Goal: Task Accomplishment & Management: Manage account settings

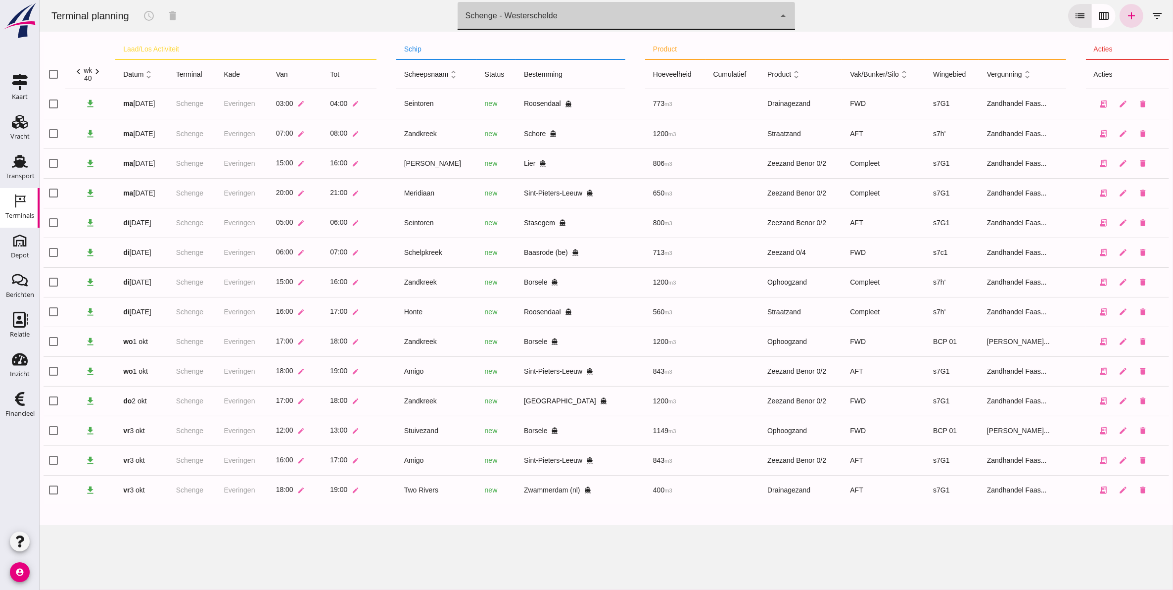
click at [567, 25] on div "Schenge - Westerschelde 9c876888-926f-4f5f-969d-c779b766b815" at bounding box center [616, 16] width 318 height 28
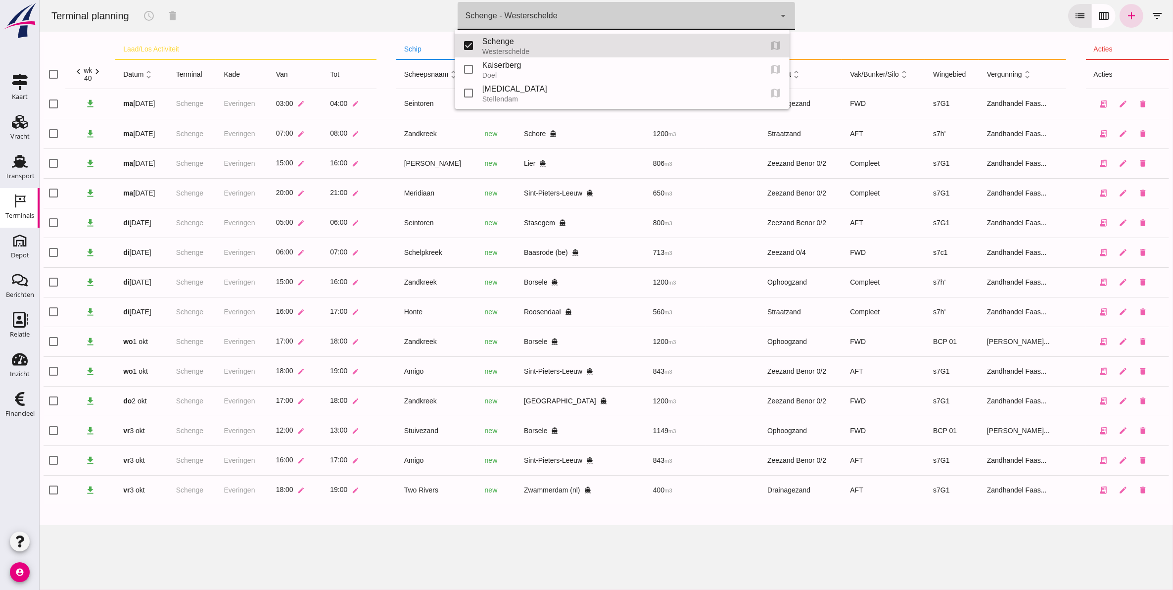
click at [567, 25] on div "Schenge - Westerschelde 9c876888-926f-4f5f-969d-c779b766b815" at bounding box center [616, 16] width 318 height 28
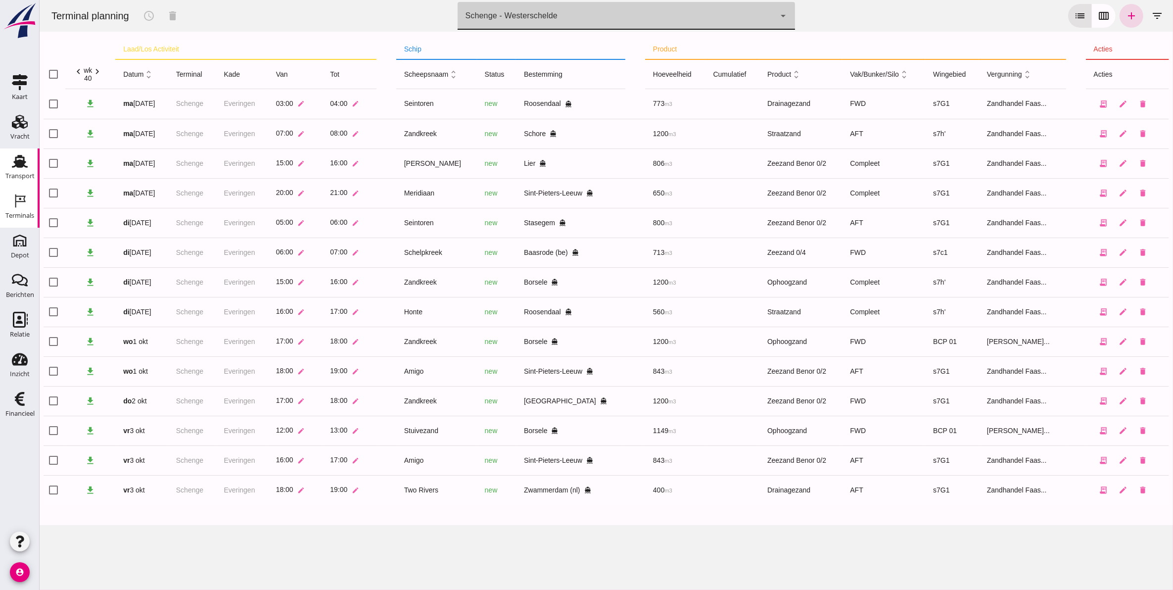
click at [21, 165] on use at bounding box center [20, 161] width 16 height 13
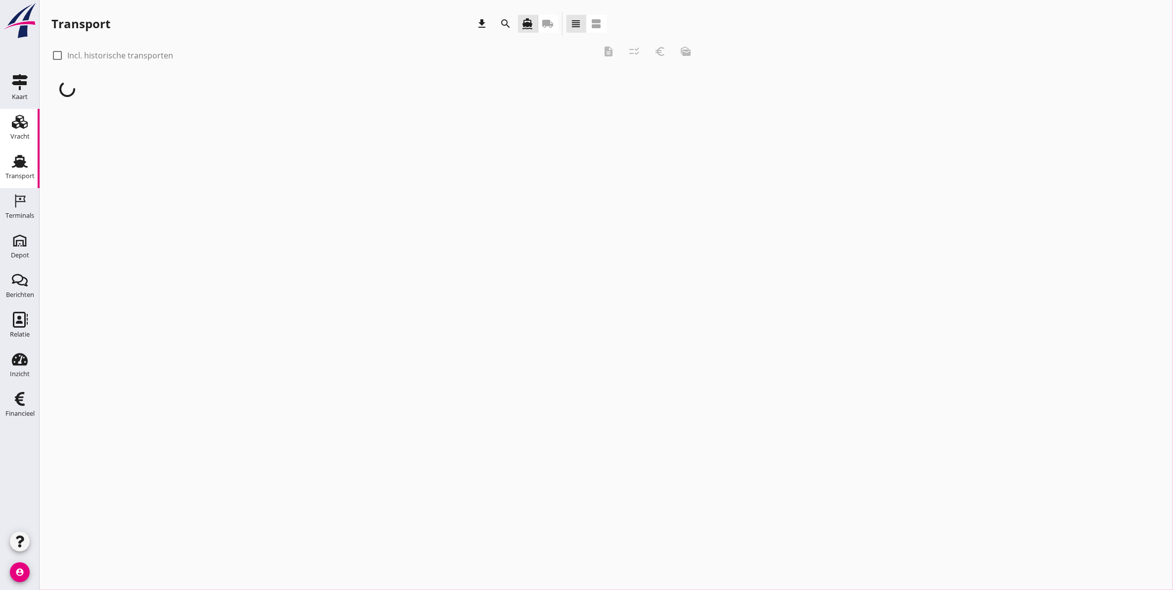
click at [21, 124] on use at bounding box center [20, 122] width 16 height 14
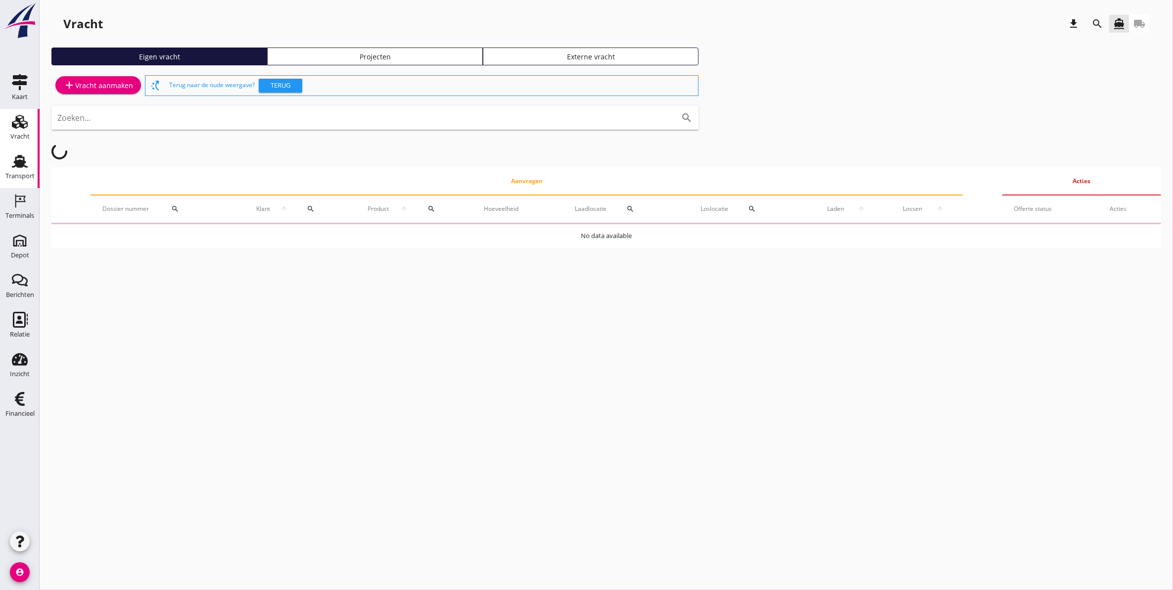
click at [18, 171] on div "Transport" at bounding box center [19, 176] width 29 height 14
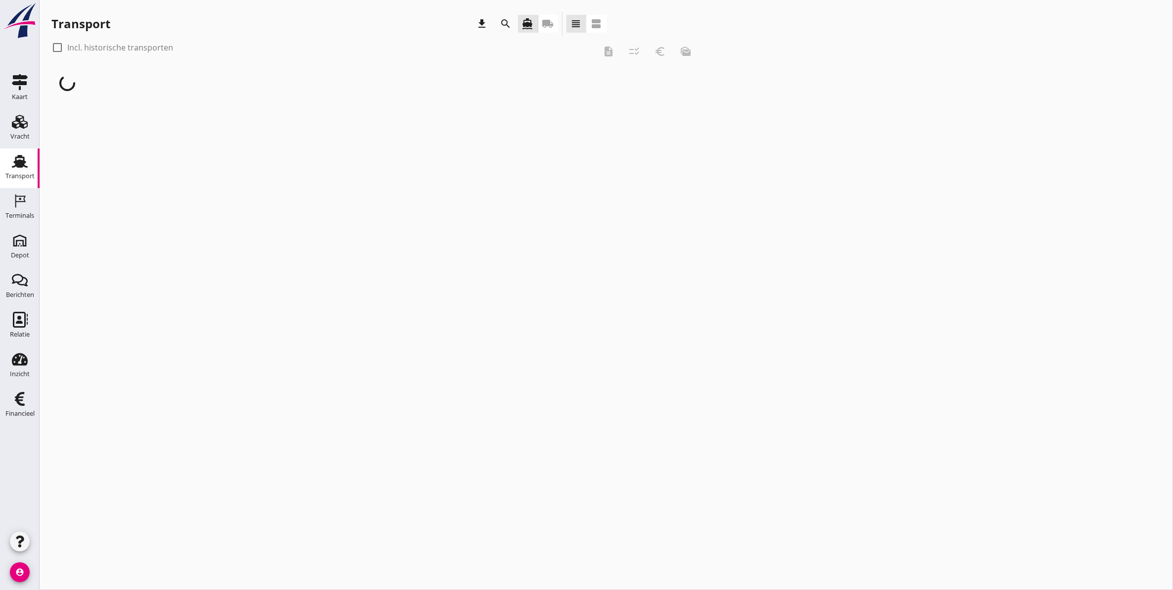
click at [503, 29] on icon "search" at bounding box center [506, 24] width 12 height 12
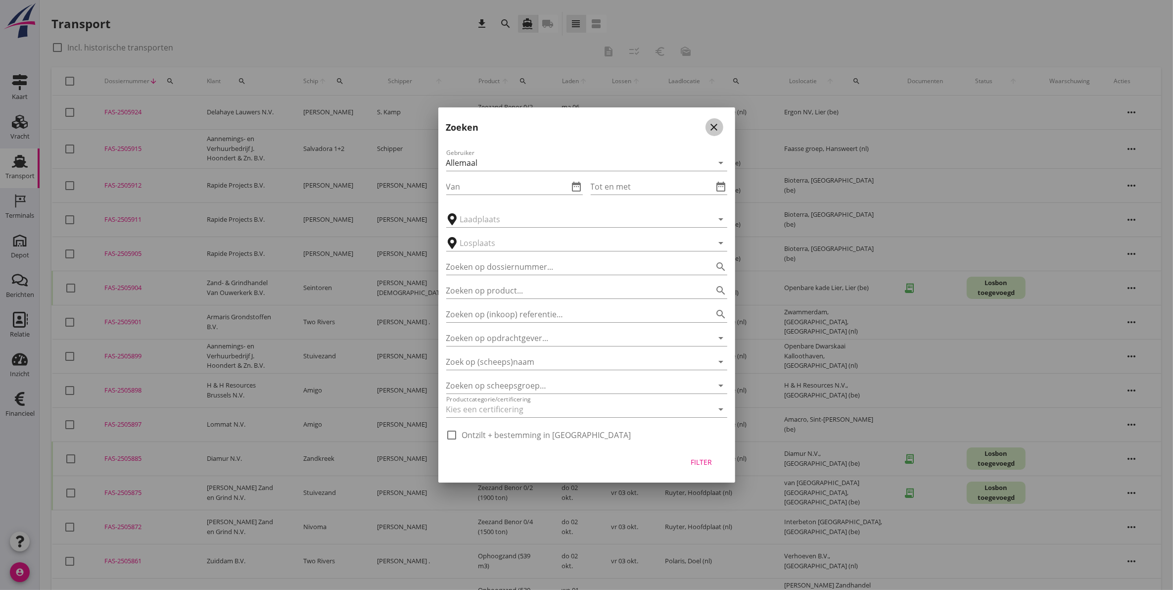
click at [714, 125] on icon "close" at bounding box center [715, 127] width 12 height 12
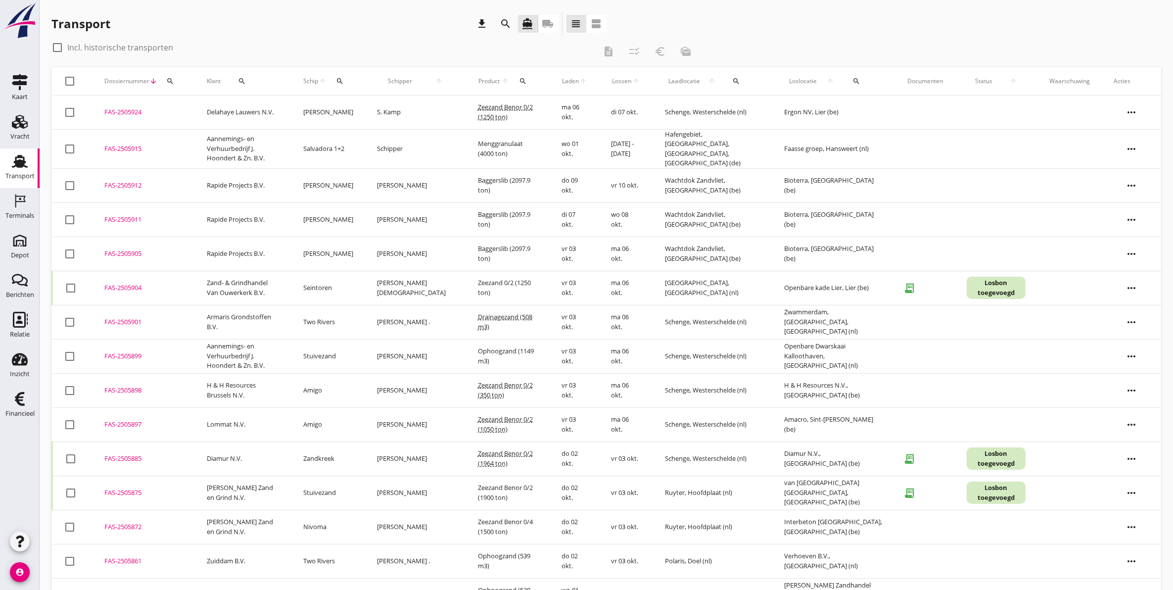
click at [344, 81] on icon "search" at bounding box center [340, 81] width 8 height 8
drag, startPoint x: 384, startPoint y: 107, endPoint x: 387, endPoint y: 102, distance: 5.5
click at [384, 106] on input "Zoek op (scheeps)naam" at bounding box center [397, 110] width 103 height 16
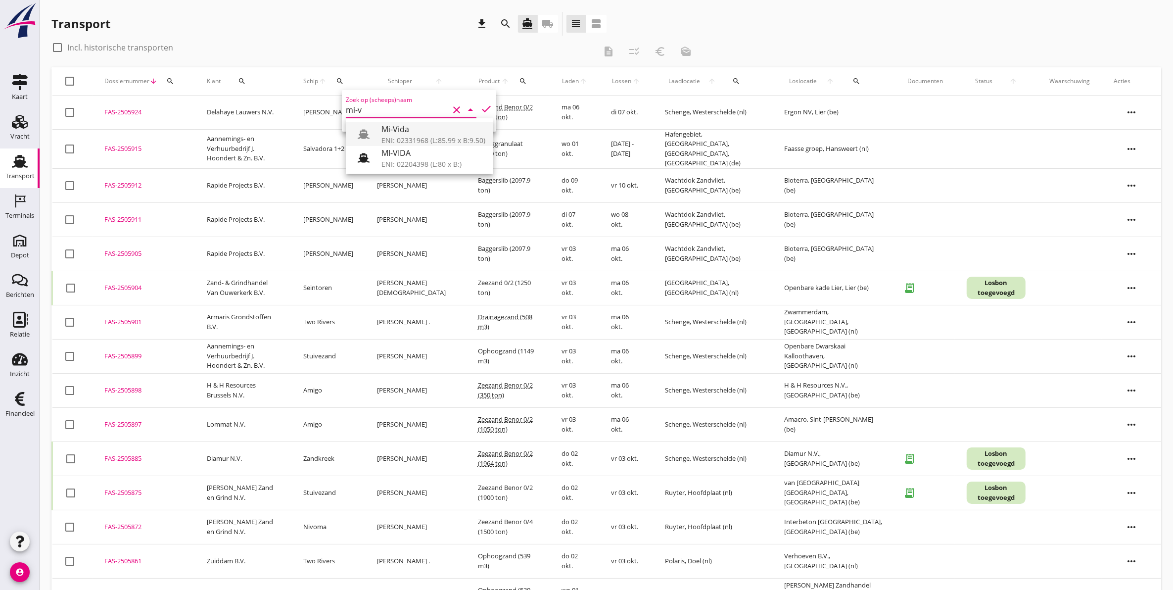
click at [460, 127] on div "Mi-Vida" at bounding box center [433, 129] width 104 height 12
click at [480, 110] on icon "check" at bounding box center [486, 109] width 12 height 12
type input "Mi-Vida"
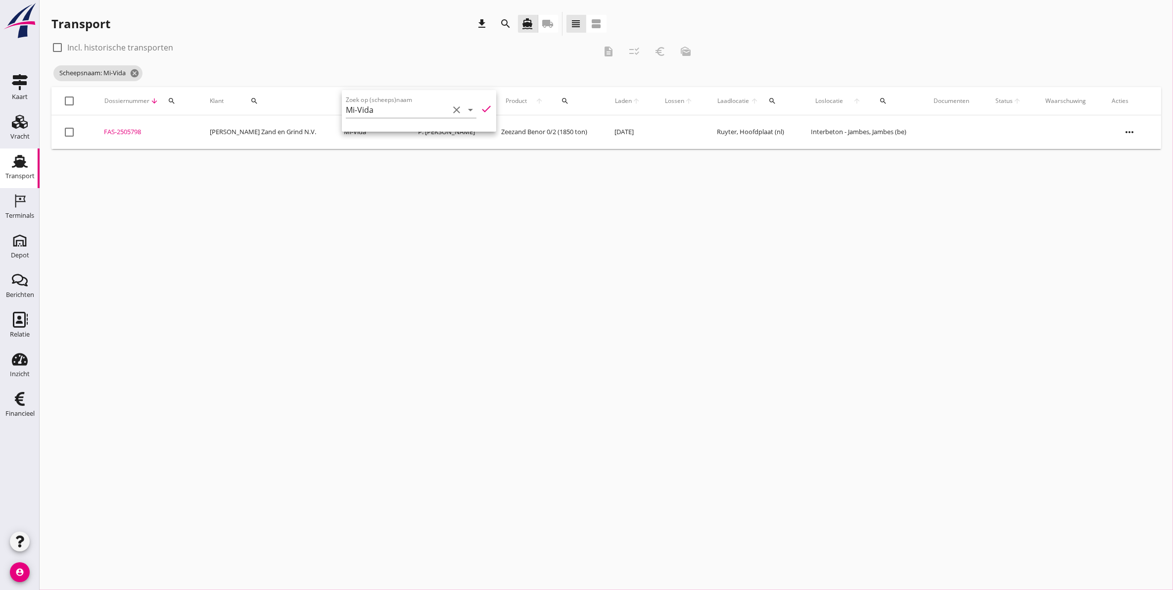
click at [404, 197] on div "cancel You are impersonating another user. Transport download search directions…" at bounding box center [607, 295] width 1134 height 590
click at [136, 129] on div "FAS-2505798" at bounding box center [145, 132] width 82 height 10
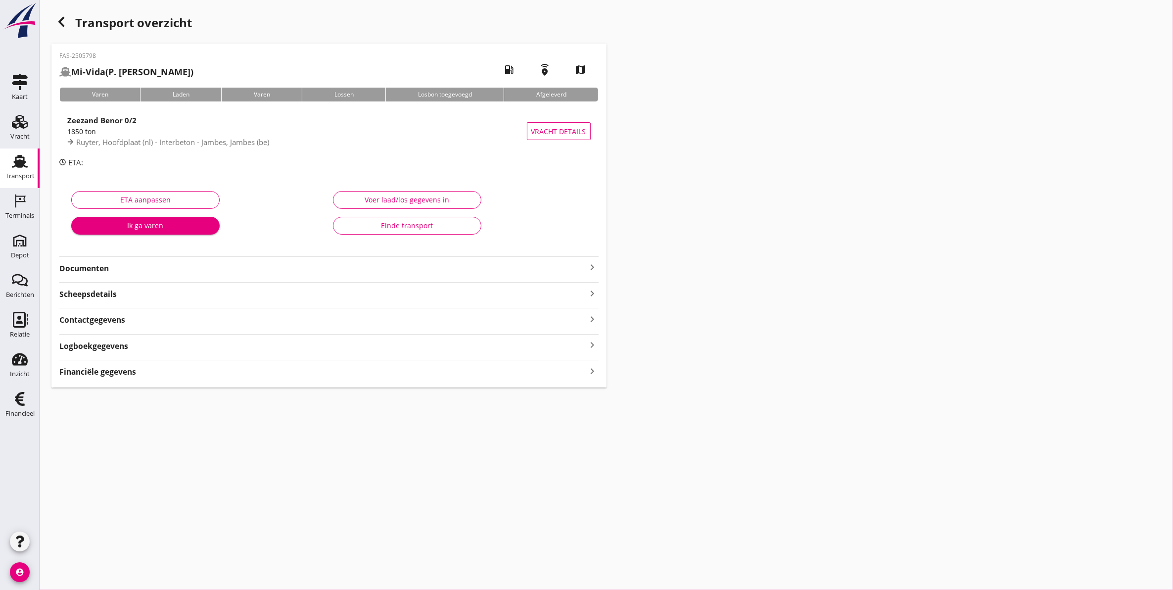
click at [226, 273] on strong "Documenten" at bounding box center [322, 268] width 527 height 11
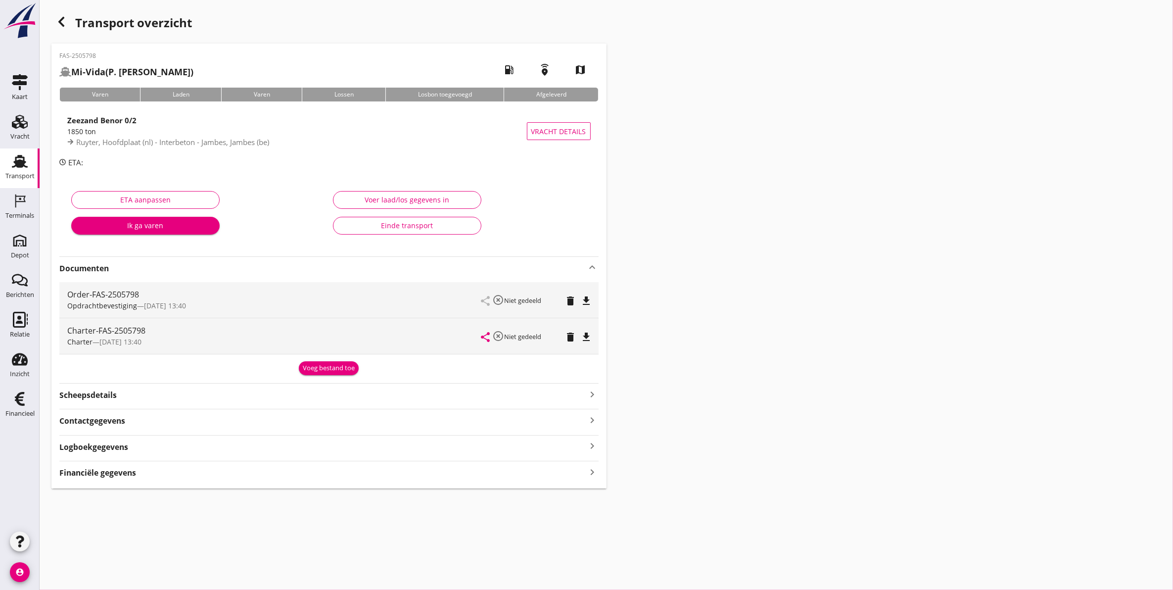
click at [226, 266] on strong "Documenten" at bounding box center [322, 268] width 527 height 11
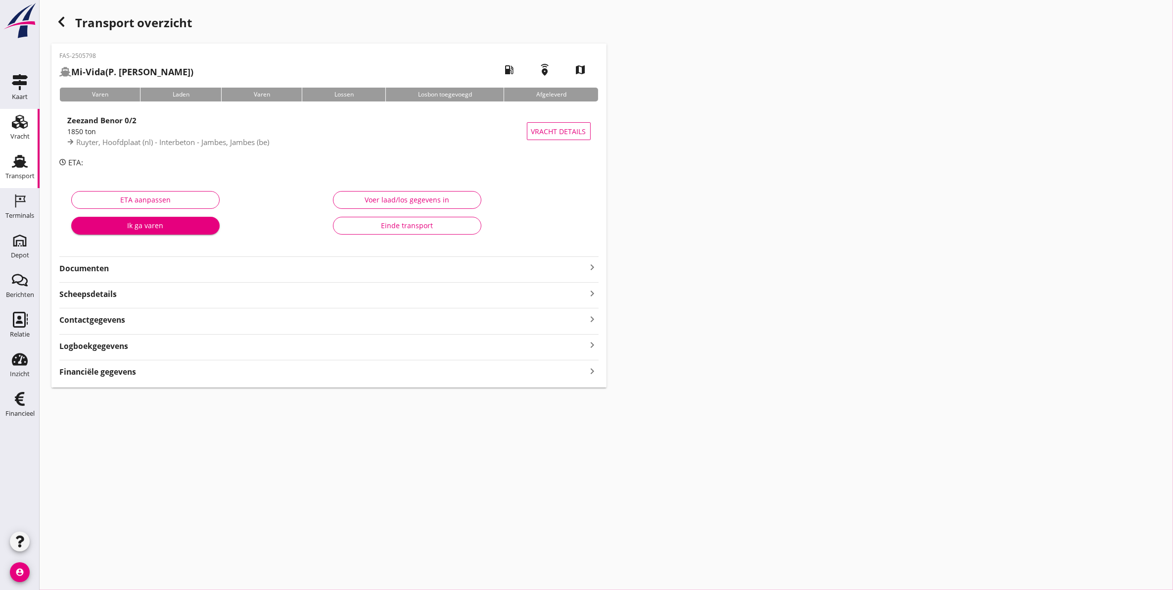
click at [23, 132] on div "Vracht" at bounding box center [19, 137] width 19 height 14
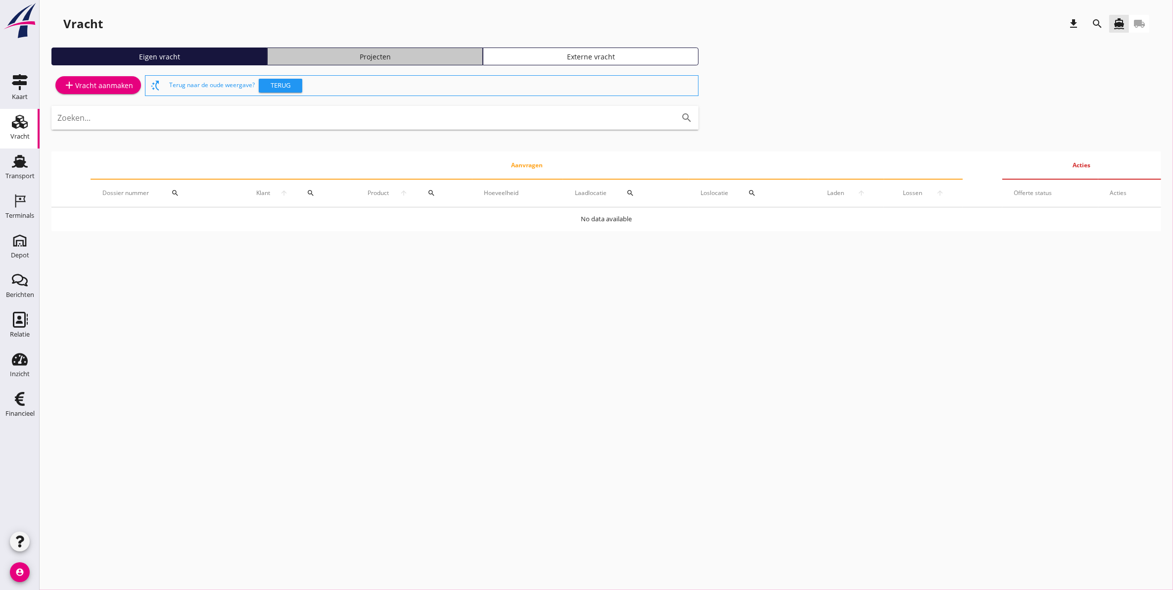
click at [421, 58] on div "Projecten" at bounding box center [375, 56] width 207 height 10
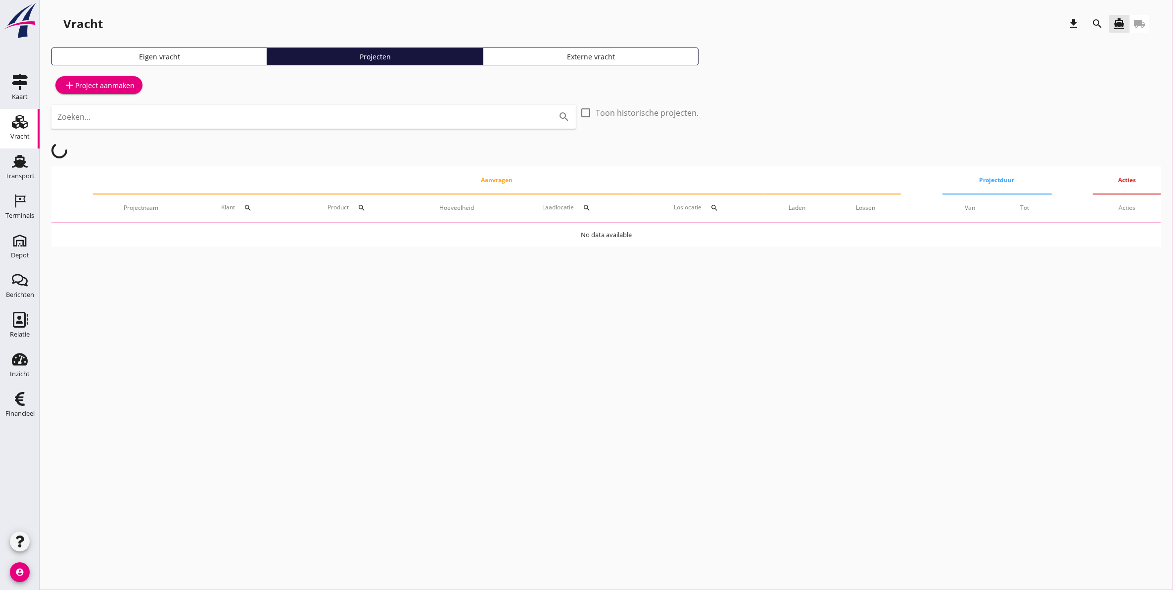
click at [1103, 20] on icon "search" at bounding box center [1098, 24] width 12 height 12
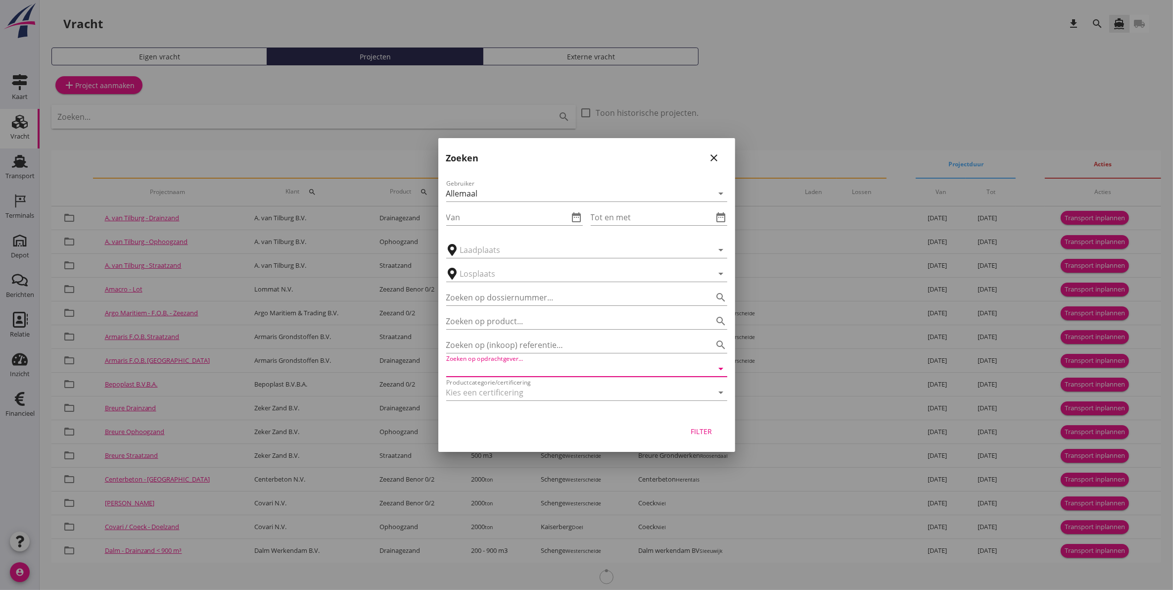
click at [576, 366] on input "Zoeken op opdrachtgever..." at bounding box center [572, 369] width 253 height 16
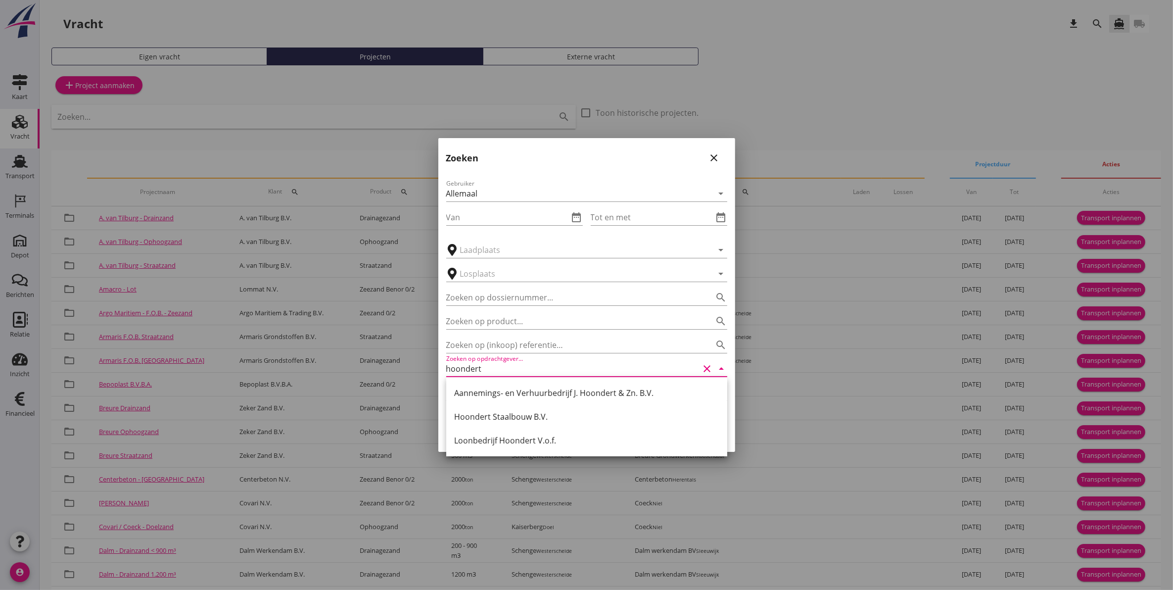
click at [523, 390] on div "Aannemings- en Verhuurbedrijf J. Hoondert & Zn. B.V." at bounding box center [586, 393] width 265 height 12
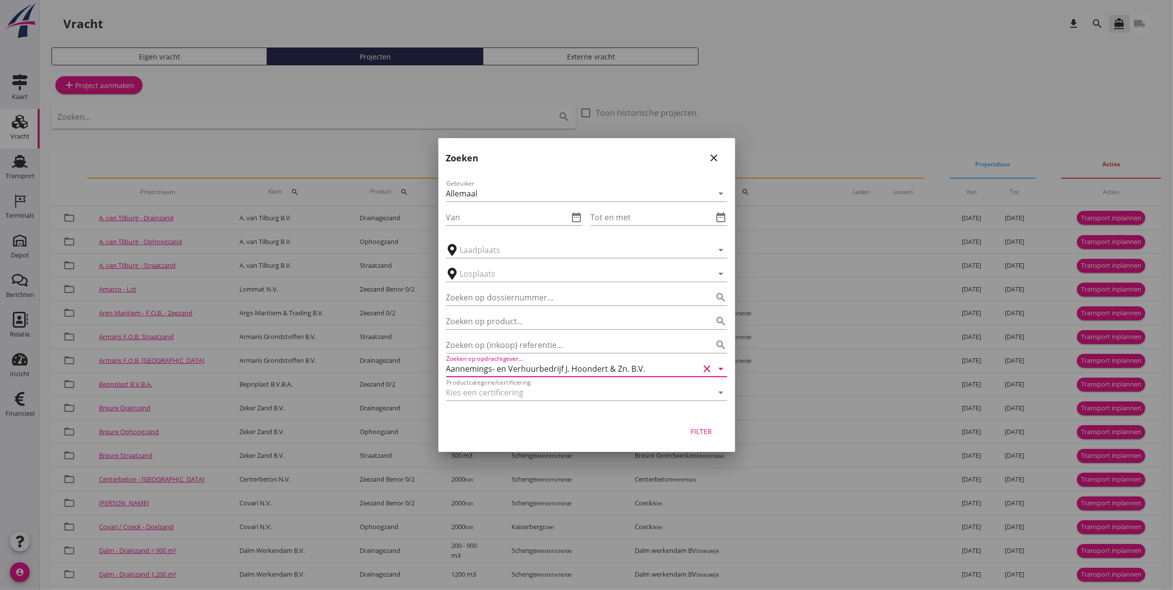
type input "Aannemings- en Verhuurbedrijf J. Hoondert & Zn. B.V."
click at [701, 429] on div "Filter" at bounding box center [702, 431] width 28 height 10
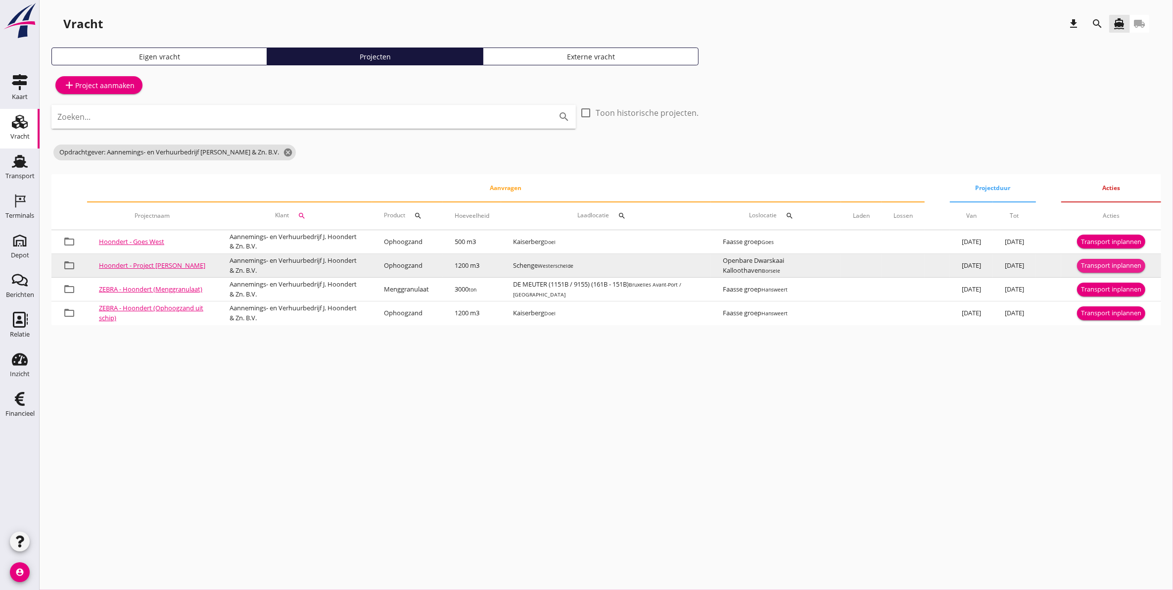
click at [1112, 261] on div "Transport inplannen" at bounding box center [1111, 266] width 60 height 10
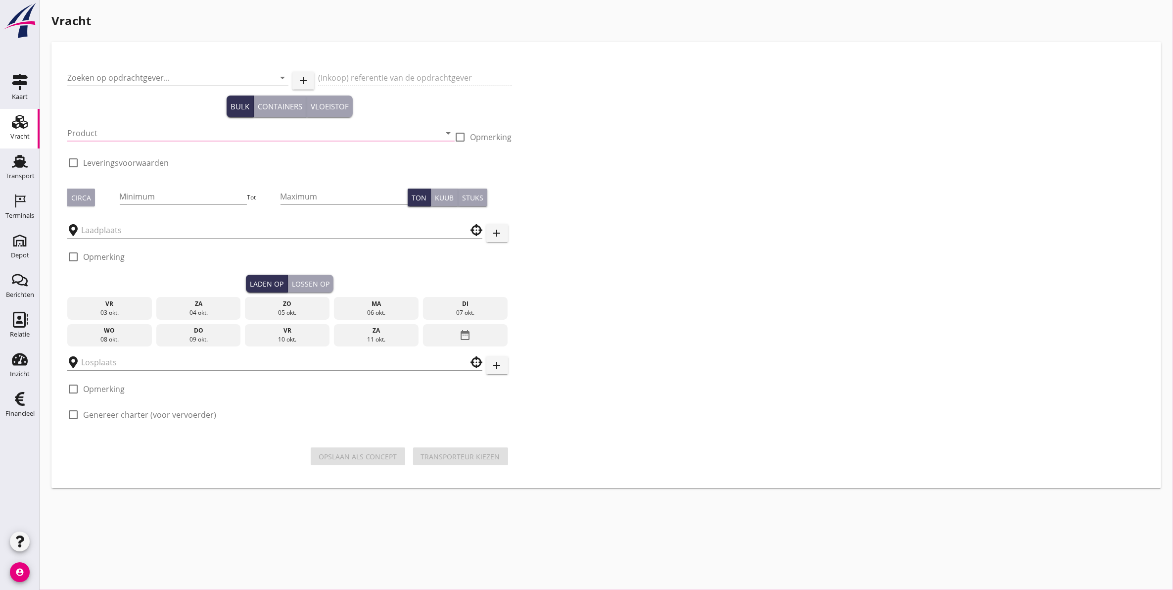
type input "Aannemings- en Verhuurbedrijf J. Hoondert & Zn. B.V."
type input "Project Mc Cain Orville Phase 1.120825"
type input "Ophoogzand (6120)"
type input "1200"
checkbox input "true"
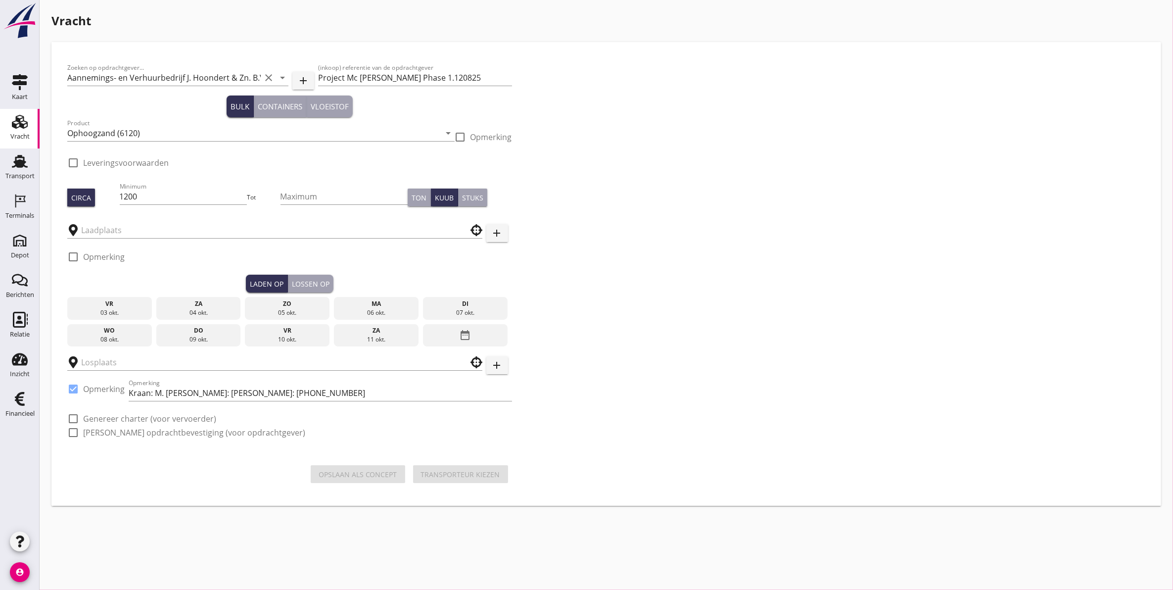
type input "Schenge"
checkbox input "true"
type input "Openbare Dwarskaai Kalloothaven"
checkbox input "true"
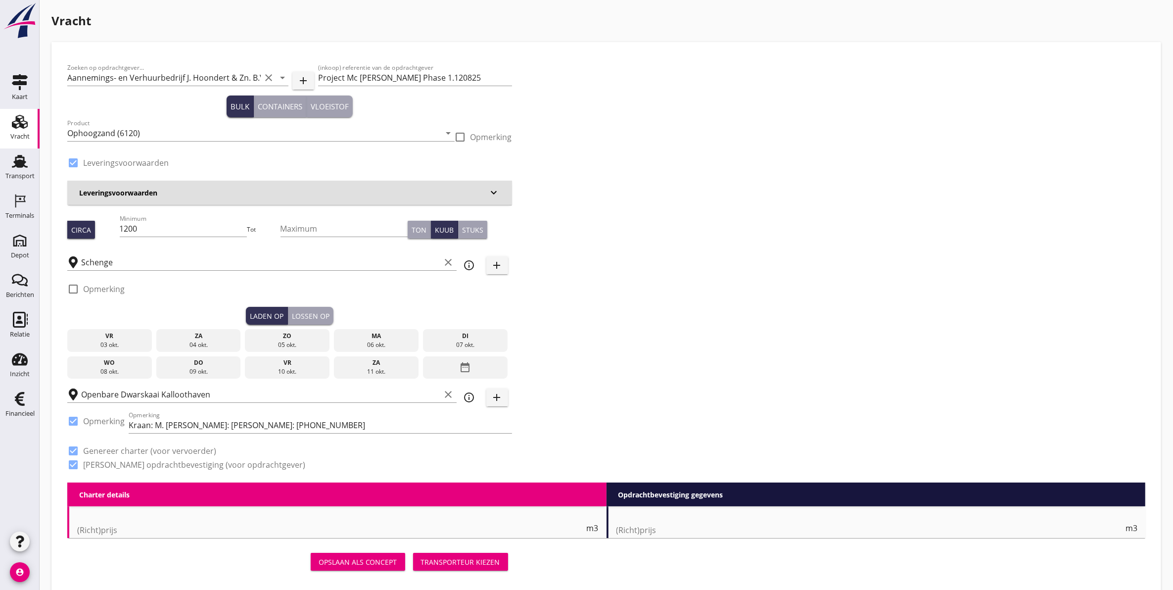
type input "2.04"
checkbox input "false"
radio input "false"
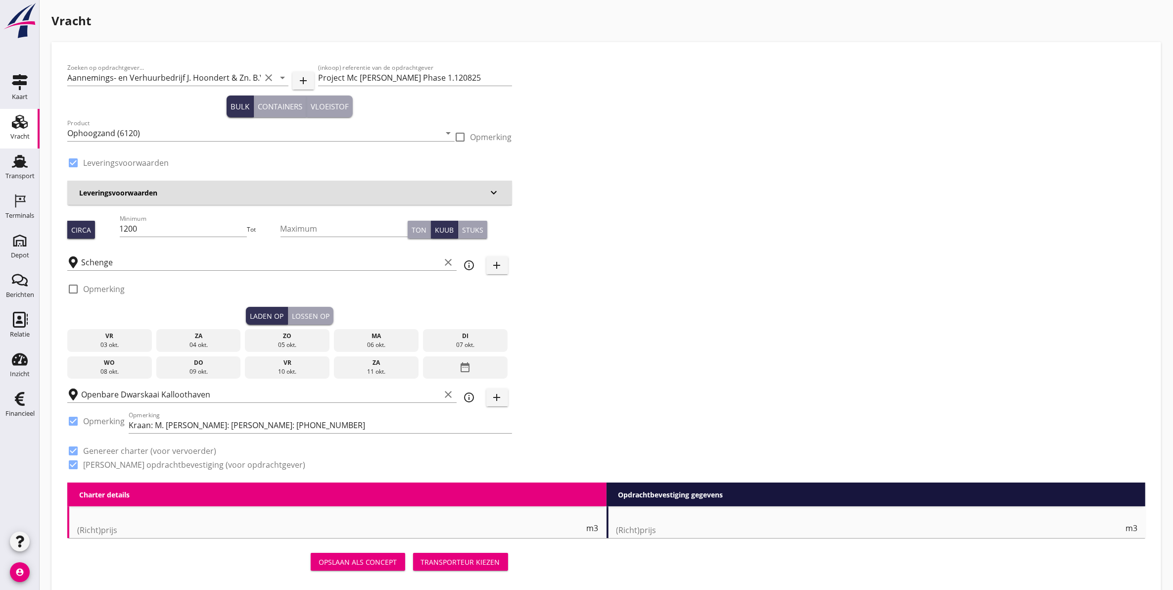
checkbox input "true"
type input "1"
type input "9.75"
checkbox input "false"
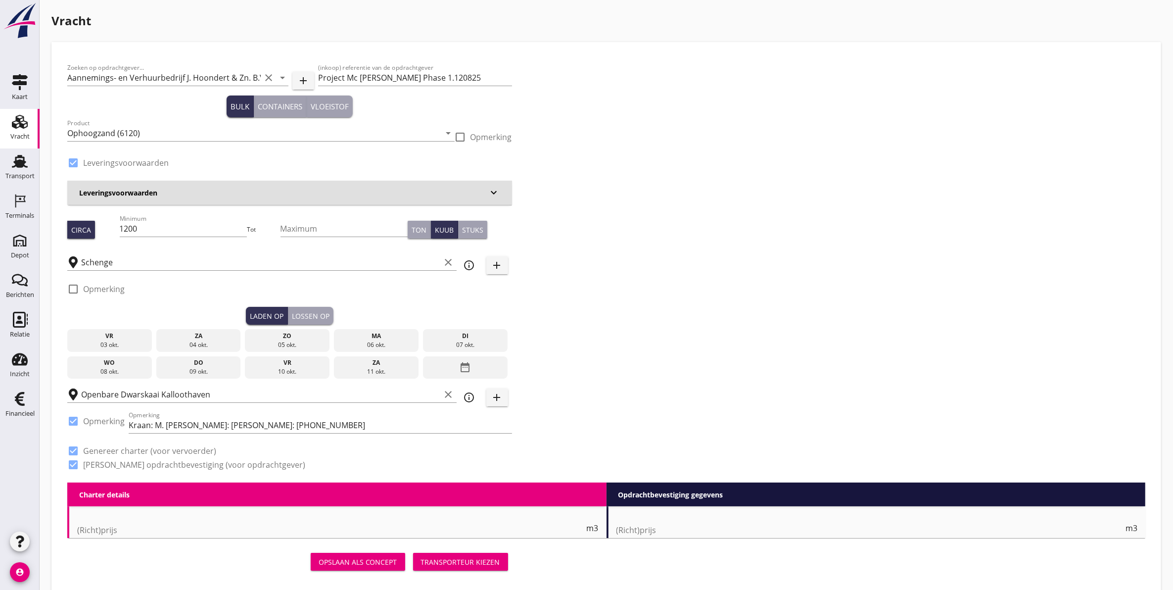
radio input "false"
type input "1"
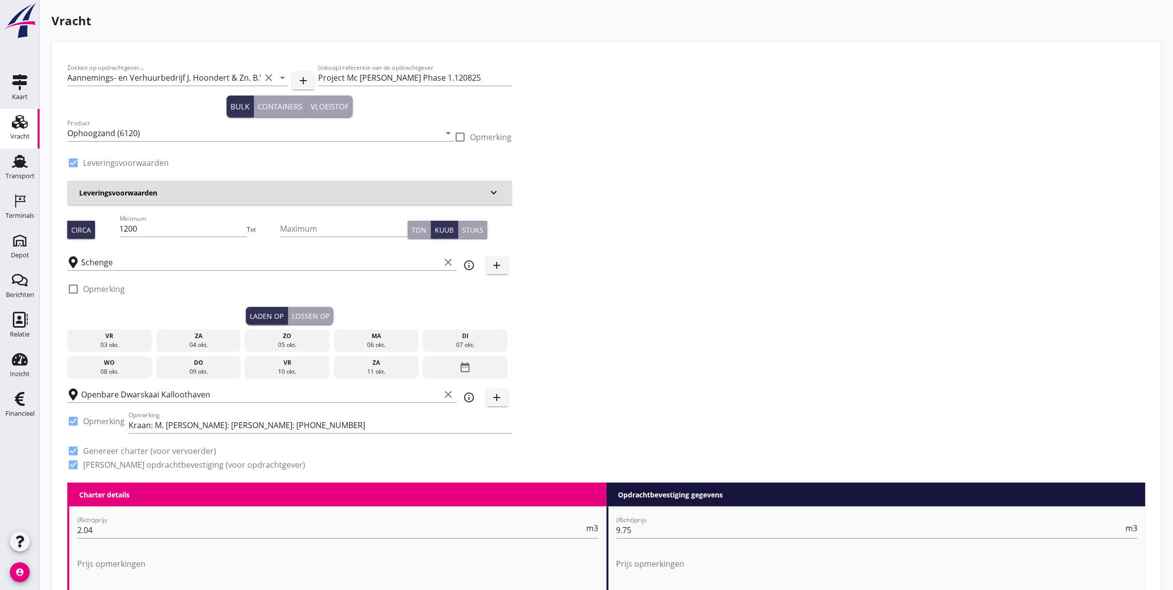
click at [377, 344] on div "06 okt." at bounding box center [376, 344] width 80 height 9
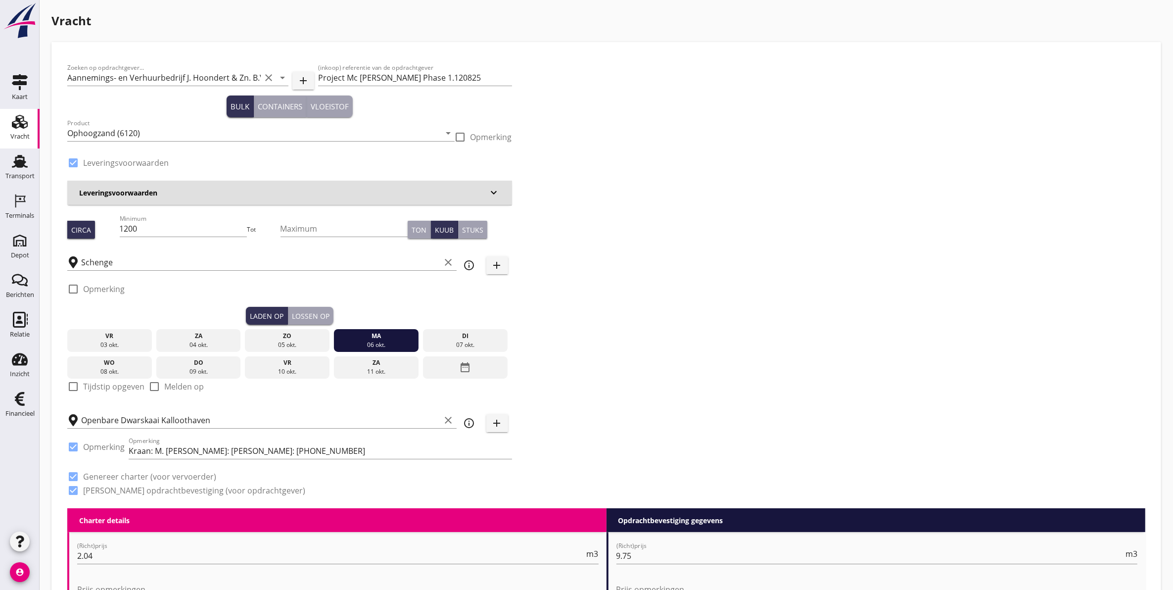
click at [316, 315] on div "Lossen op" at bounding box center [311, 316] width 38 height 10
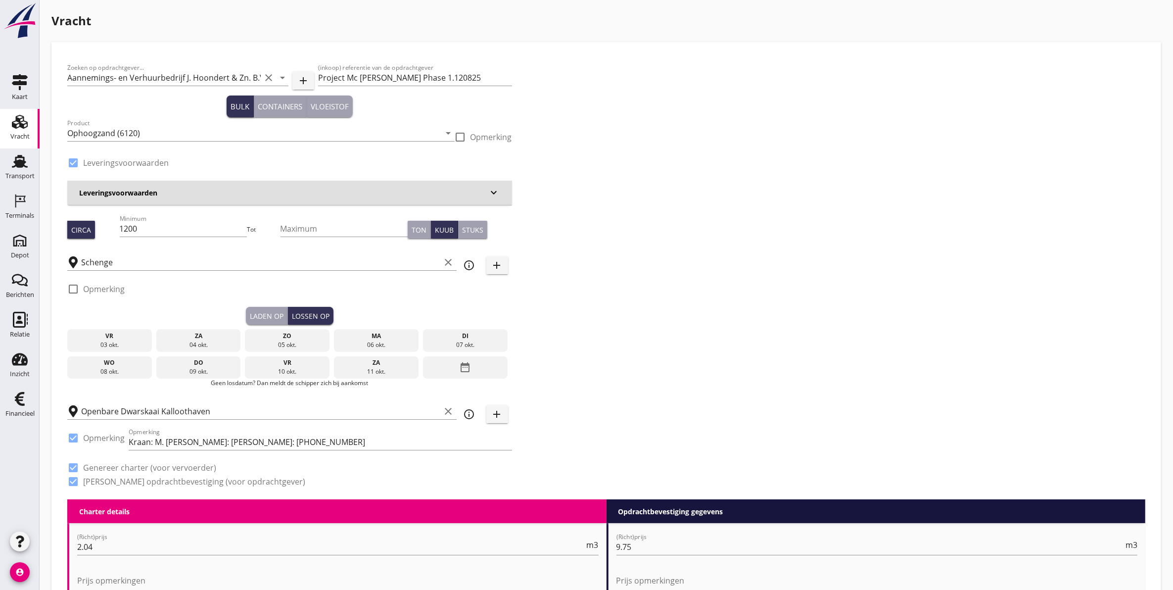
click at [455, 340] on div "di 07 okt." at bounding box center [465, 340] width 85 height 23
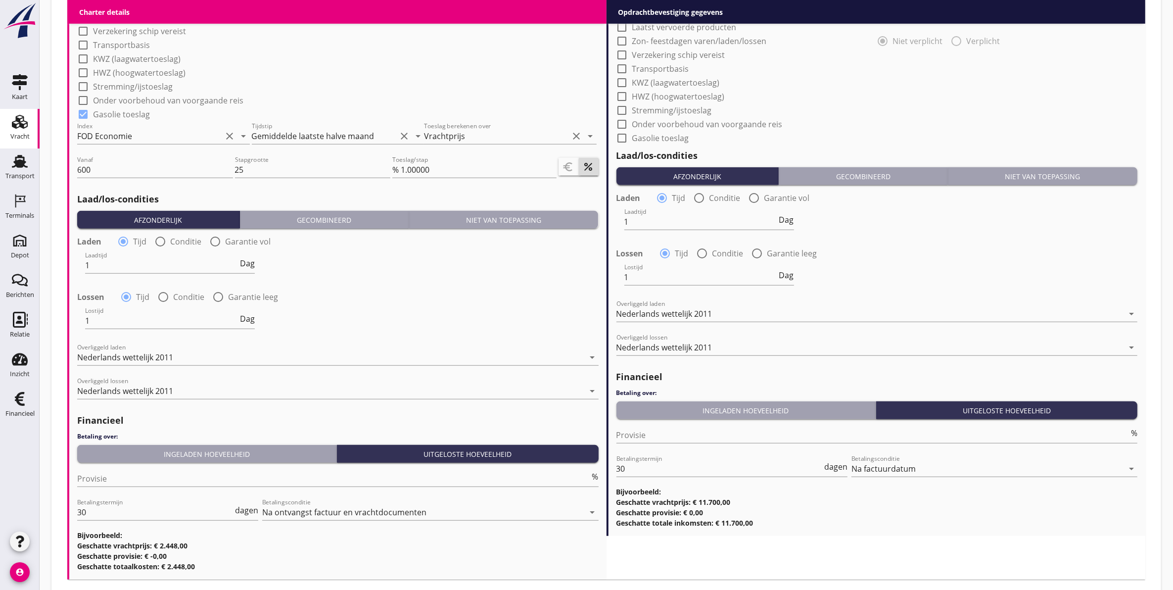
scroll to position [988, 0]
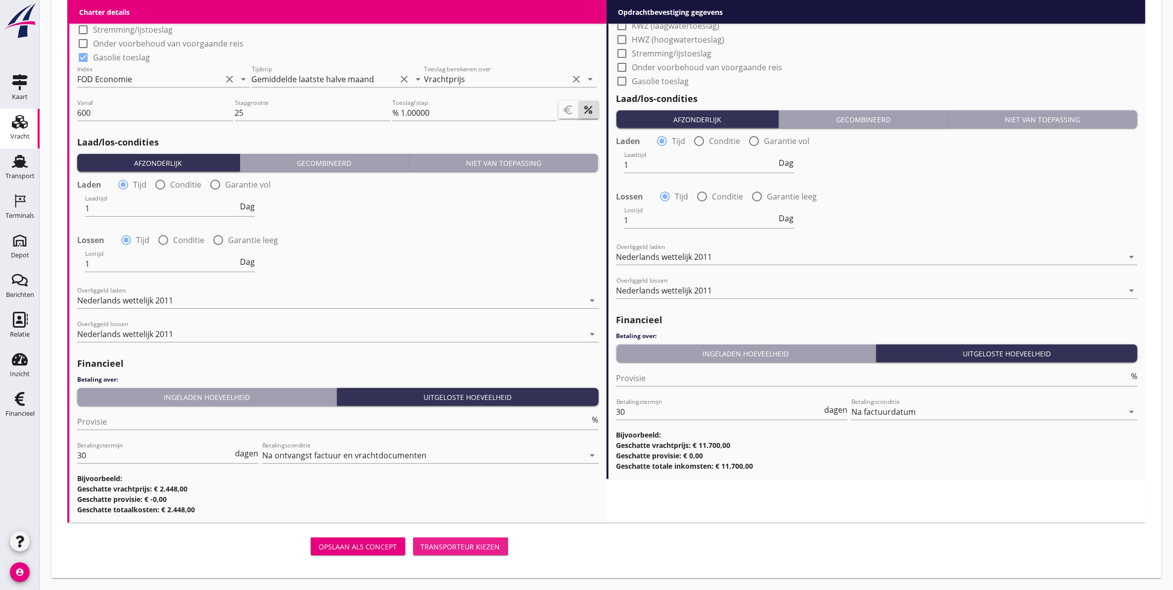
drag, startPoint x: 454, startPoint y: 540, endPoint x: 439, endPoint y: 539, distance: 14.9
click at [454, 541] on div "Transporteur kiezen" at bounding box center [460, 546] width 79 height 10
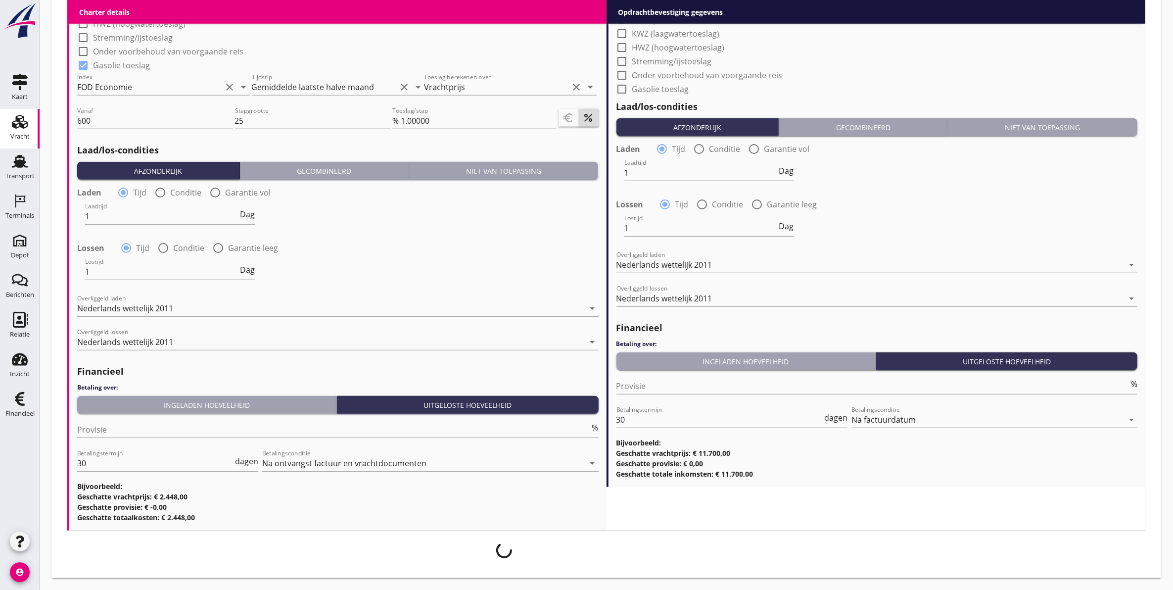
scroll to position [980, 0]
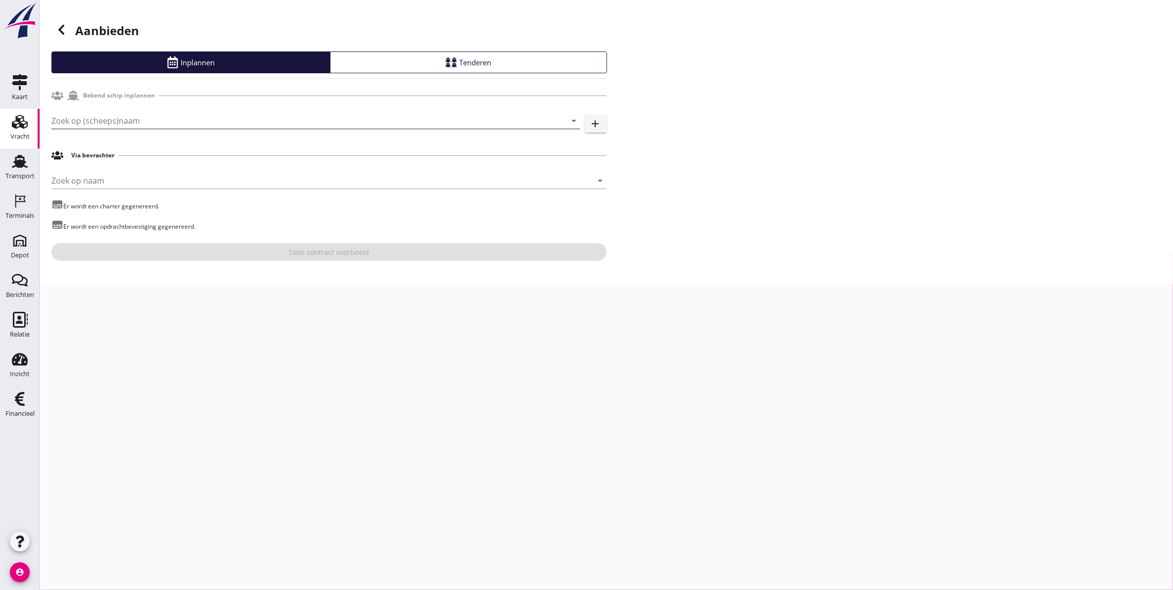
click at [142, 116] on input "Zoek op (scheeps)naam" at bounding box center [301, 121] width 501 height 16
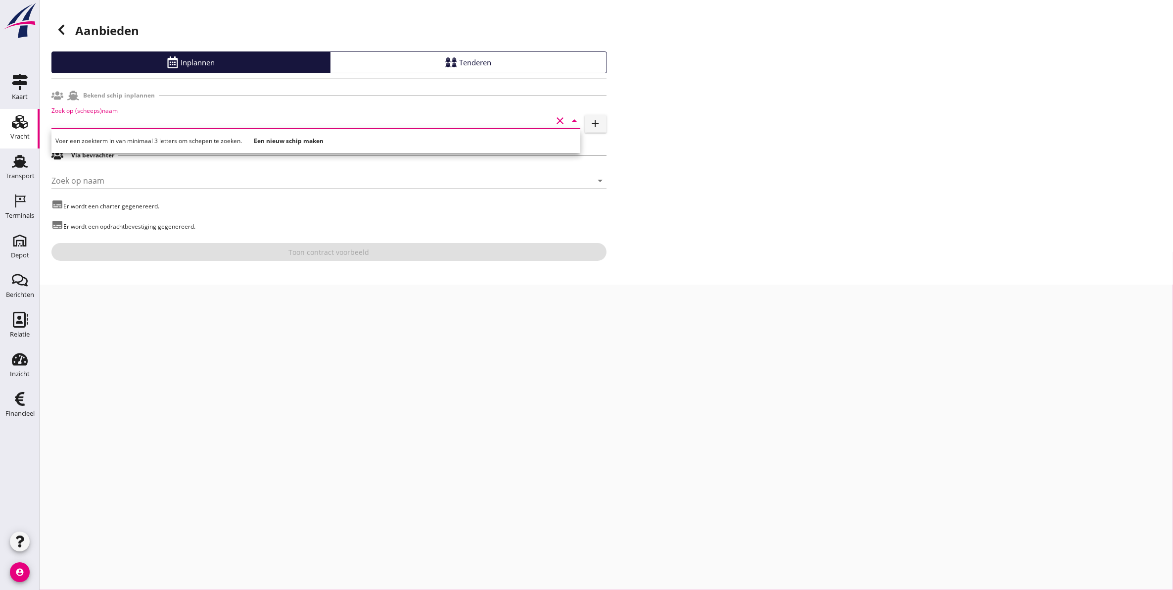
type input "x"
click at [153, 136] on div "Zandkreek" at bounding box center [329, 140] width 485 height 12
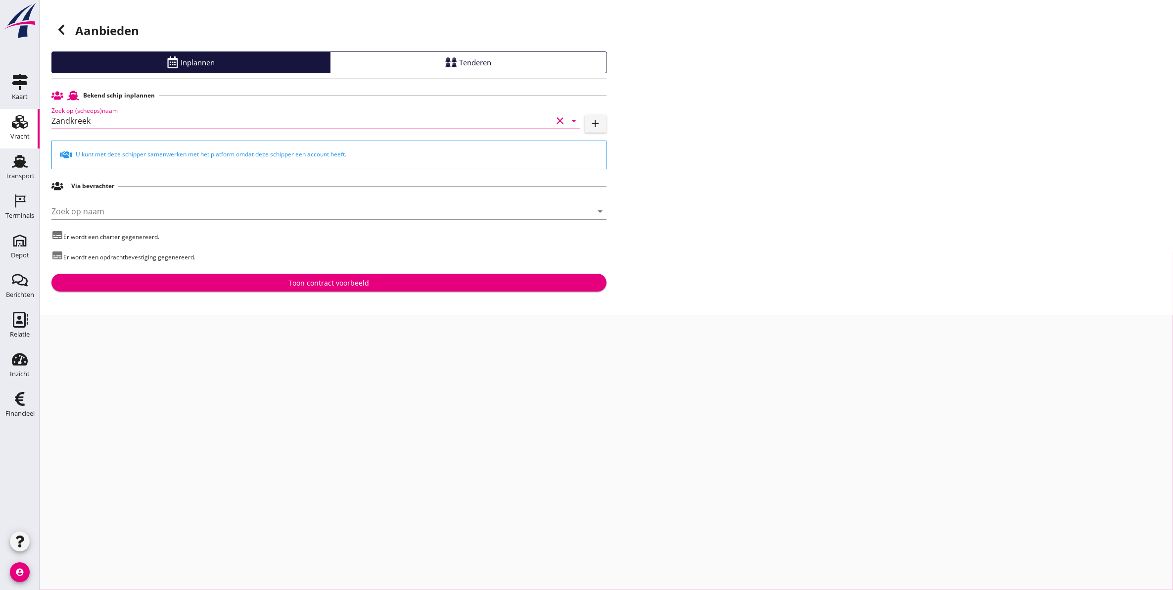
type input "Zandkreek"
click at [207, 289] on button "Toon contract voorbeeld" at bounding box center [328, 283] width 555 height 18
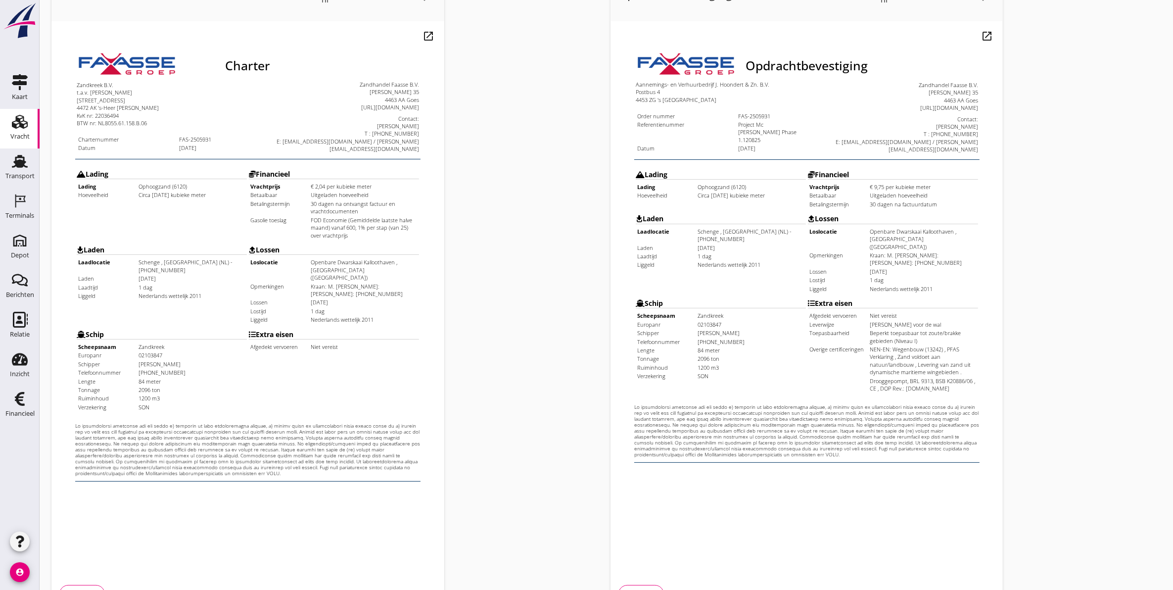
scroll to position [142, 0]
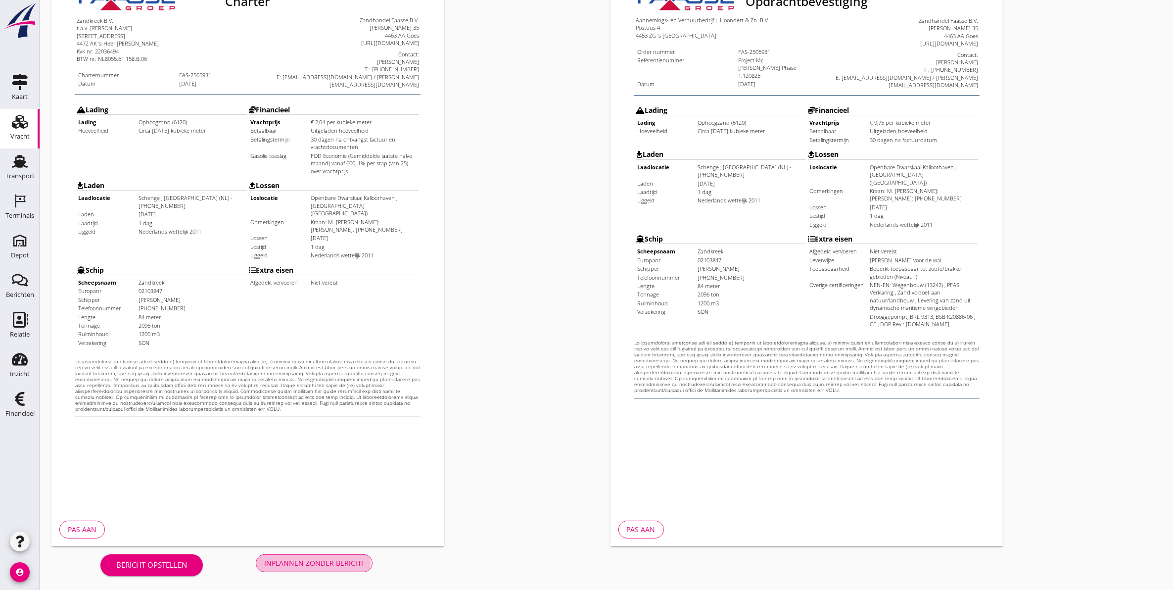
click at [310, 562] on div "Inplannen zonder bericht" at bounding box center [314, 563] width 100 height 10
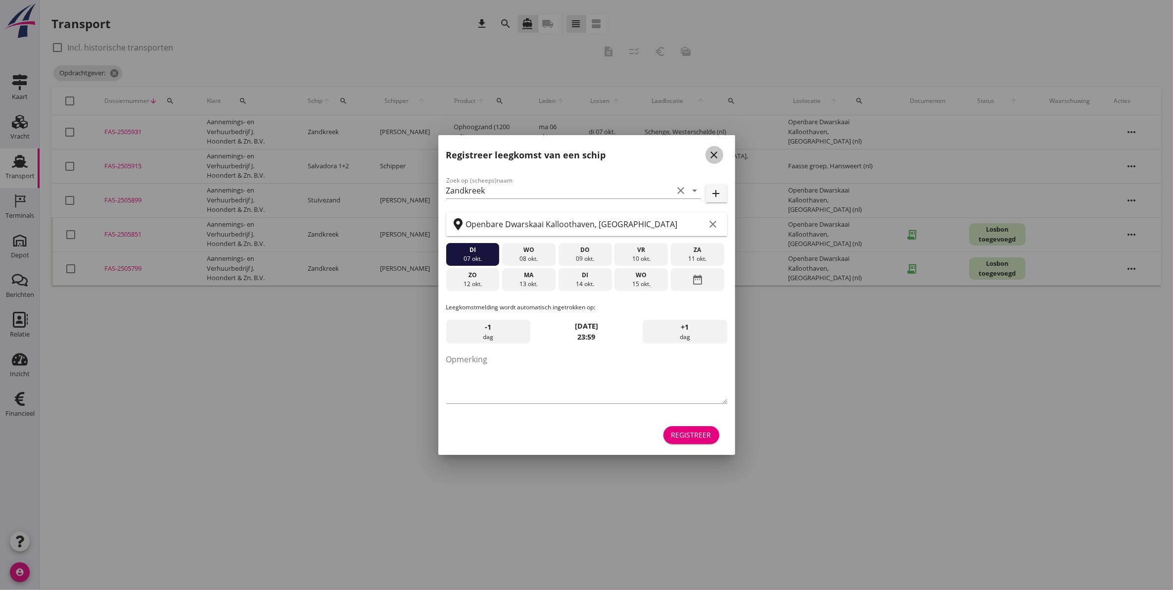
click at [708, 156] on div "close" at bounding box center [715, 155] width 18 height 12
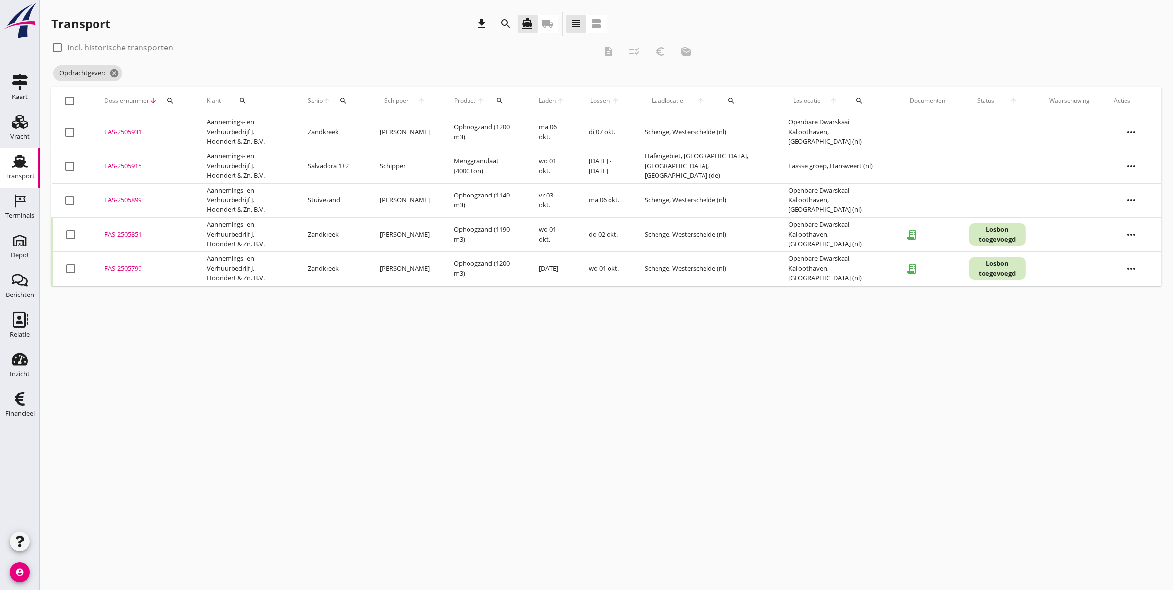
click at [20, 167] on use at bounding box center [20, 161] width 16 height 13
click at [506, 21] on icon "search" at bounding box center [506, 24] width 12 height 12
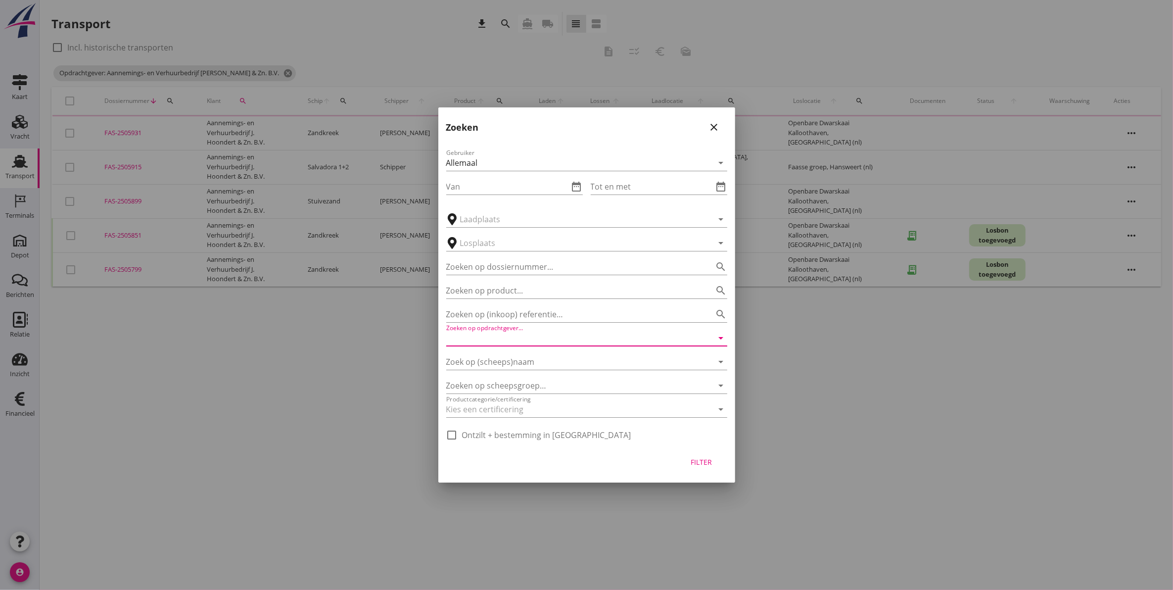
click at [544, 330] on input "Zoeken op opdrachtgever..." at bounding box center [572, 338] width 253 height 16
drag, startPoint x: 540, startPoint y: 343, endPoint x: 399, endPoint y: 354, distance: 141.5
click at [399, 354] on div "2025 chevron_left oktober 2025 chevron_right M D W D V Z Z 1 2 3 4 5 6 7 8 9 10…" at bounding box center [586, 295] width 1173 height 590
type input "lommat"
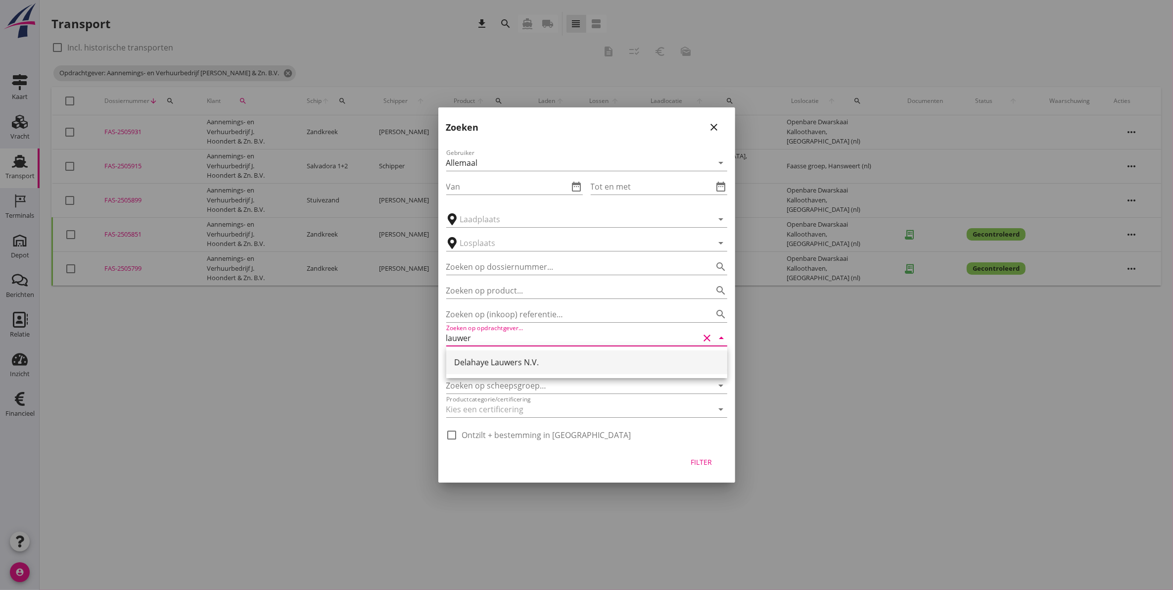
click at [527, 364] on div "Delahaye Lauwers N.V." at bounding box center [586, 362] width 265 height 12
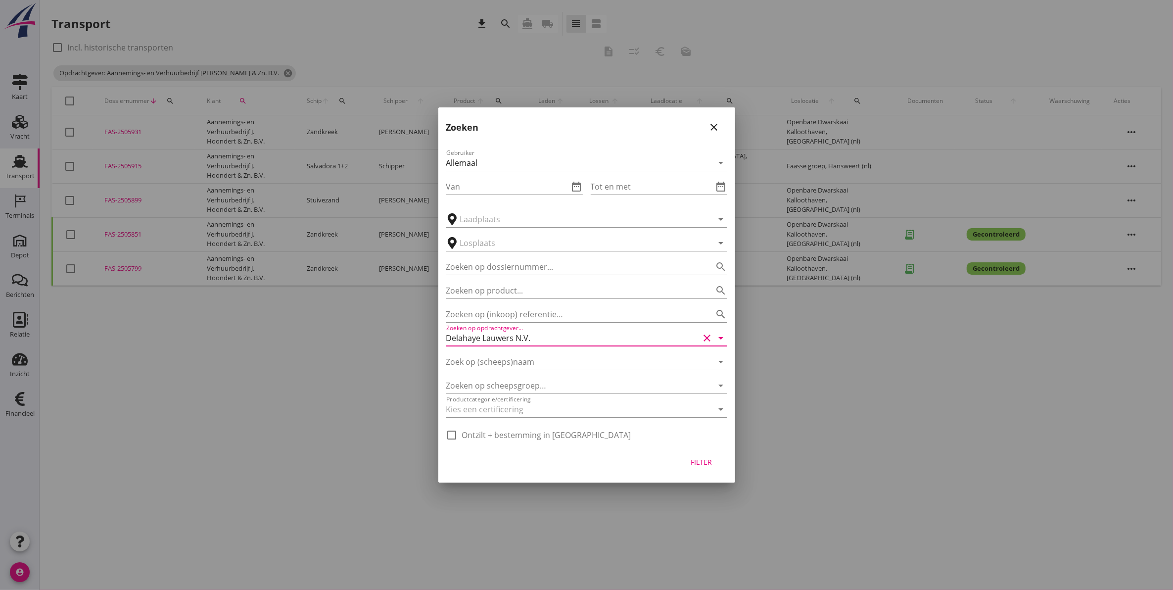
type input "Delahaye Lauwers N.V."
click at [708, 464] on div "Filter" at bounding box center [702, 462] width 28 height 10
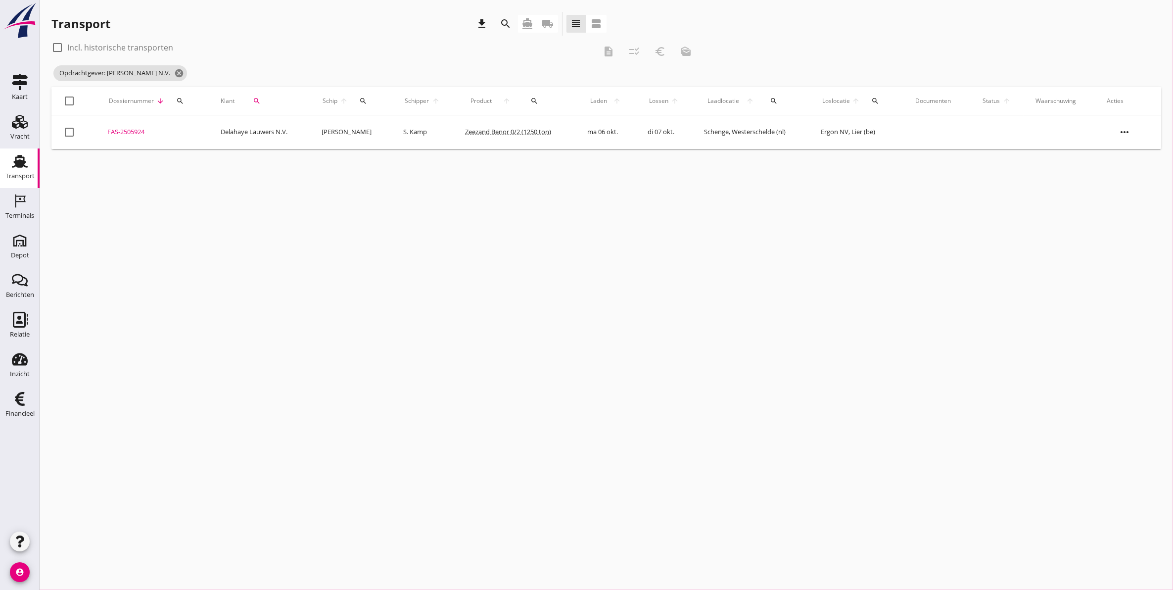
click at [129, 130] on div "FAS-2505924" at bounding box center [152, 132] width 90 height 10
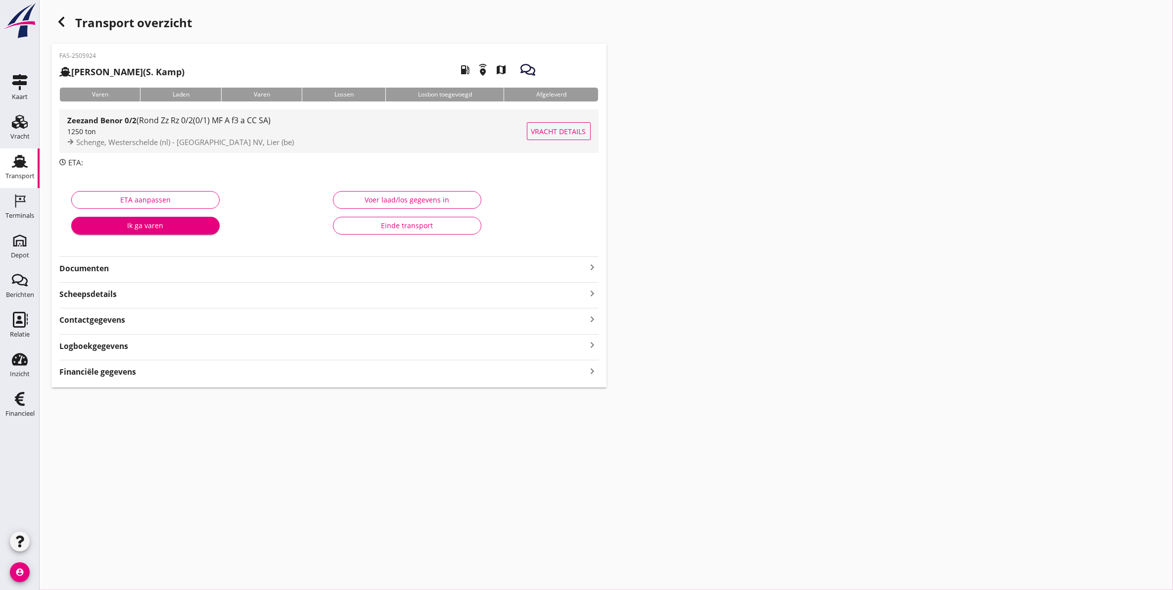
click at [304, 135] on div "1250 ton" at bounding box center [297, 131] width 460 height 10
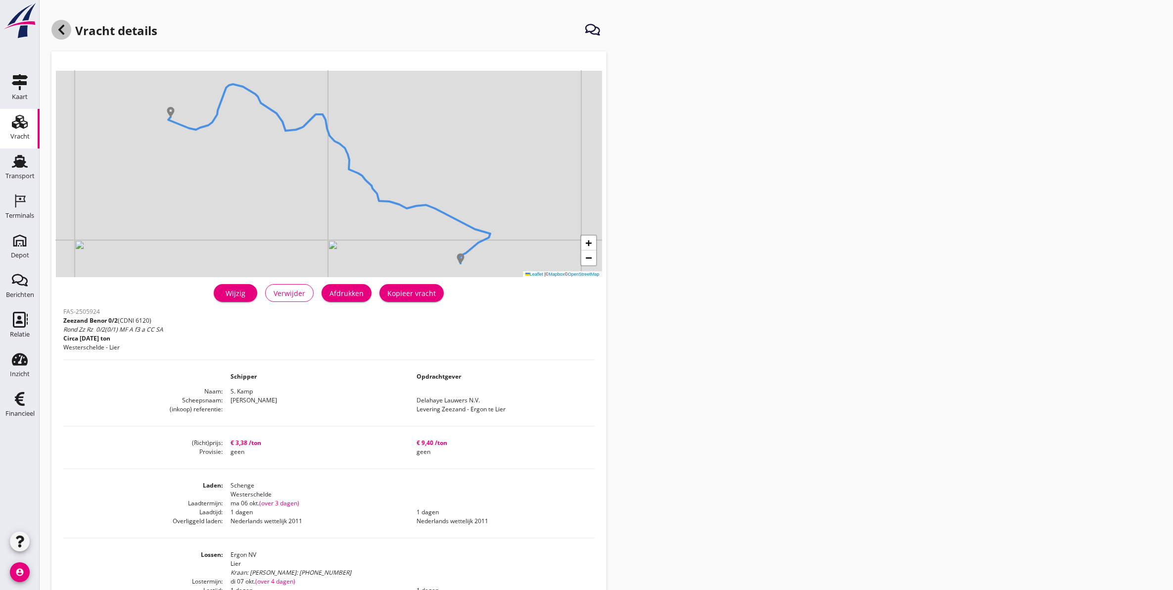
click at [58, 32] on icon at bounding box center [61, 30] width 12 height 12
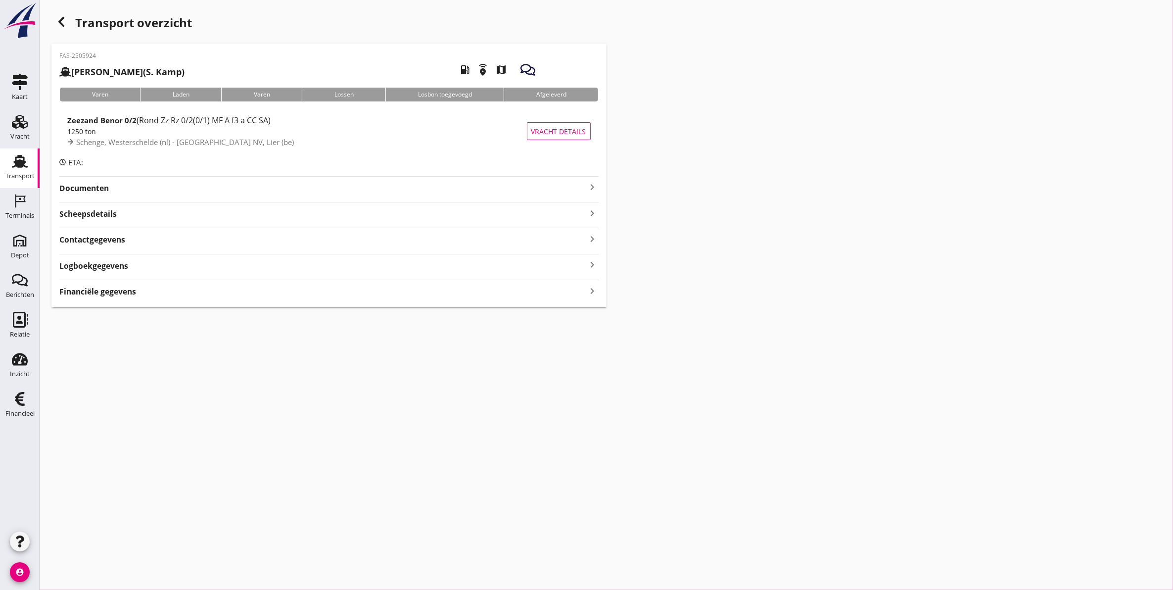
click at [56, 26] on icon "button" at bounding box center [61, 22] width 12 height 12
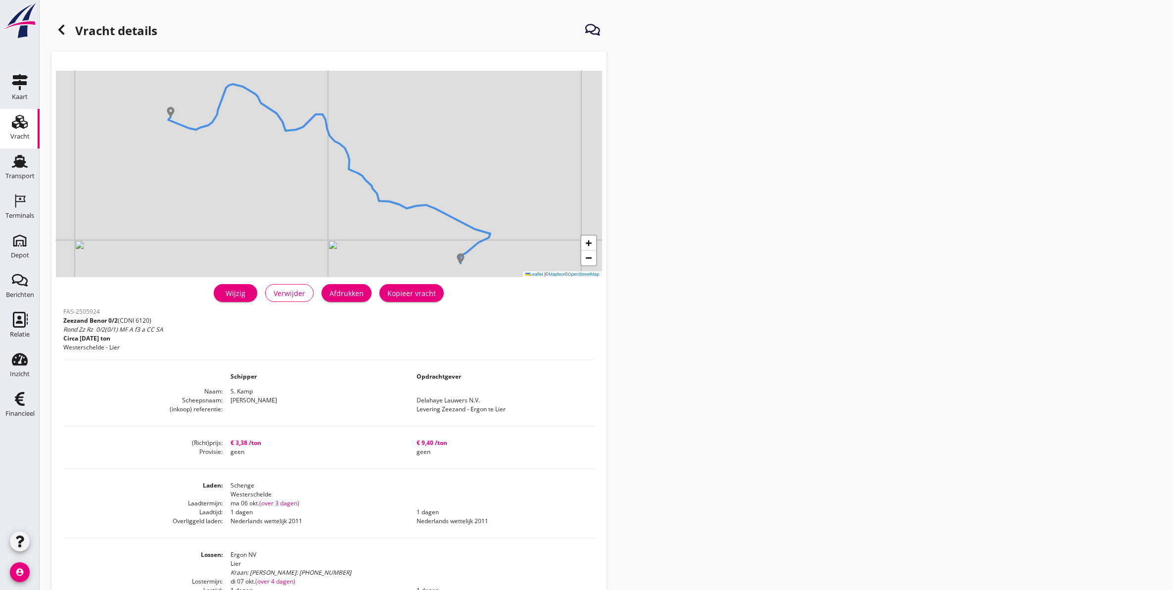
click at [57, 28] on icon at bounding box center [61, 30] width 12 height 12
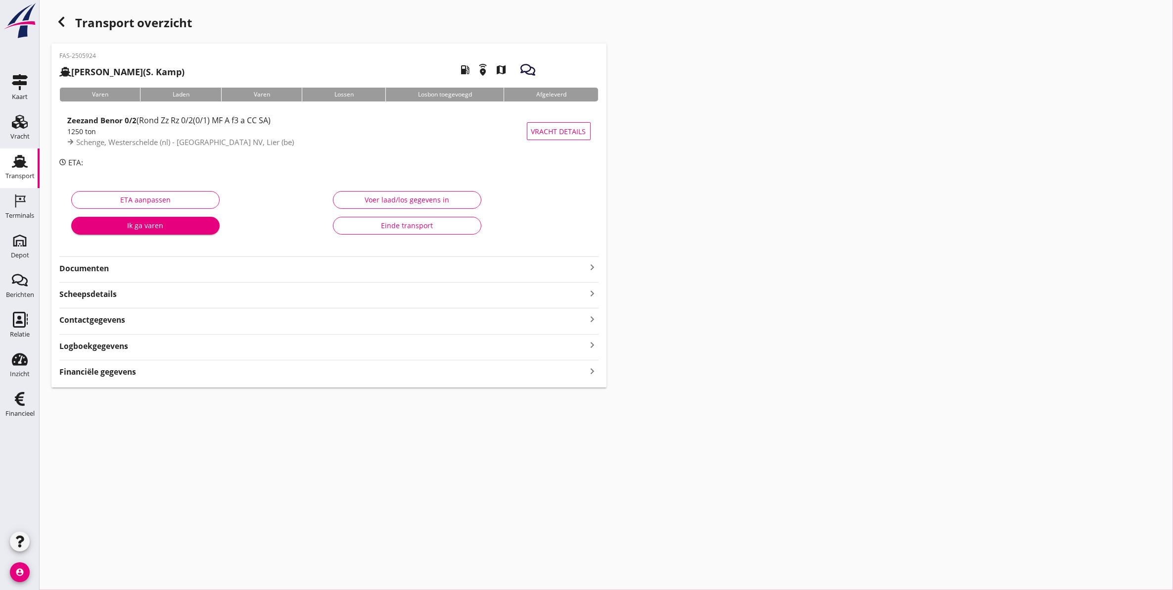
click at [66, 16] on icon "button" at bounding box center [61, 22] width 12 height 12
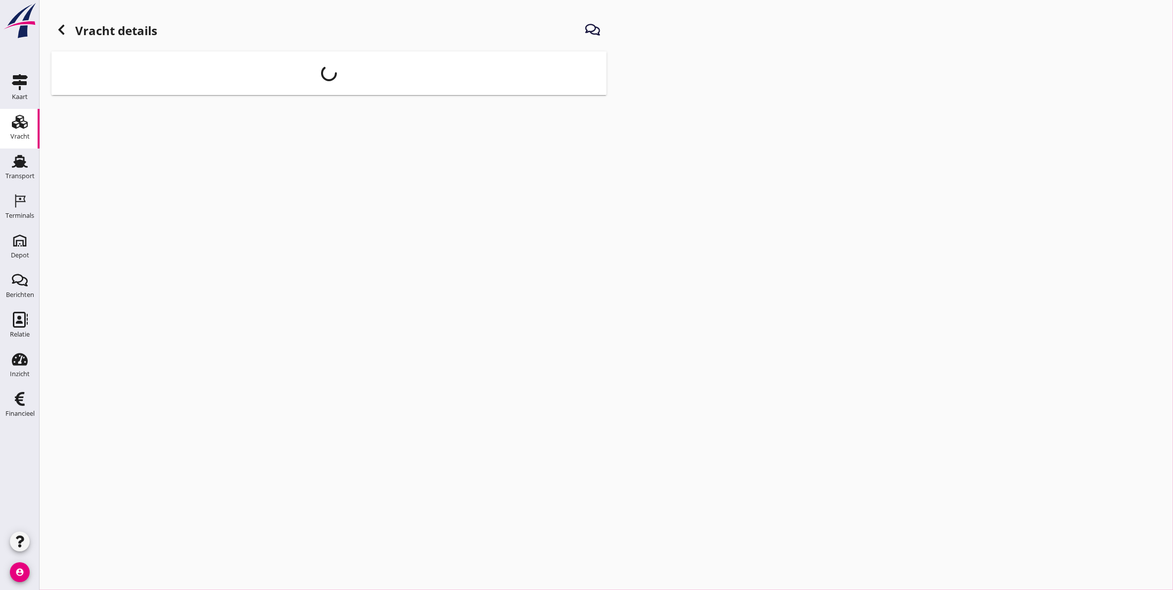
click at [27, 129] on icon "Vracht" at bounding box center [20, 122] width 16 height 16
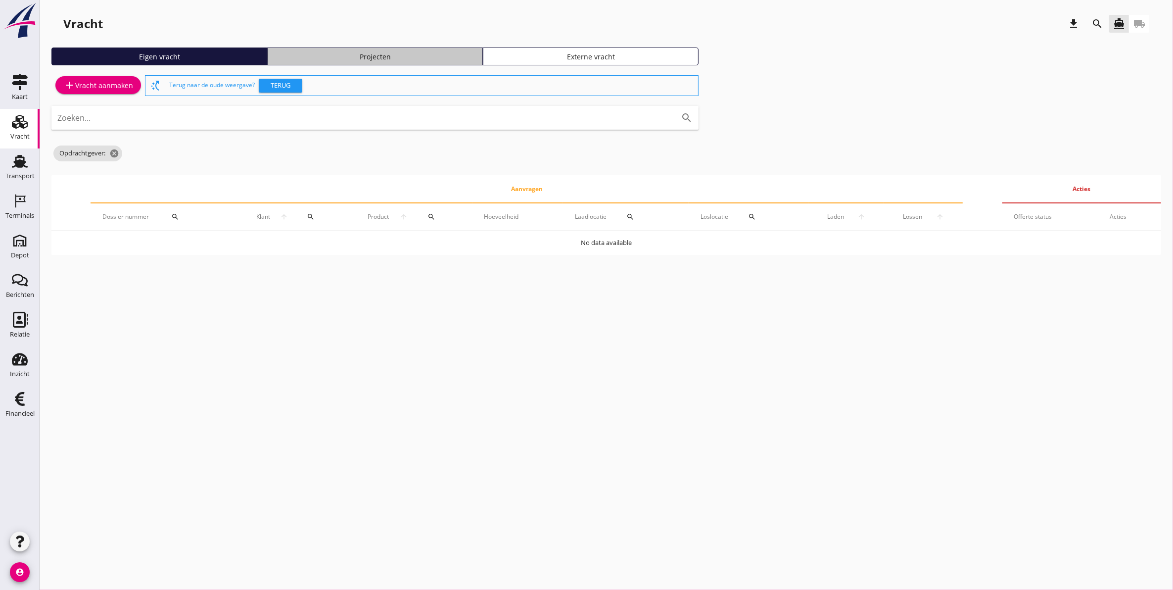
click at [405, 54] on div "Projecten" at bounding box center [375, 56] width 207 height 10
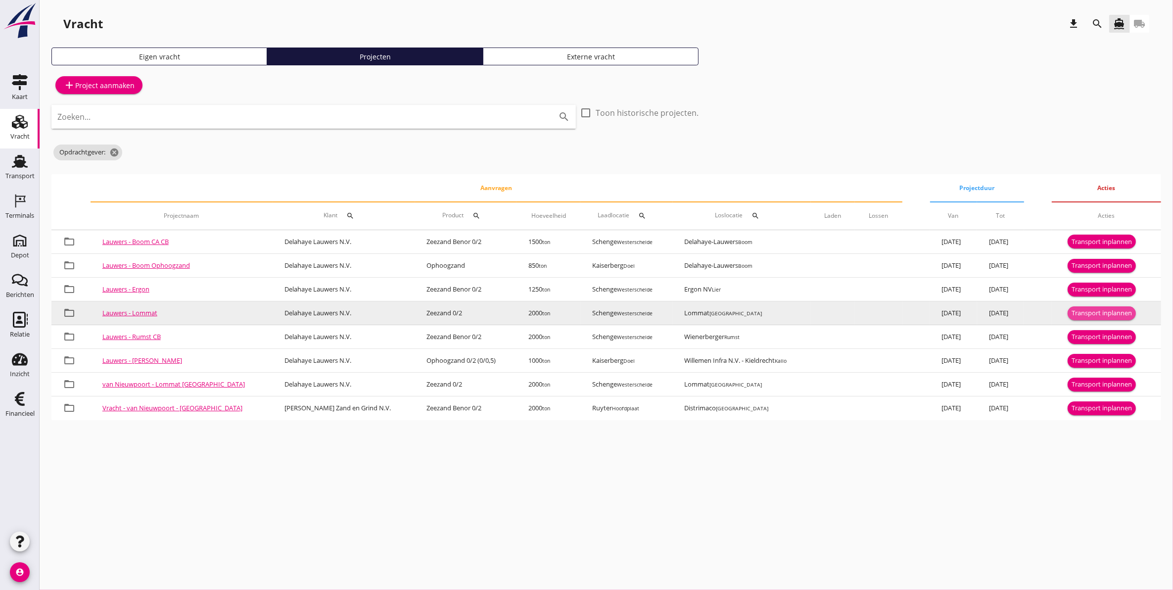
click at [1093, 313] on div "Transport inplannen" at bounding box center [1102, 313] width 60 height 10
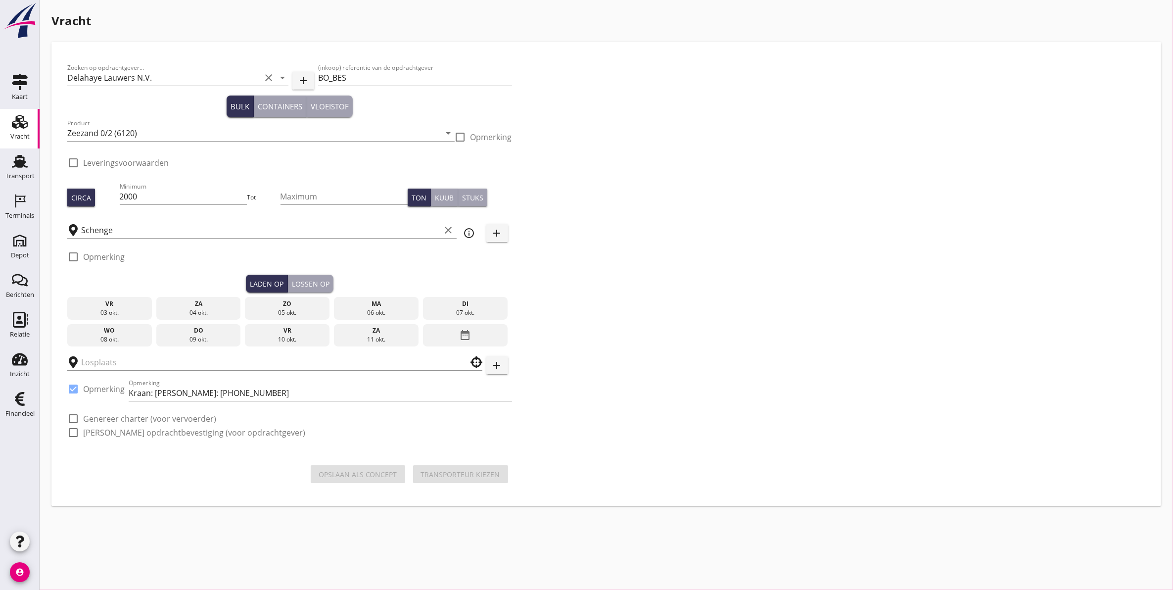
checkbox input "true"
type input "Lommat"
checkbox input "true"
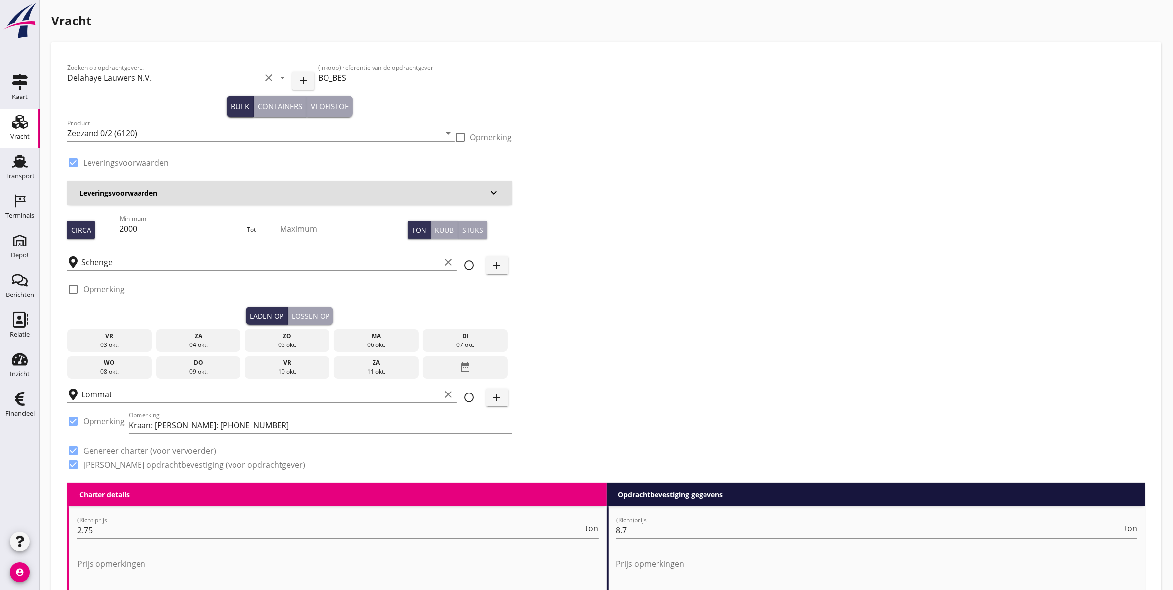
click at [369, 339] on div "ma" at bounding box center [376, 336] width 80 height 9
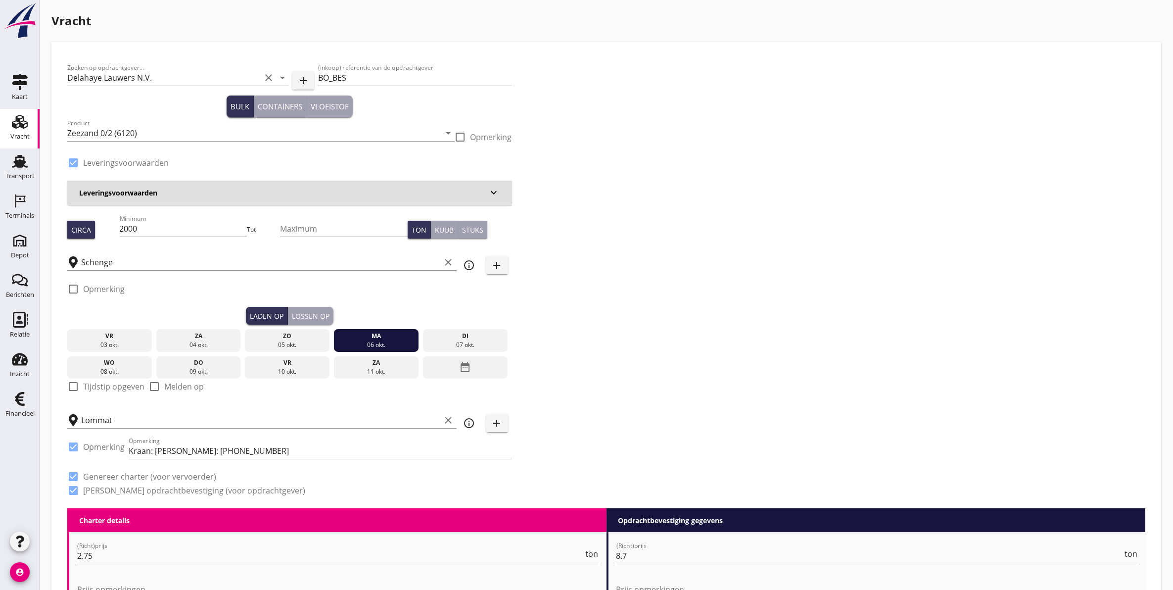
click at [301, 308] on button "Lossen op" at bounding box center [311, 316] width 46 height 18
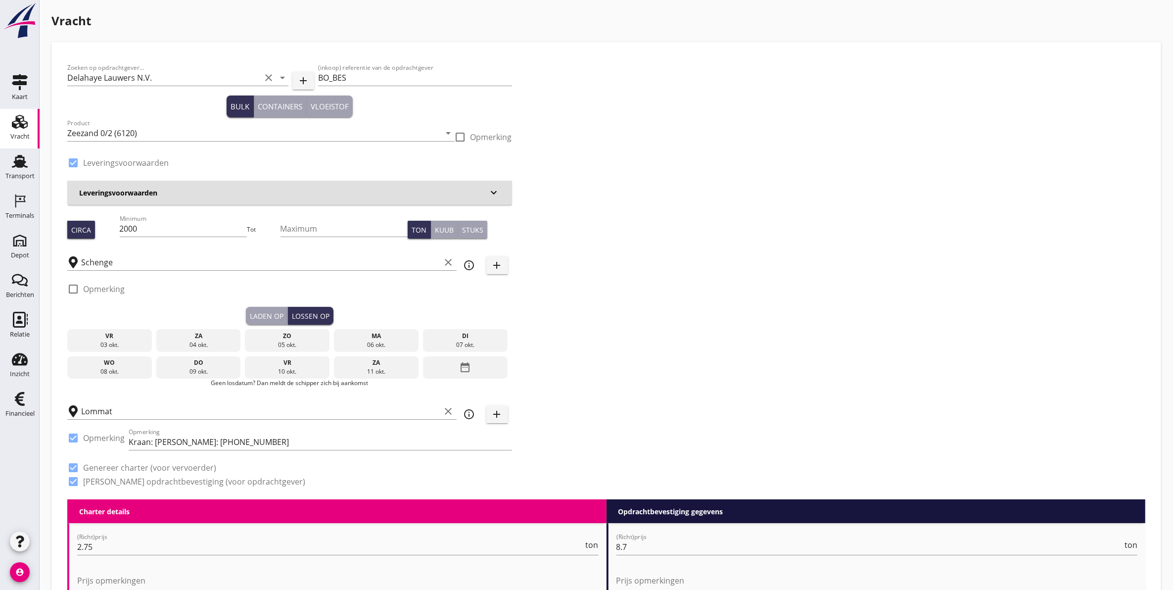
click at [486, 345] on div "07 okt." at bounding box center [466, 344] width 80 height 9
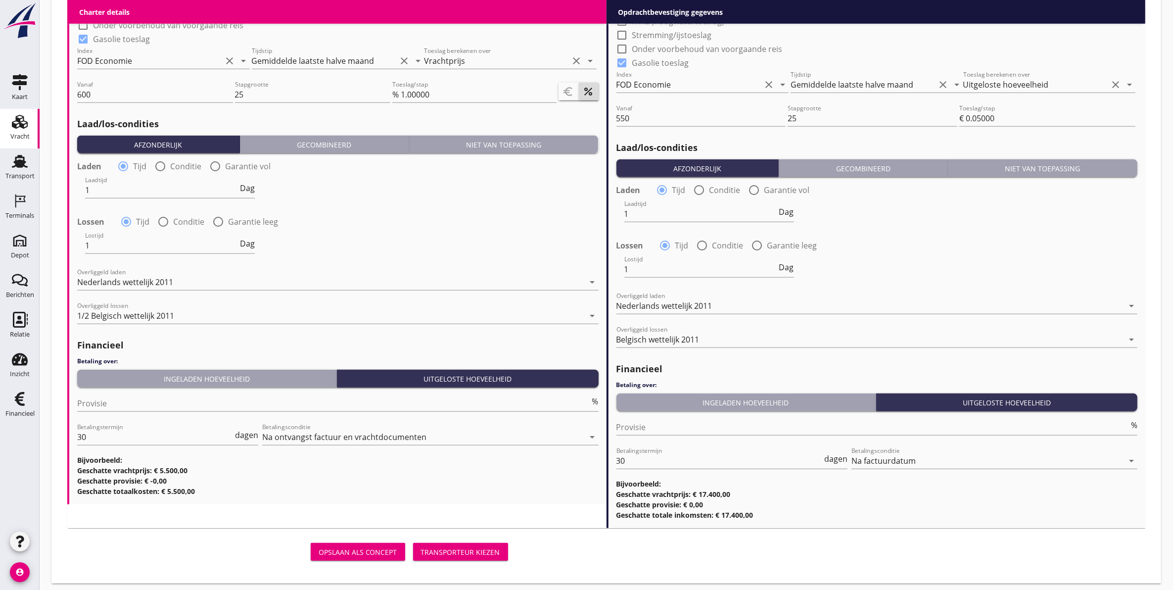
scroll to position [1011, 0]
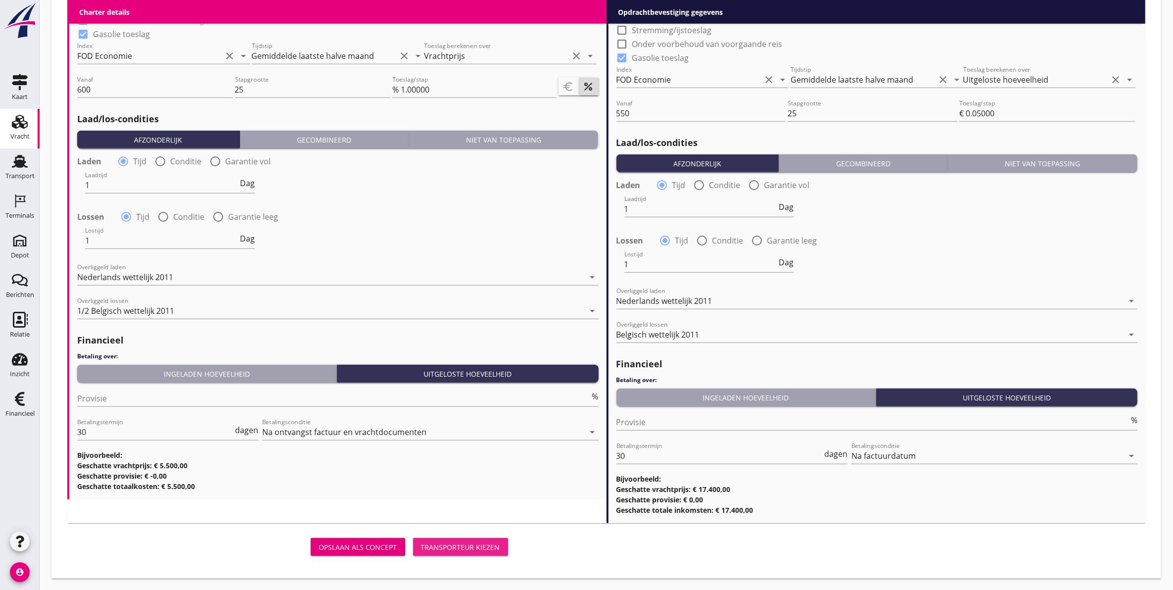
drag, startPoint x: 473, startPoint y: 544, endPoint x: 39, endPoint y: 451, distance: 443.9
click at [474, 544] on div "Transporteur kiezen" at bounding box center [460, 547] width 79 height 10
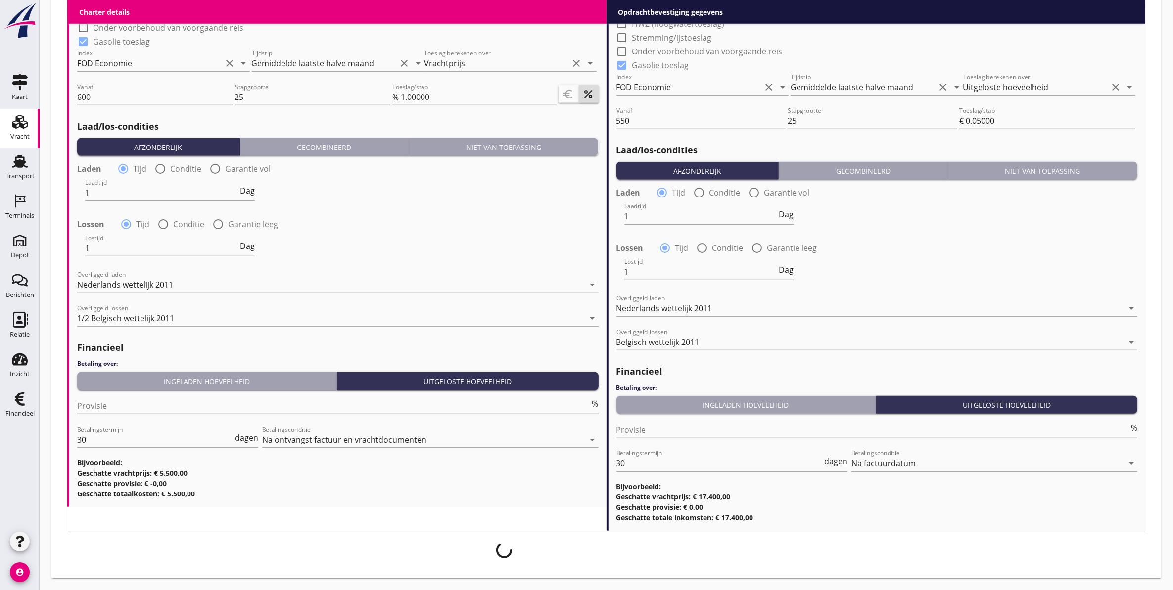
scroll to position [1003, 0]
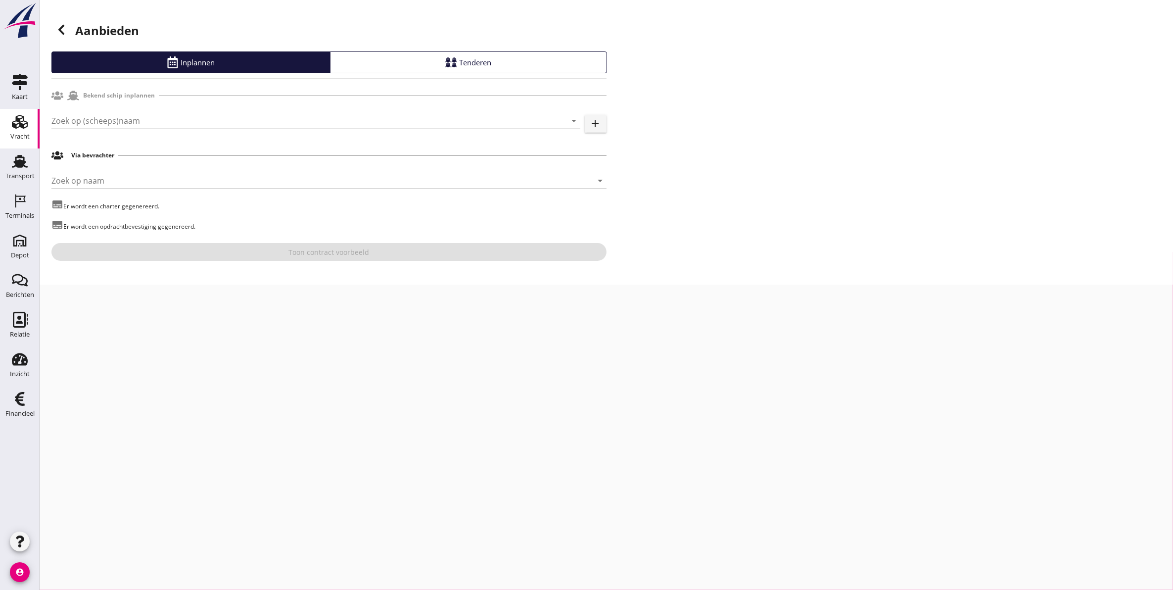
click at [90, 115] on input "Zoek op (scheeps)naam" at bounding box center [301, 121] width 501 height 16
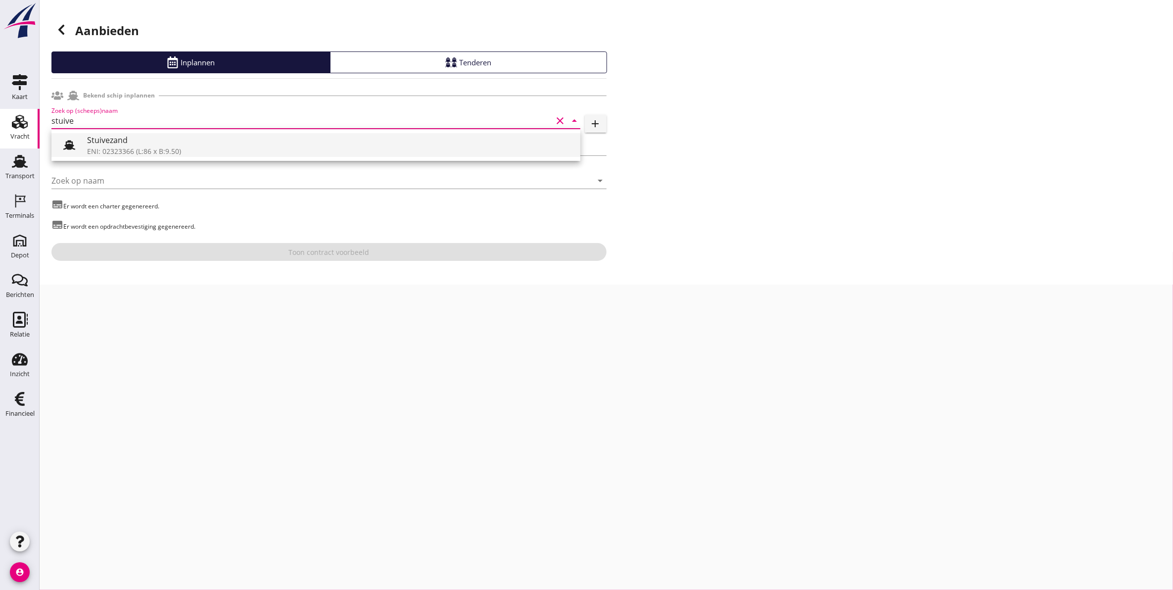
click at [124, 143] on div "Stuivezand" at bounding box center [329, 140] width 485 height 12
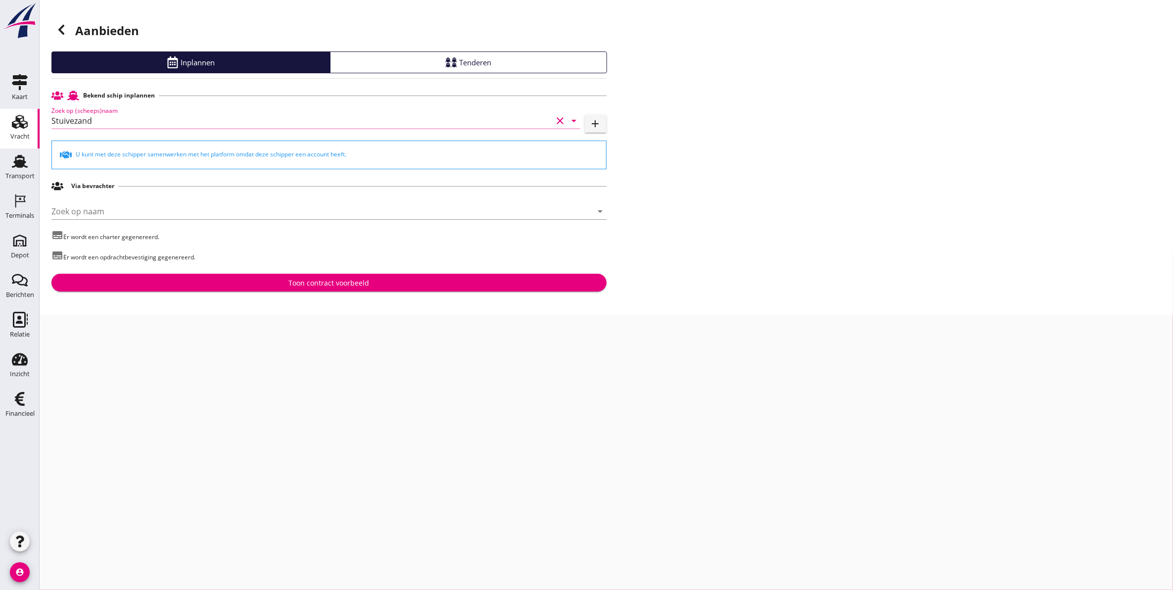
type input "Stuivezand"
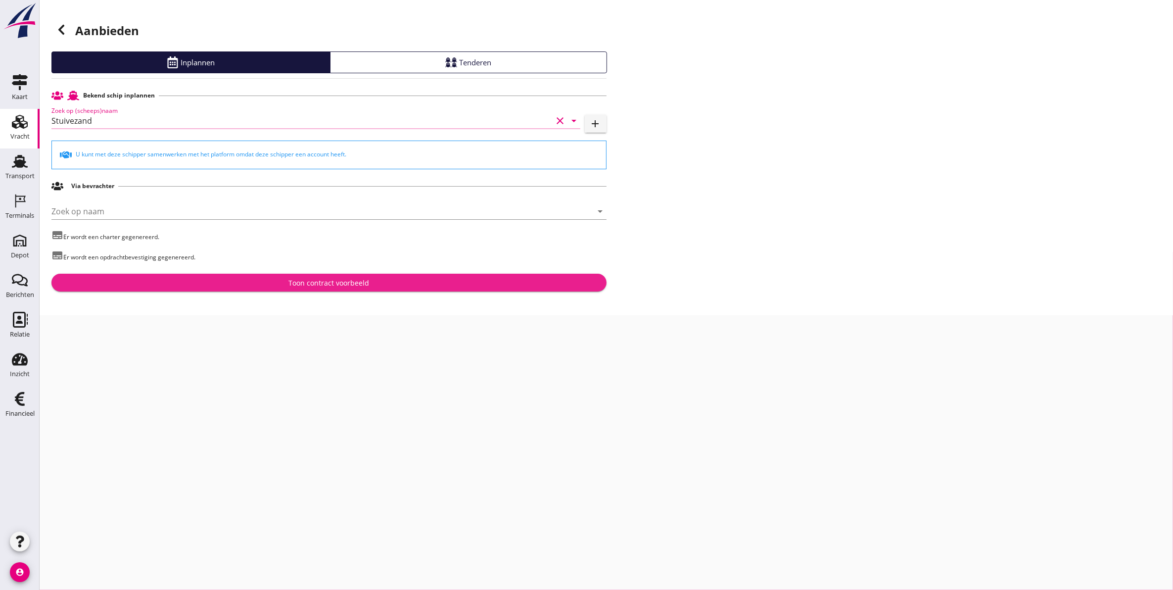
click at [223, 281] on div "Toon contract voorbeeld" at bounding box center [328, 283] width 539 height 10
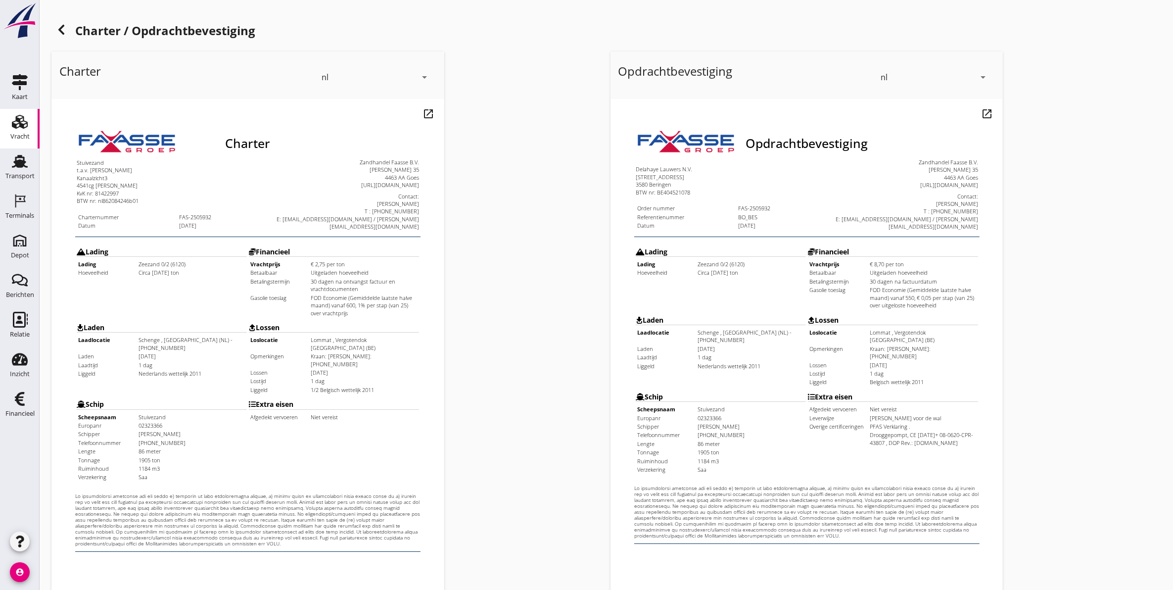
scroll to position [142, 0]
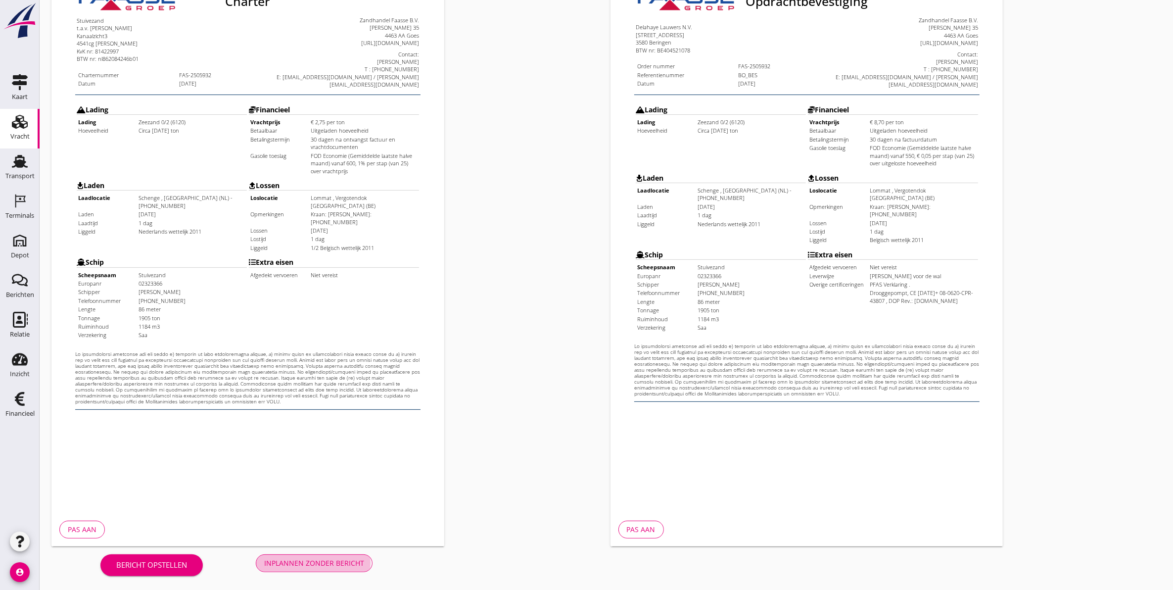
click at [299, 562] on div "Inplannen zonder bericht" at bounding box center [314, 563] width 100 height 10
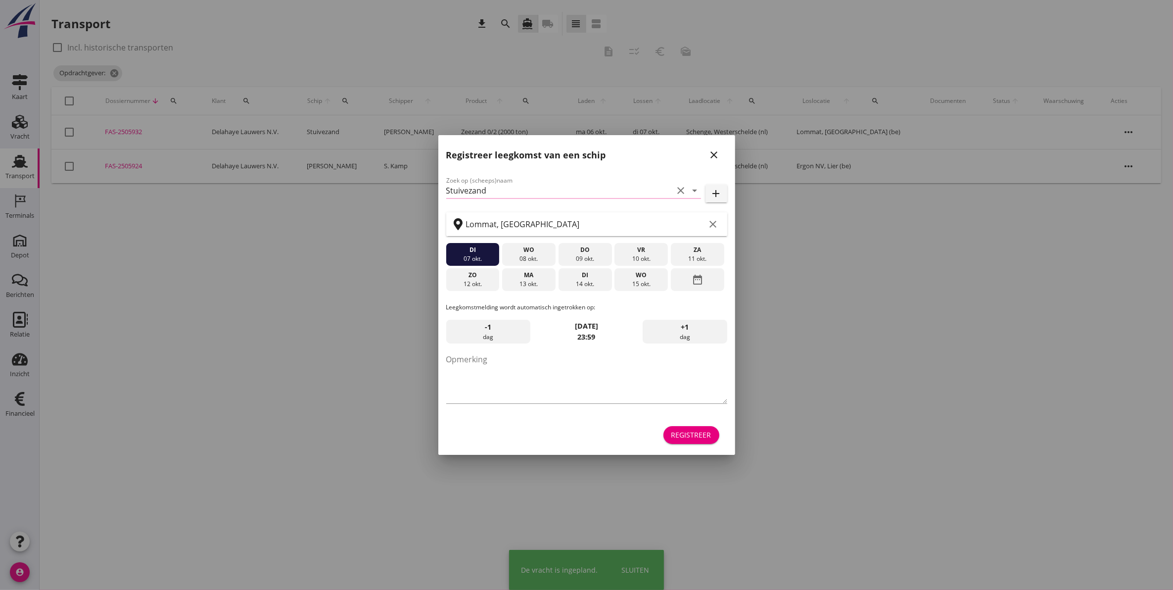
click at [112, 70] on div at bounding box center [586, 295] width 1173 height 590
click at [715, 150] on icon "close" at bounding box center [715, 155] width 12 height 12
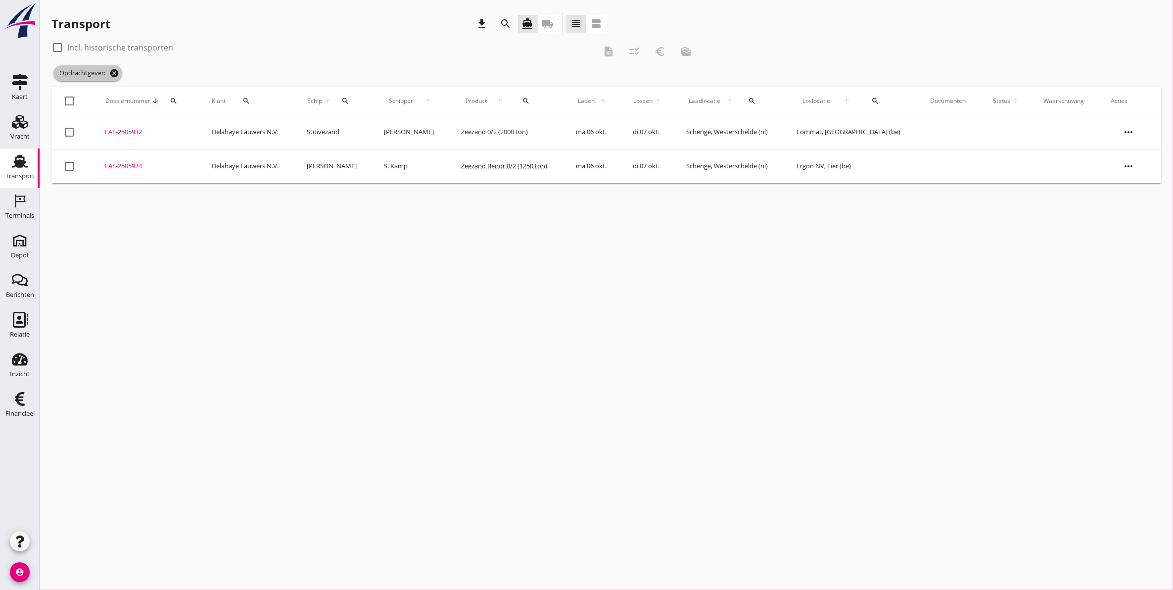
click at [117, 73] on icon "cancel" at bounding box center [114, 73] width 10 height 10
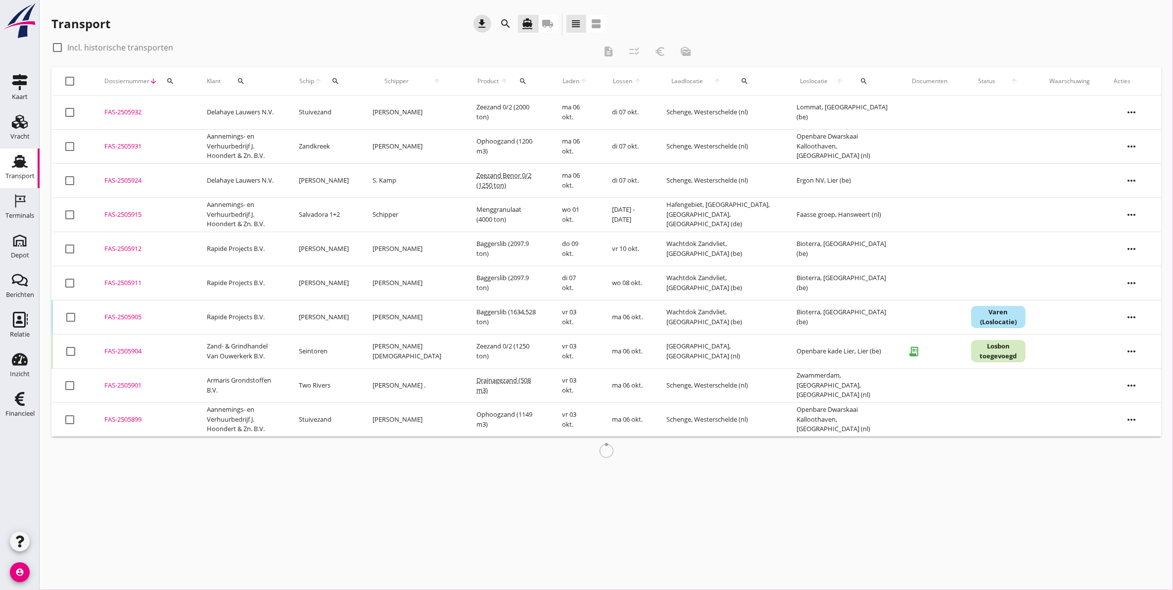
drag, startPoint x: 489, startPoint y: 26, endPoint x: 333, endPoint y: 57, distance: 159.0
click at [367, 50] on div "Transport download search directions_boat local_shipping view_headline view_age…" at bounding box center [607, 239] width 1134 height 479
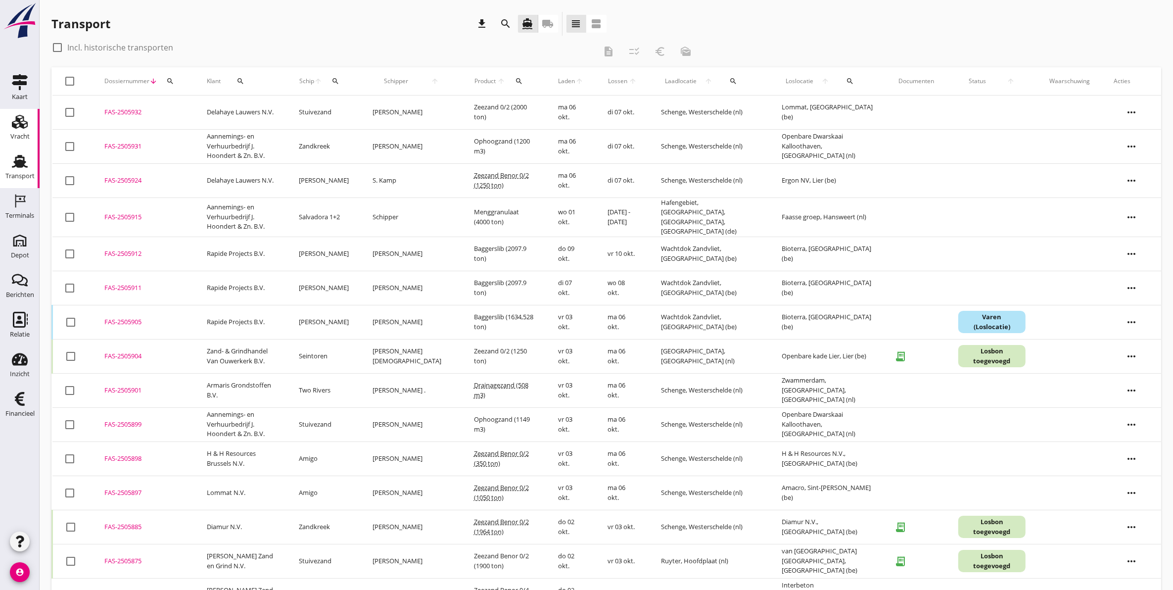
click at [33, 136] on link "Vracht Vracht" at bounding box center [20, 129] width 40 height 40
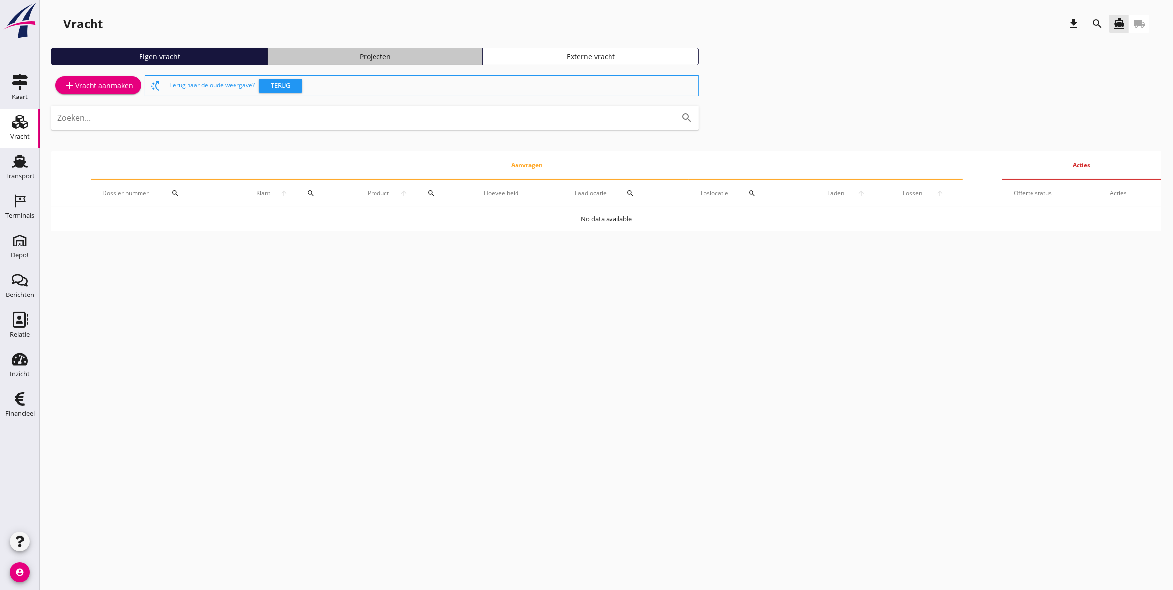
click at [402, 54] on div "Projecten" at bounding box center [375, 56] width 207 height 10
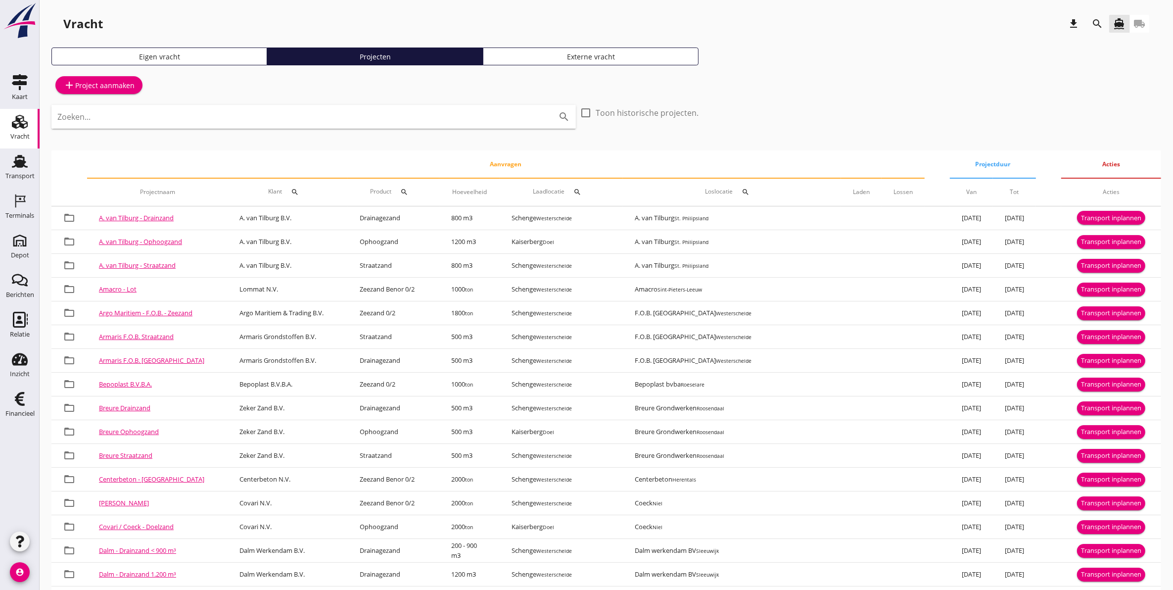
click at [1094, 20] on icon "search" at bounding box center [1098, 24] width 12 height 12
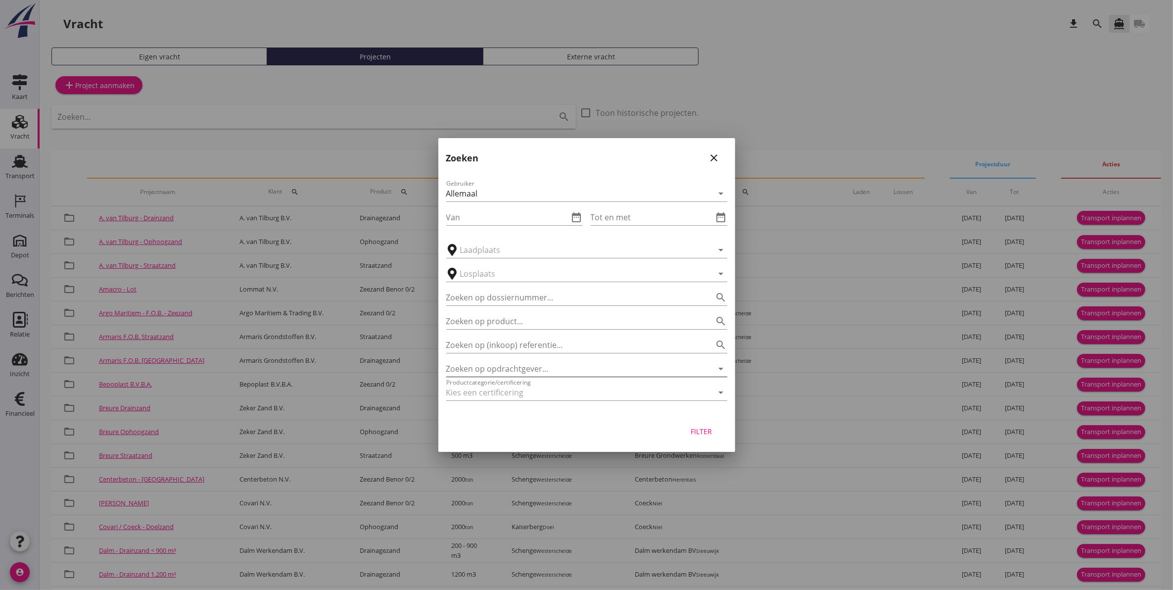
click at [524, 363] on input "Zoeken op opdrachtgever..." at bounding box center [572, 369] width 253 height 16
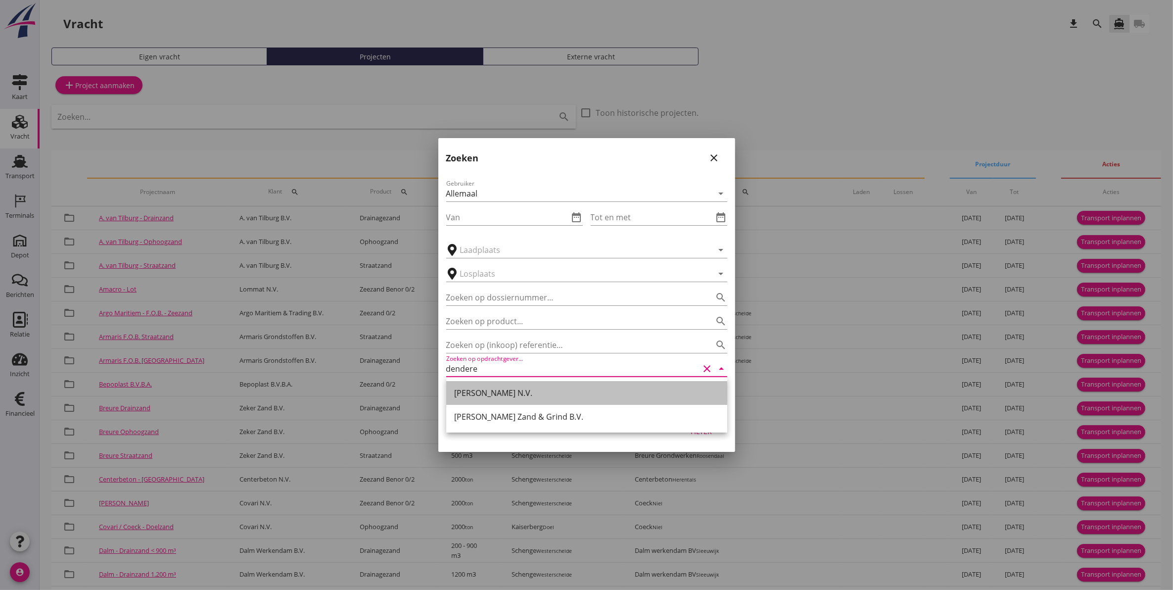
click at [542, 390] on div "[PERSON_NAME] N.V." at bounding box center [586, 393] width 265 height 12
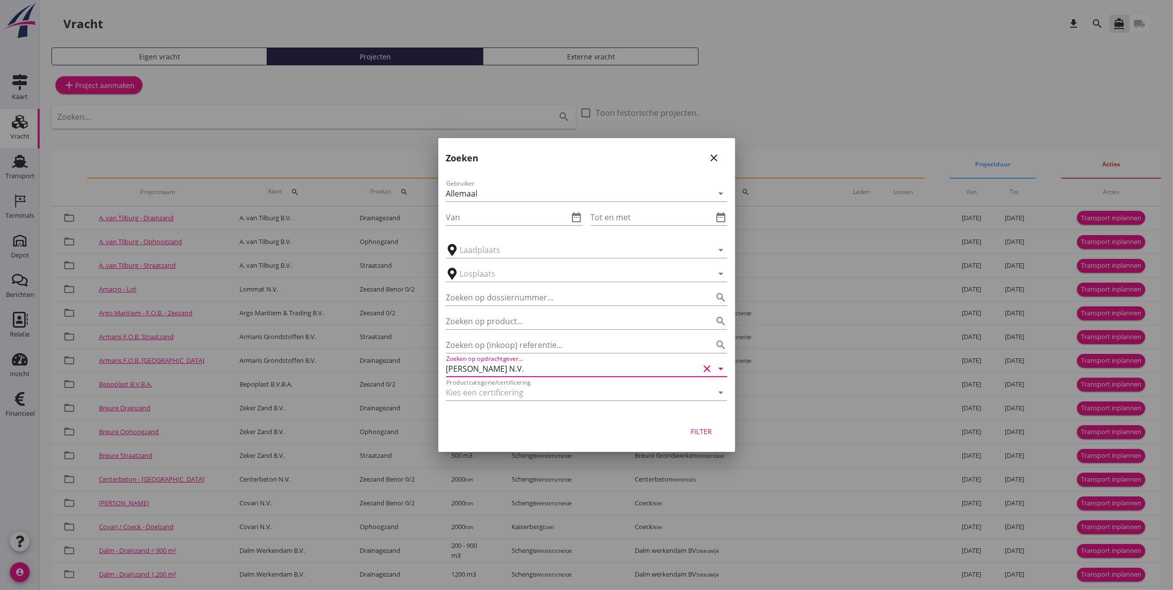
type input "[PERSON_NAME] N.V."
click at [715, 433] on div "Filter" at bounding box center [702, 431] width 28 height 10
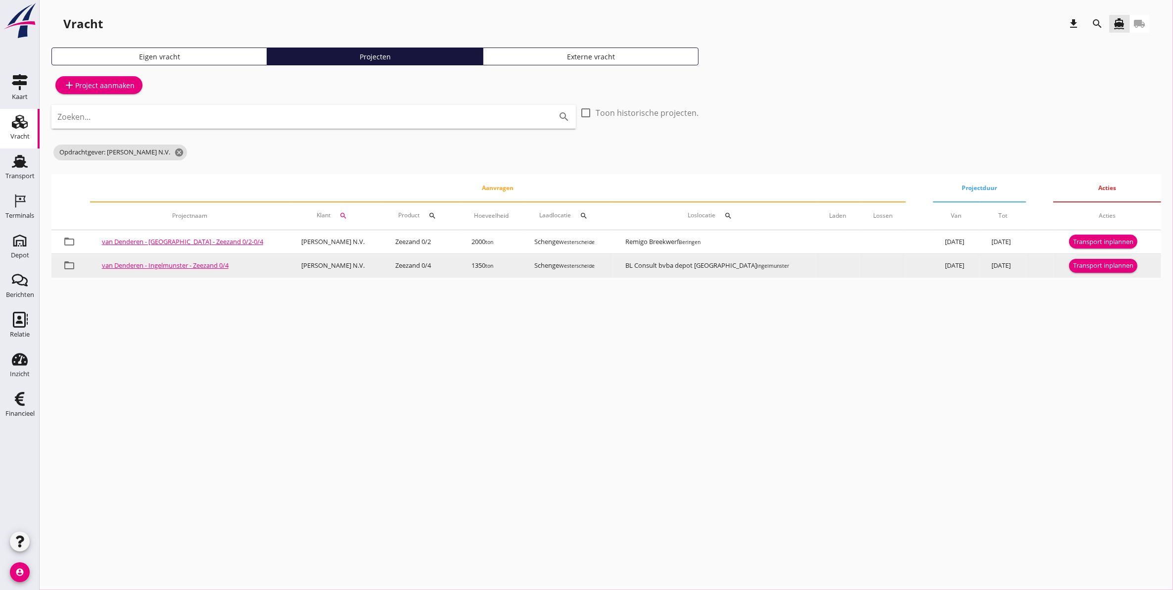
click at [460, 258] on td "1350 ton" at bounding box center [491, 266] width 63 height 24
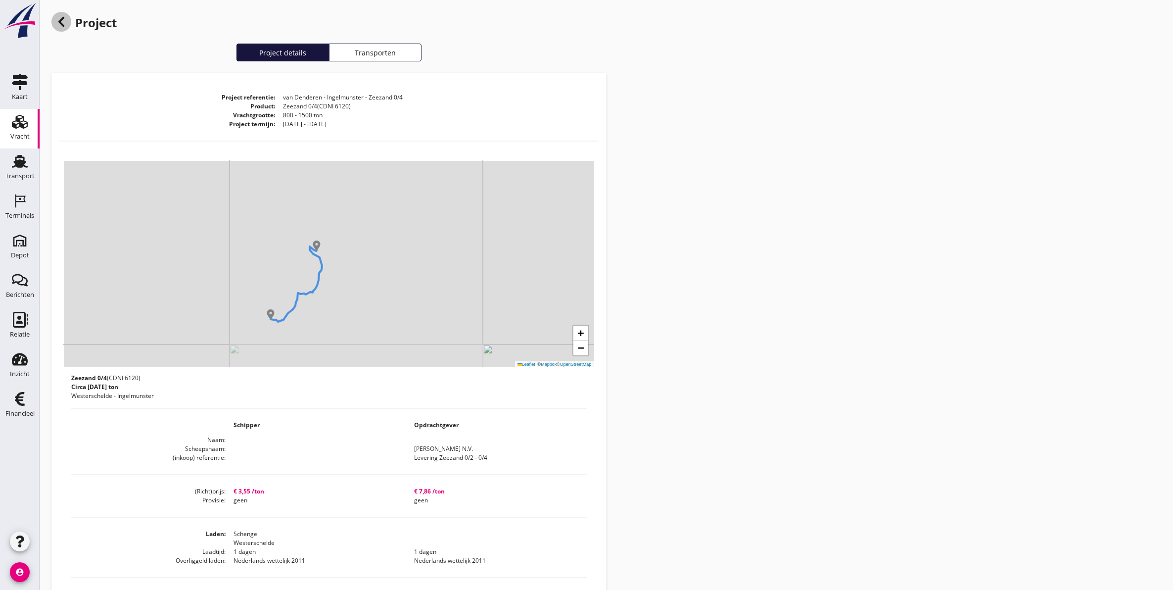
click at [58, 23] on icon at bounding box center [61, 22] width 12 height 12
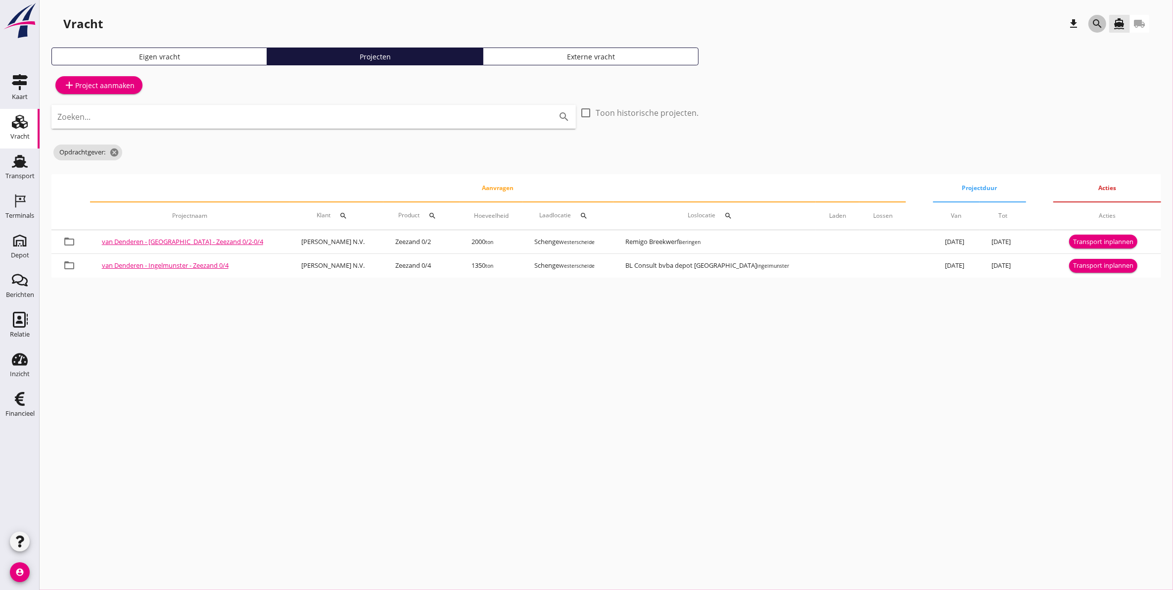
click at [1101, 23] on icon "search" at bounding box center [1098, 24] width 12 height 12
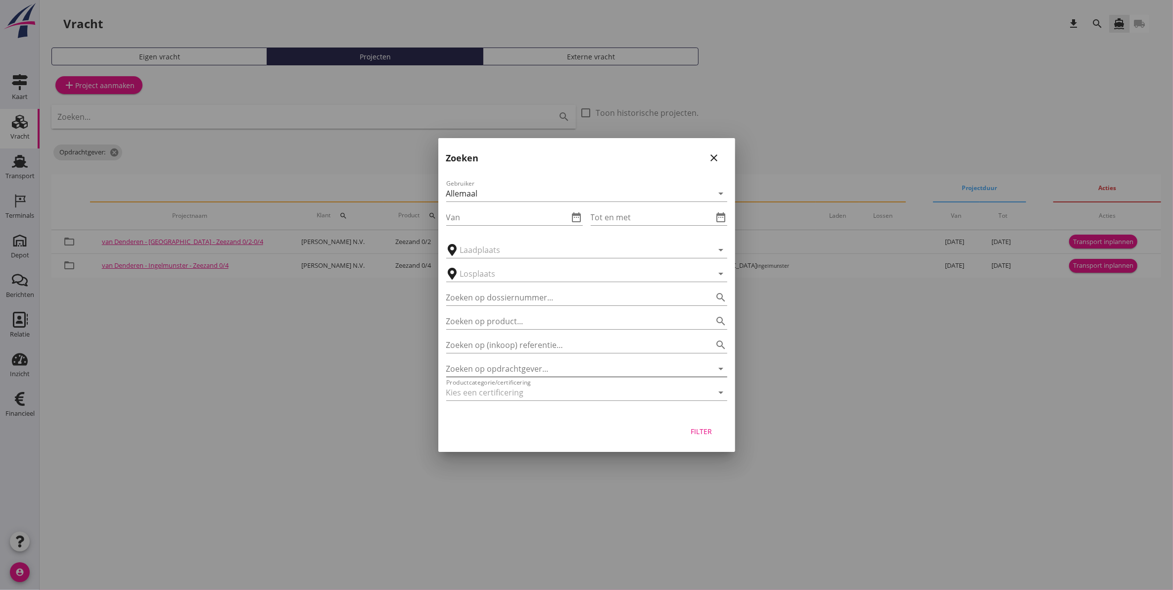
click at [540, 365] on input "Zoeken op opdrachtgever..." at bounding box center [572, 369] width 253 height 16
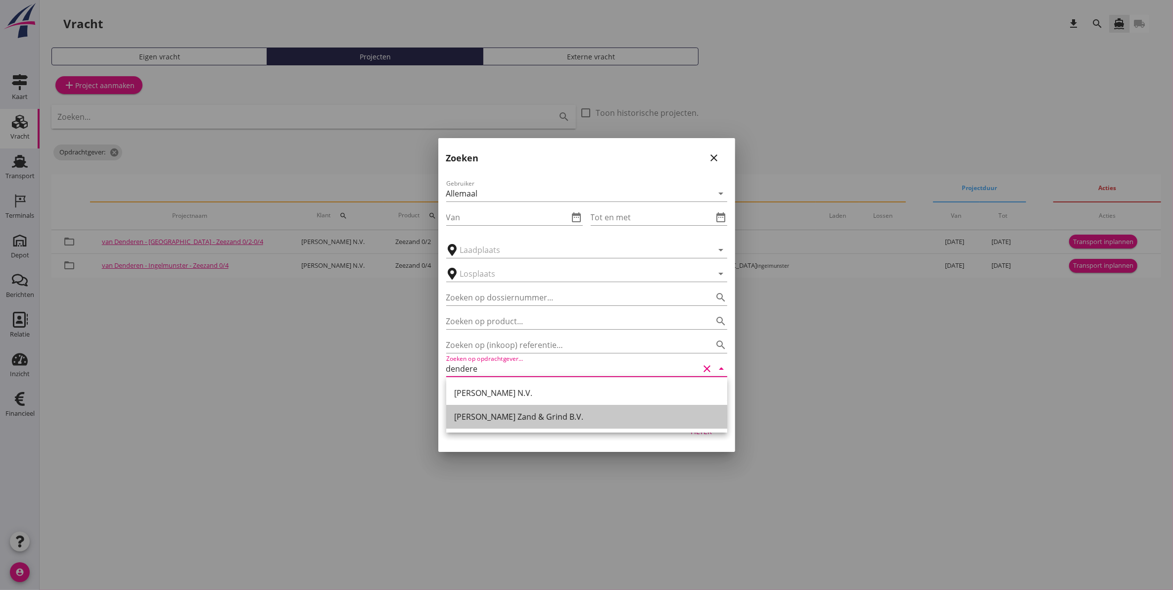
drag, startPoint x: 520, startPoint y: 411, endPoint x: 525, endPoint y: 414, distance: 6.6
click at [520, 411] on div "[PERSON_NAME] Zand & Grind B.V." at bounding box center [586, 417] width 265 height 12
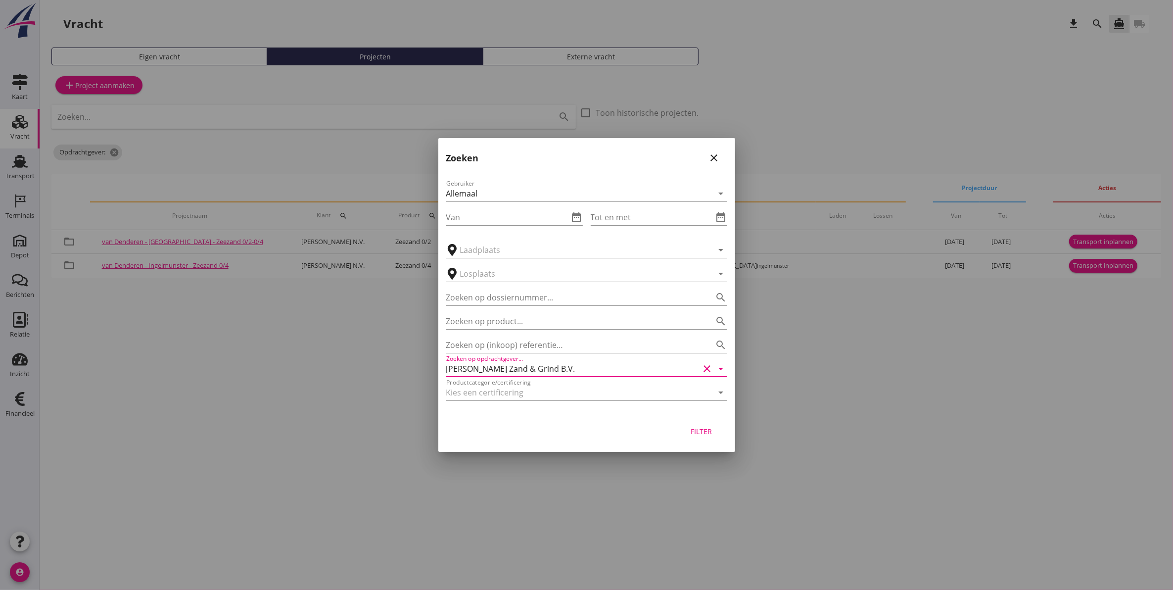
type input "[PERSON_NAME] Zand & Grind B.V."
click at [696, 432] on div "Filter" at bounding box center [702, 431] width 28 height 10
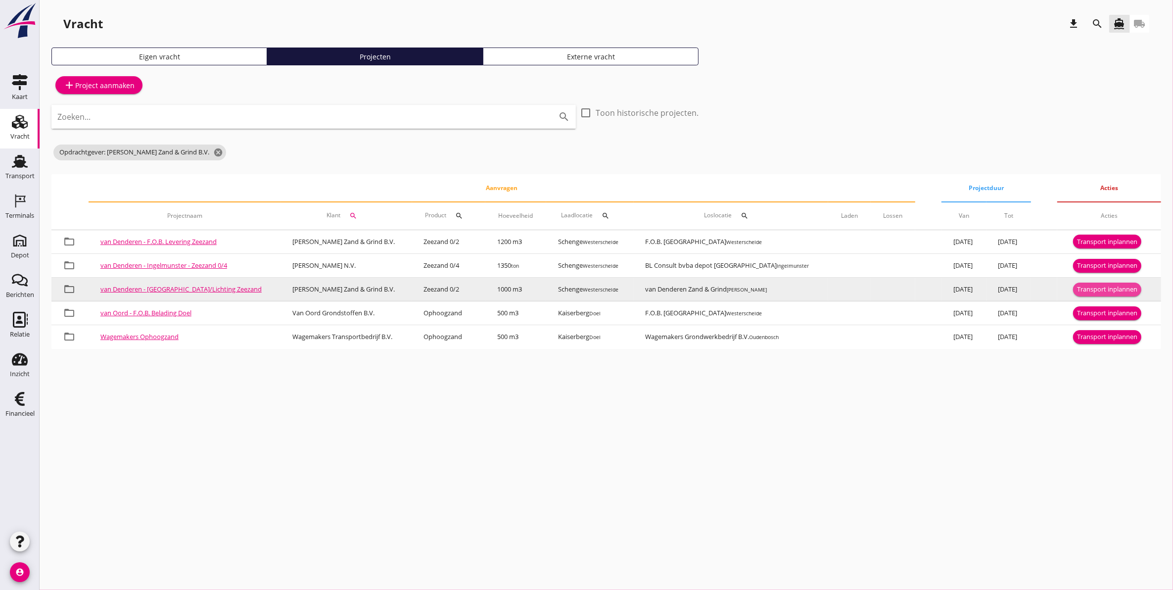
click at [1100, 290] on div "Transport inplannen" at bounding box center [1107, 290] width 60 height 10
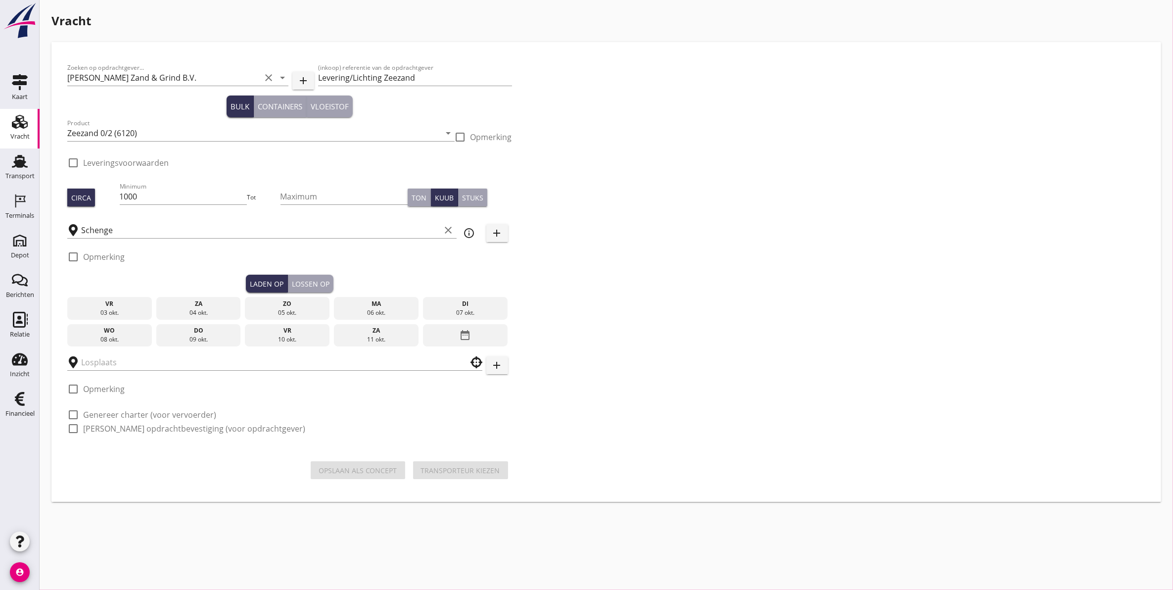
checkbox input "true"
type input "van Denderen Zand & Grind"
checkbox input "true"
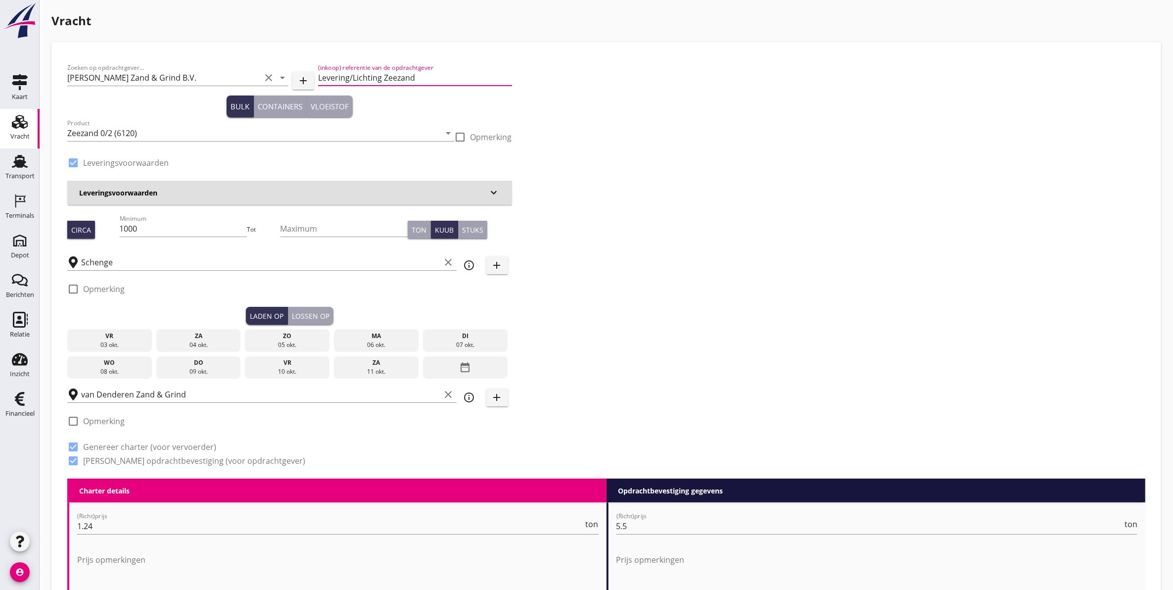
drag, startPoint x: 381, startPoint y: 77, endPoint x: 349, endPoint y: 75, distance: 32.2
click at [349, 75] on input "Levering/Lichting Zeezand" at bounding box center [414, 78] width 193 height 16
click at [436, 77] on input "Levering Zeezand" at bounding box center [414, 78] width 193 height 16
type input "Levering Zeezand"
click at [197, 140] on div "Product Zeezand 0/2 (6120) arrow_drop_down" at bounding box center [260, 133] width 387 height 16
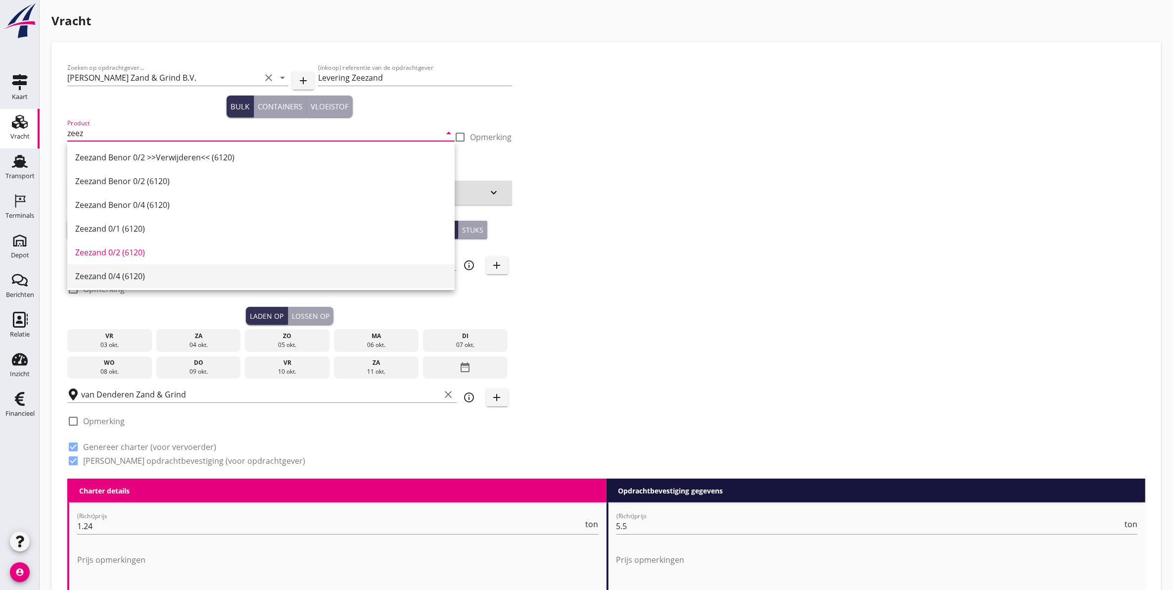
click at [143, 279] on div "Zeezand 0/4 (6120)" at bounding box center [261, 276] width 372 height 12
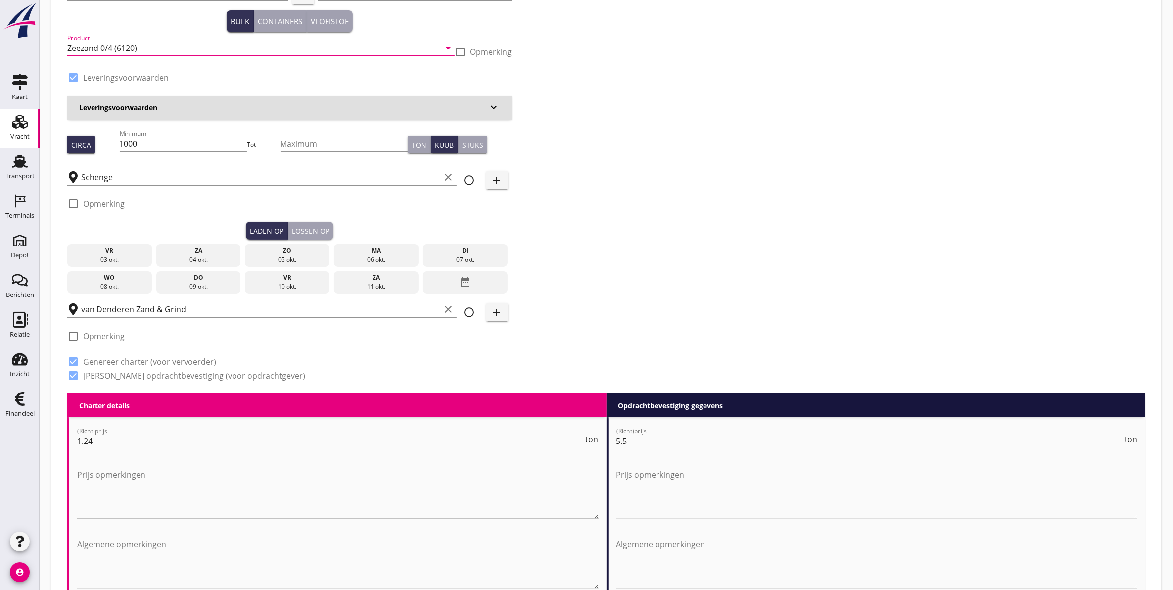
scroll to position [62, 0]
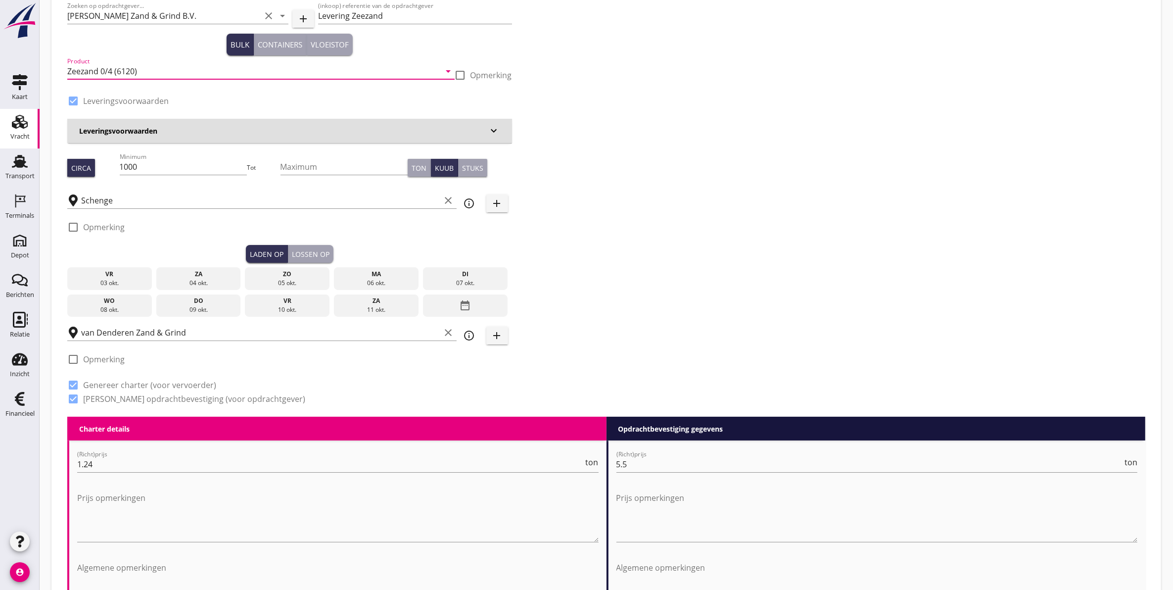
type input "Zeezand 0/4 (6120)"
click at [373, 279] on div "06 okt." at bounding box center [376, 283] width 80 height 9
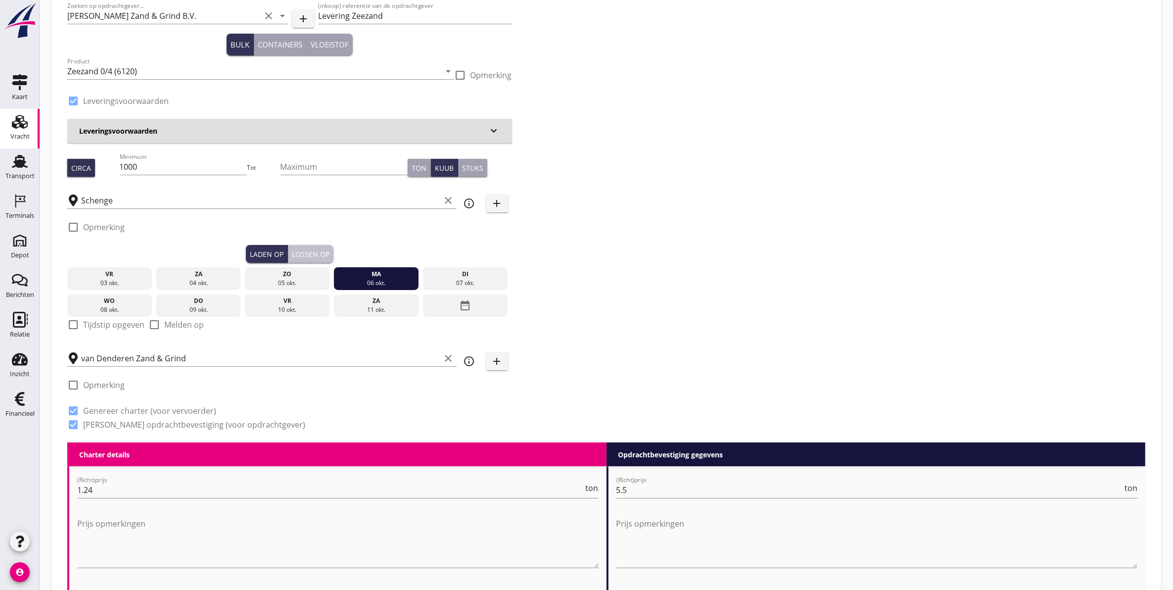
drag, startPoint x: 303, startPoint y: 252, endPoint x: 179, endPoint y: 251, distance: 124.2
click at [302, 252] on div "Lossen op" at bounding box center [311, 254] width 38 height 10
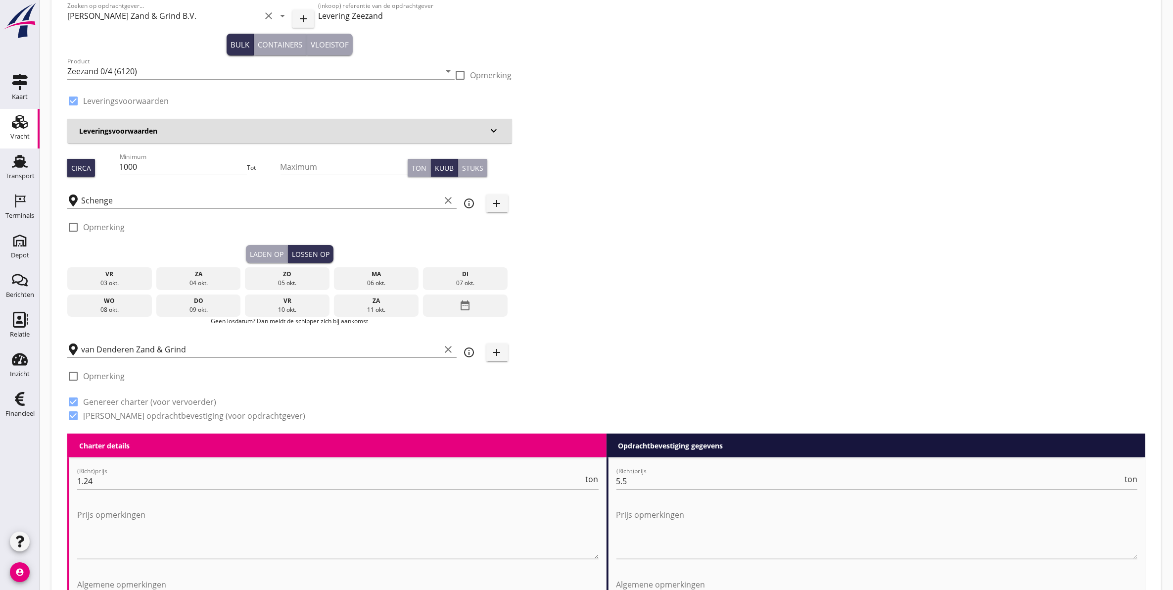
click at [481, 271] on div "di" at bounding box center [466, 274] width 80 height 9
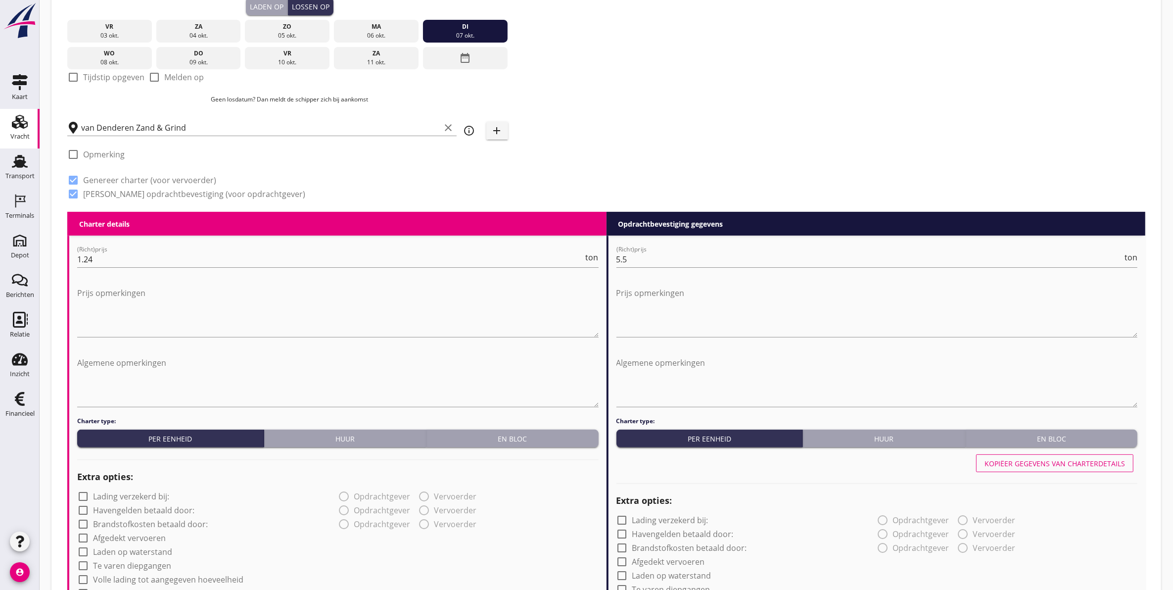
scroll to position [124, 0]
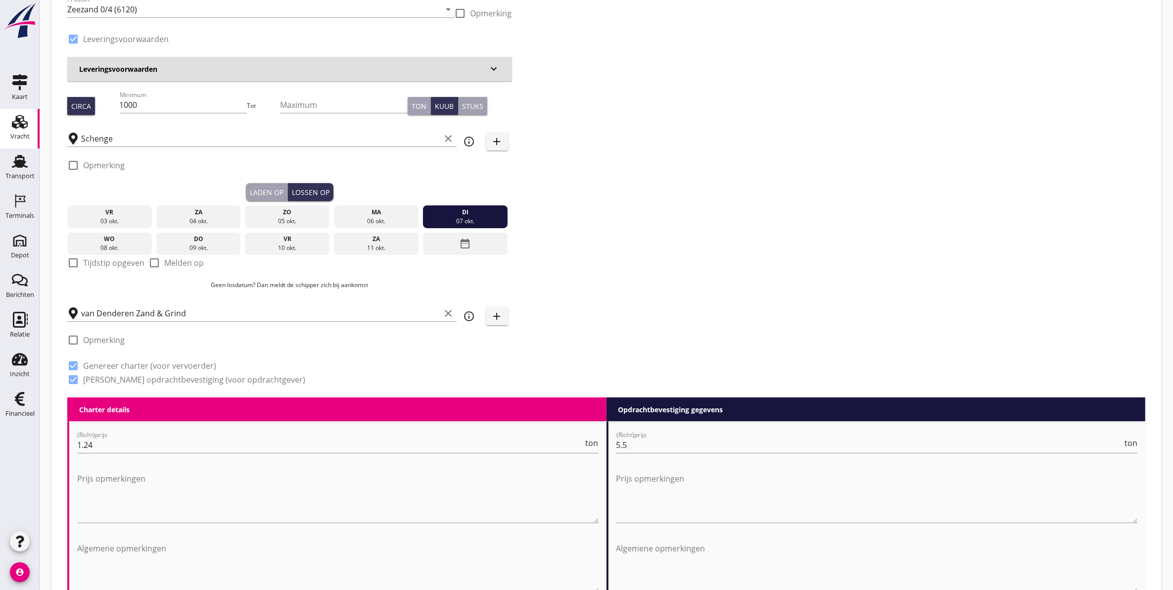
click at [275, 189] on div "Laden op" at bounding box center [267, 192] width 34 height 10
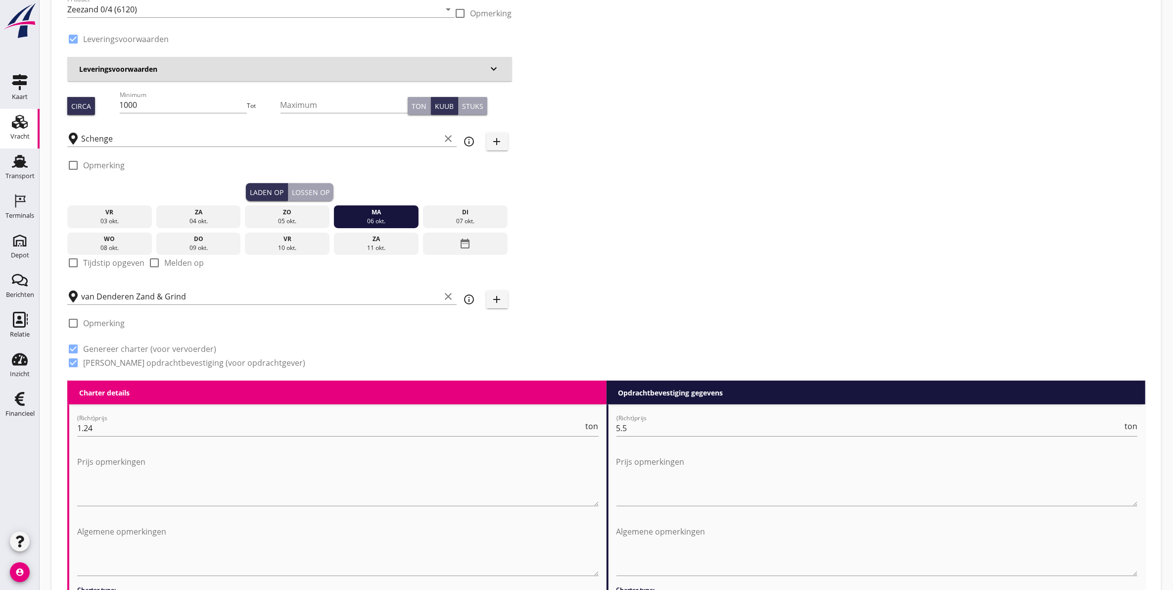
click at [308, 187] on div "Lossen op" at bounding box center [311, 192] width 38 height 10
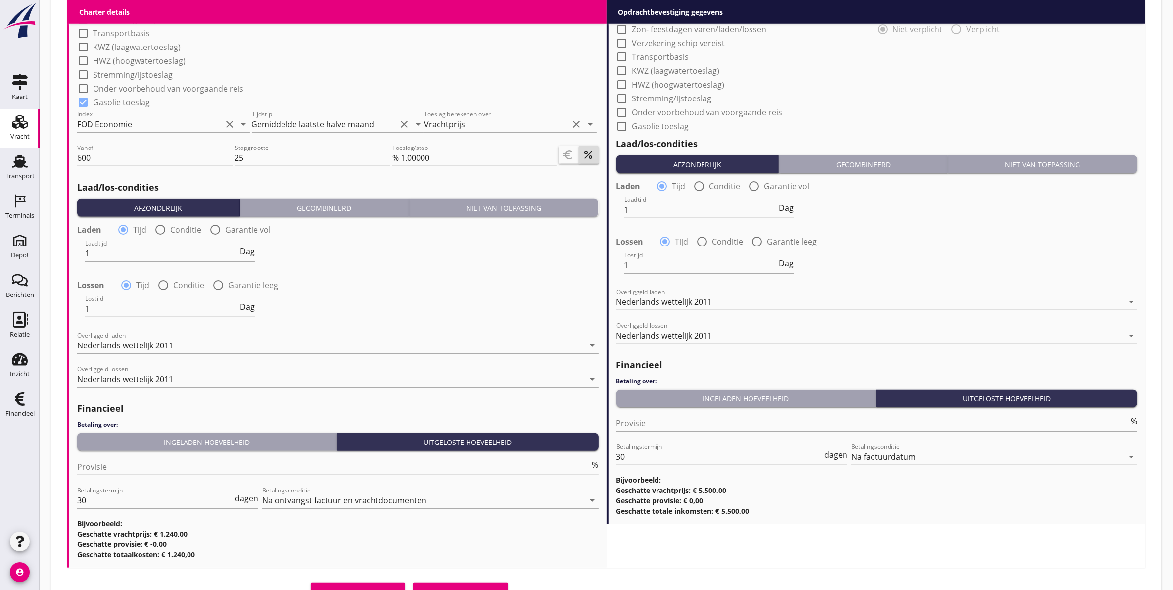
scroll to position [983, 0]
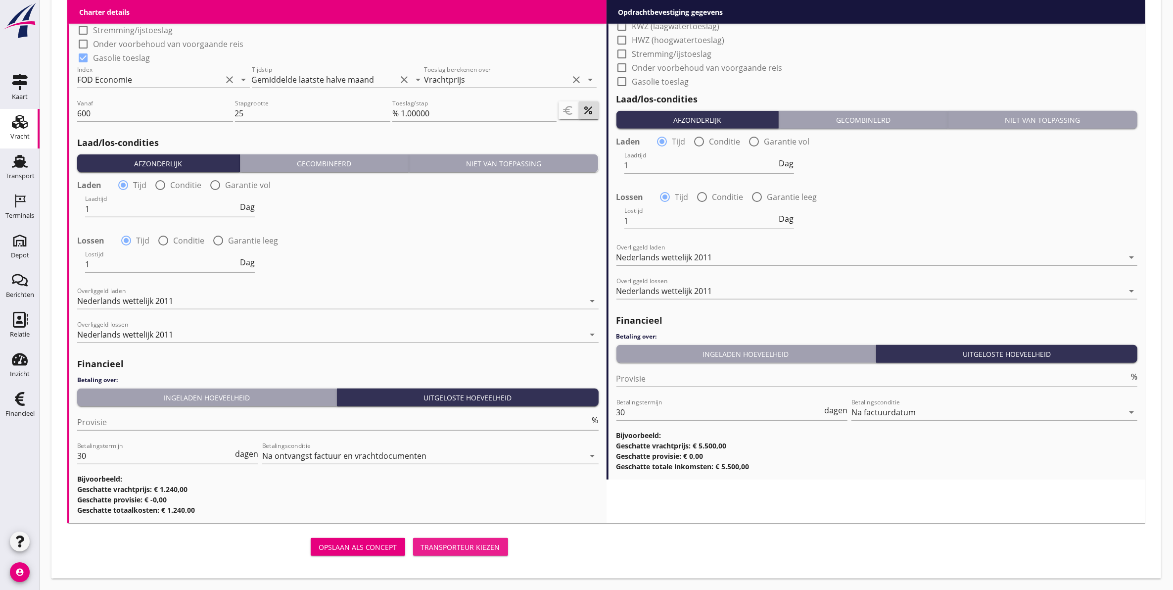
click at [472, 545] on div "Transporteur kiezen" at bounding box center [460, 547] width 79 height 10
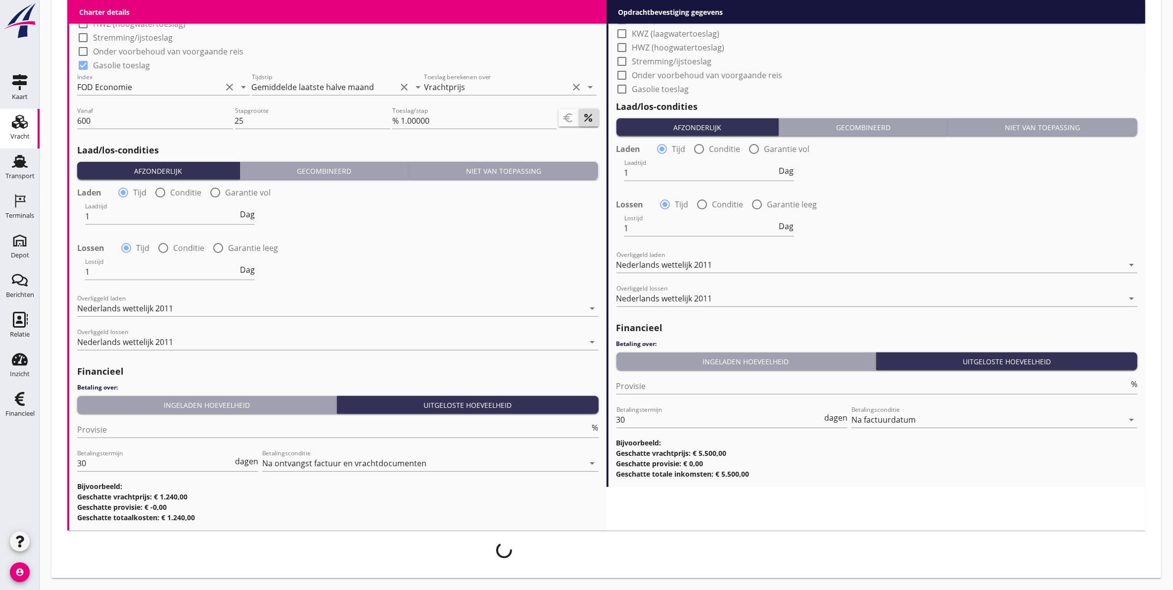
scroll to position [975, 0]
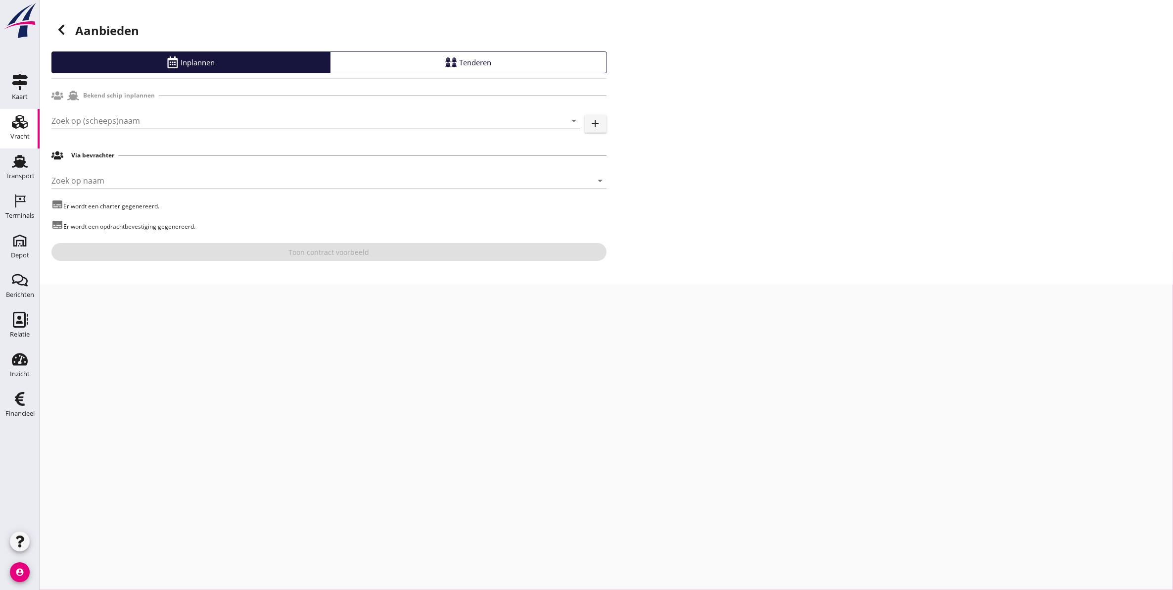
click at [143, 120] on input "Zoek op (scheeps)naam" at bounding box center [301, 121] width 501 height 16
type input "v"
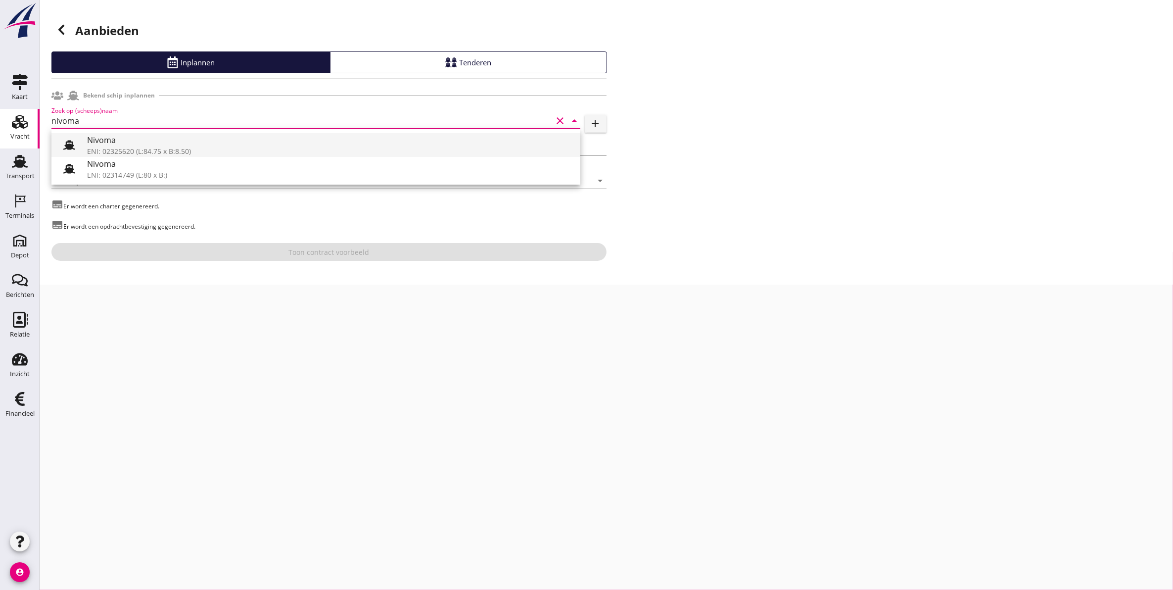
click at [159, 149] on div "ENI: 02325620 (L:84.75 x B:8.50)" at bounding box center [329, 151] width 485 height 10
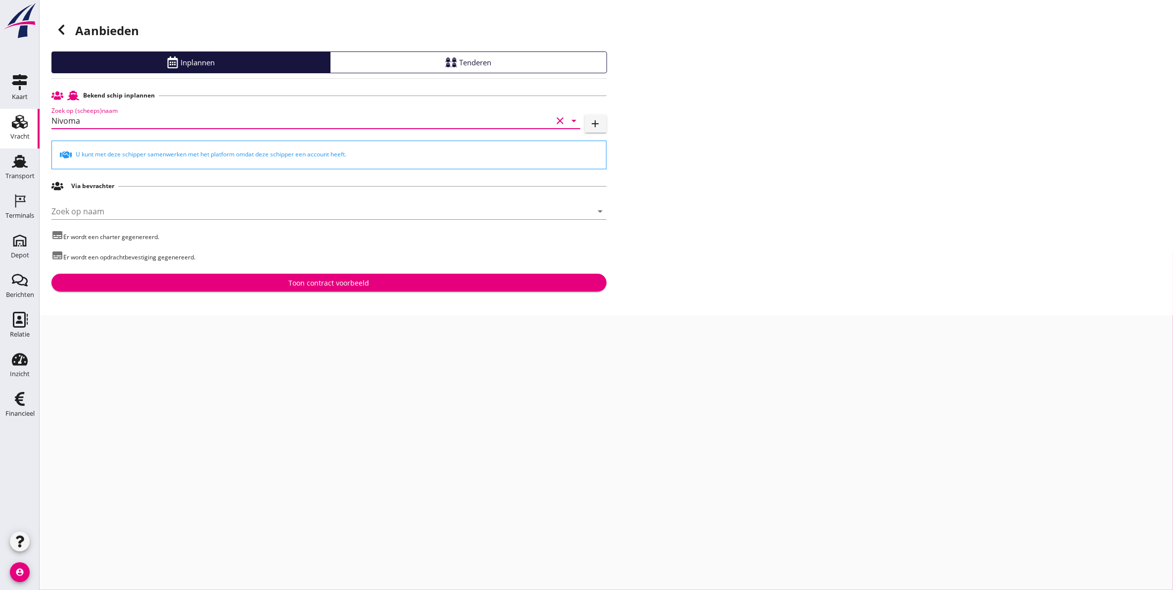
type input "Nivoma"
click at [340, 285] on div "Toon contract voorbeeld" at bounding box center [328, 283] width 81 height 10
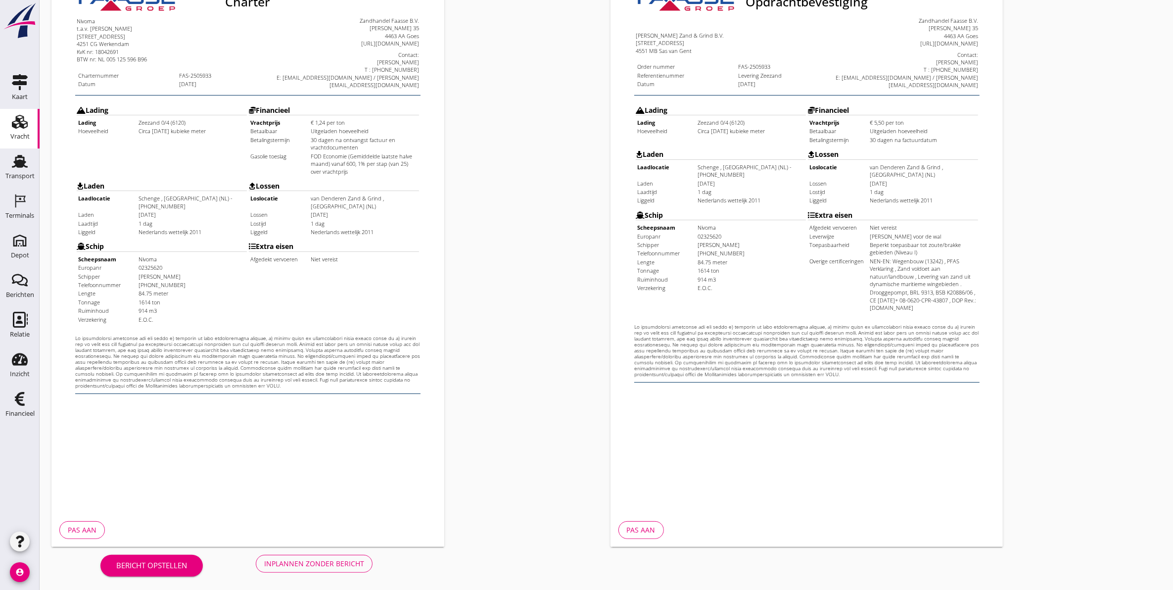
scroll to position [142, 0]
click at [295, 558] on div "Inplannen zonder bericht" at bounding box center [314, 563] width 100 height 10
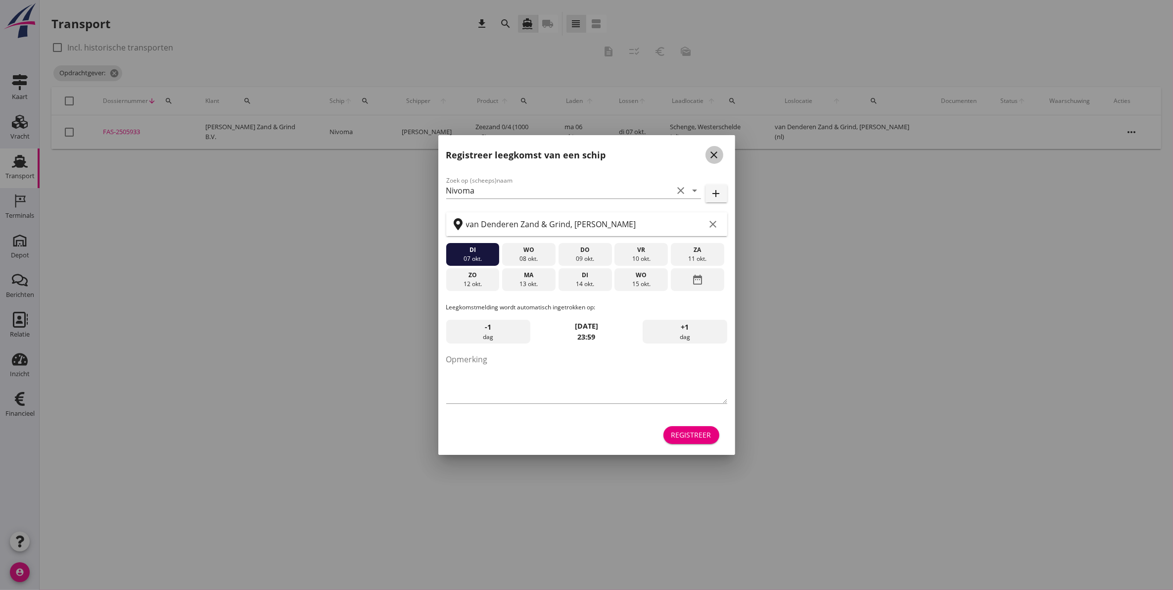
click at [719, 157] on icon "close" at bounding box center [715, 155] width 12 height 12
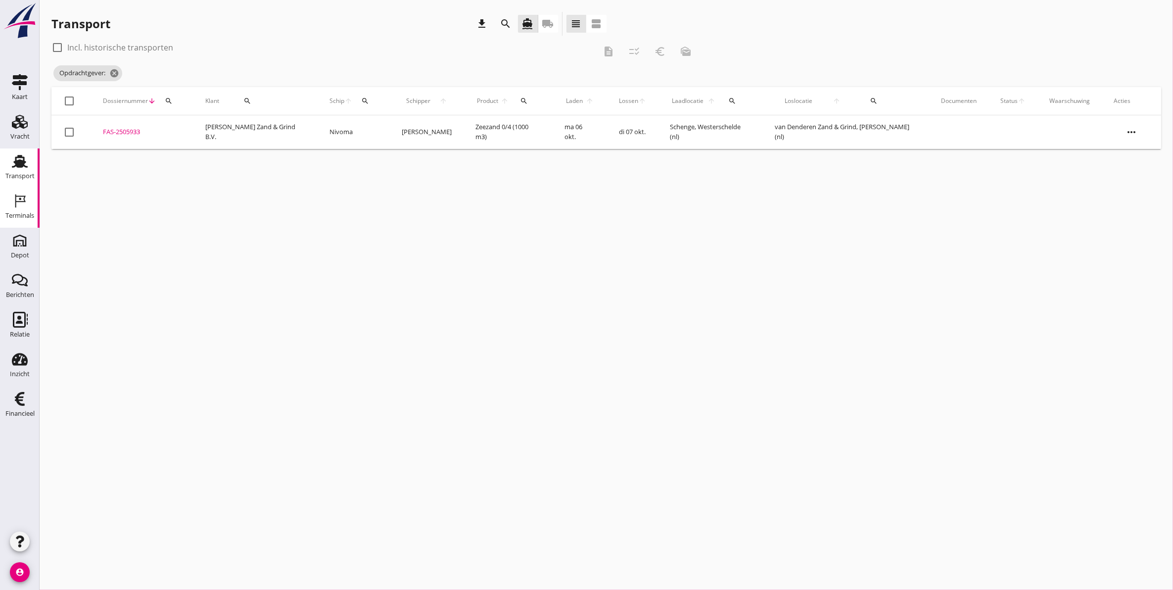
click at [21, 213] on div "Terminals" at bounding box center [19, 215] width 29 height 6
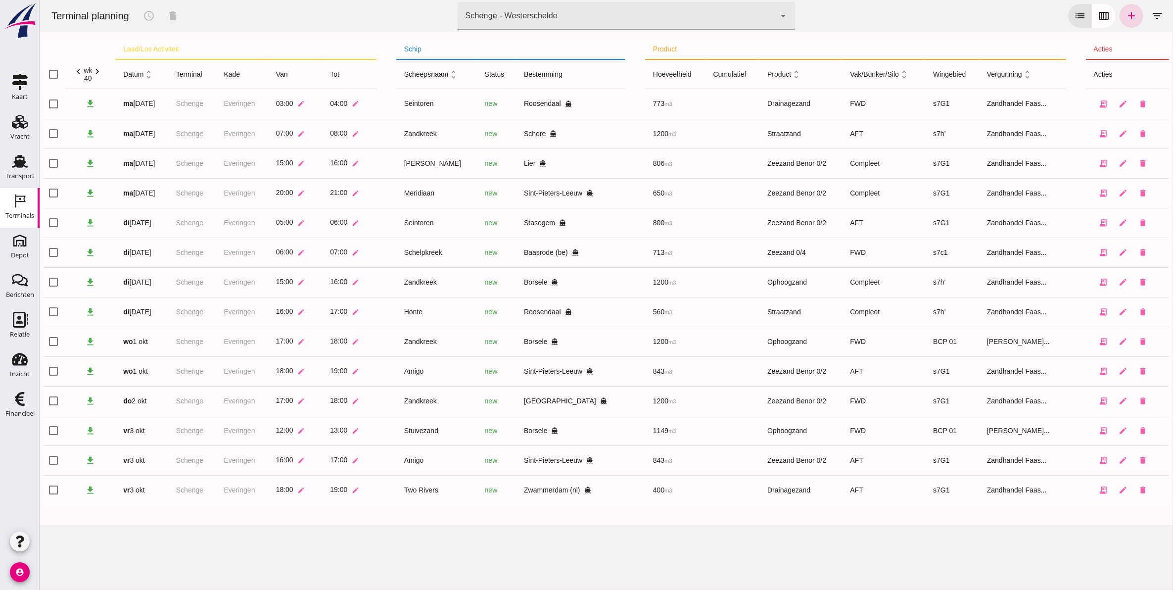
click at [98, 73] on icon "chevron_right" at bounding box center [97, 71] width 10 height 10
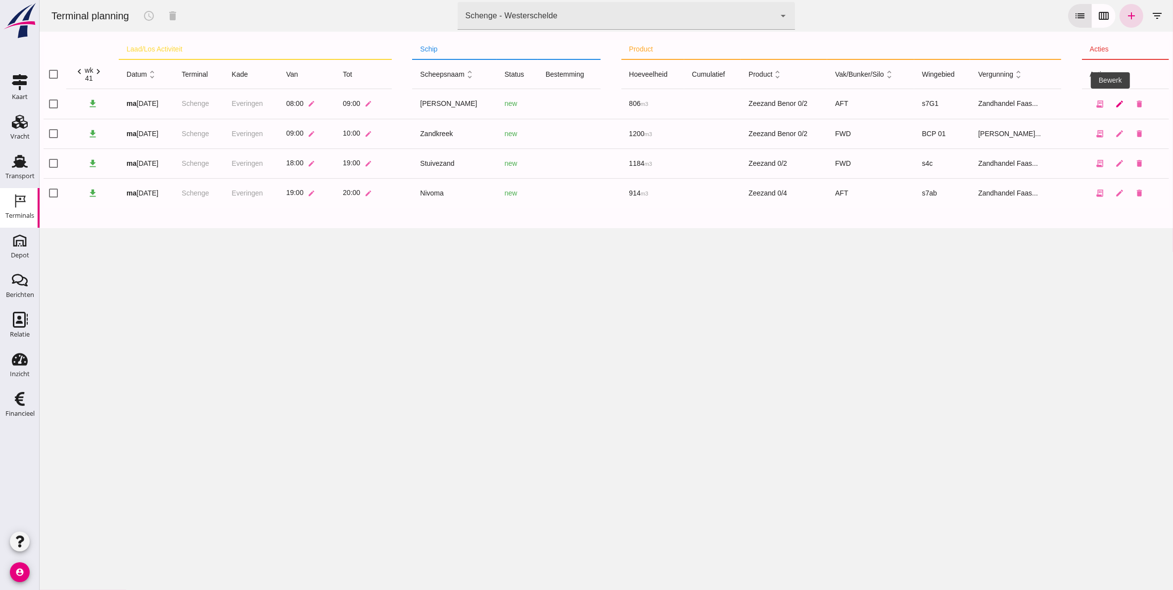
click at [1115, 105] on icon "edit" at bounding box center [1119, 103] width 9 height 9
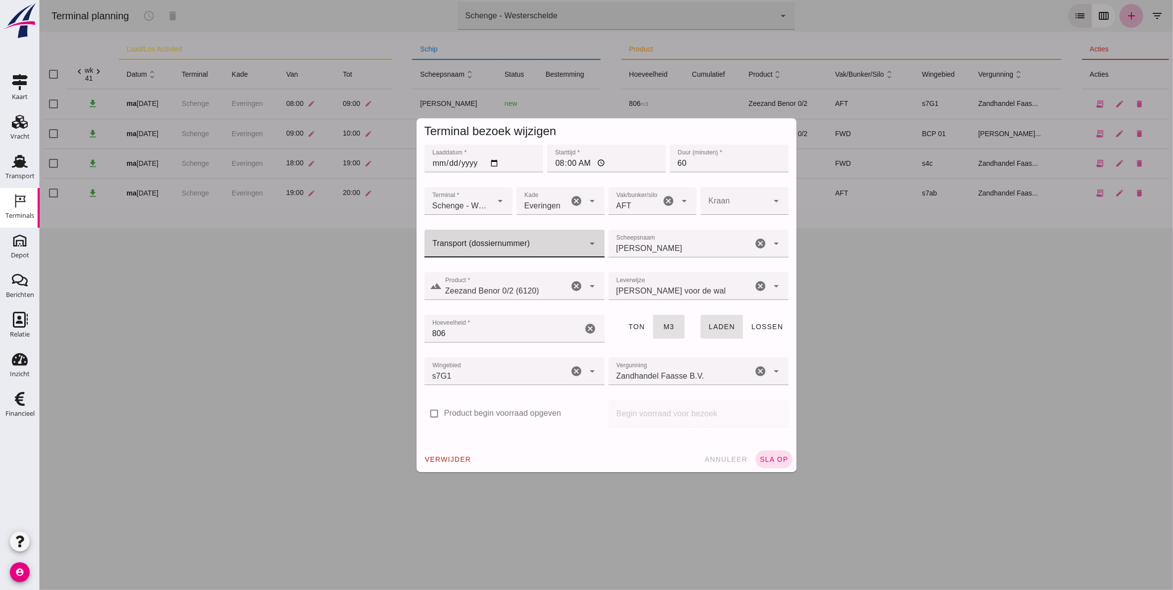
click at [502, 242] on input "Transport (dossiernummer)" at bounding box center [504, 248] width 160 height 12
drag, startPoint x: 480, startPoint y: 273, endPoint x: 672, endPoint y: 376, distance: 218.3
click at [480, 273] on div "FAS-250 5924" at bounding box center [510, 273] width 164 height 12
type input "FAS-2505924"
click at [772, 457] on span "sla op" at bounding box center [773, 459] width 29 height 8
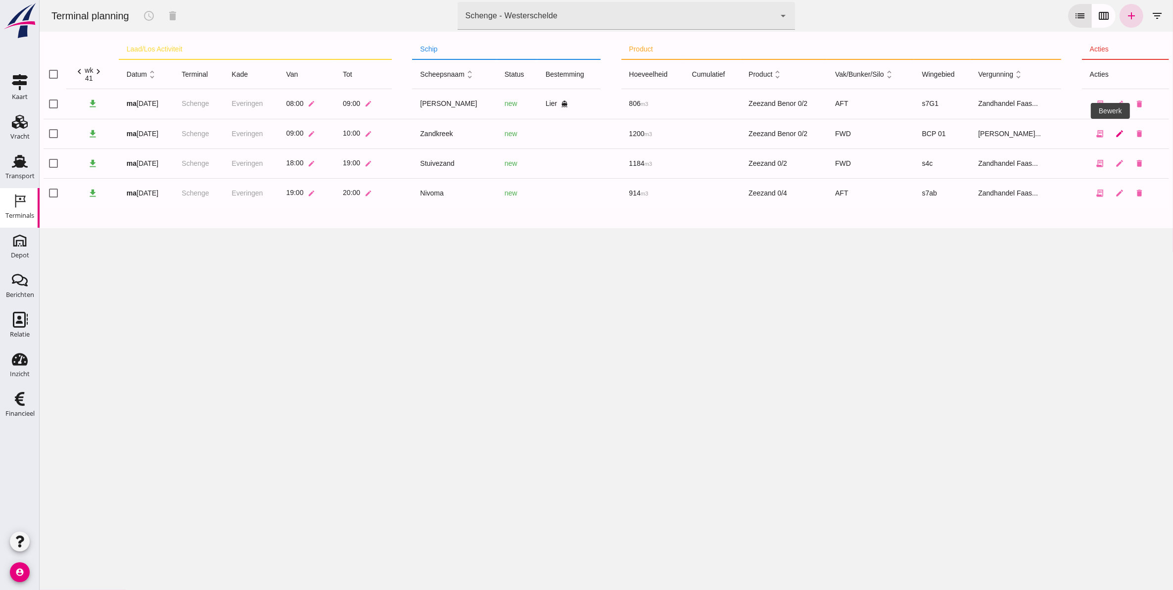
click at [1115, 131] on icon "edit" at bounding box center [1119, 133] width 9 height 9
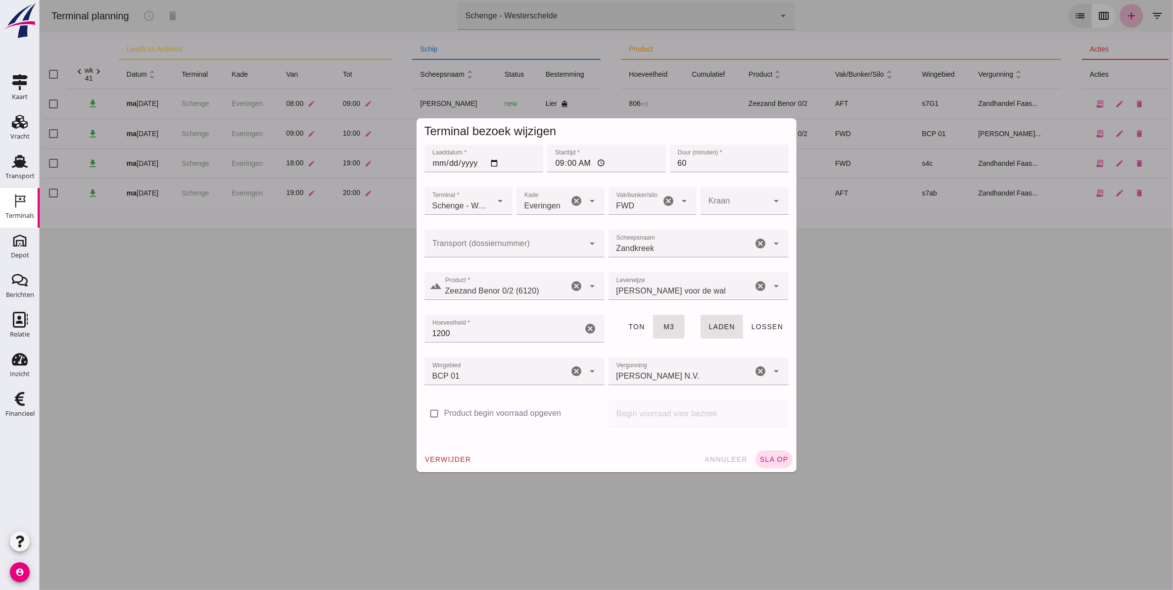
click at [498, 253] on input "Transport (dossiernummer)" at bounding box center [504, 248] width 160 height 12
click at [507, 271] on div "FAS-250 5931" at bounding box center [510, 273] width 164 height 12
type input "FAS-2505931"
drag, startPoint x: 769, startPoint y: 459, endPoint x: 560, endPoint y: 508, distance: 214.5
click at [560, 508] on div "Terminal bezoek wijzigen Laaddatum * Laaddatum * 2025-10-06 Starttijd * Startti…" at bounding box center [606, 295] width 1134 height 590
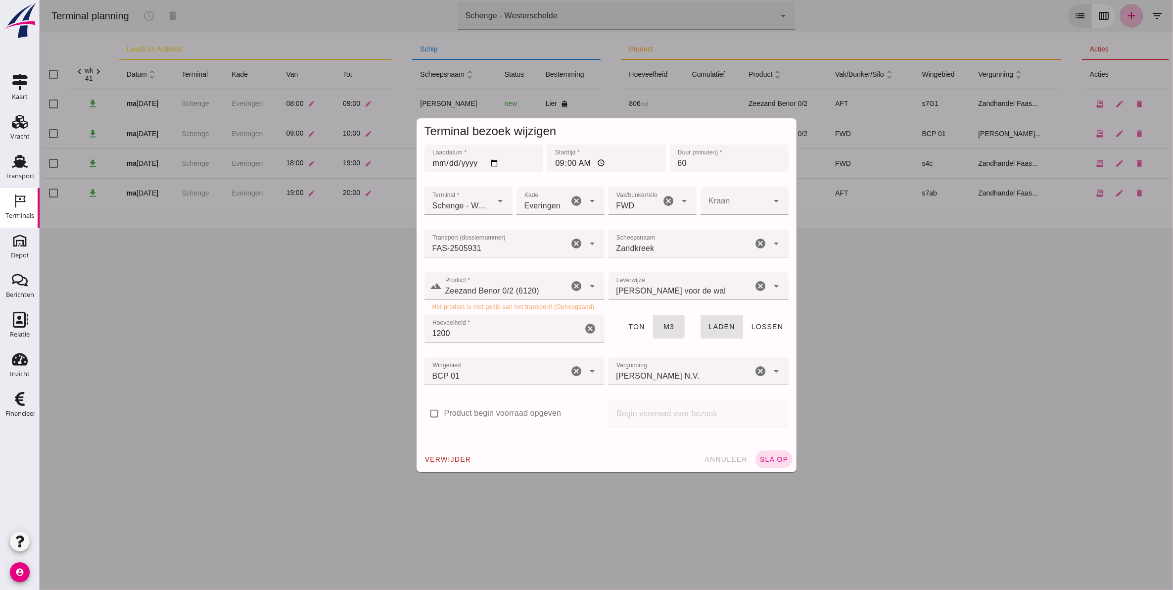
click at [494, 290] on input "Zeezand Benor 0/2 (6120)" at bounding box center [505, 291] width 127 height 12
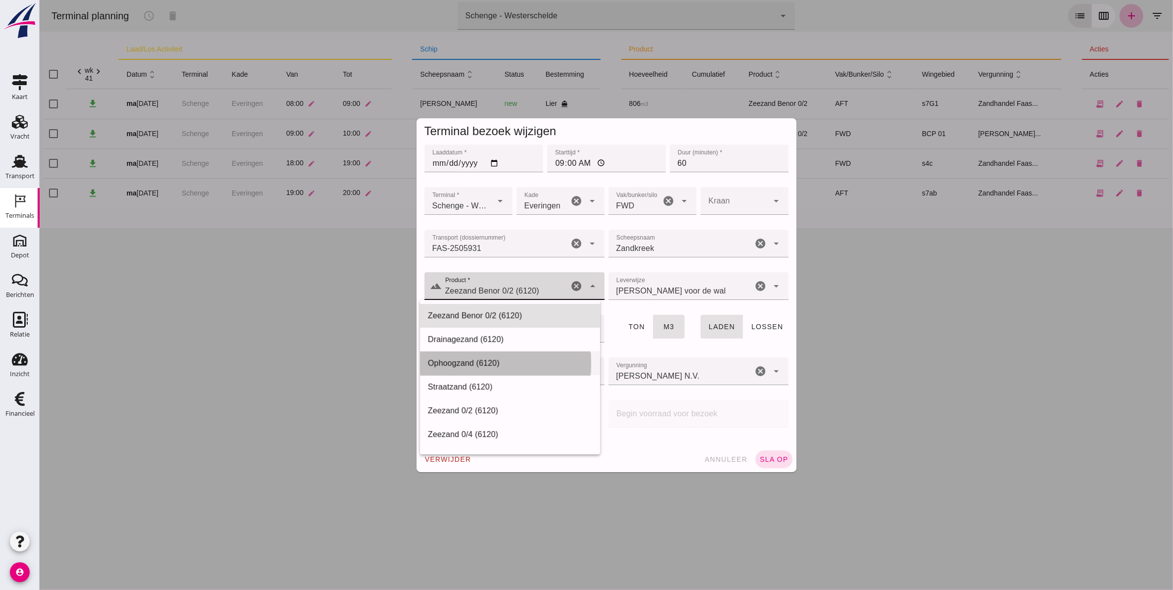
click at [491, 366] on div "Ophoogzand (6120)" at bounding box center [510, 363] width 164 height 12
type input "Ophoogzand (6120)"
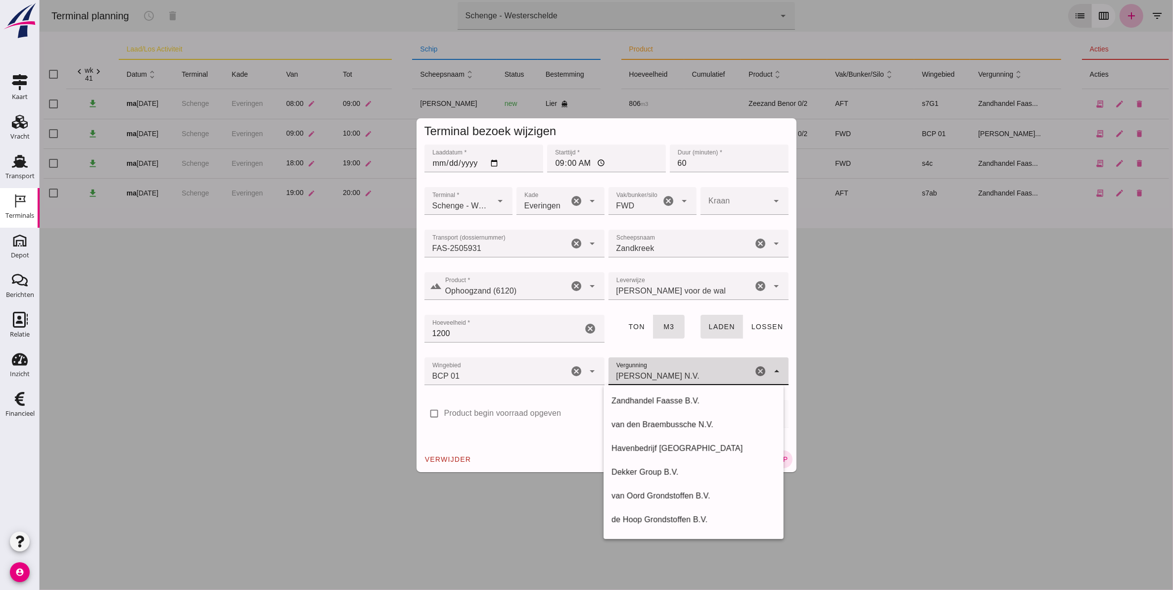
click at [652, 377] on input "Charles Kesteleyn N.V." at bounding box center [680, 376] width 144 height 12
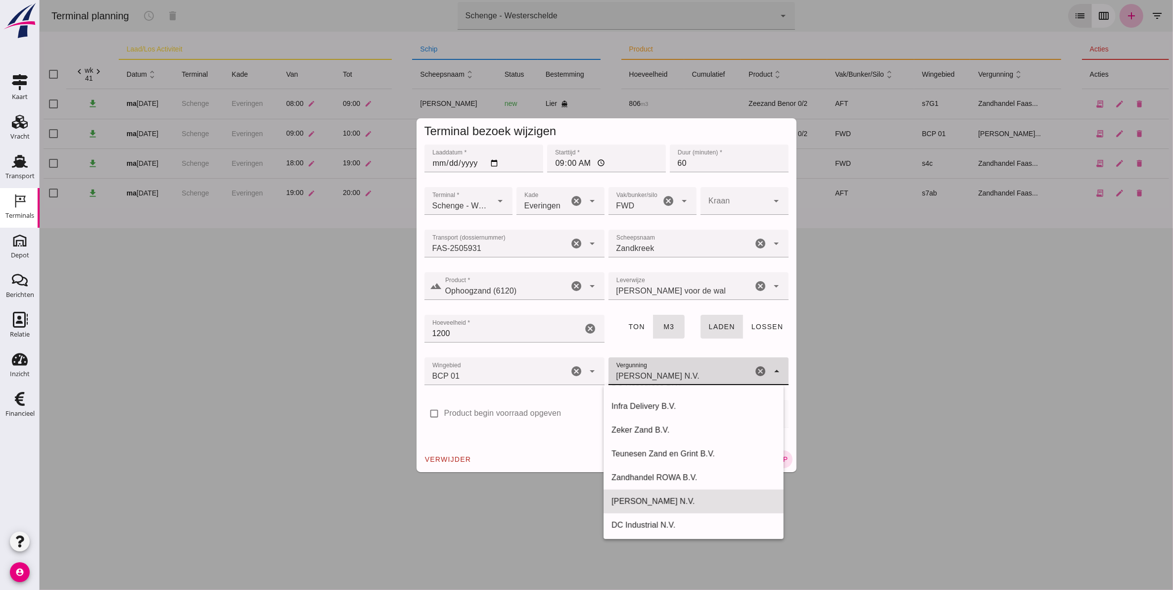
scroll to position [210, 0]
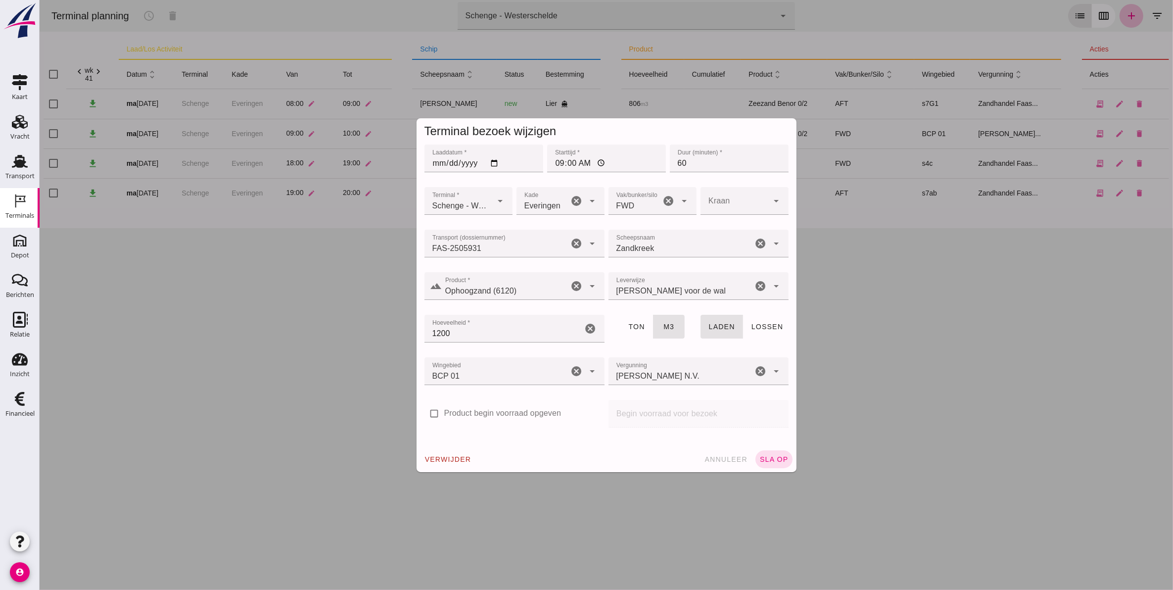
click at [544, 436] on div "check_box_outline_blank Product begin voorraad opgeven" at bounding box center [514, 419] width 184 height 43
click at [766, 455] on span "sla op" at bounding box center [773, 459] width 29 height 8
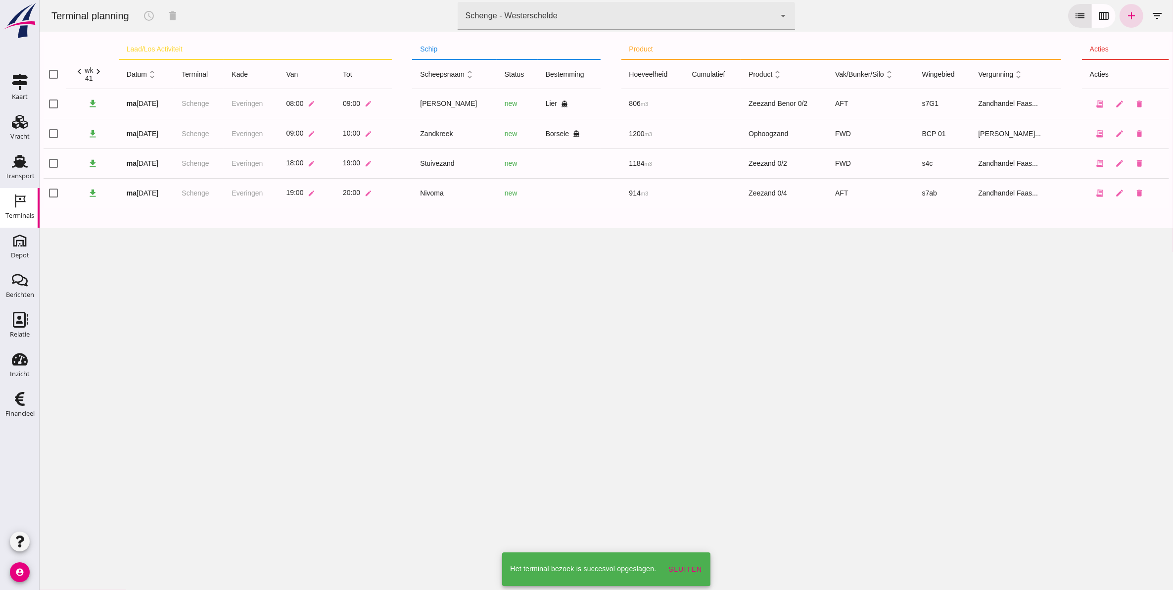
click at [766, 454] on div at bounding box center [606, 295] width 1134 height 590
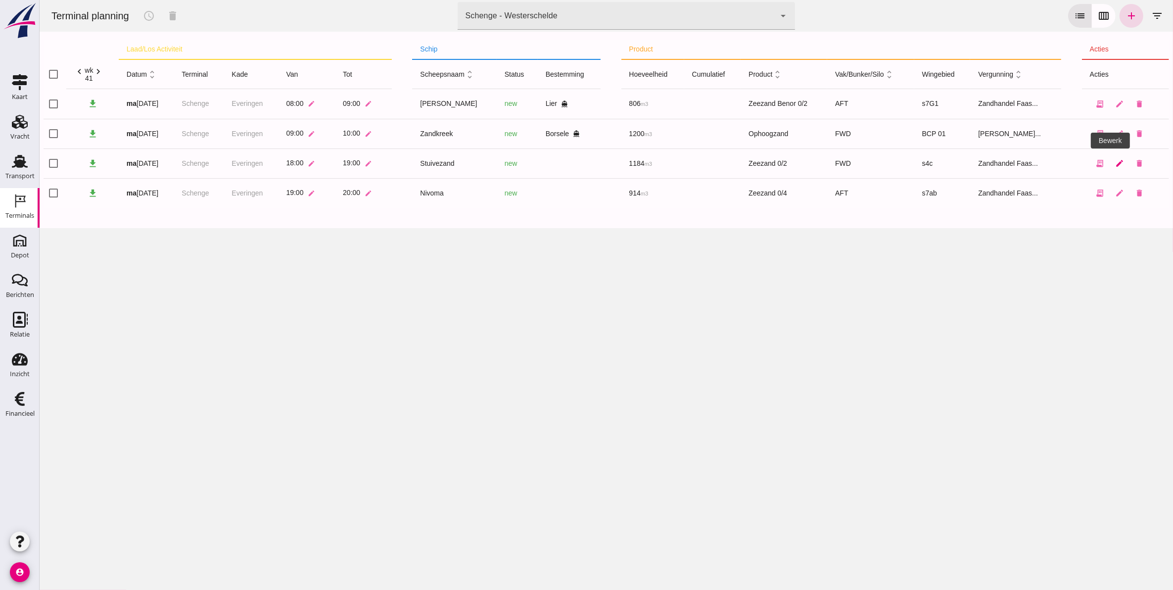
click at [1112, 157] on link "edit" at bounding box center [1119, 163] width 20 height 20
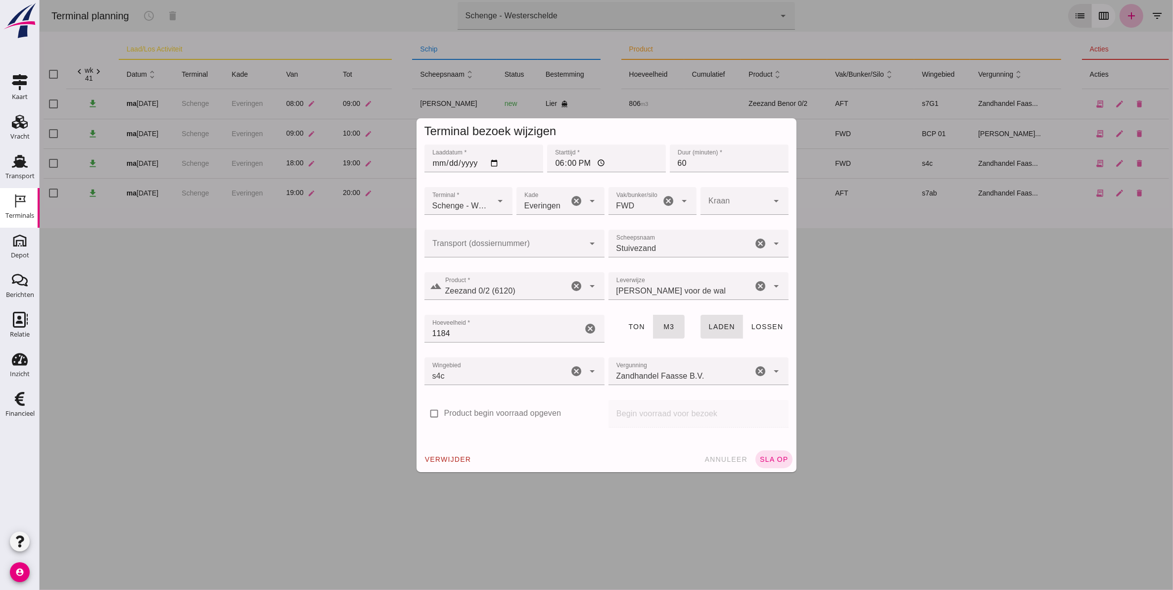
click at [491, 244] on input "Transport (dossiernummer)" at bounding box center [504, 248] width 160 height 12
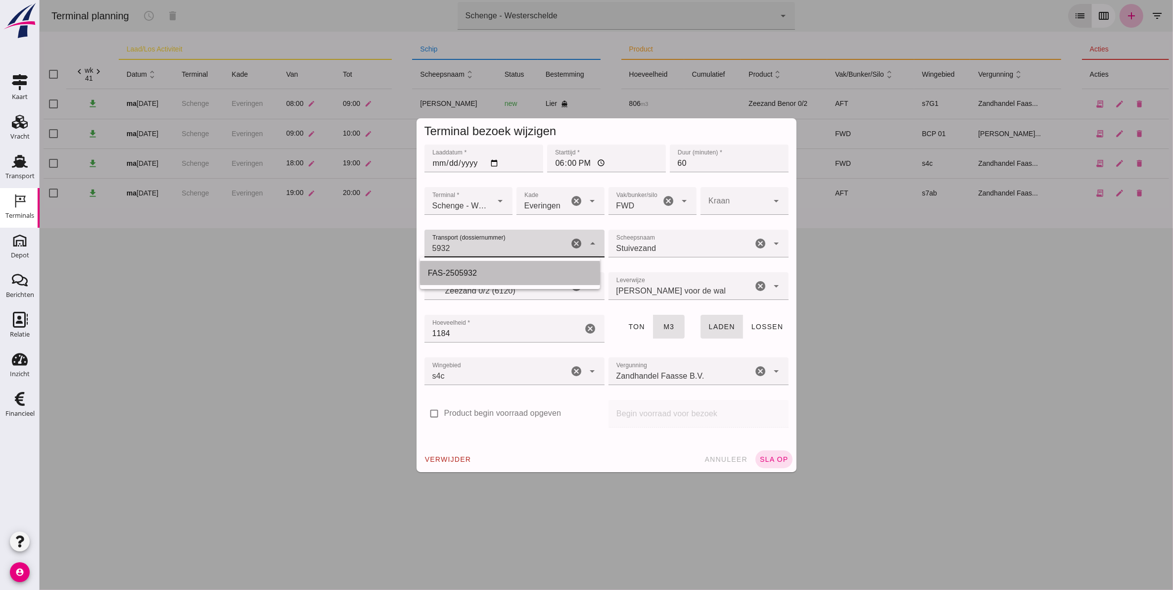
click at [488, 268] on div "FAS-2505932" at bounding box center [510, 273] width 164 height 12
type input "FAS-2505932"
click at [775, 463] on span "sla op" at bounding box center [773, 459] width 29 height 8
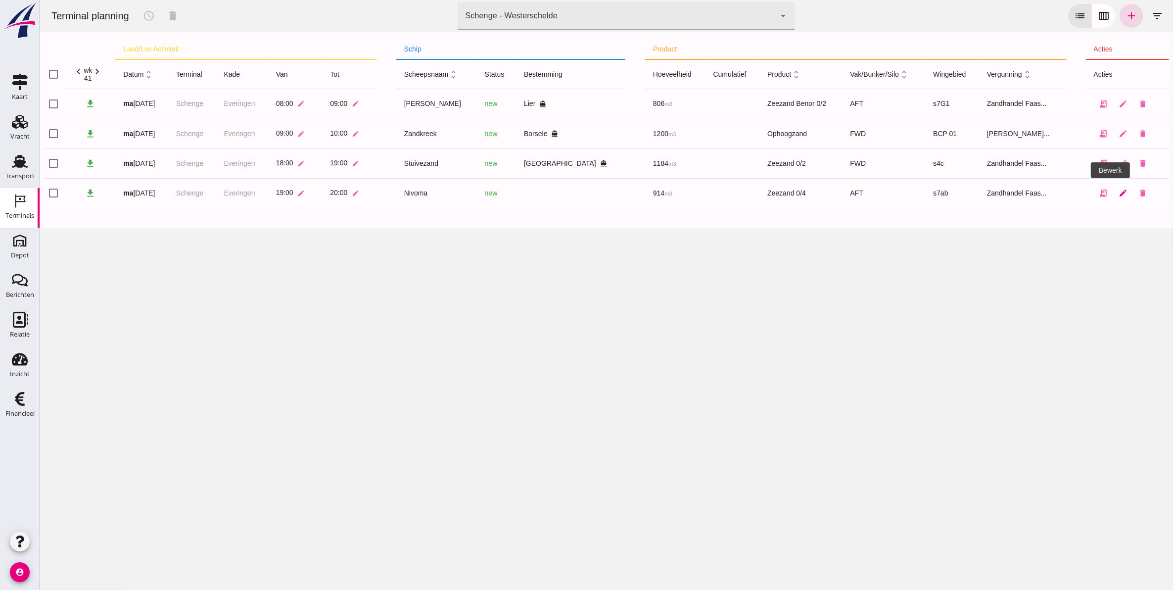
click at [1119, 189] on icon "edit" at bounding box center [1123, 193] width 9 height 9
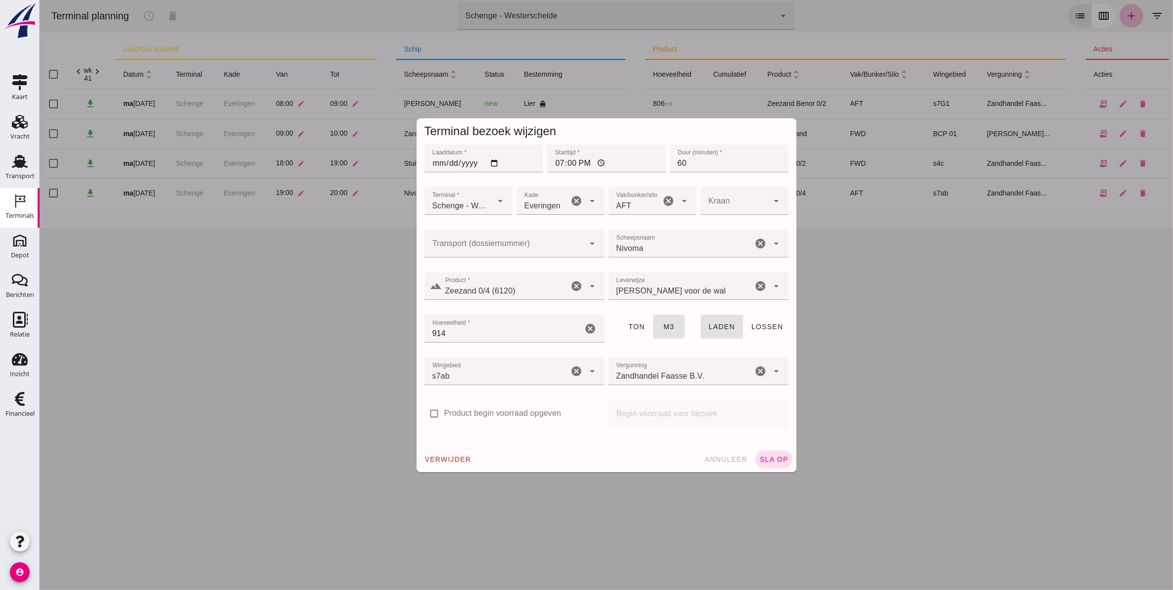
click at [488, 247] on input "Transport (dossiernummer)" at bounding box center [504, 248] width 160 height 12
click at [490, 271] on div "FAS-2505933" at bounding box center [510, 273] width 164 height 12
type input "FAS-2505933"
click at [775, 460] on span "sla op" at bounding box center [773, 459] width 29 height 8
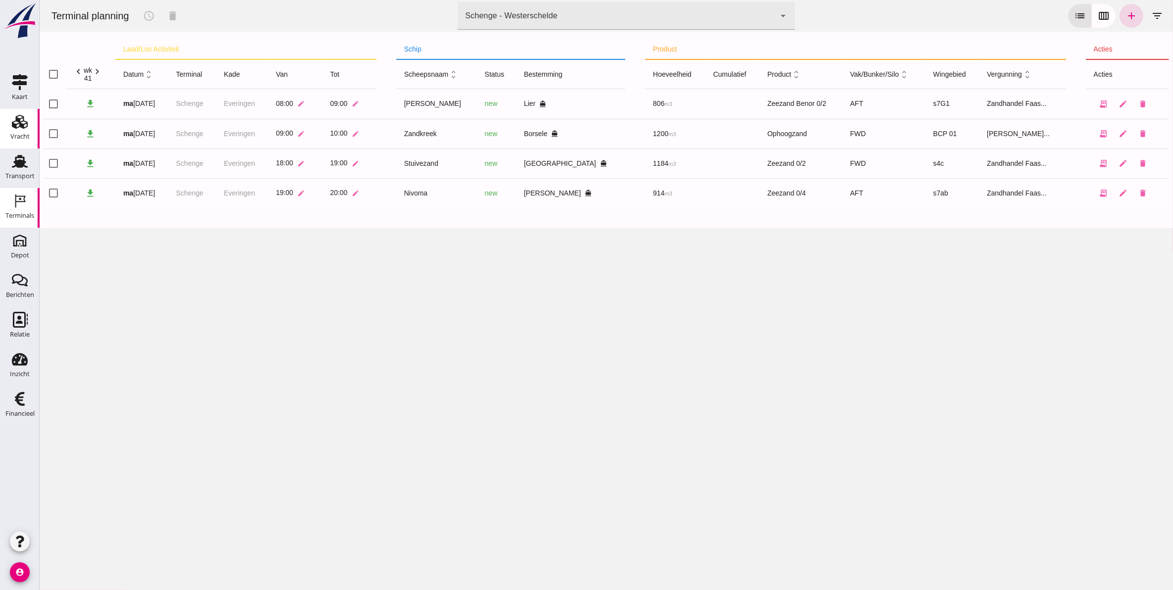
click at [18, 136] on div "Vracht" at bounding box center [19, 136] width 19 height 6
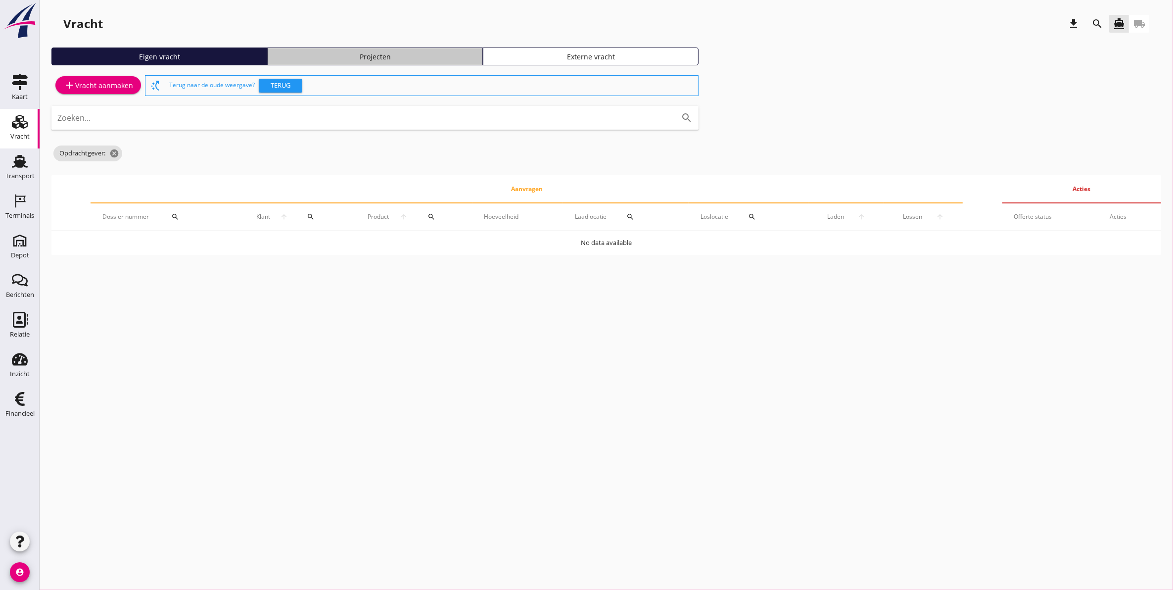
click at [381, 54] on div "Projecten" at bounding box center [375, 56] width 207 height 10
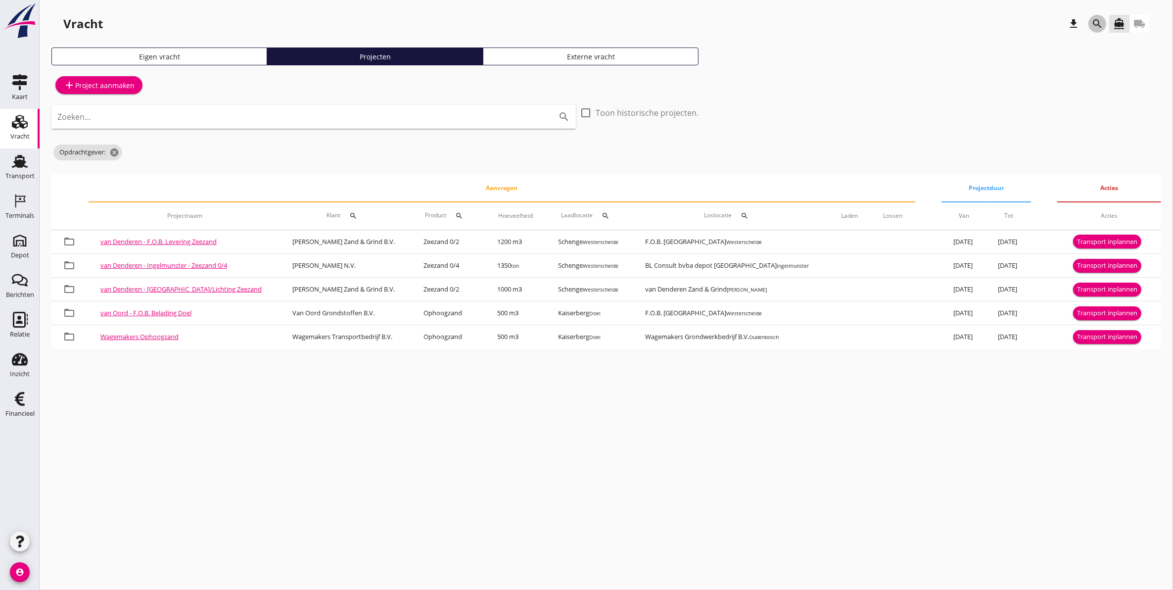
click at [1095, 26] on icon "search" at bounding box center [1098, 24] width 12 height 12
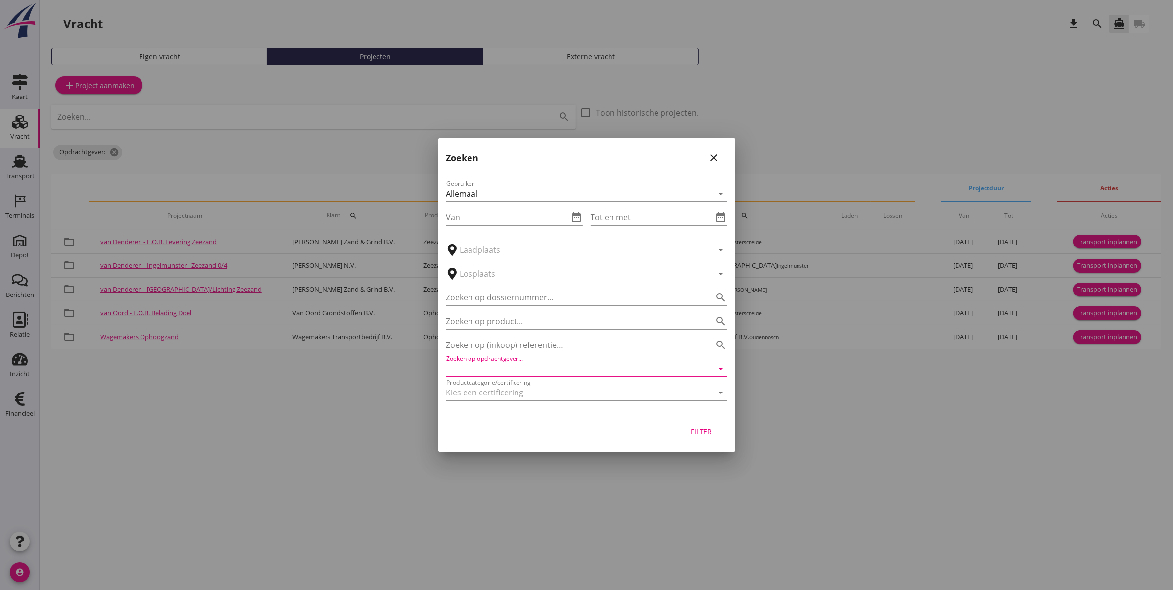
click at [514, 362] on input "Zoeken op opdrachtgever..." at bounding box center [572, 369] width 253 height 16
click at [523, 390] on div "De Hoop Bouwgrondstoffen B.V." at bounding box center [586, 393] width 265 height 12
type input "De Hoop Bouwgrondstoffen B.V."
click at [699, 429] on div "Filter" at bounding box center [702, 431] width 28 height 10
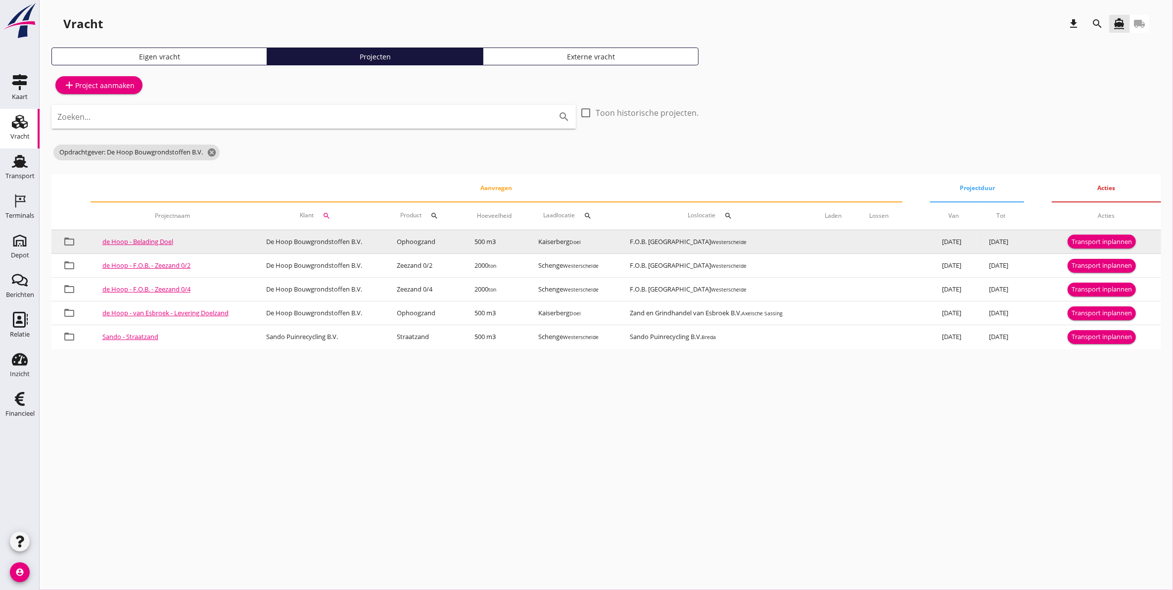
click at [1094, 235] on button "Transport inplannen" at bounding box center [1102, 242] width 68 height 14
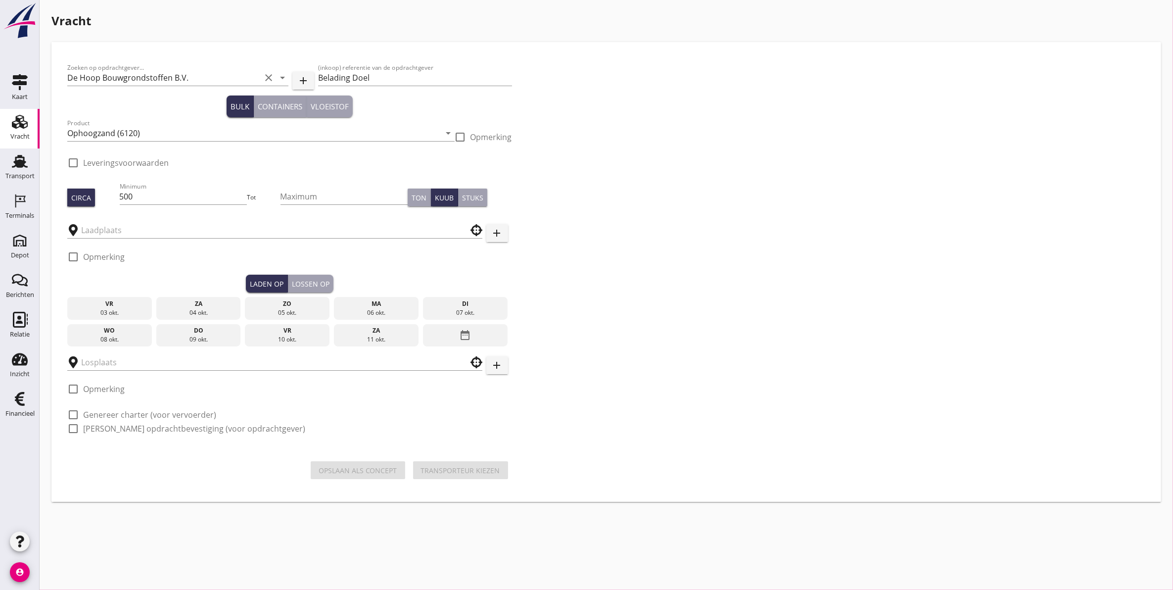
type input "F.O.B. Beladen"
type input "Kaiserberg"
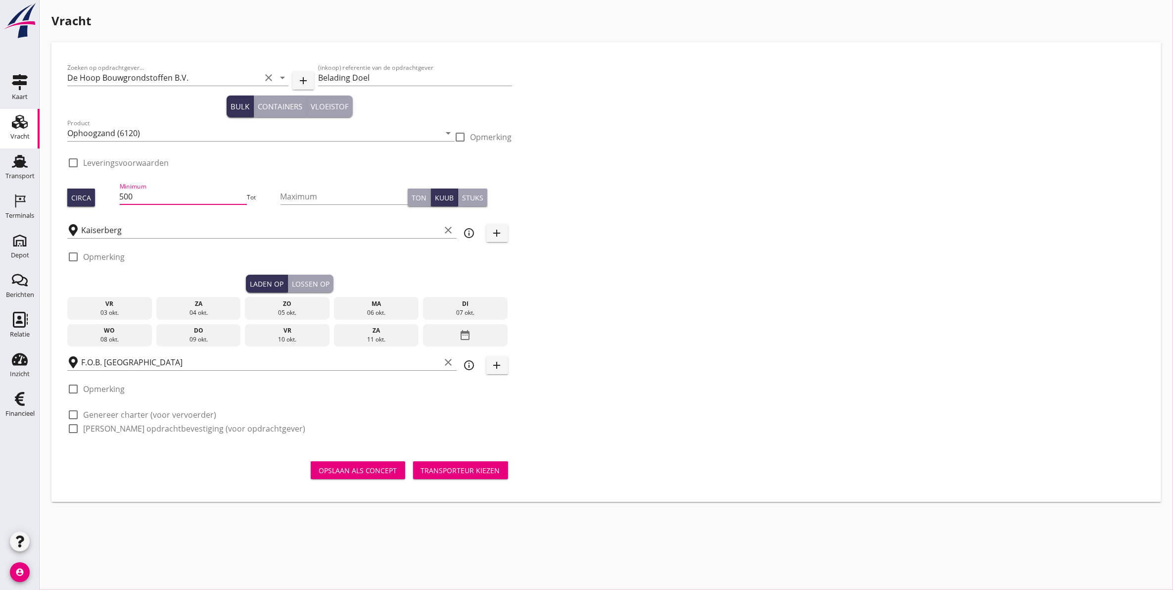
scroll to position [0, 0]
drag, startPoint x: 221, startPoint y: 196, endPoint x: -38, endPoint y: 204, distance: 258.9
click at [0, 204] on html "close Kaiserberg Doel Geregistreerd De data van deze terminal wordt beheerd doo…" at bounding box center [586, 295] width 1173 height 590
type input "1100"
click at [181, 258] on div "check_box_outline_blank Opmerking" at bounding box center [289, 260] width 445 height 30
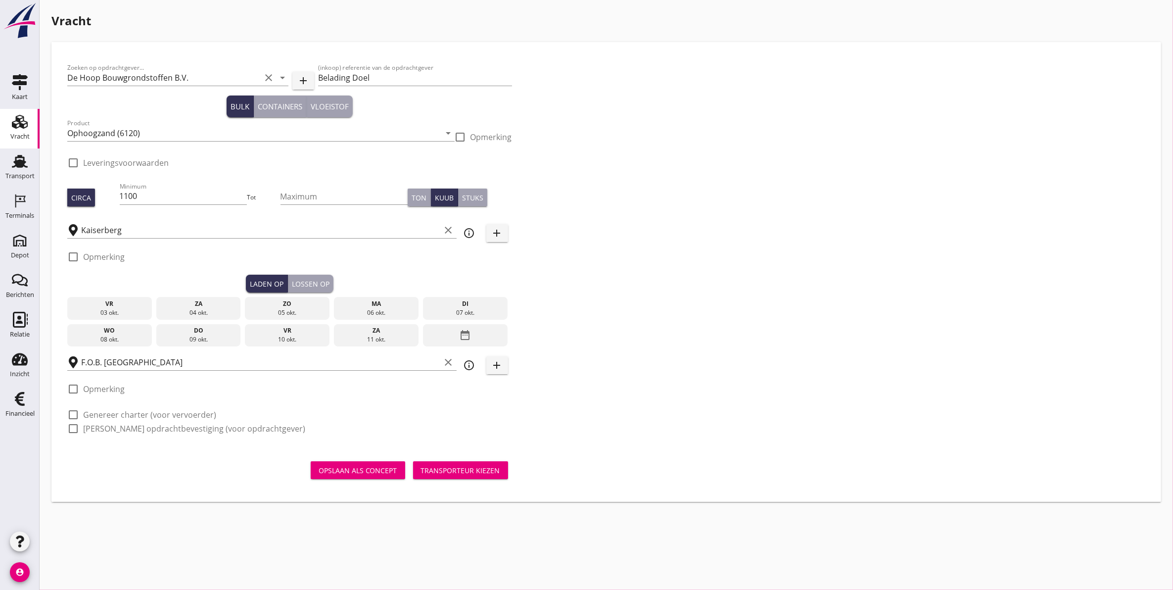
scroll to position [0, 0]
click at [378, 308] on div "06 okt." at bounding box center [376, 312] width 80 height 9
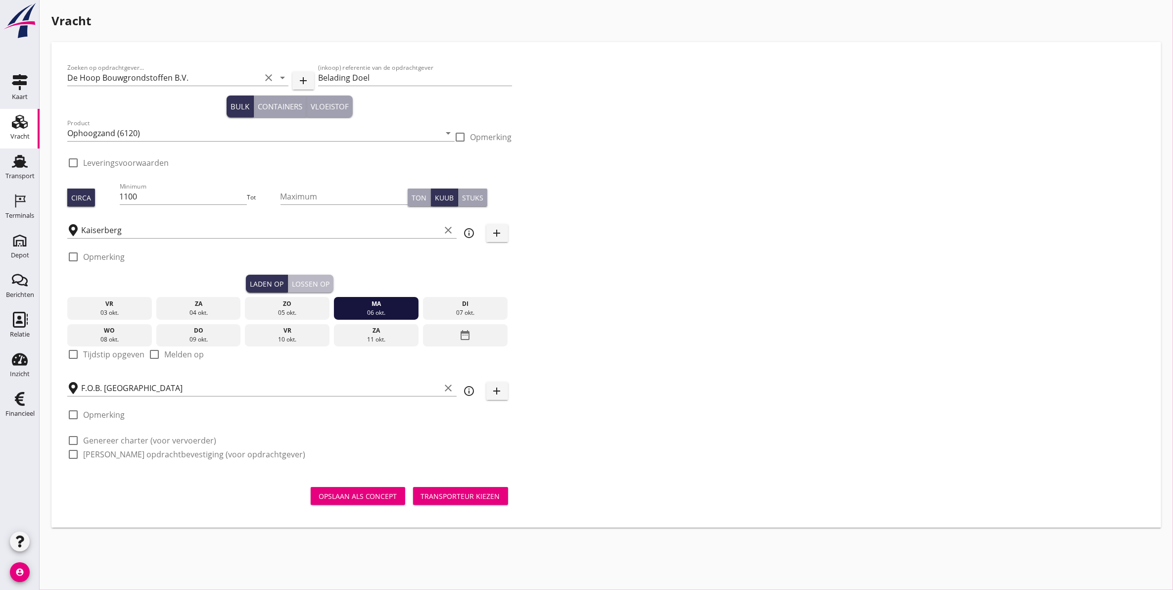
click at [305, 283] on div "Lossen op" at bounding box center [311, 284] width 38 height 10
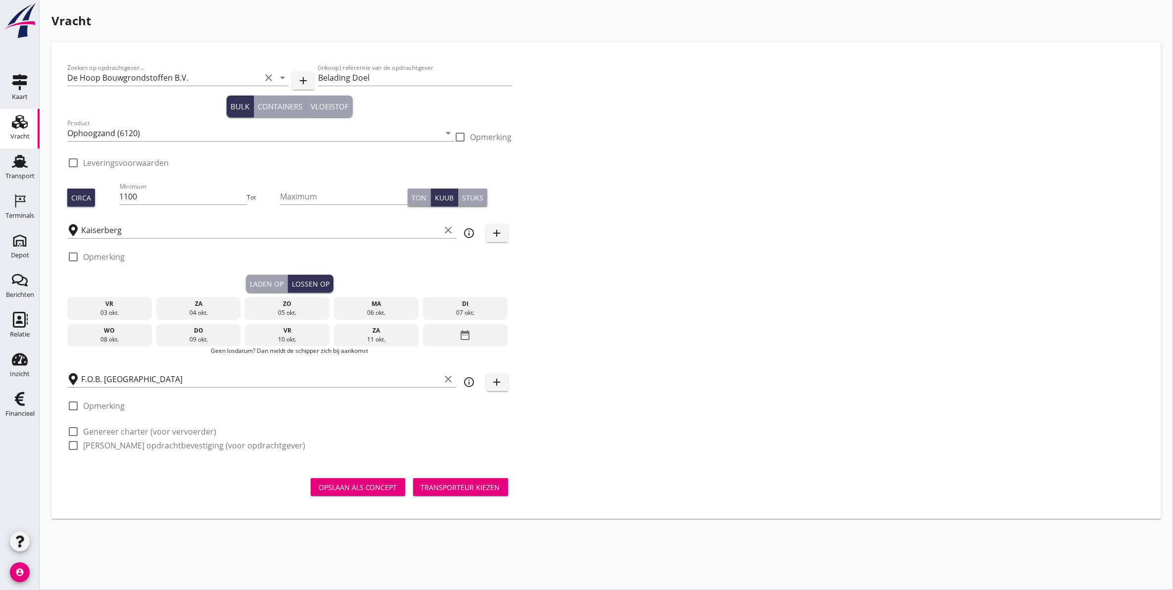
click at [474, 308] on div "07 okt." at bounding box center [466, 312] width 80 height 9
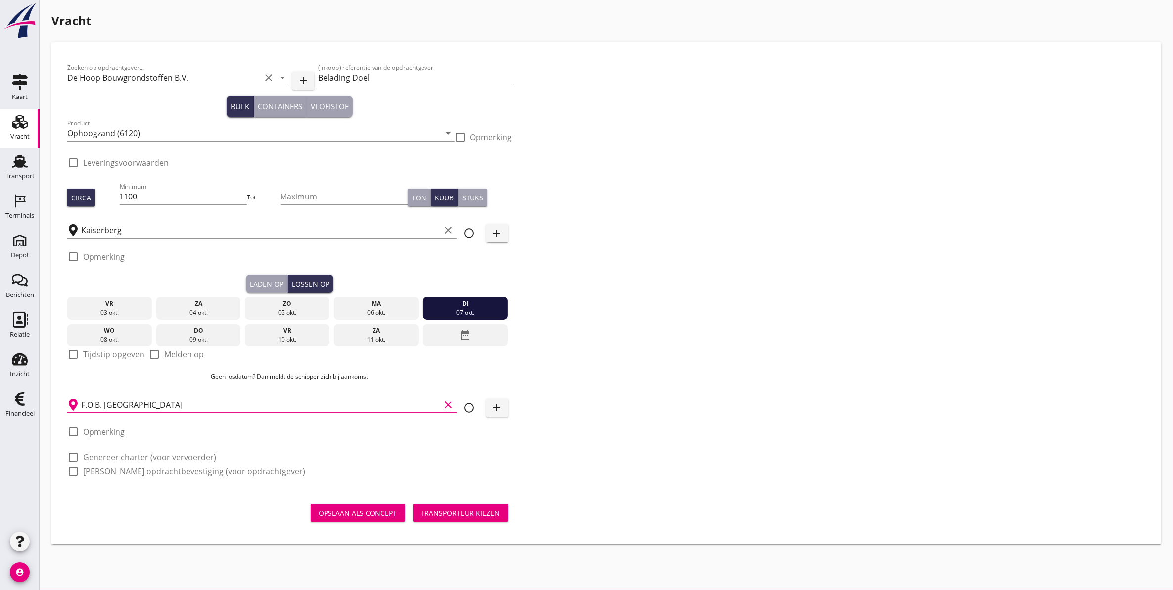
click at [166, 401] on input "F.O.B. Beladen" at bounding box center [261, 405] width 360 height 16
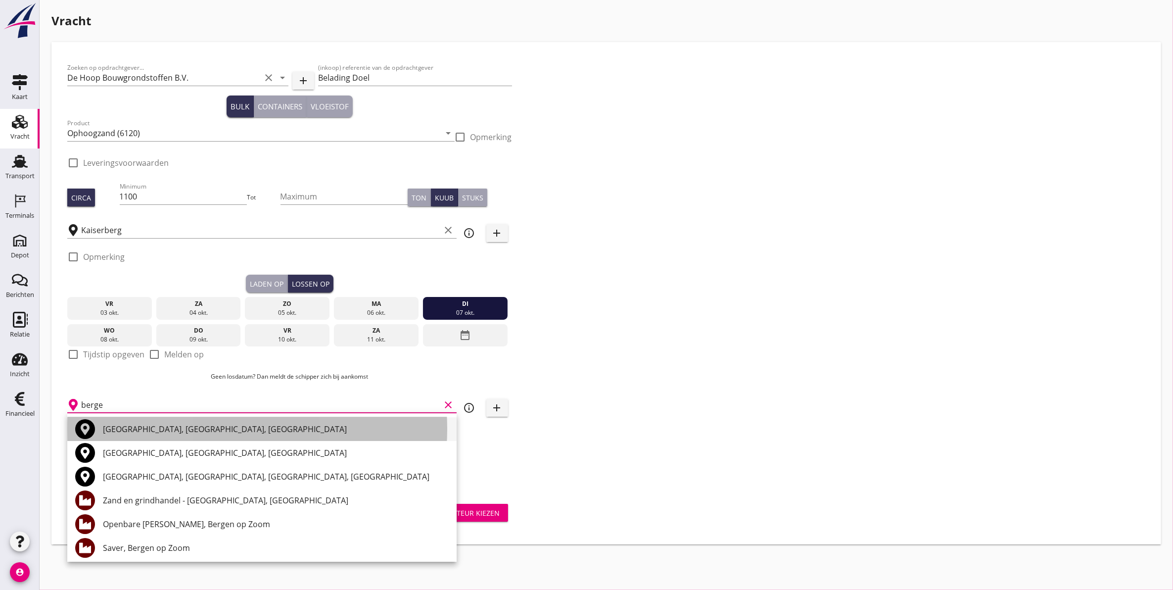
click at [169, 427] on div "Bergen op Zoom, North Brabant, Netherlands" at bounding box center [276, 429] width 346 height 12
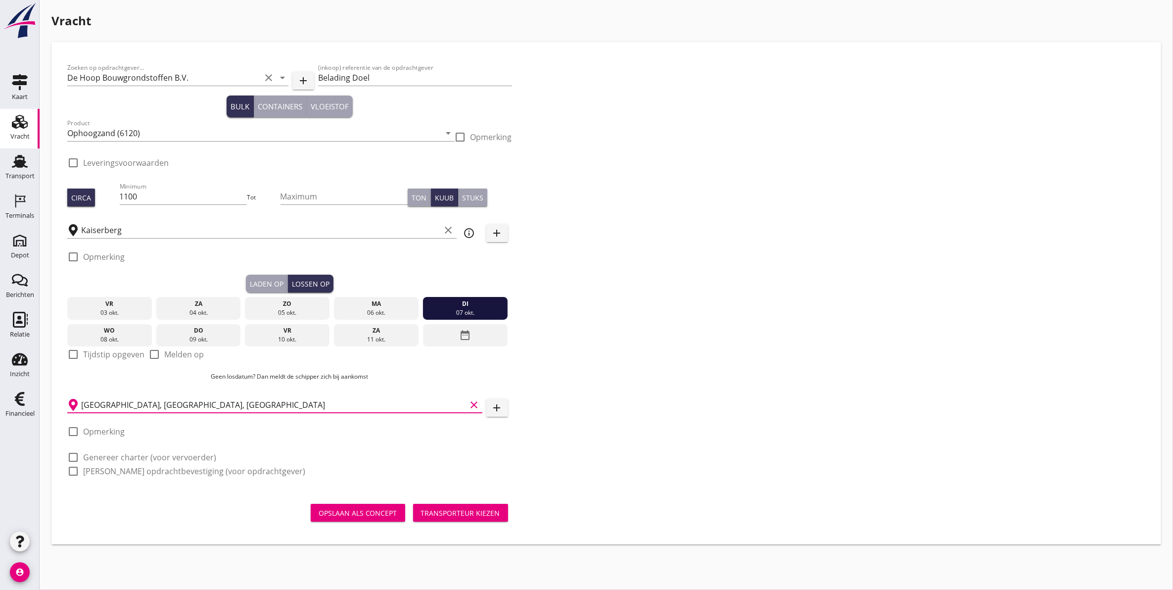
type input "Bergen op Zoom, North Brabant, Netherlands"
click at [476, 517] on div "Transporteur kiezen" at bounding box center [460, 513] width 79 height 10
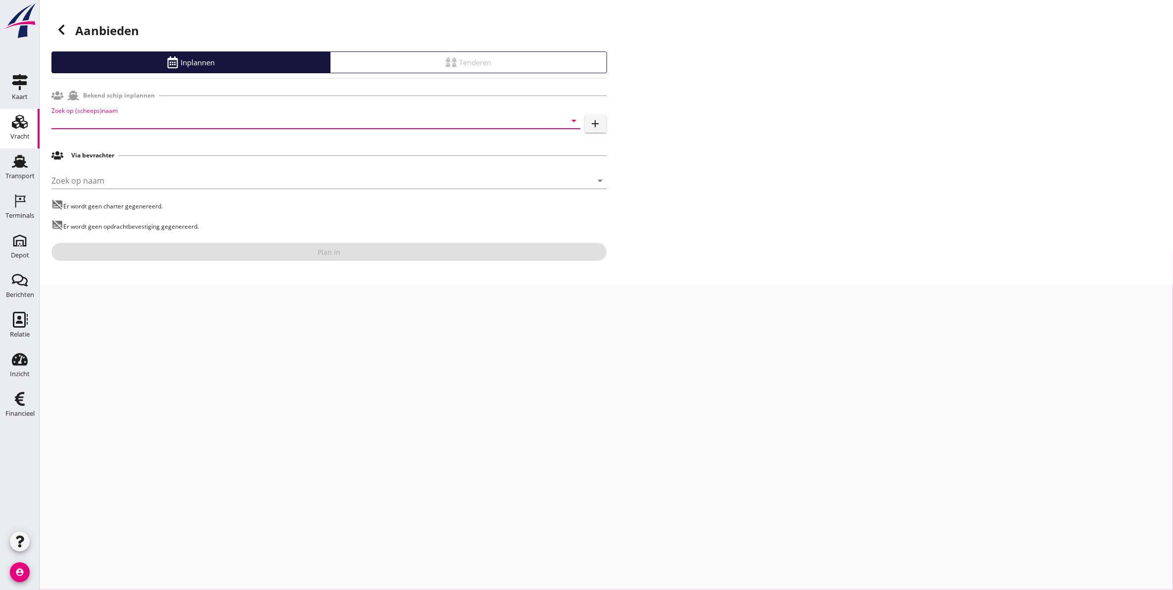
click at [122, 115] on input "Zoek op (scheeps)naam" at bounding box center [301, 121] width 501 height 16
click at [154, 144] on div "Noordendiep" at bounding box center [329, 140] width 485 height 12
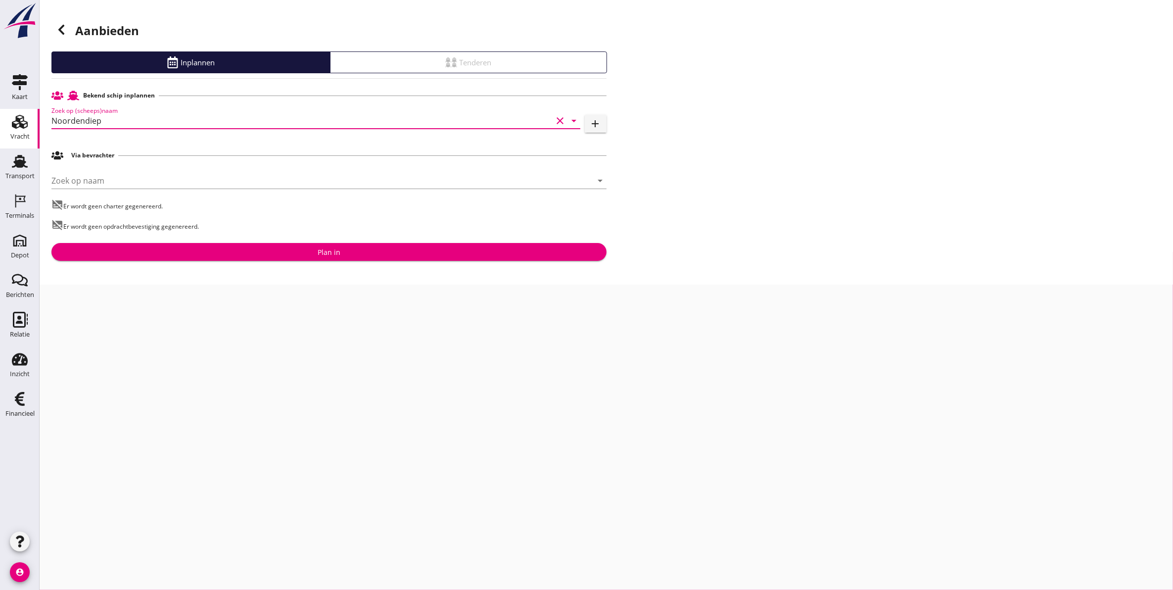
type input "Noordendiep"
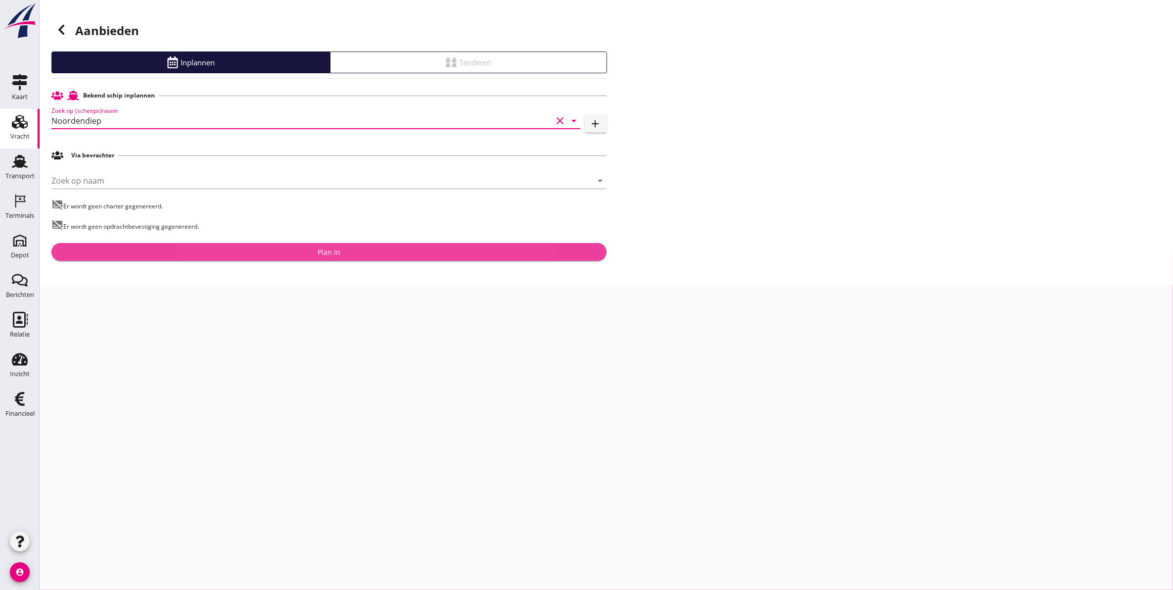
click at [192, 251] on div "Plan in" at bounding box center [328, 252] width 539 height 10
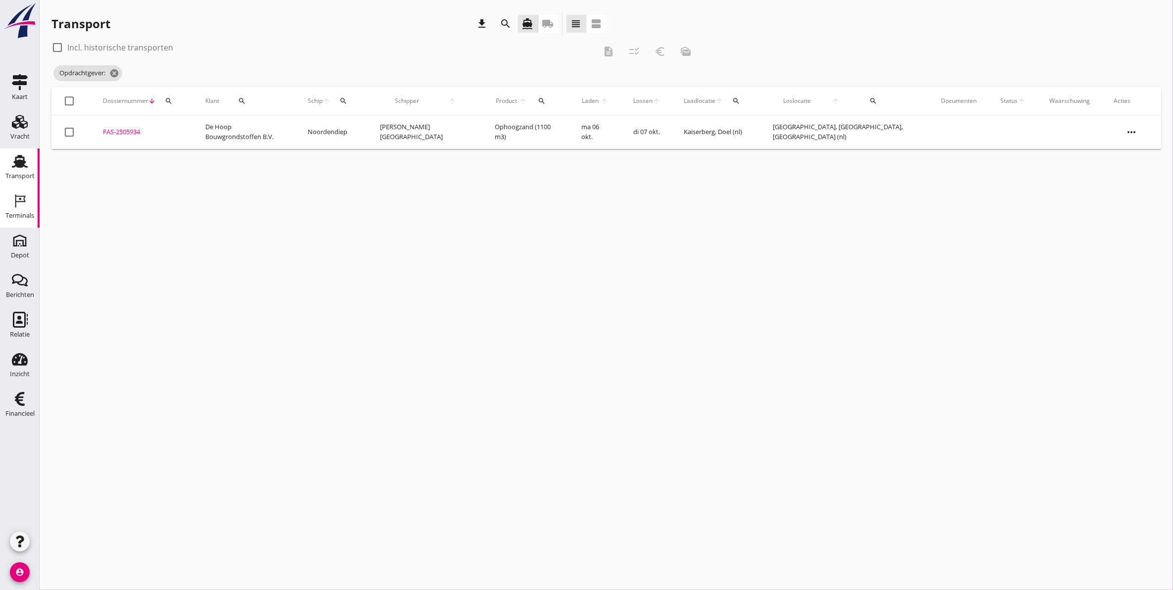
click at [23, 214] on div "Terminals" at bounding box center [19, 215] width 29 height 6
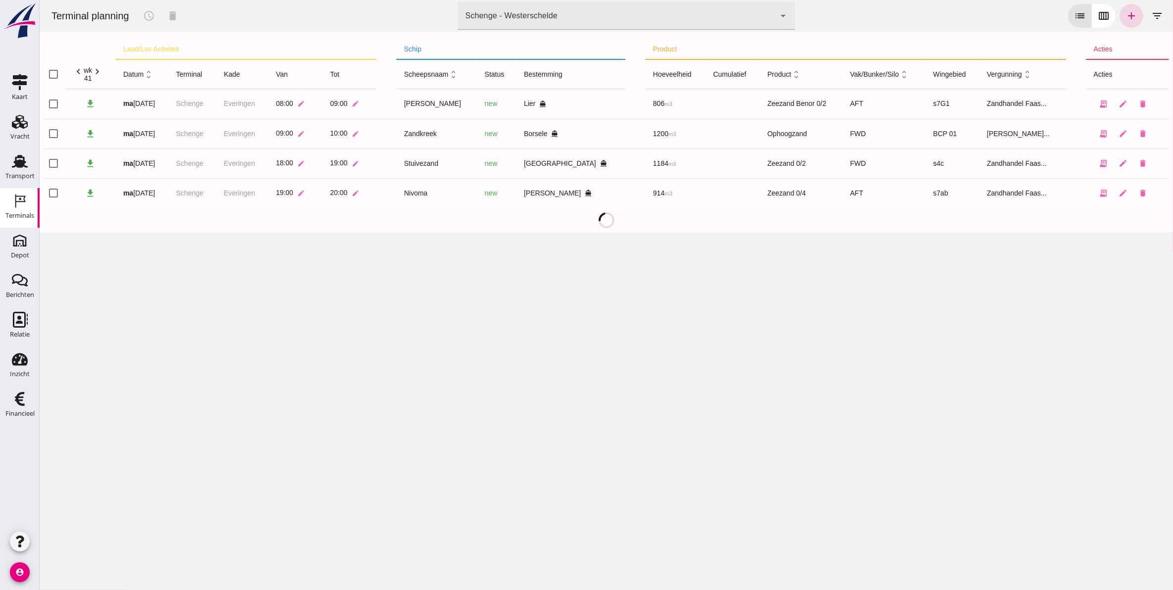
click at [525, 10] on div "Schenge - Westerschelde" at bounding box center [511, 16] width 92 height 12
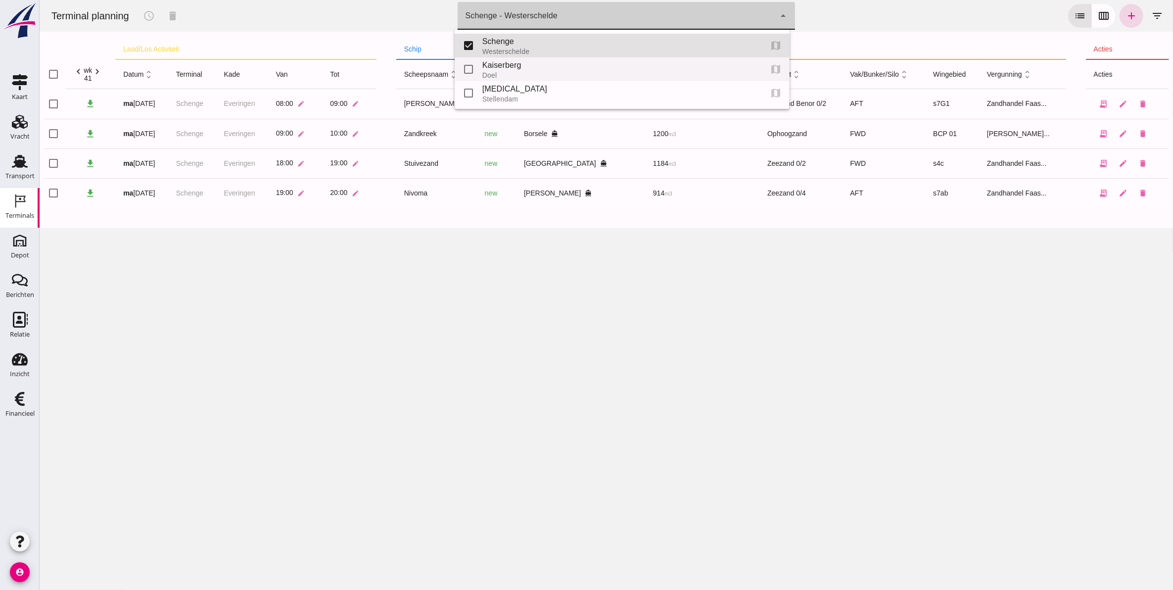
click at [507, 72] on div "Doel" at bounding box center [618, 75] width 272 height 8
type input "7f603609-51ae-4e75-986b-c9057e559465"
checkbox input "false"
checkbox input "true"
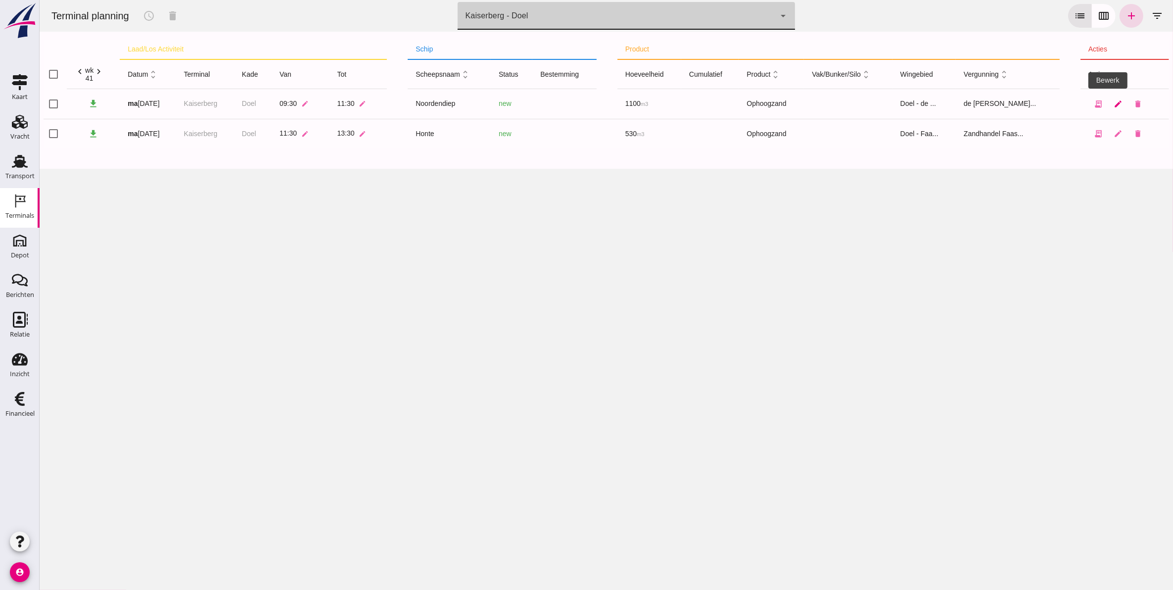
click at [1113, 103] on icon "edit" at bounding box center [1117, 103] width 9 height 9
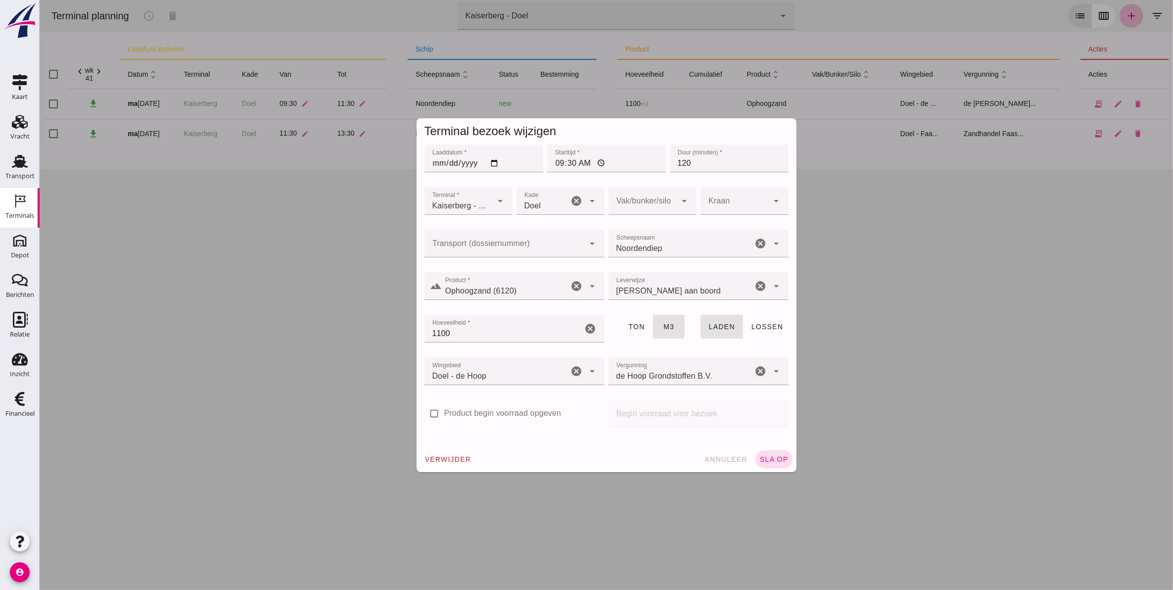
click at [471, 243] on input "Transport (dossiernummer)" at bounding box center [504, 248] width 160 height 12
click at [495, 275] on div "FAS-2505934" at bounding box center [510, 273] width 164 height 12
type input "FAS-2505934"
click at [776, 464] on button "sla op" at bounding box center [773, 459] width 37 height 18
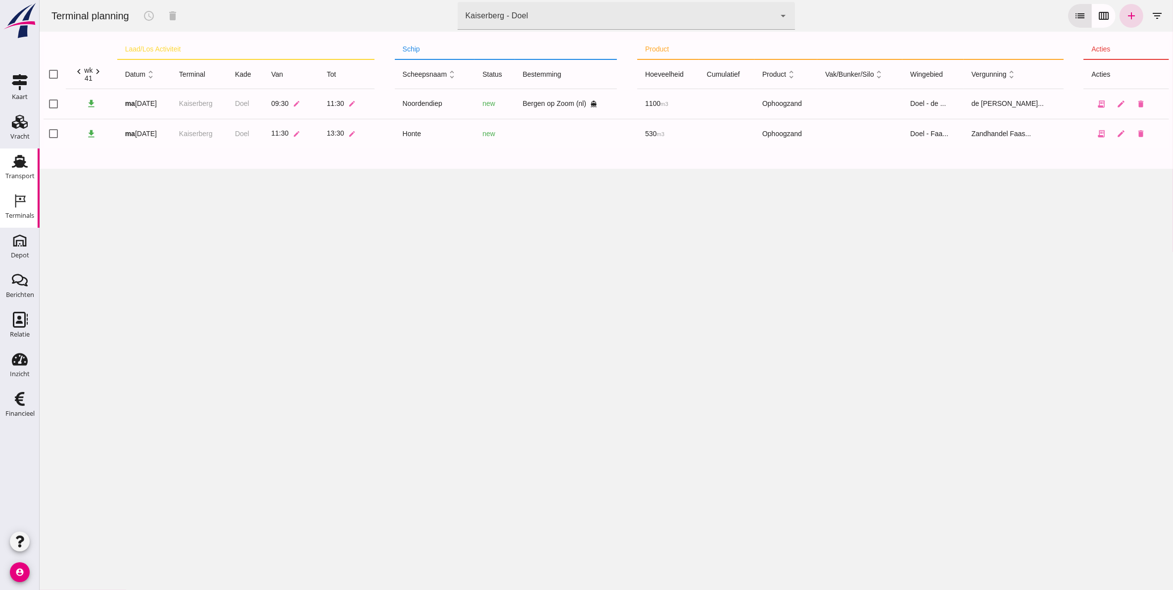
click at [18, 180] on div "Transport" at bounding box center [19, 176] width 29 height 14
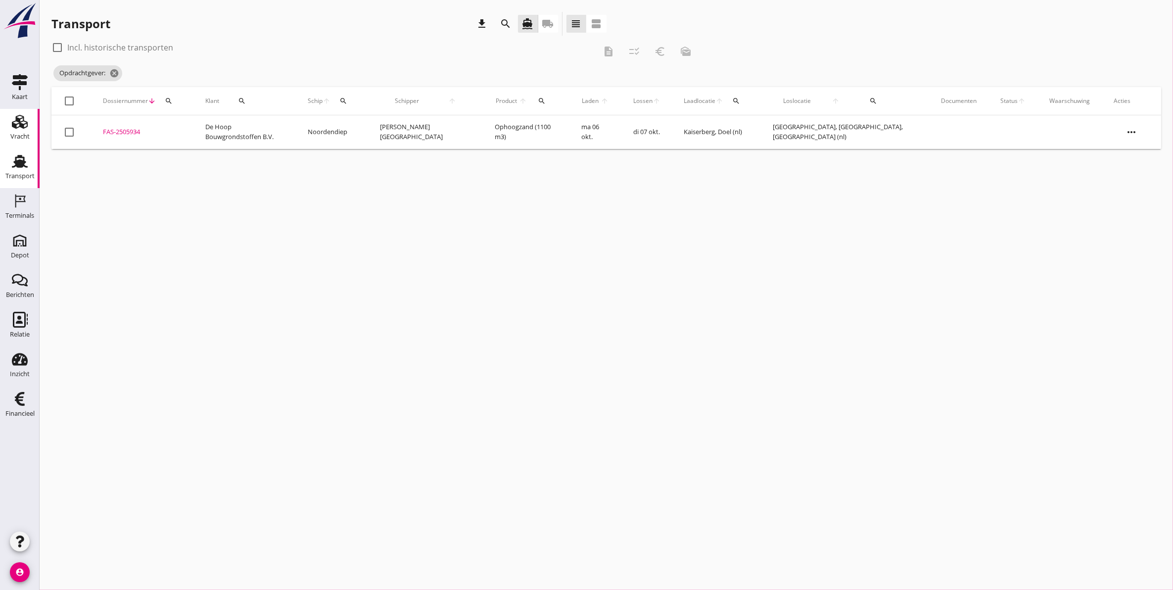
click at [18, 129] on icon "Vracht" at bounding box center [20, 122] width 16 height 16
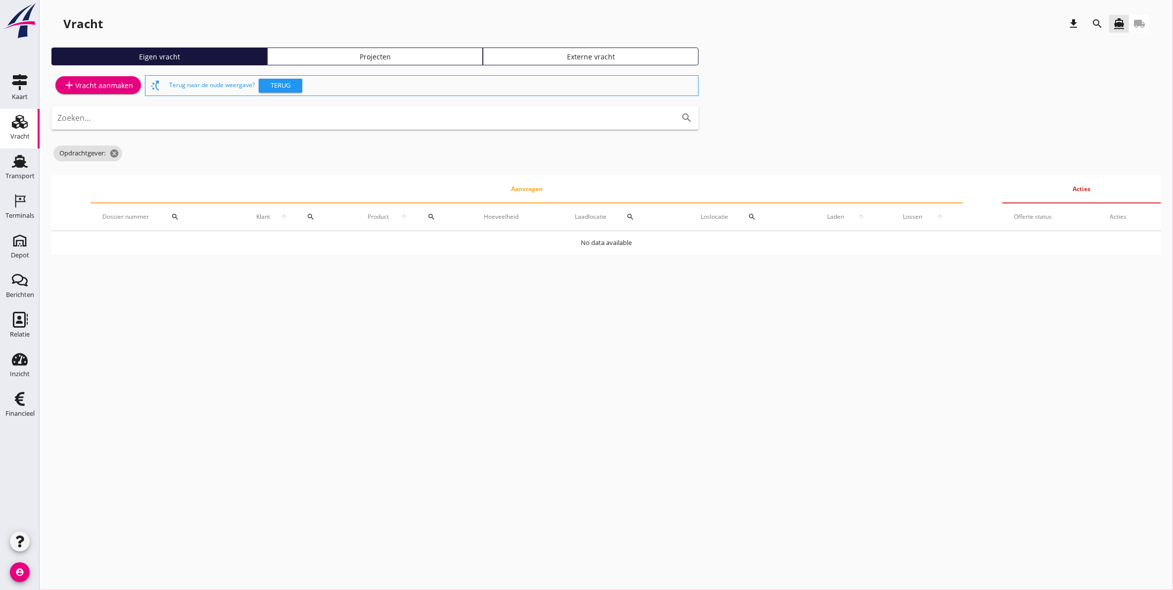
click at [1099, 25] on icon "search" at bounding box center [1098, 24] width 12 height 12
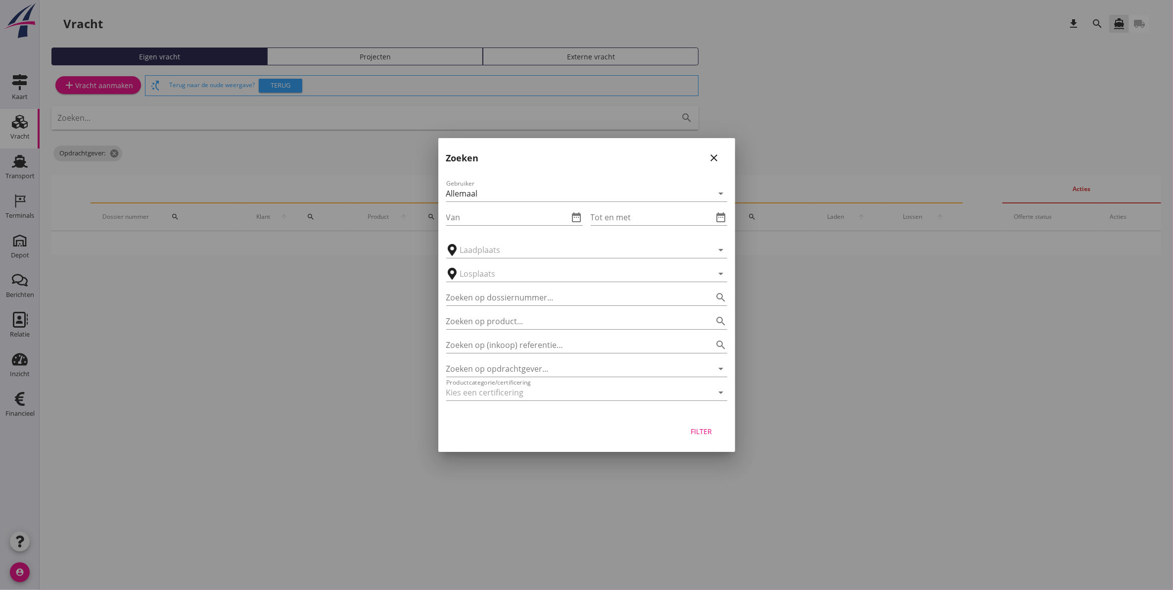
click at [722, 160] on div "close" at bounding box center [715, 158] width 18 height 12
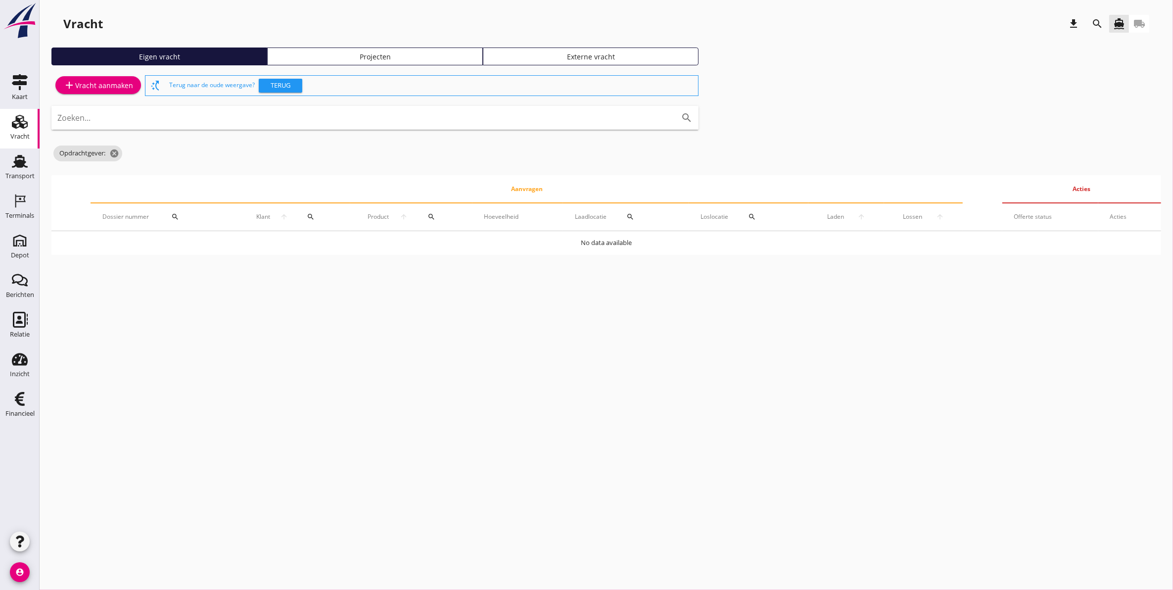
click at [721, 158] on div "add Vracht aanmaken switch_access_shortcut Terug naar de oude weergave? Terug Z…" at bounding box center [606, 164] width 1110 height 182
click at [388, 55] on div "Projecten" at bounding box center [375, 56] width 207 height 10
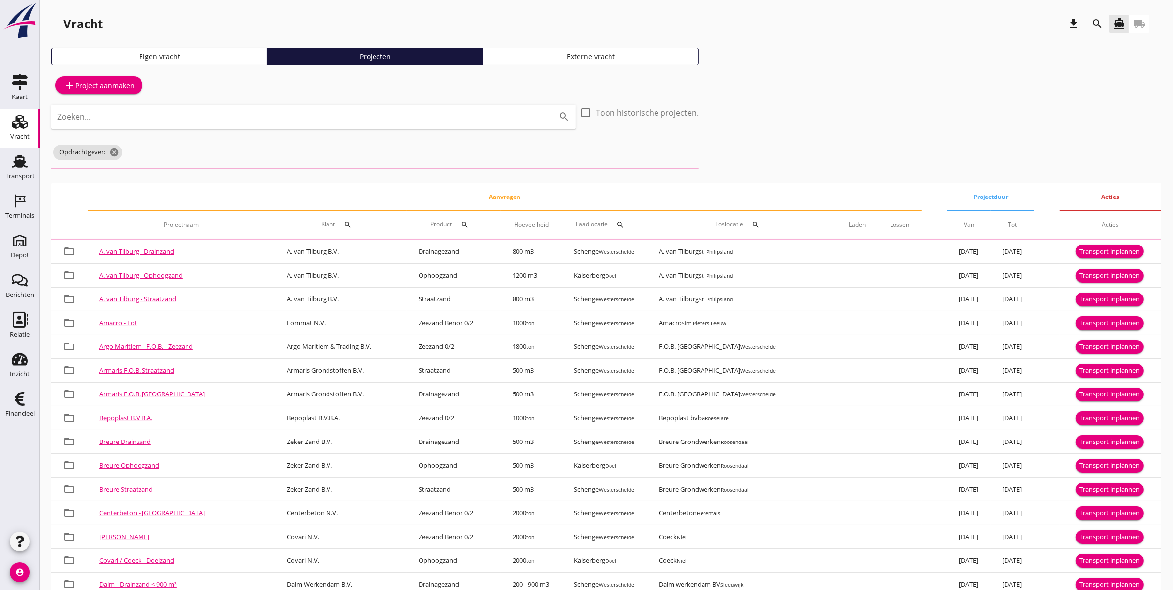
click at [1097, 24] on icon "search" at bounding box center [1098, 24] width 12 height 12
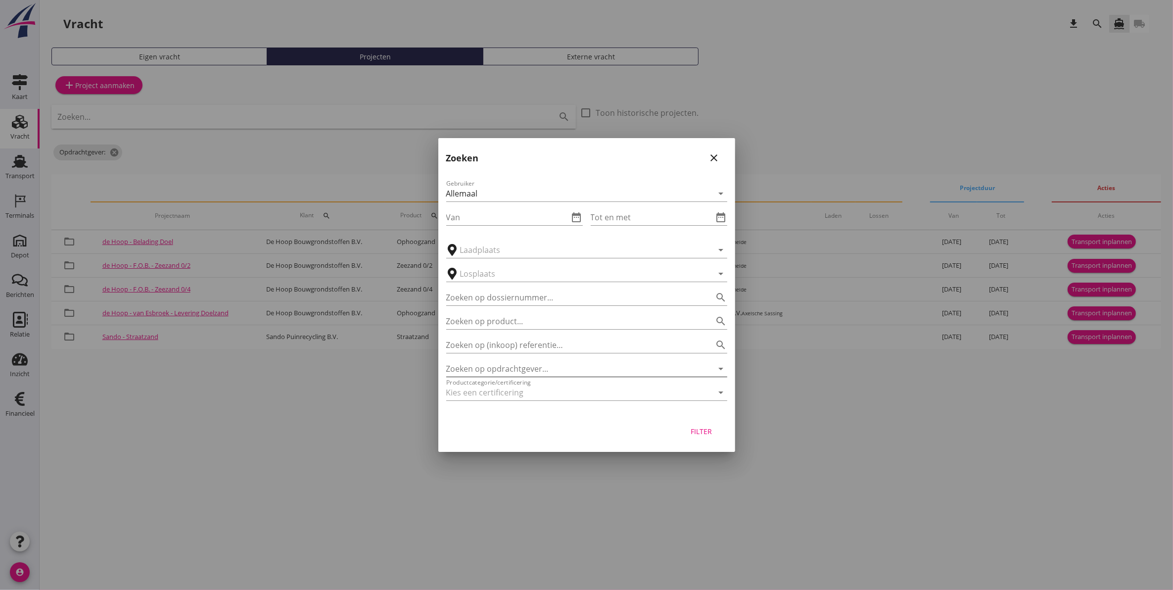
click at [546, 364] on input "Zoeken op opdrachtgever..." at bounding box center [572, 369] width 253 height 16
type input "o"
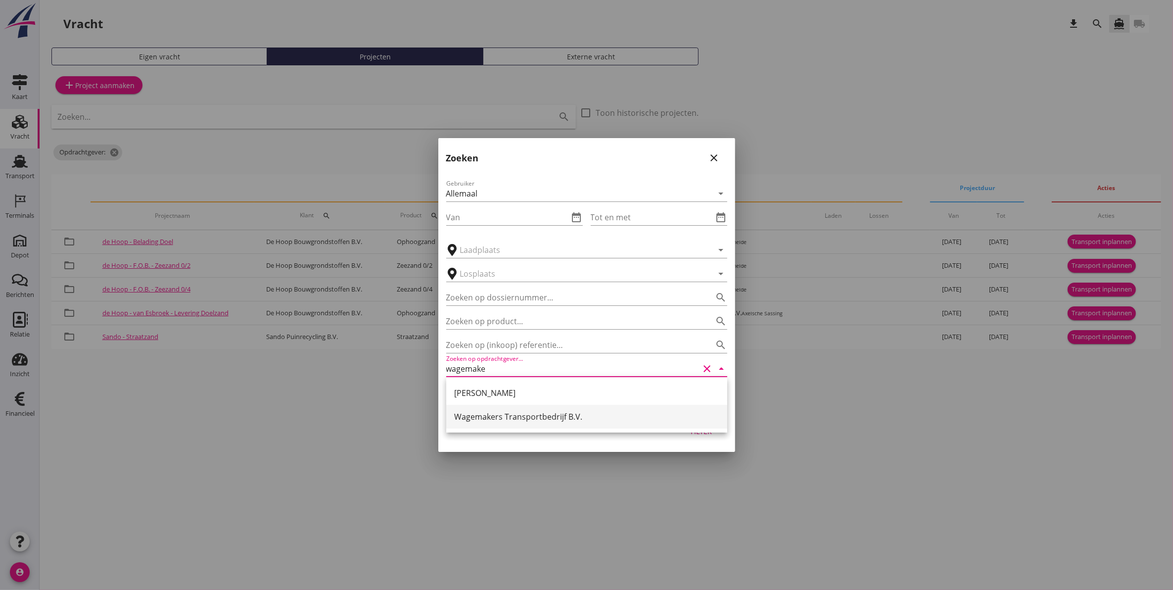
click at [537, 422] on div "Wagemakers Transportbedrijf B.V." at bounding box center [586, 417] width 265 height 12
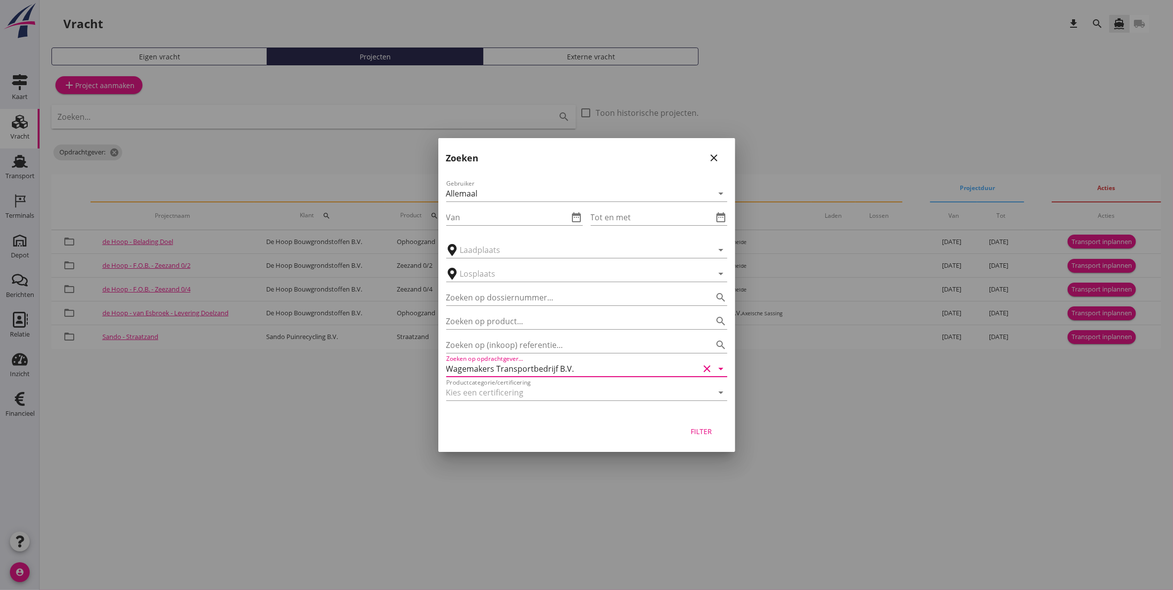
type input "Wagemakers Transportbedrijf B.V."
click at [702, 429] on div "Filter" at bounding box center [702, 431] width 28 height 10
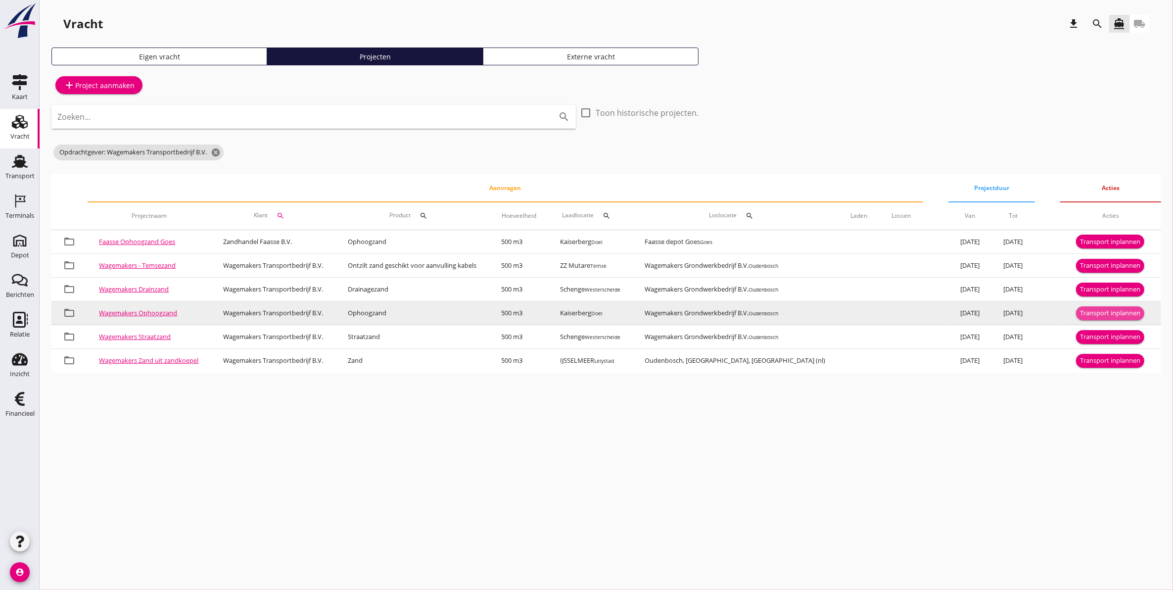
click at [1102, 312] on div "Transport inplannen" at bounding box center [1110, 313] width 60 height 10
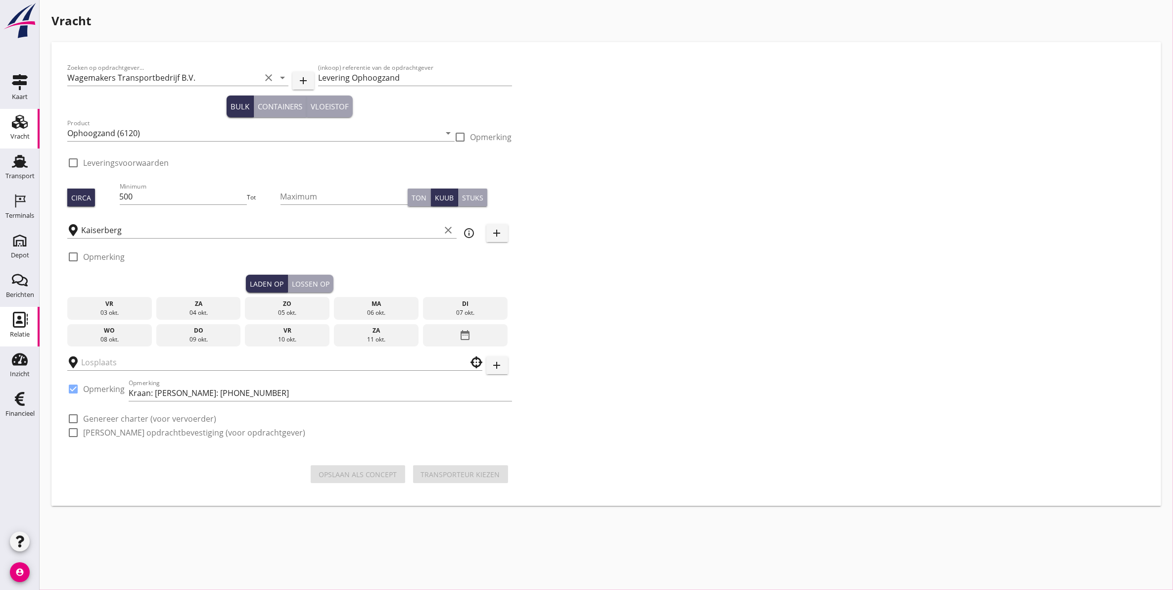
checkbox input "true"
type input "Wagemakers Grondwerkbedrijf B.V."
checkbox input "true"
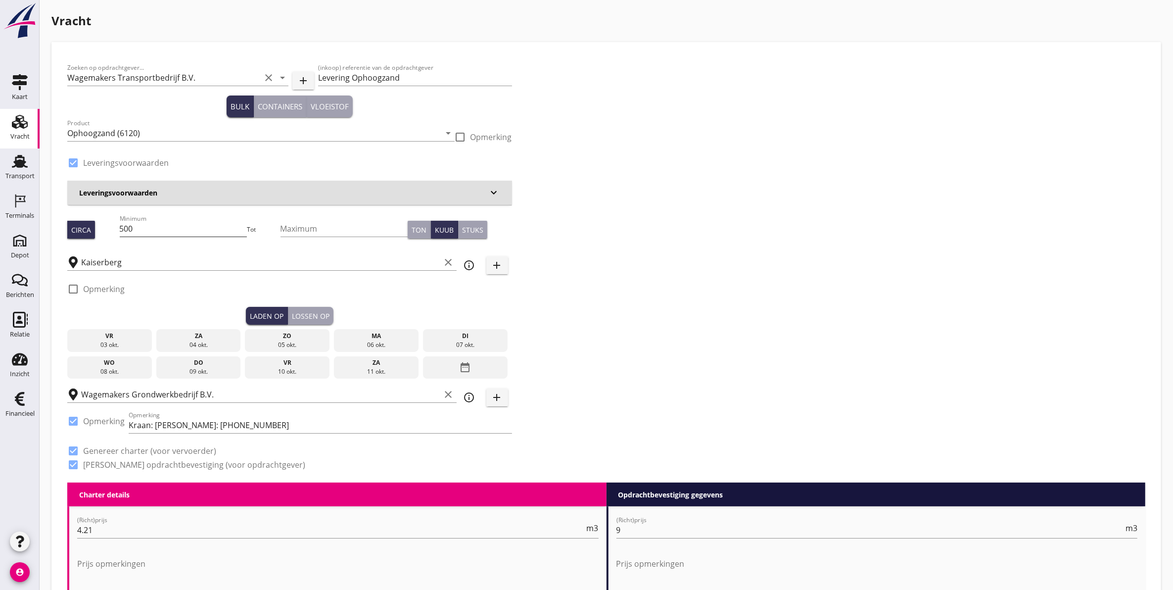
click at [156, 231] on input "500" at bounding box center [184, 229] width 128 height 16
type input "530"
click at [393, 337] on div "ma" at bounding box center [376, 336] width 80 height 9
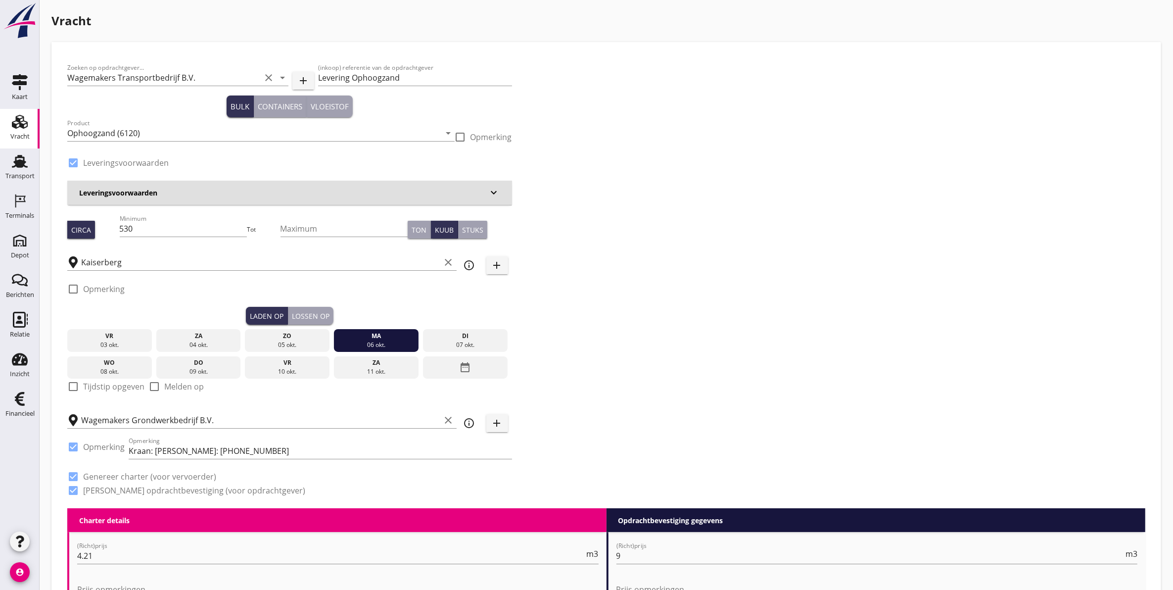
click at [304, 311] on div "Lossen op" at bounding box center [311, 316] width 38 height 10
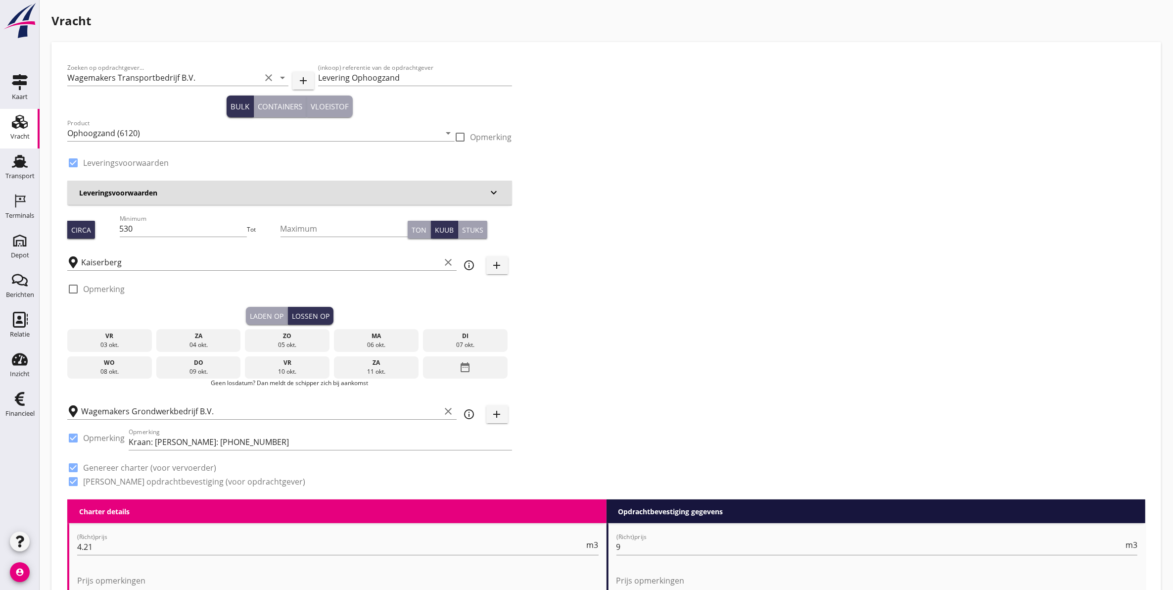
click at [476, 336] on div "di" at bounding box center [466, 336] width 80 height 9
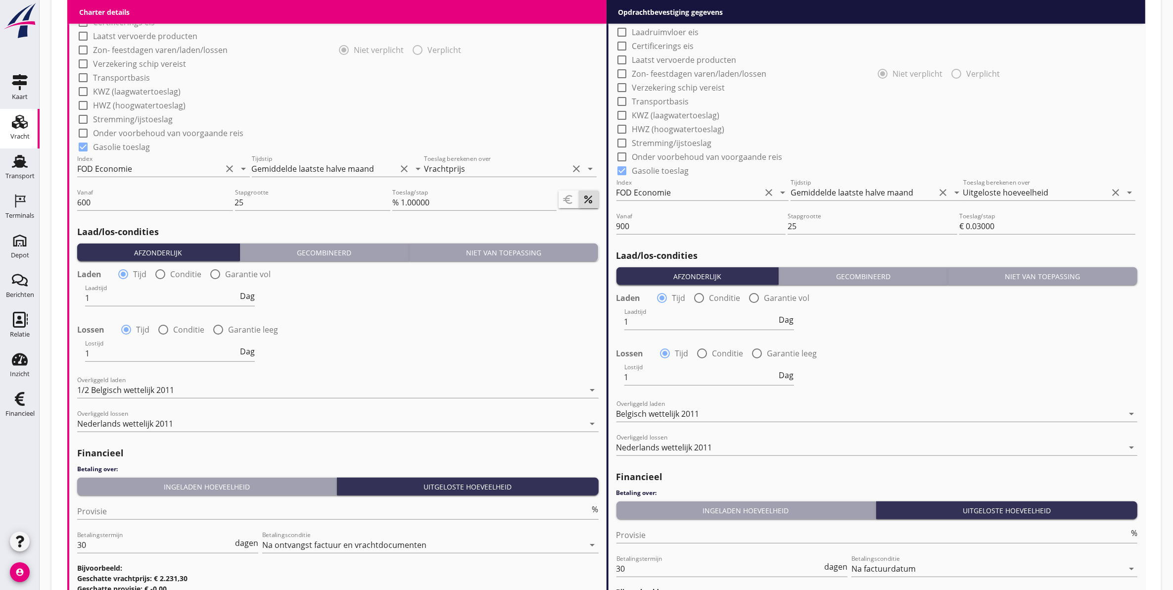
scroll to position [1011, 0]
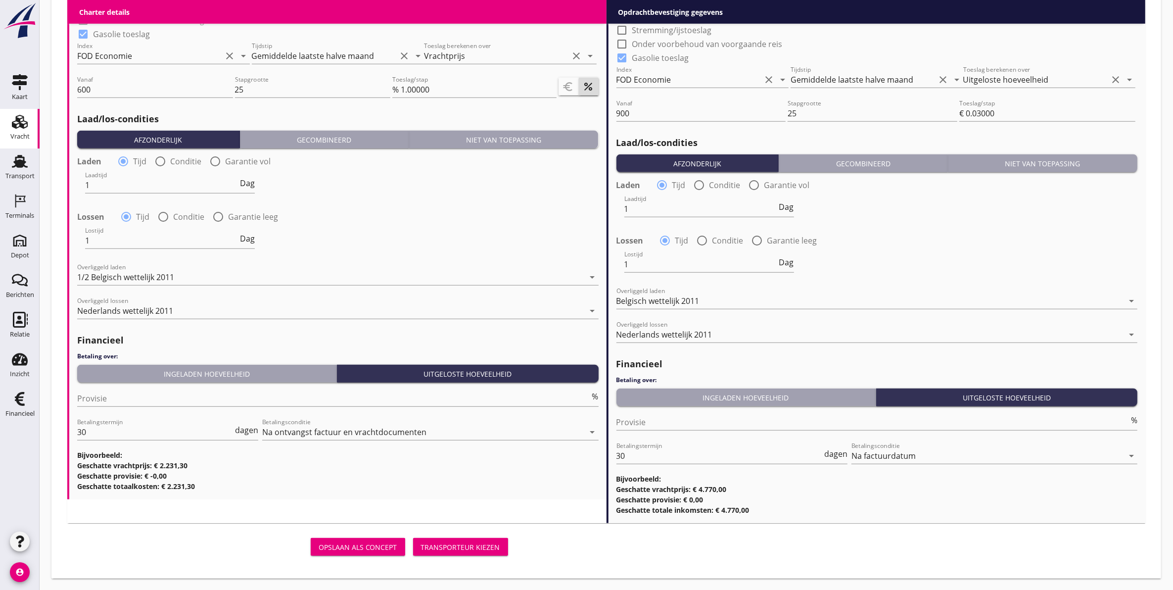
click at [481, 542] on div "Transporteur kiezen" at bounding box center [460, 547] width 79 height 10
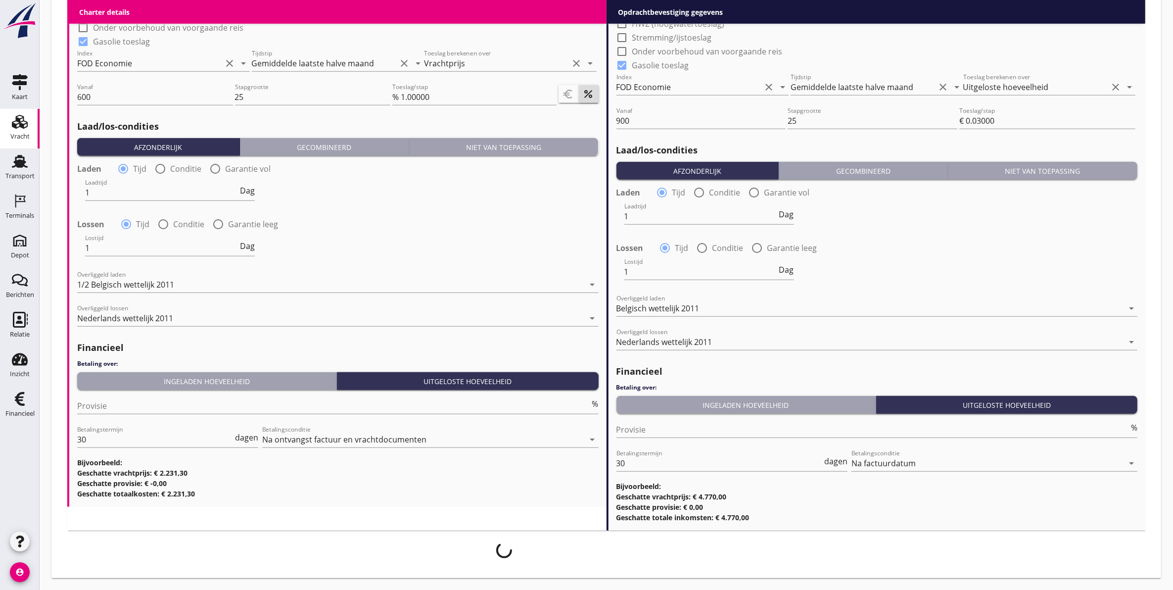
scroll to position [1003, 0]
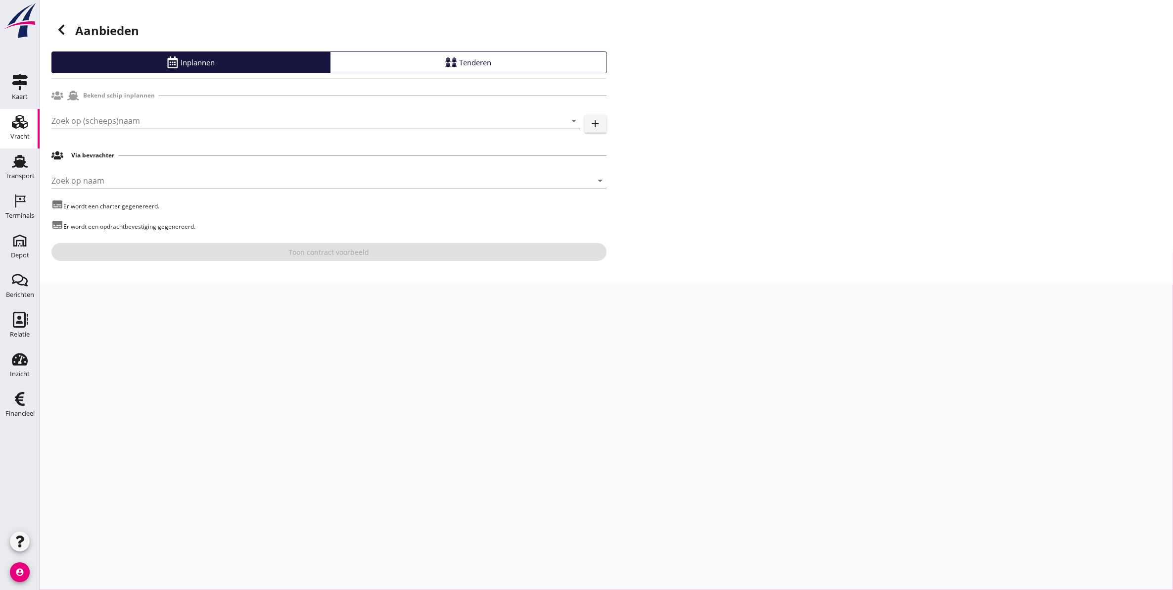
click at [184, 125] on input "Zoek op (scheeps)naam" at bounding box center [301, 121] width 501 height 16
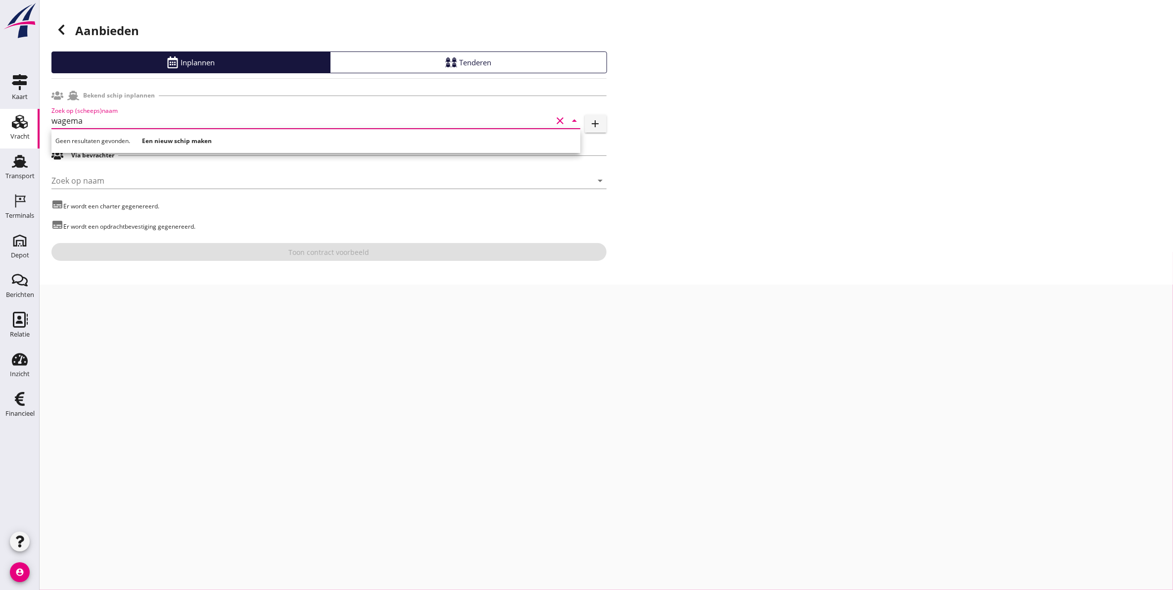
drag, startPoint x: 186, startPoint y: 125, endPoint x: -183, endPoint y: 134, distance: 368.3
click at [0, 134] on html "Voer een zoekterm in om bevrachters te zoeken. Geen resultaten gevonden. Een ni…" at bounding box center [586, 295] width 1173 height 590
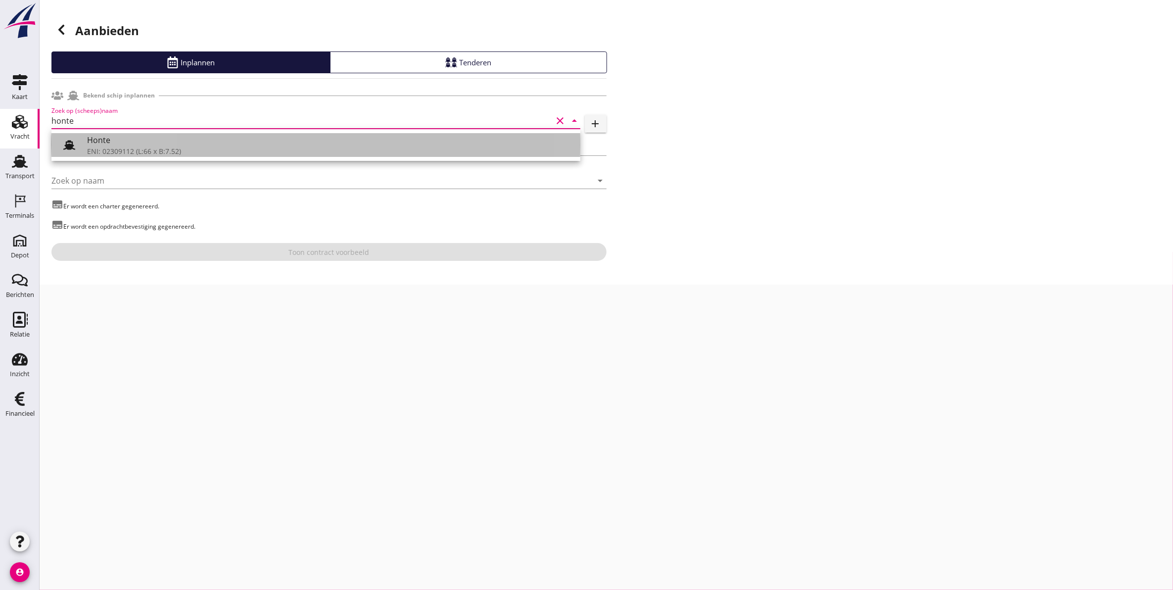
click at [90, 149] on div "ENI: 02309112 (L:66 x B:7.52)" at bounding box center [329, 151] width 485 height 10
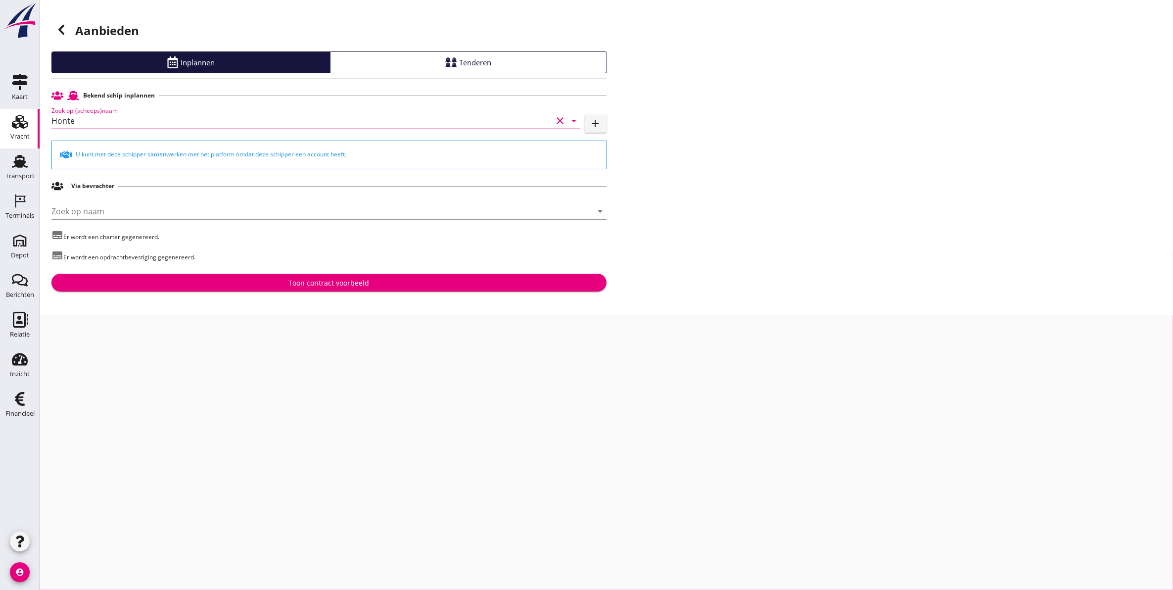
type input "Honte"
click at [227, 288] on button "Toon contract voorbeeld" at bounding box center [328, 283] width 555 height 18
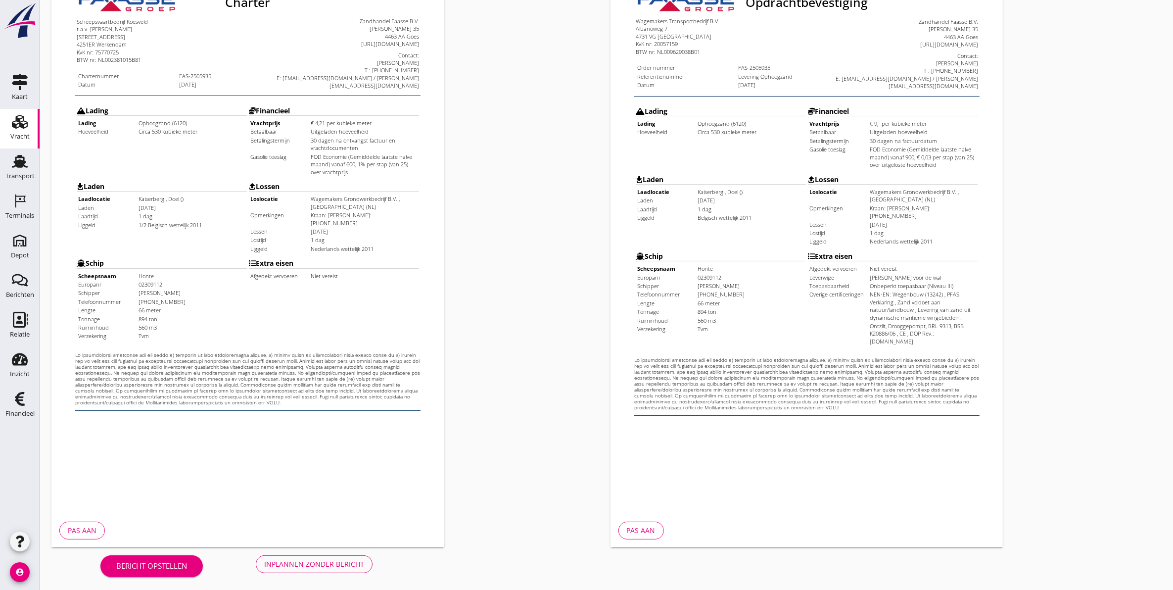
scroll to position [142, 0]
click at [337, 567] on div "Inplannen zonder bericht" at bounding box center [314, 563] width 100 height 10
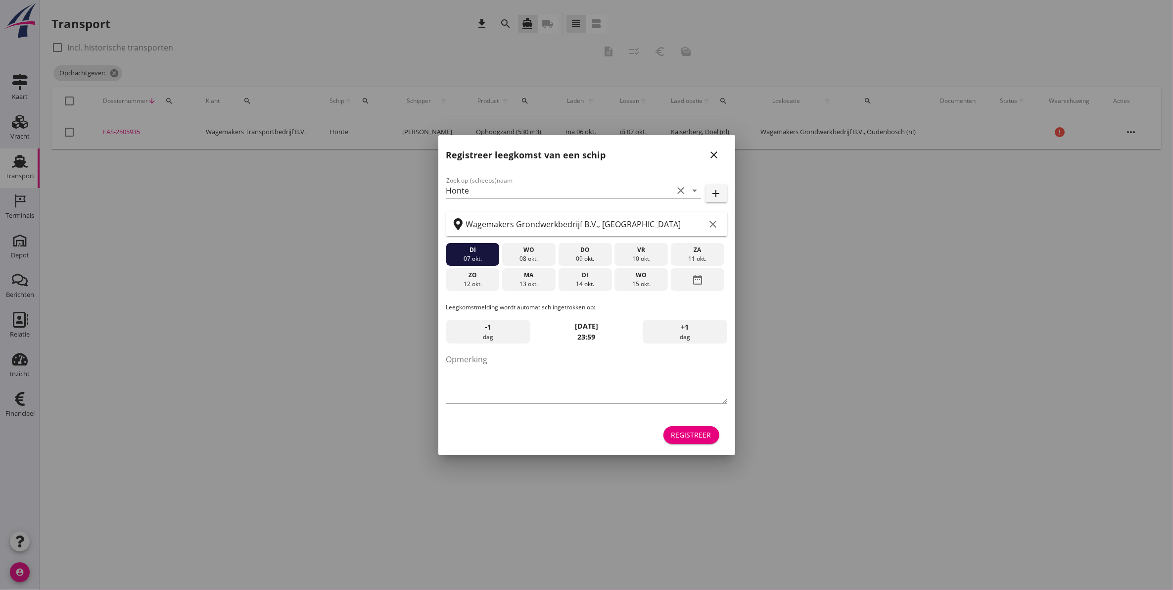
click at [719, 151] on icon "close" at bounding box center [715, 155] width 12 height 12
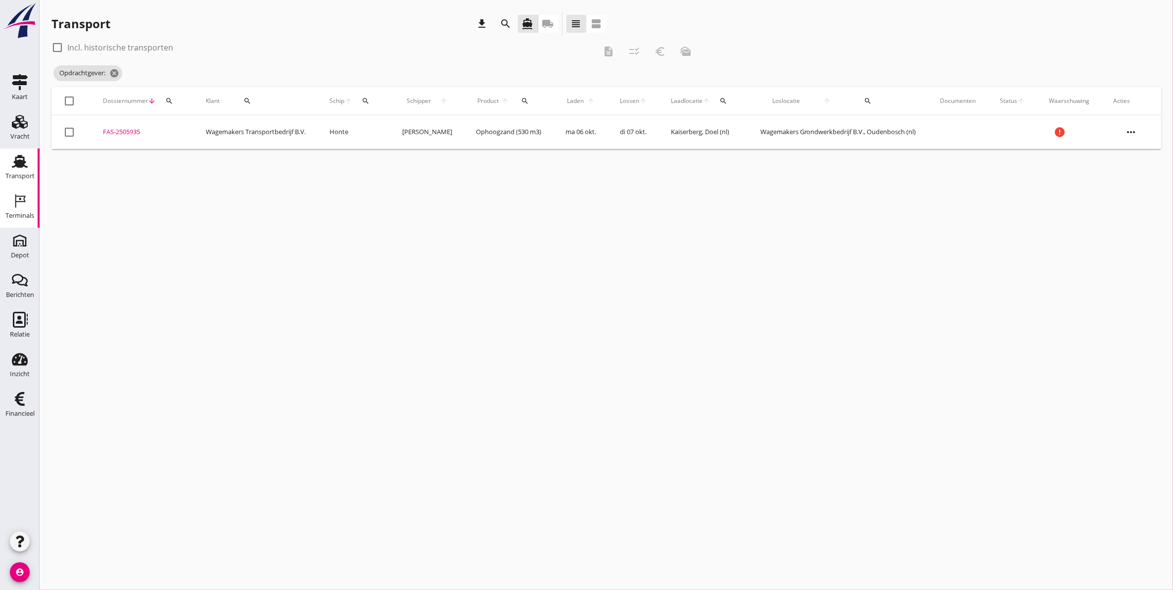
click at [18, 210] on div "Terminals" at bounding box center [19, 216] width 29 height 14
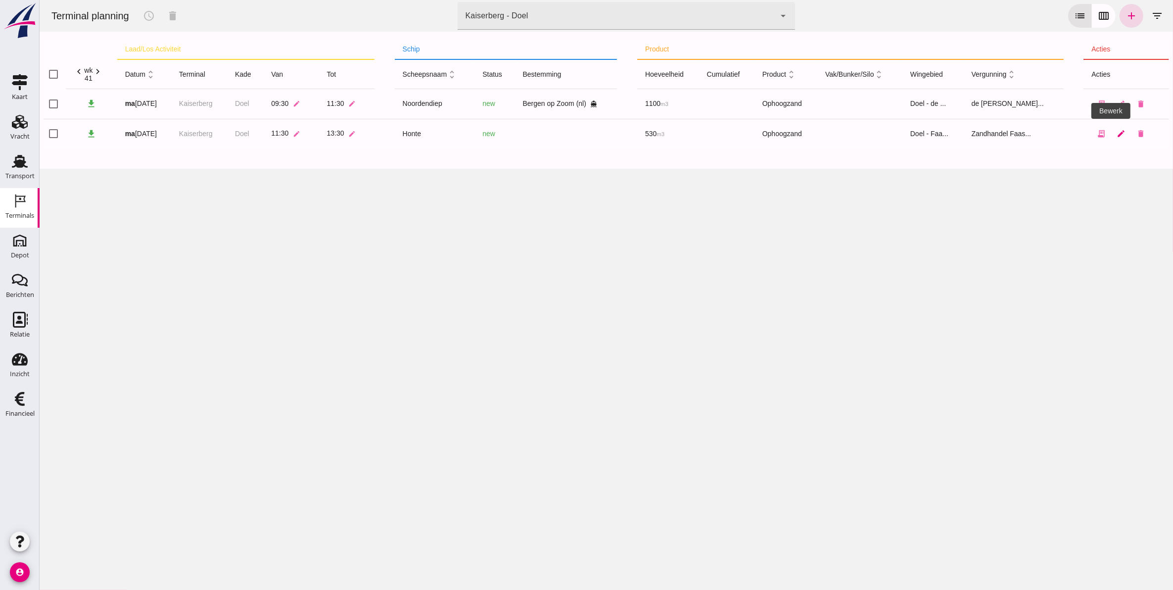
click at [1116, 134] on icon "edit" at bounding box center [1120, 133] width 9 height 9
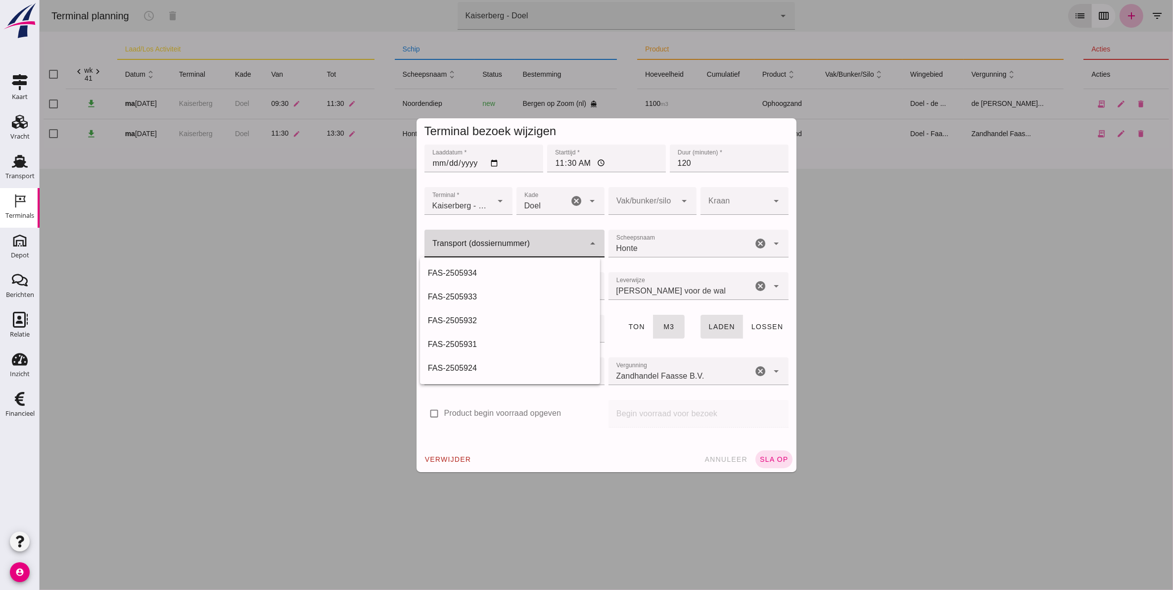
click at [500, 237] on div at bounding box center [504, 244] width 160 height 28
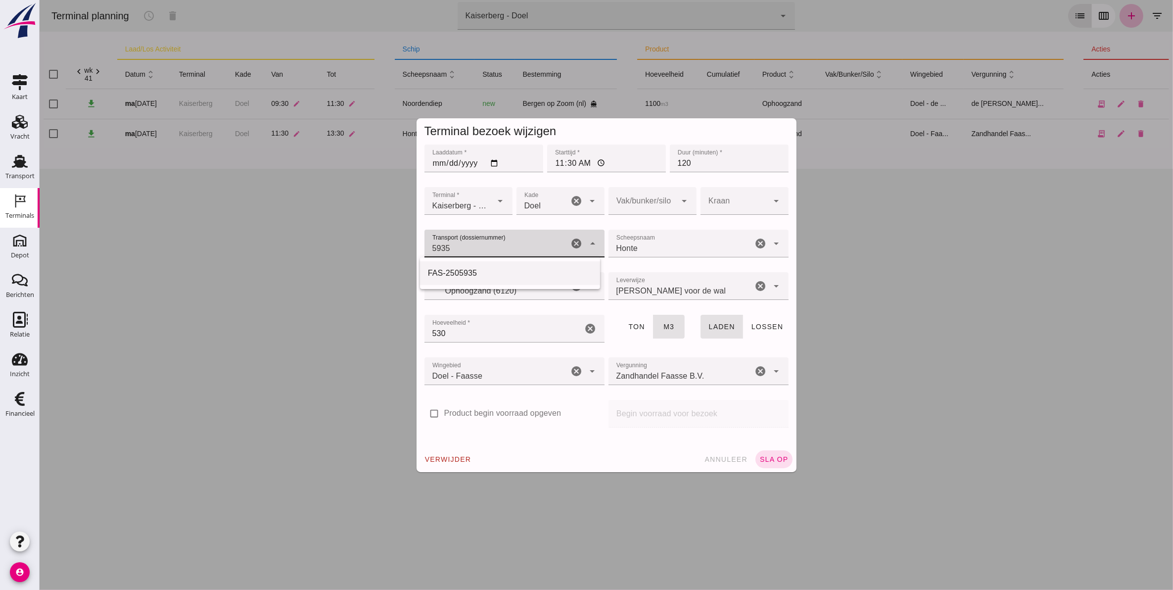
click at [481, 274] on div "FAS-2505935" at bounding box center [510, 273] width 164 height 12
type input "FAS-2505935"
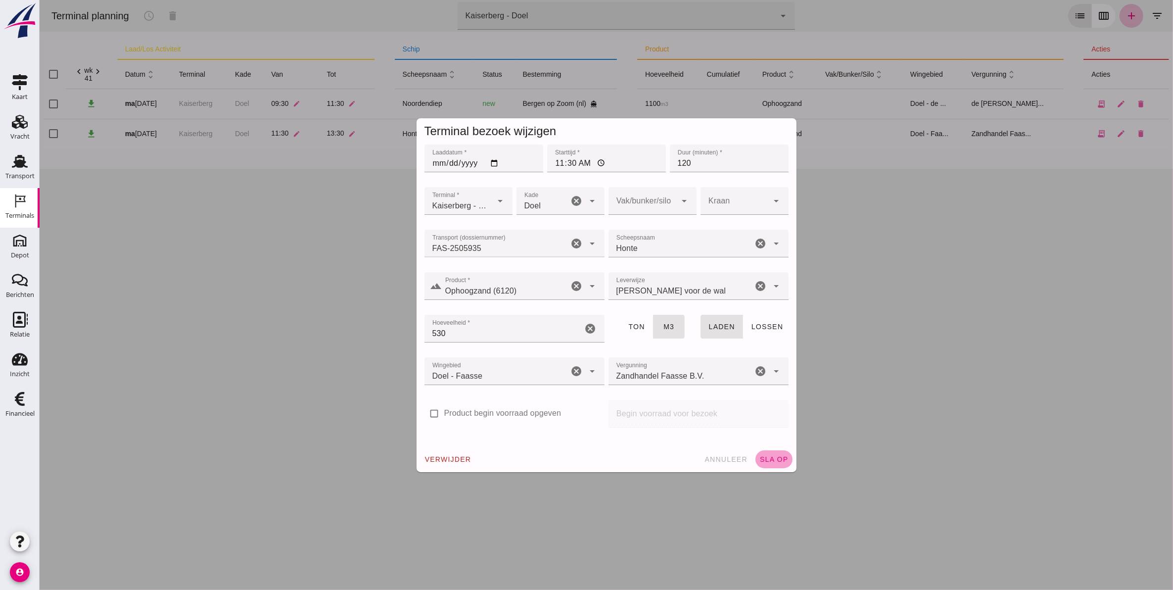
click at [771, 458] on span "sla op" at bounding box center [773, 459] width 29 height 8
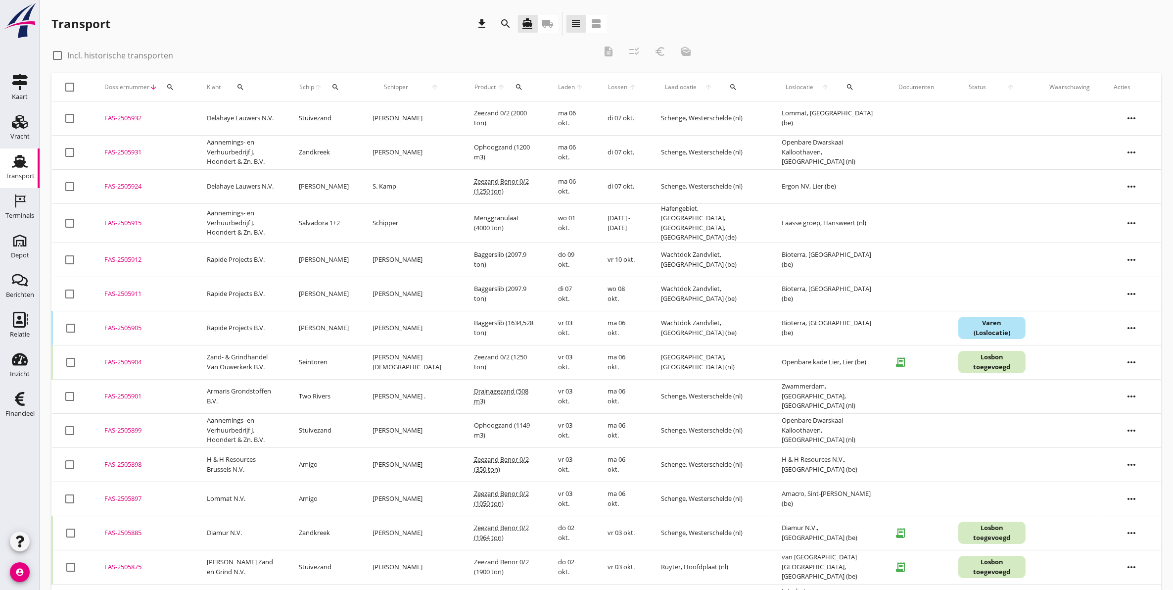
click at [250, 88] on div "search" at bounding box center [241, 87] width 32 height 8
click at [300, 112] on input "Zoeken op opdrachtgever..." at bounding box center [280, 116] width 103 height 16
click at [298, 162] on div "[PERSON_NAME] Zand & Grind B.V." at bounding box center [301, 164] width 129 height 12
type input "[PERSON_NAME] Zand & Grind B.V."
click at [368, 117] on icon "check" at bounding box center [374, 116] width 12 height 12
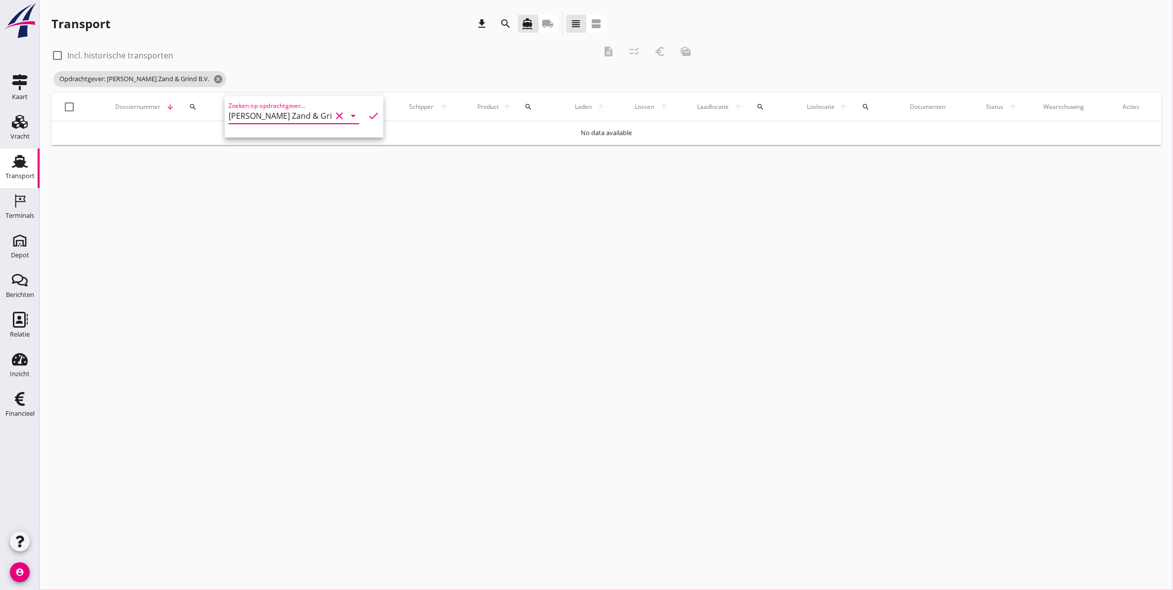
click at [77, 53] on label "Incl. historische transporten" at bounding box center [120, 55] width 106 height 10
checkbox input "true"
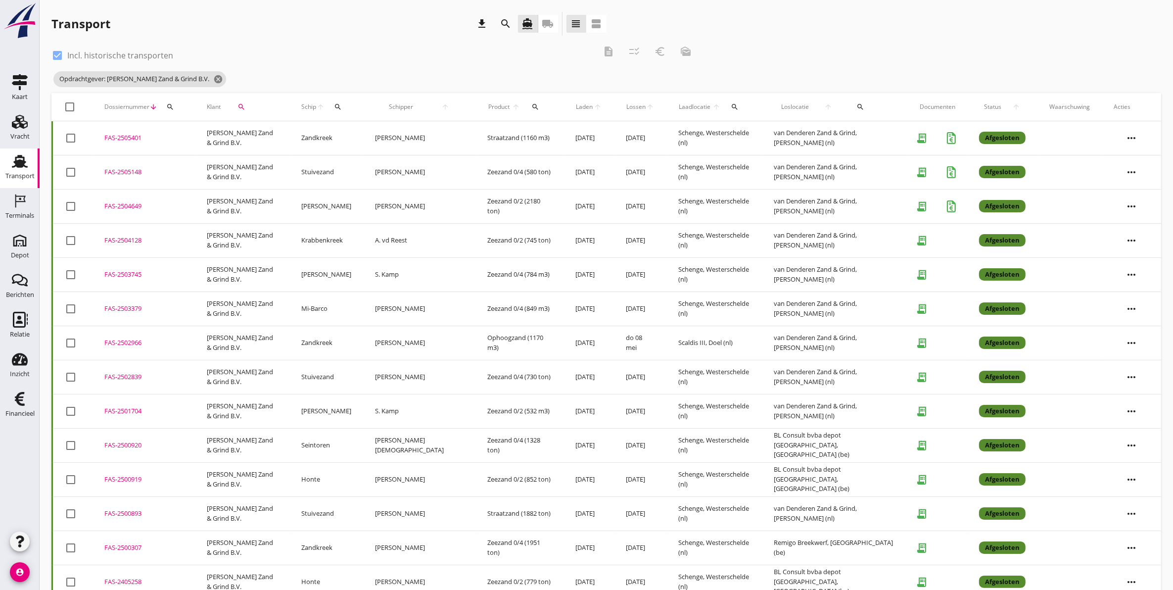
click at [120, 172] on div "FAS-2505148" at bounding box center [143, 172] width 79 height 10
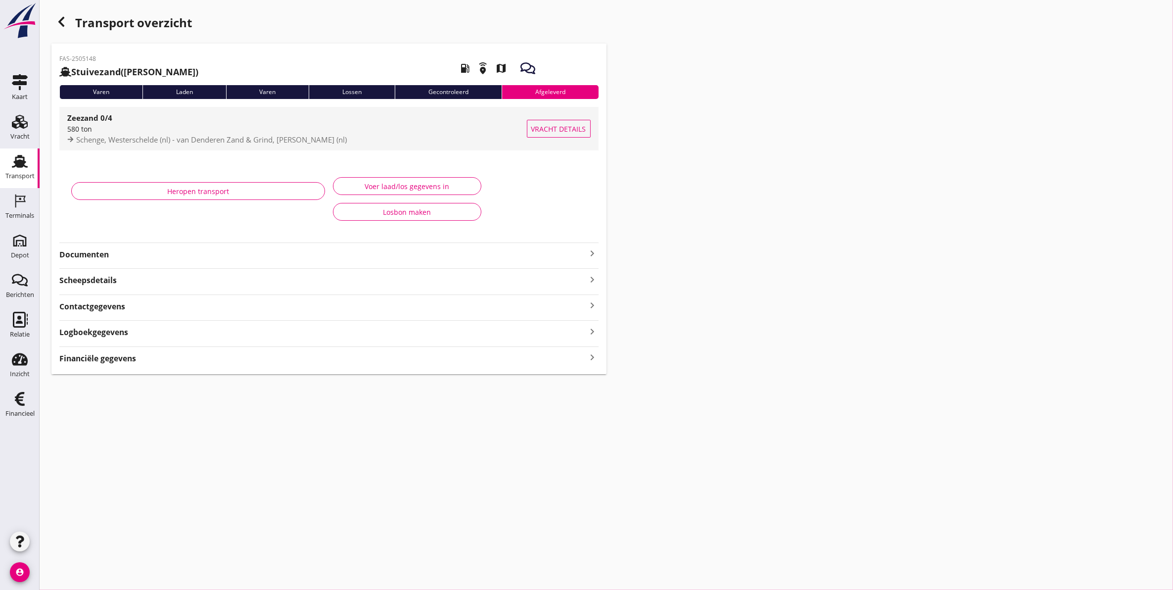
click at [146, 136] on span "Schenge, Westerschelde (nl) - van Denderen Zand & Grind, Sluiskil (nl)" at bounding box center [211, 140] width 271 height 10
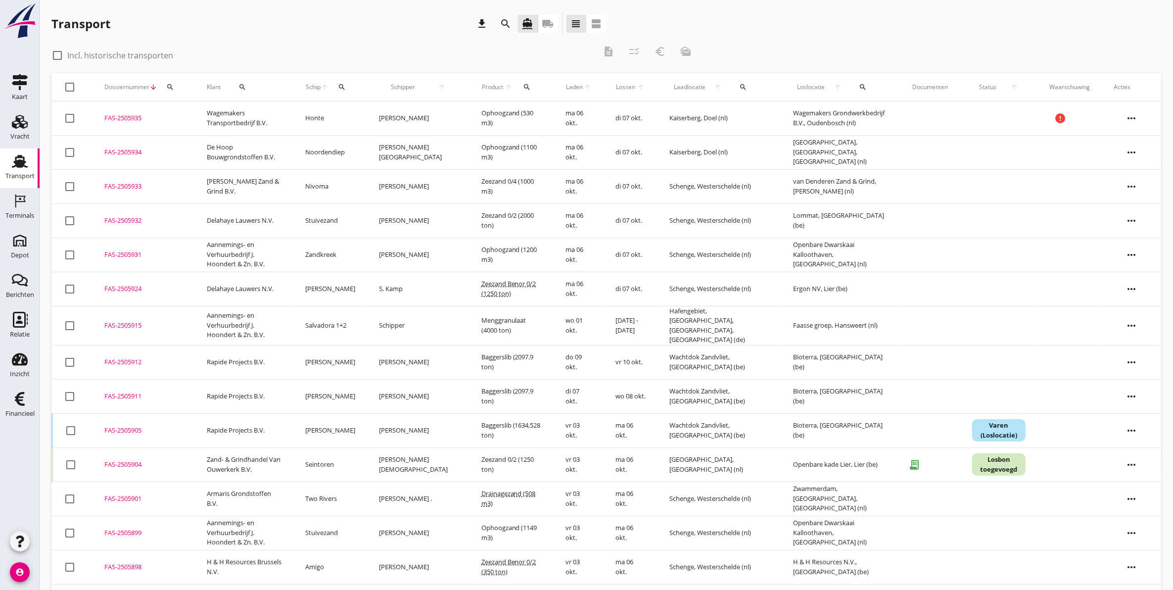
click at [173, 87] on icon "search" at bounding box center [170, 87] width 8 height 8
click at [245, 117] on input "Zoeken op dossiernummer..." at bounding box center [216, 116] width 103 height 16
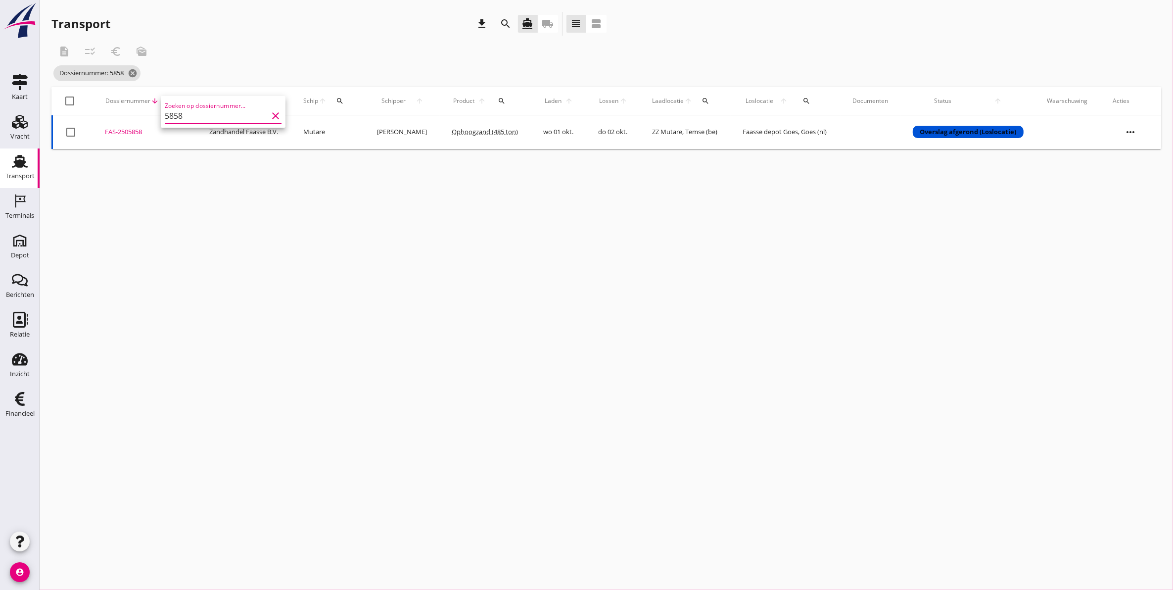
type input "5858"
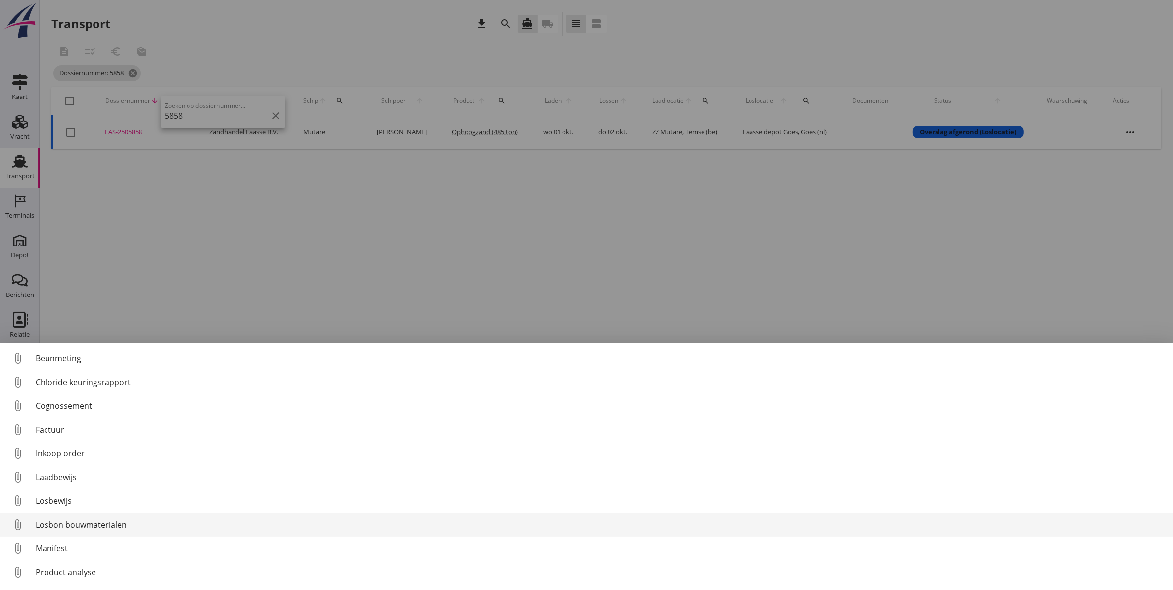
click at [124, 523] on div "Losbon bouwmaterialen" at bounding box center [601, 525] width 1130 height 12
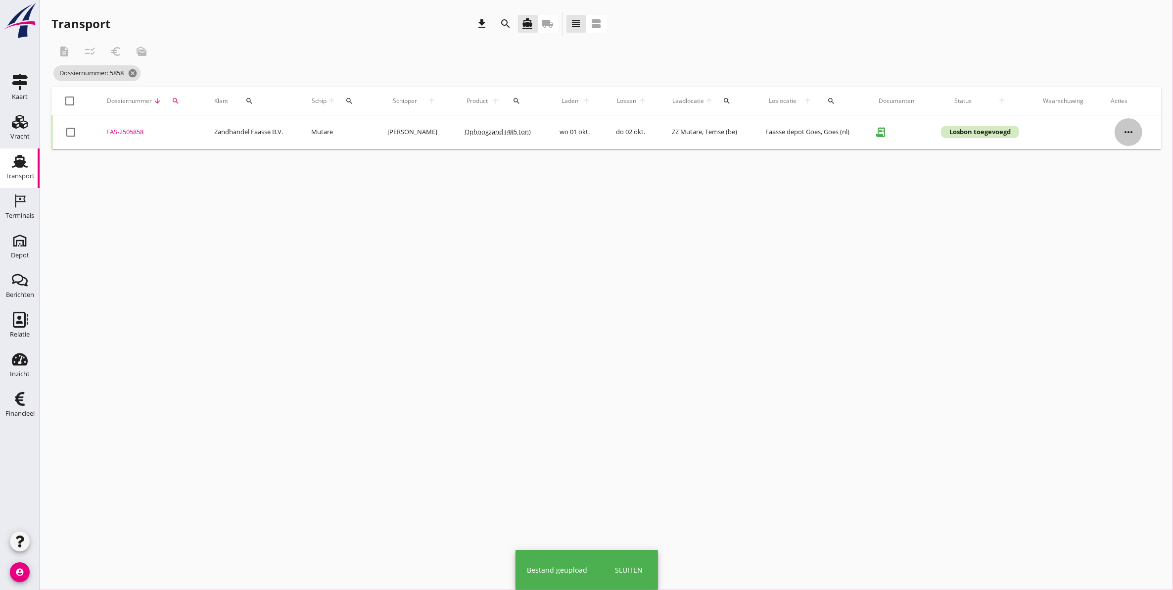
click at [1126, 128] on icon "more_horiz" at bounding box center [1129, 132] width 28 height 28
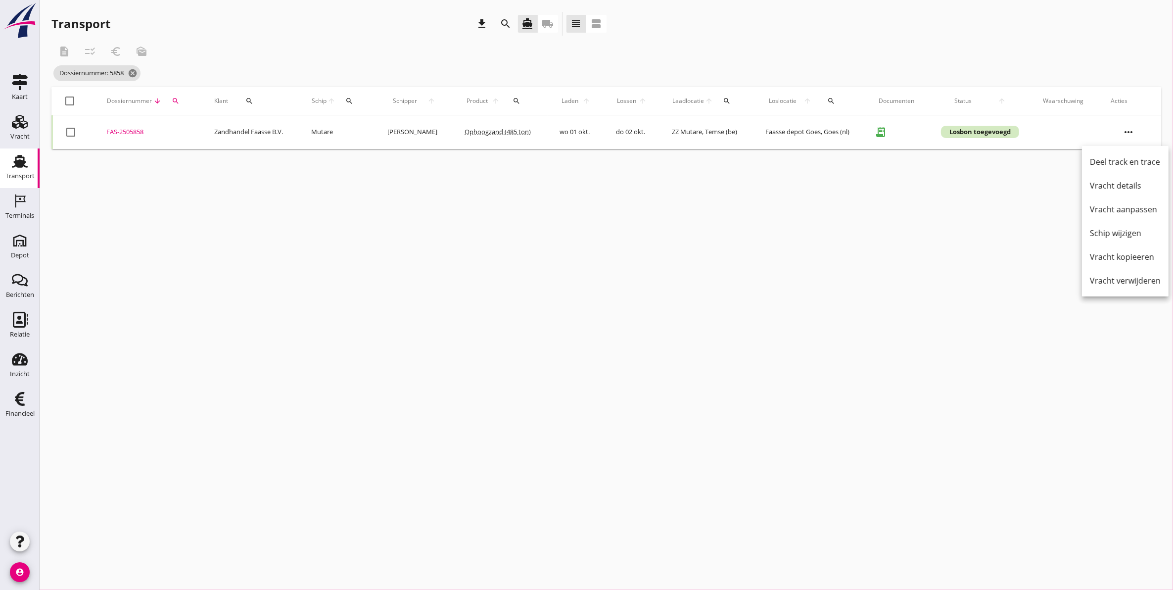
click at [880, 253] on div "cancel You are impersonating another user. Transport download search directions…" at bounding box center [607, 295] width 1134 height 590
click at [127, 135] on div "FAS-2505858" at bounding box center [148, 132] width 84 height 10
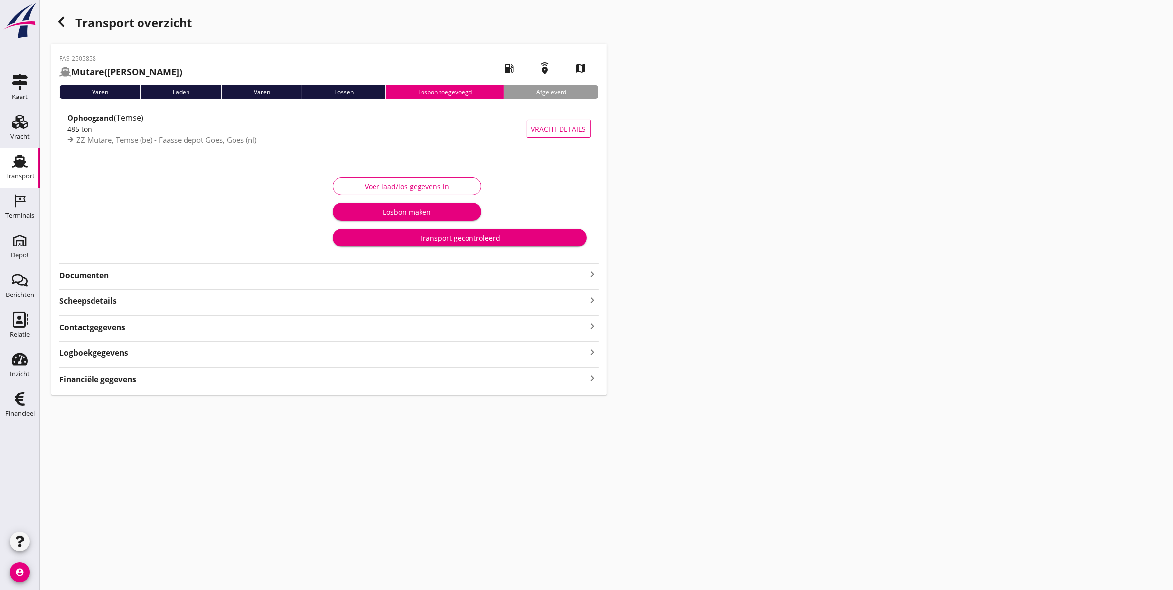
click at [434, 183] on div "Voer laad/los gegevens in" at bounding box center [407, 186] width 132 height 10
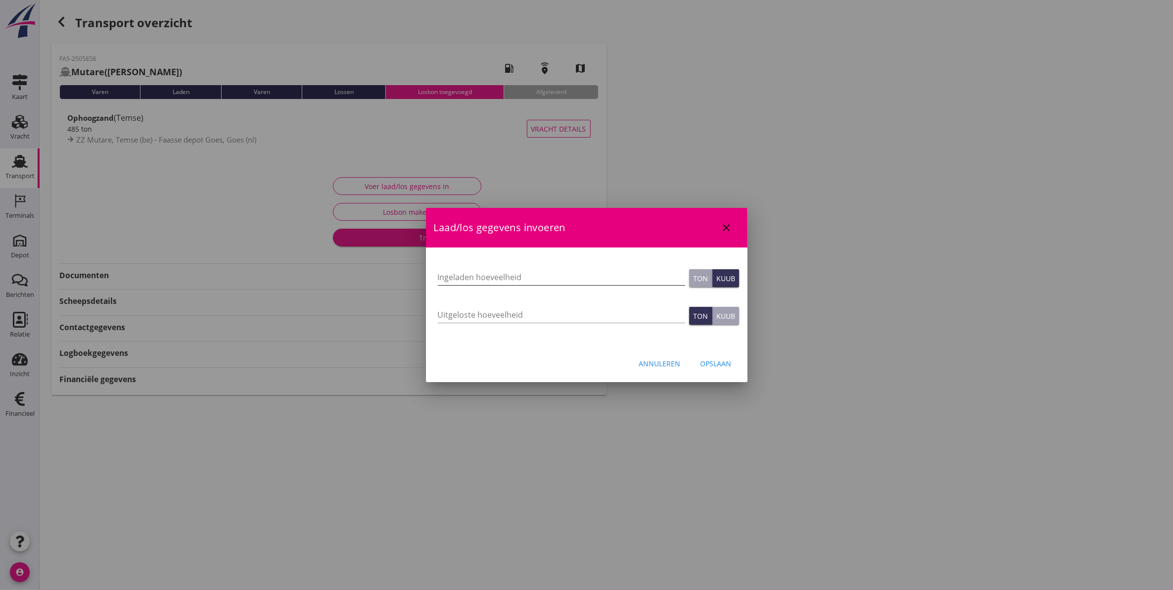
click at [477, 278] on input "Ingeladen hoeveelheid" at bounding box center [561, 277] width 247 height 16
click at [508, 302] on div "Uitgeloste hoeveelheid" at bounding box center [561, 317] width 247 height 32
drag, startPoint x: 510, startPoint y: 311, endPoint x: 713, endPoint y: 335, distance: 204.4
click at [510, 311] on input "Uitgeloste hoeveelheid" at bounding box center [561, 315] width 247 height 16
click at [726, 315] on div "Kuub" at bounding box center [725, 316] width 19 height 10
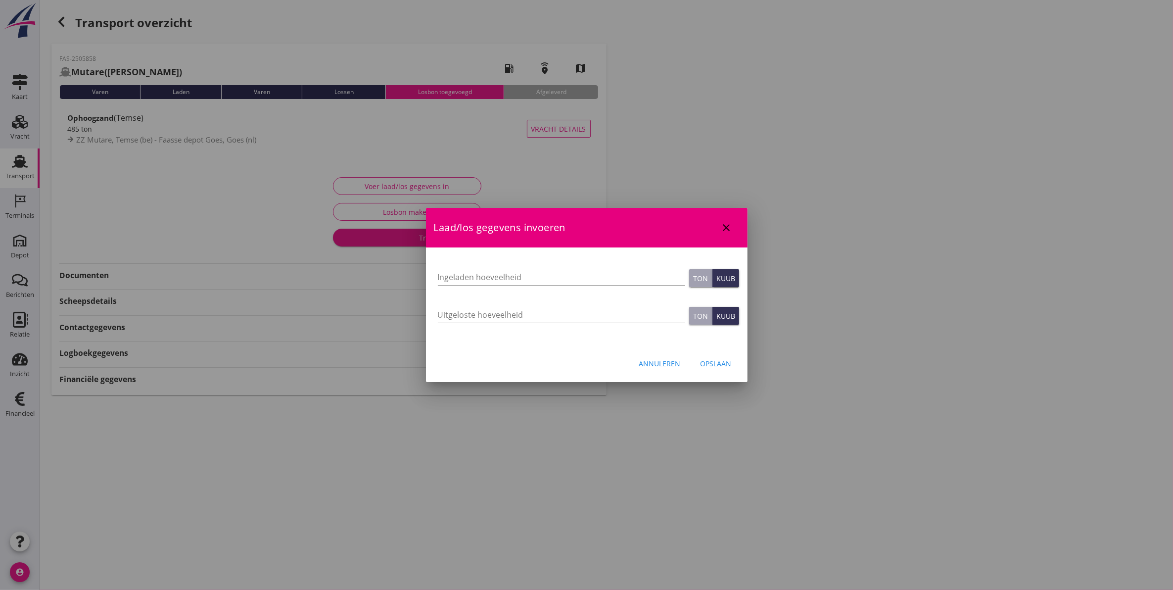
click at [533, 320] on input "Uitgeloste hoeveelheid" at bounding box center [561, 315] width 247 height 16
type input "488"
click at [723, 369] on button "Opslaan" at bounding box center [716, 363] width 47 height 18
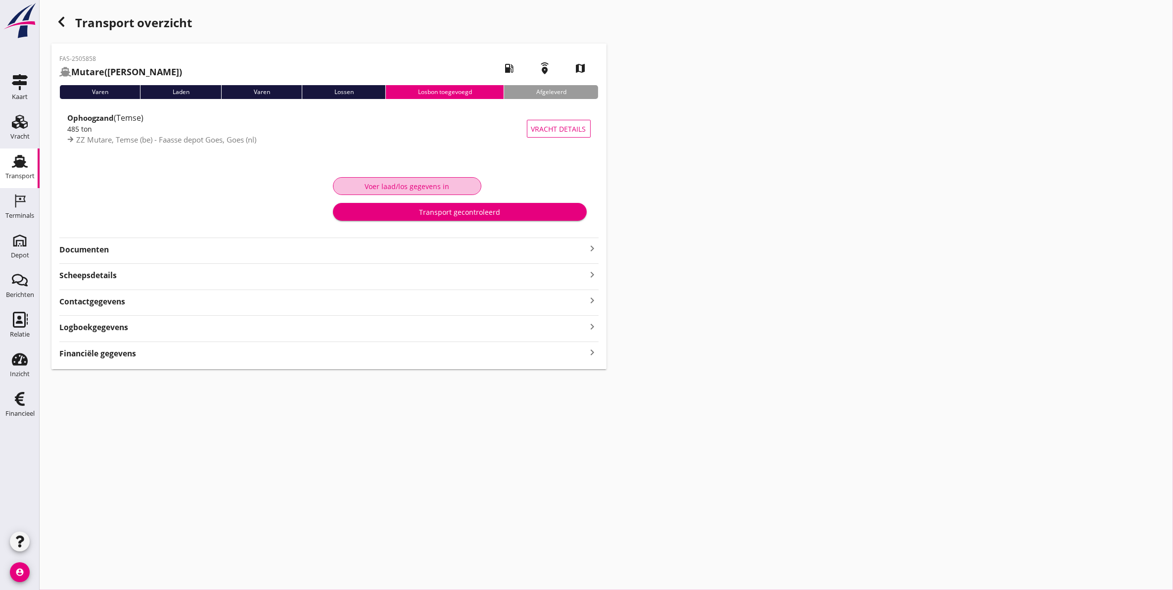
click at [444, 179] on button "Voer laad/los gegevens in" at bounding box center [407, 186] width 148 height 18
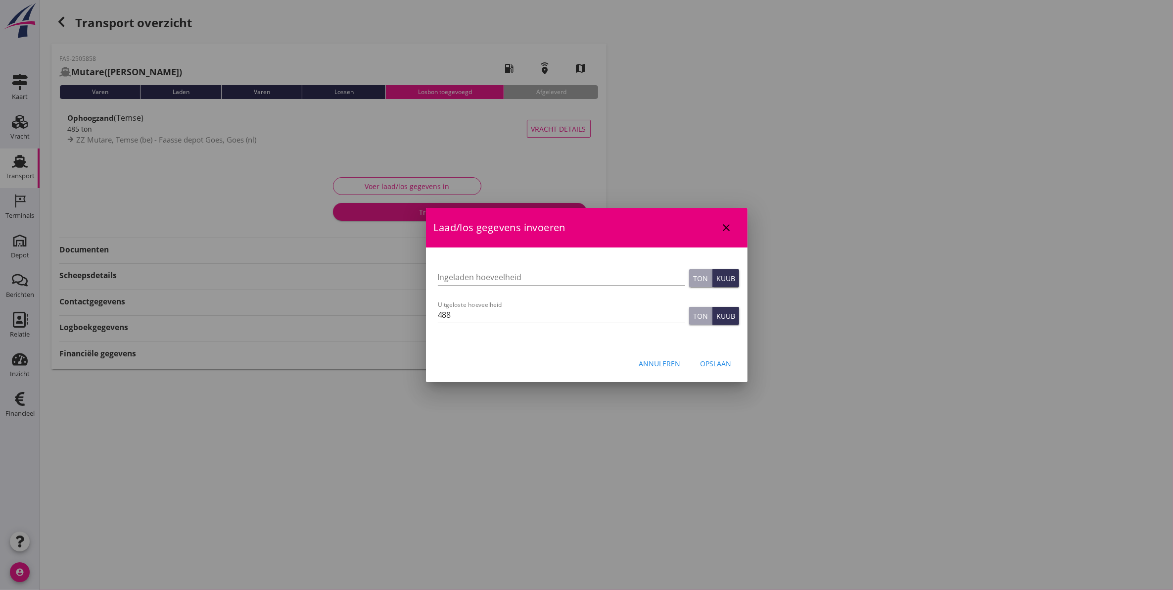
click at [728, 236] on button "close" at bounding box center [727, 228] width 18 height 18
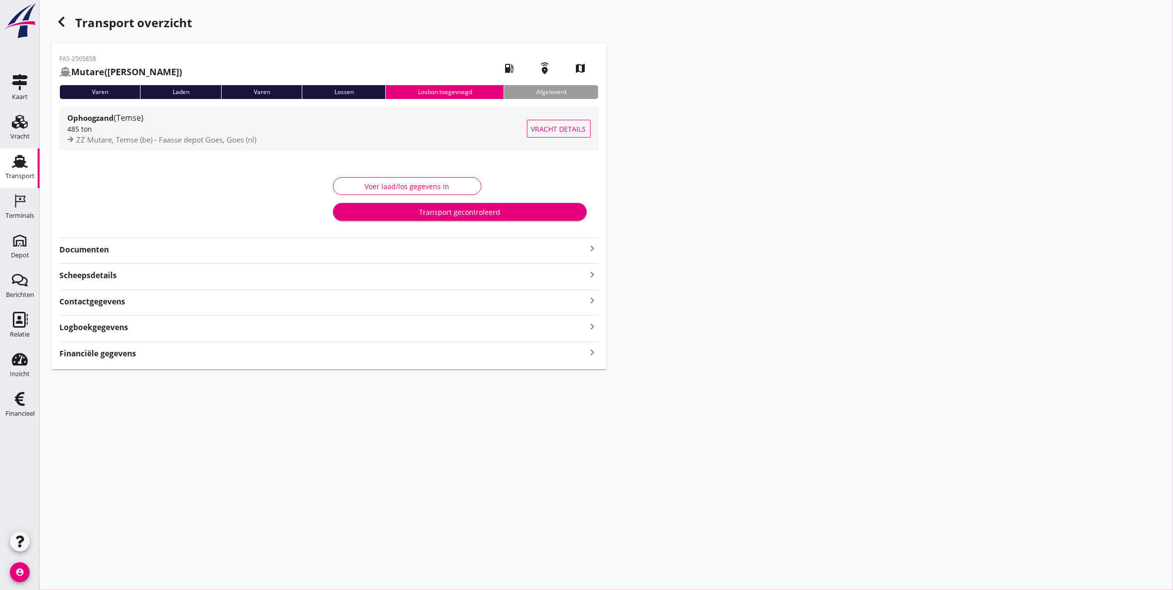
click at [144, 139] on span "ZZ Mutare, Temse (be) - Faasse depot Goes, Goes (nl)" at bounding box center [166, 140] width 180 height 10
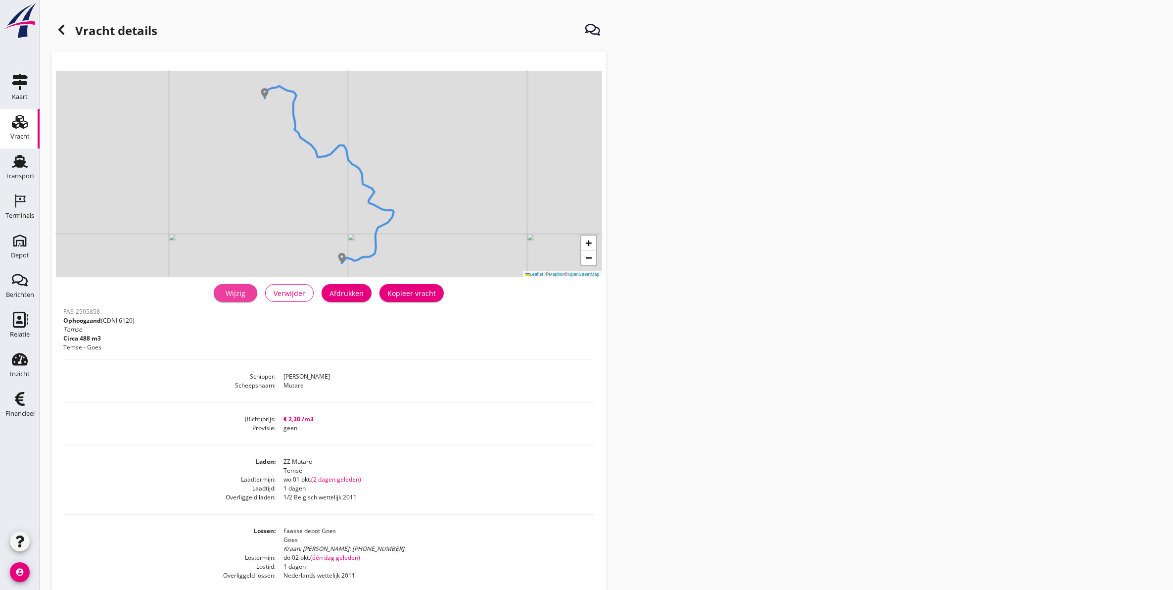
click at [228, 292] on div "Wijzig" at bounding box center [236, 293] width 28 height 10
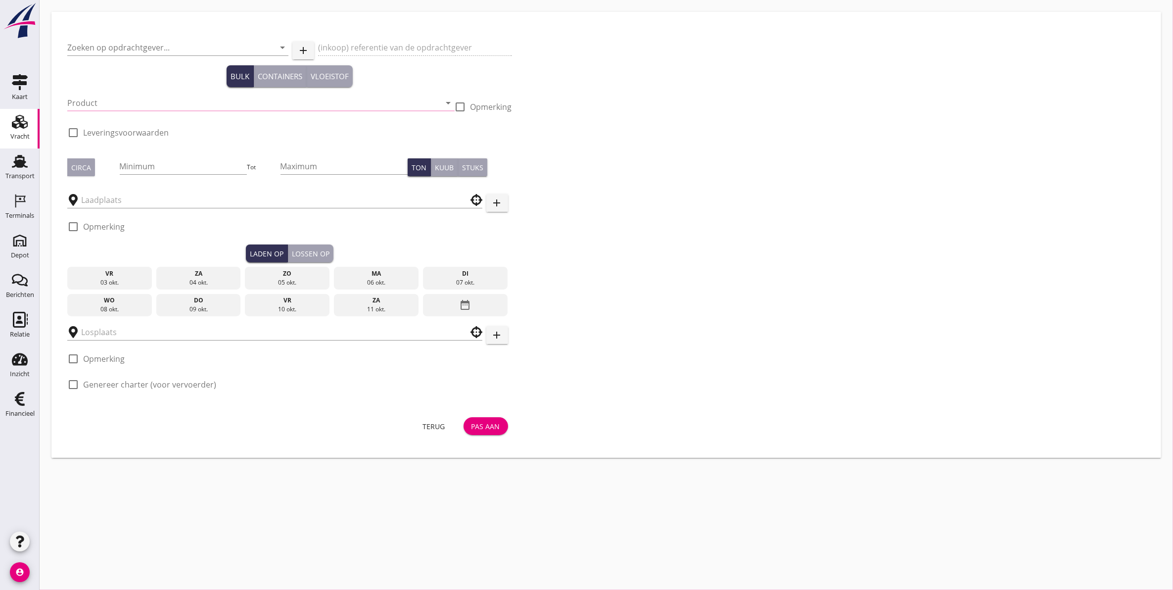
type input "Zandhandel Faasse B.V."
type input "Ophoogzand (Temse) Goes"
type input "Ophoogzand (6120)"
checkbox input "true"
type input "485"
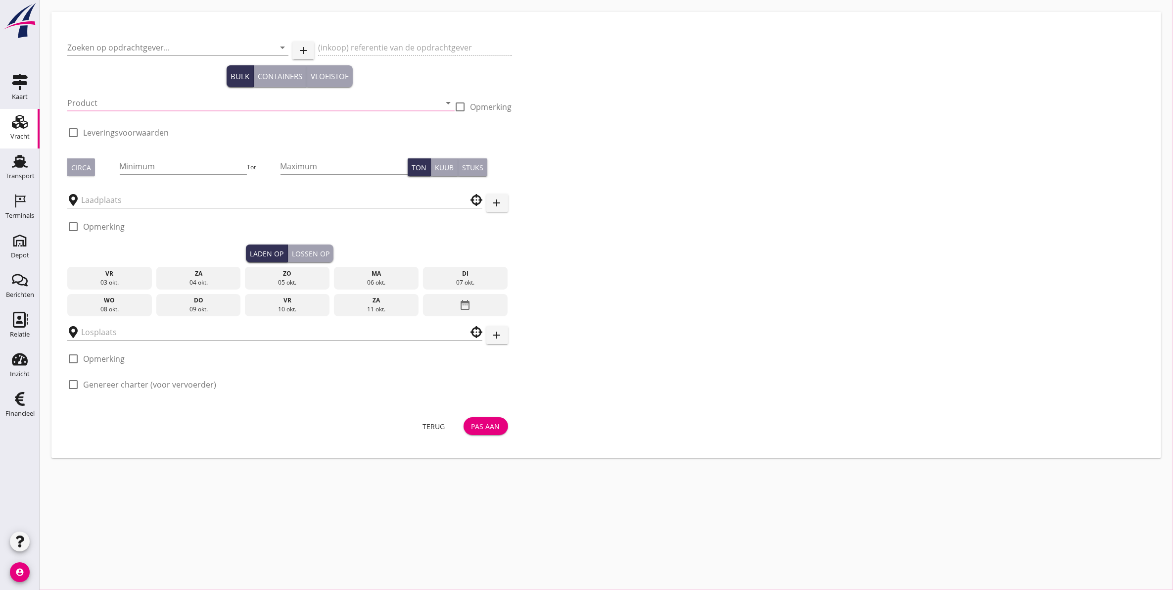
checkbox input "true"
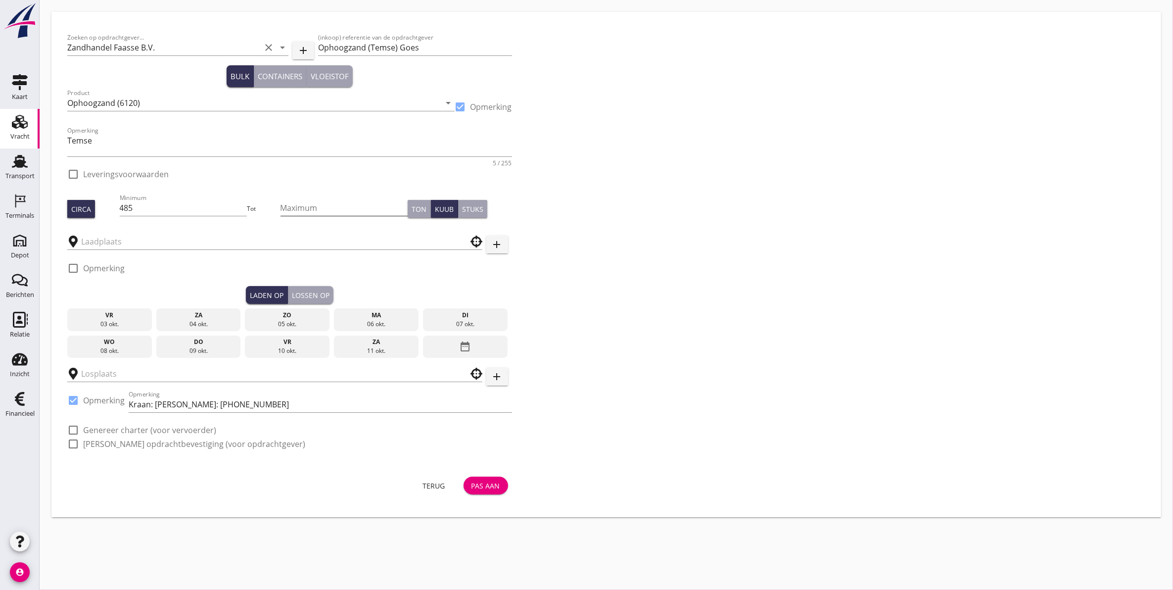
checkbox input "true"
type input "ZZ Mutare"
type input "Faasse depot Goes"
checkbox input "true"
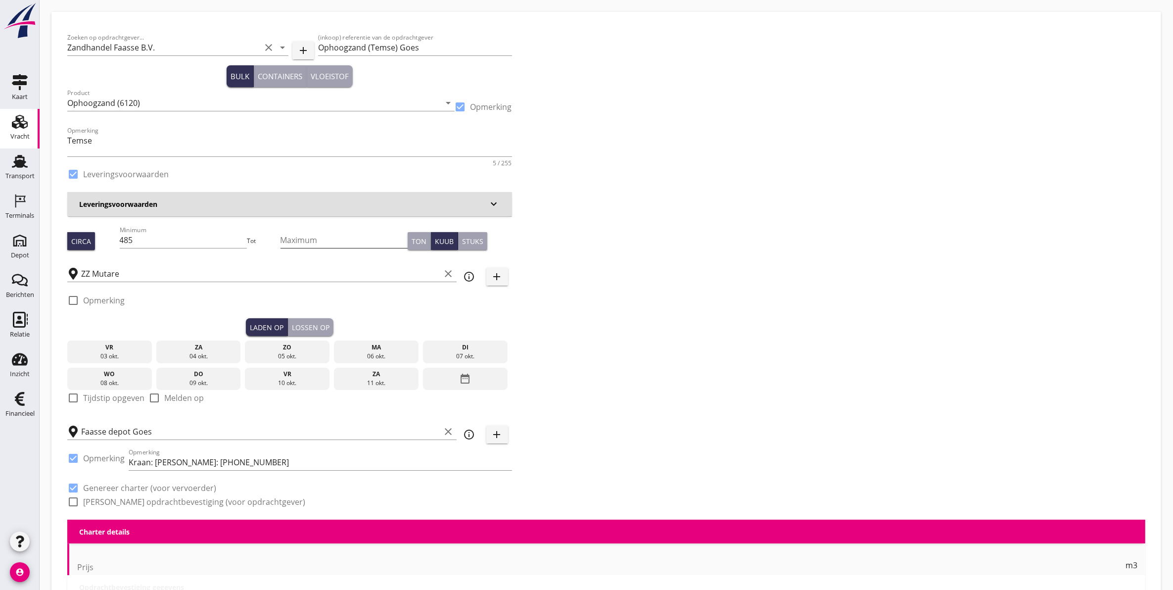
type input "2.3"
checkbox input "false"
radio input "false"
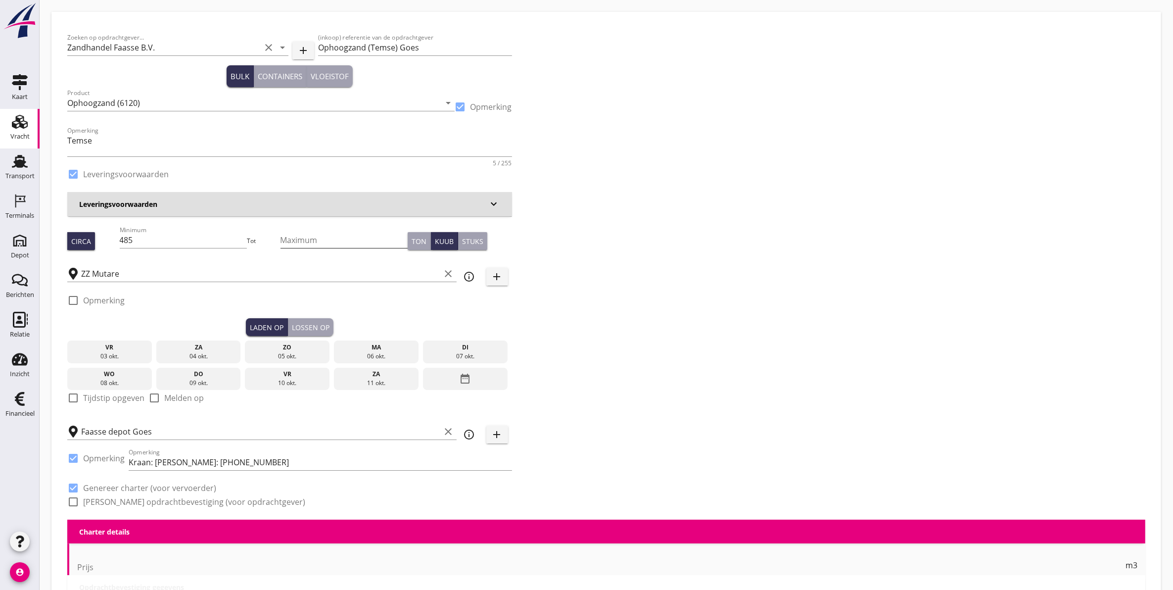
checkbox input "true"
type input "1"
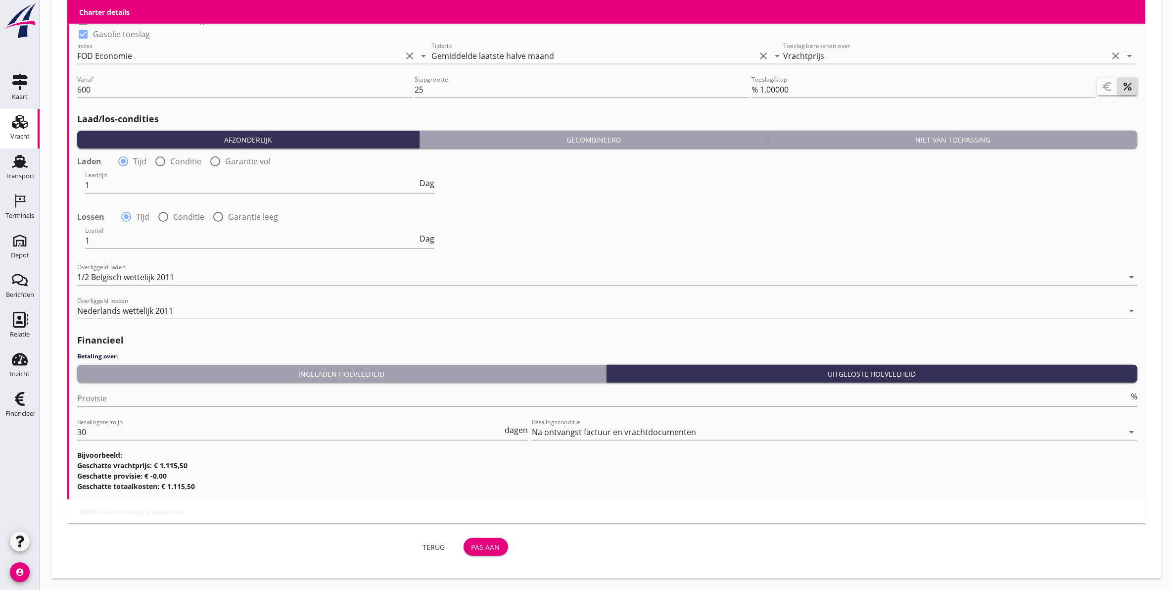
click at [500, 552] on button "Pas aan" at bounding box center [486, 547] width 45 height 18
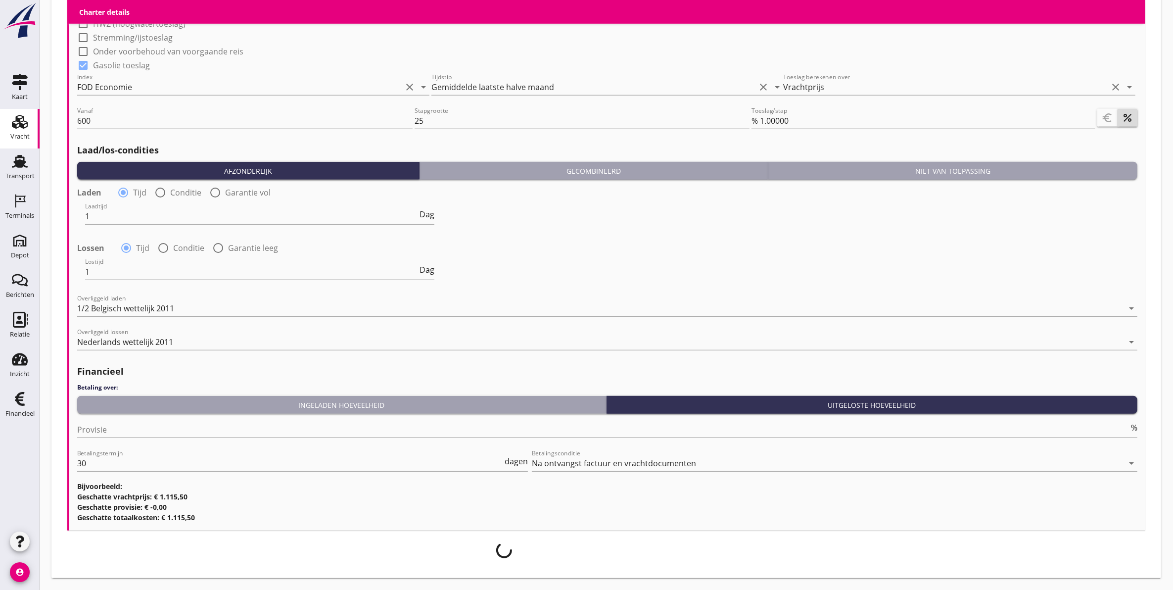
scroll to position [974, 0]
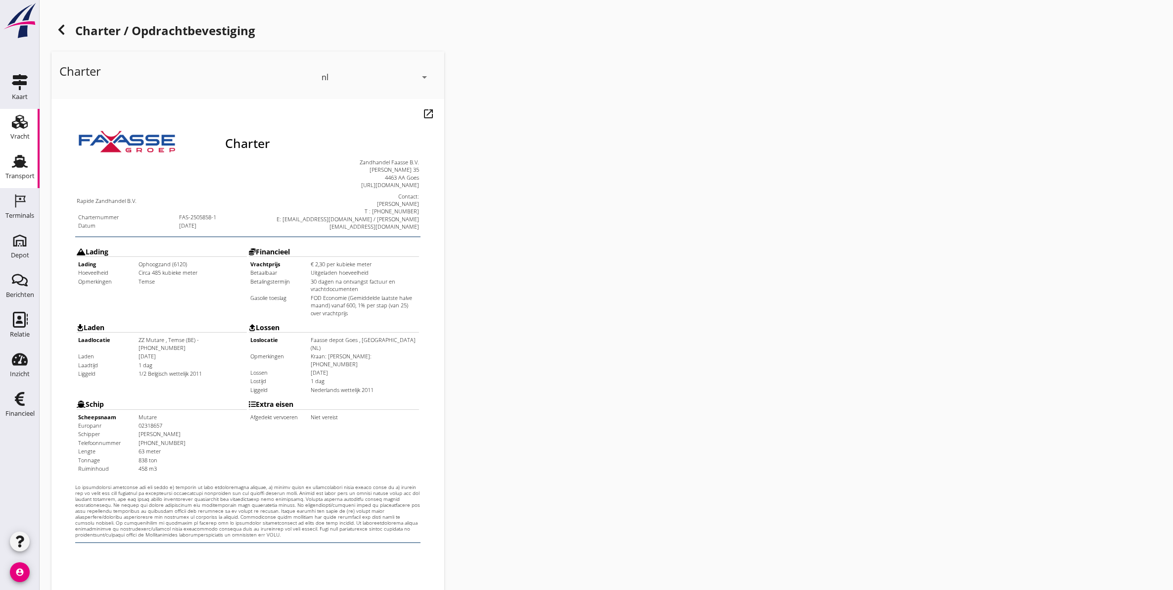
click at [13, 173] on div "Transport" at bounding box center [19, 176] width 29 height 6
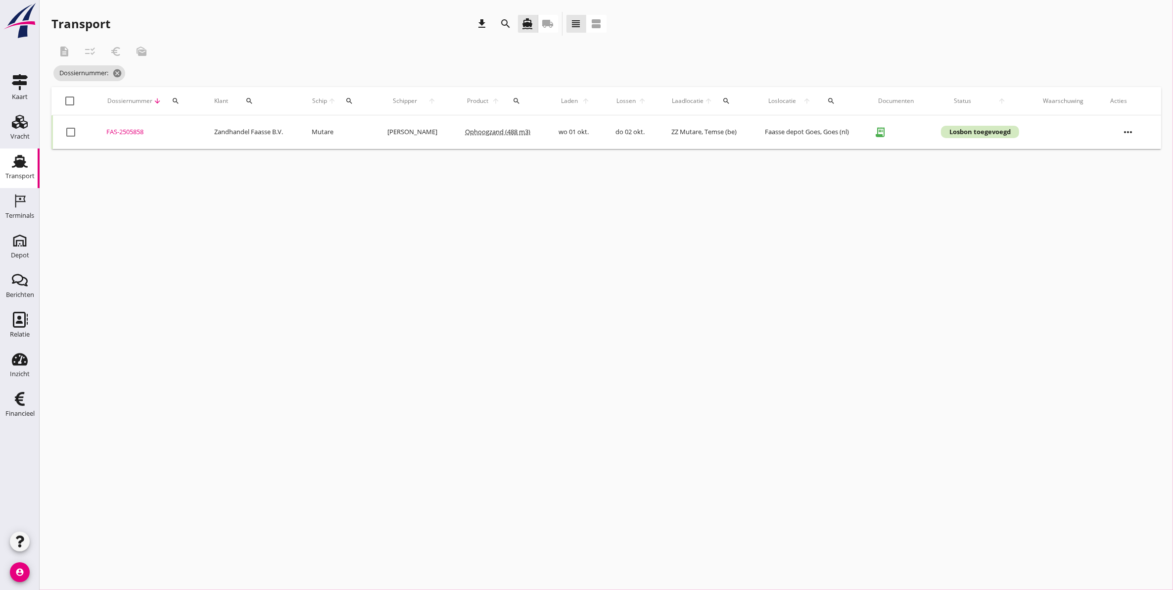
click at [115, 138] on td "FAS-2505858 upload_file Drop hier uw bestand om het aan het dossier toe te voeg…" at bounding box center [149, 132] width 108 height 34
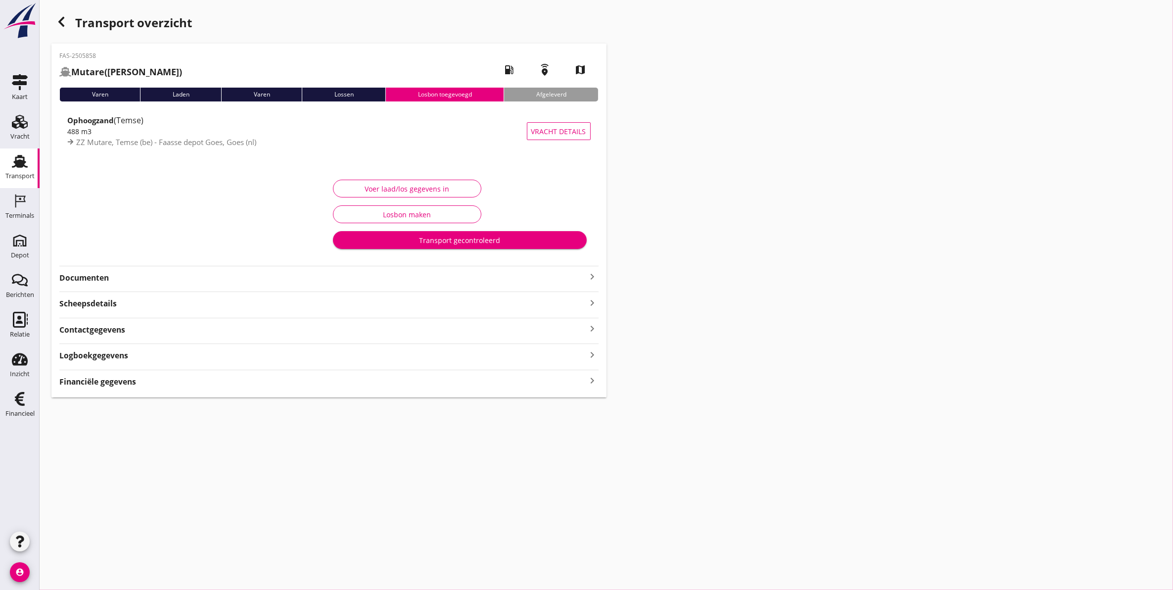
click at [118, 276] on strong "Documenten" at bounding box center [322, 277] width 527 height 11
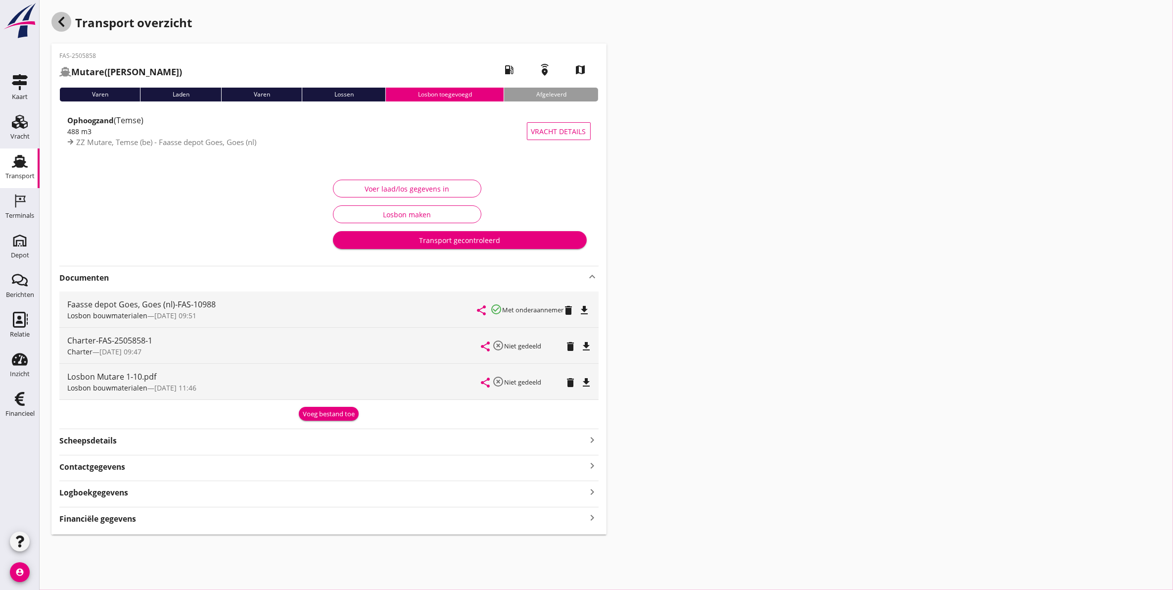
click at [60, 20] on use "button" at bounding box center [61, 22] width 6 height 10
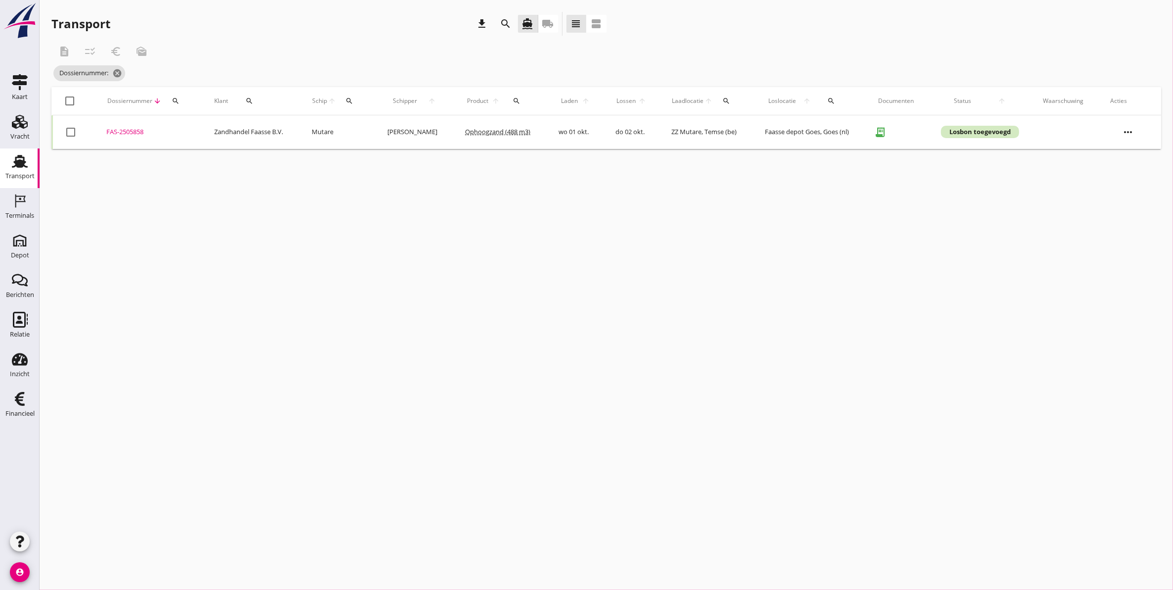
click at [116, 133] on div "FAS-2505858" at bounding box center [148, 132] width 84 height 10
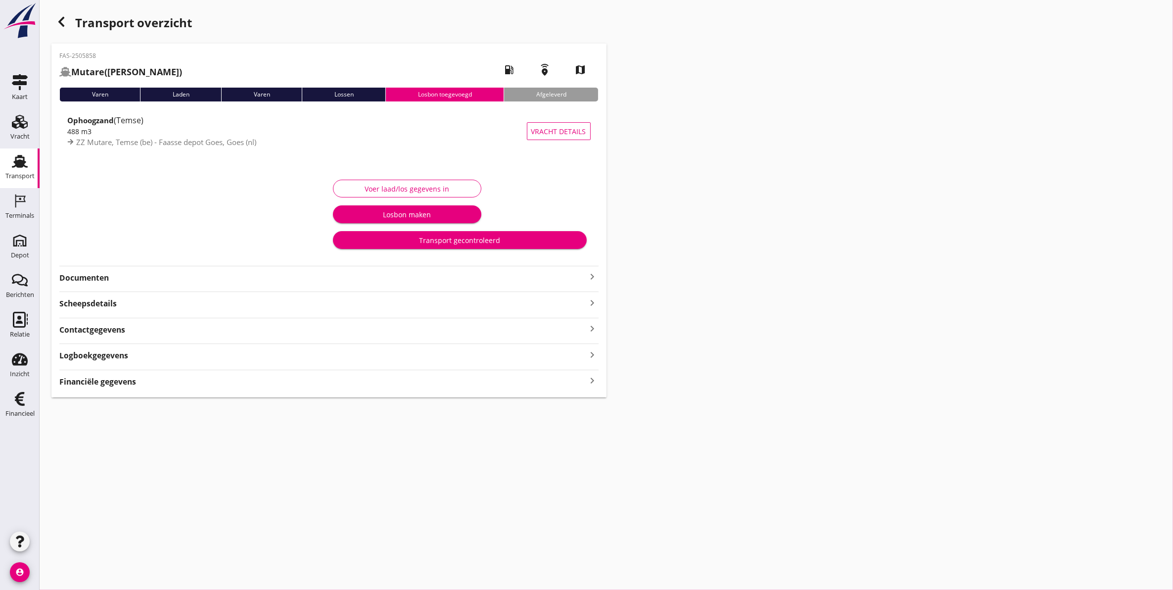
click at [102, 270] on div "Documenten keyboard_arrow_right" at bounding box center [328, 276] width 539 height 13
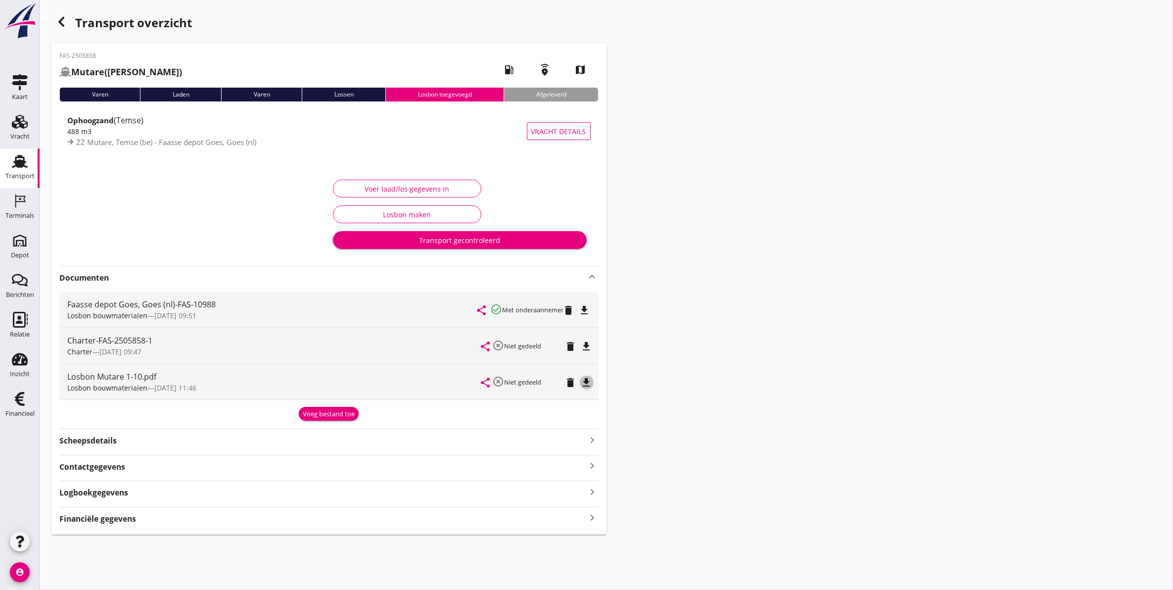
click at [587, 384] on icon "file_download" at bounding box center [587, 383] width 12 height 12
click at [571, 384] on icon "delete" at bounding box center [571, 383] width 12 height 12
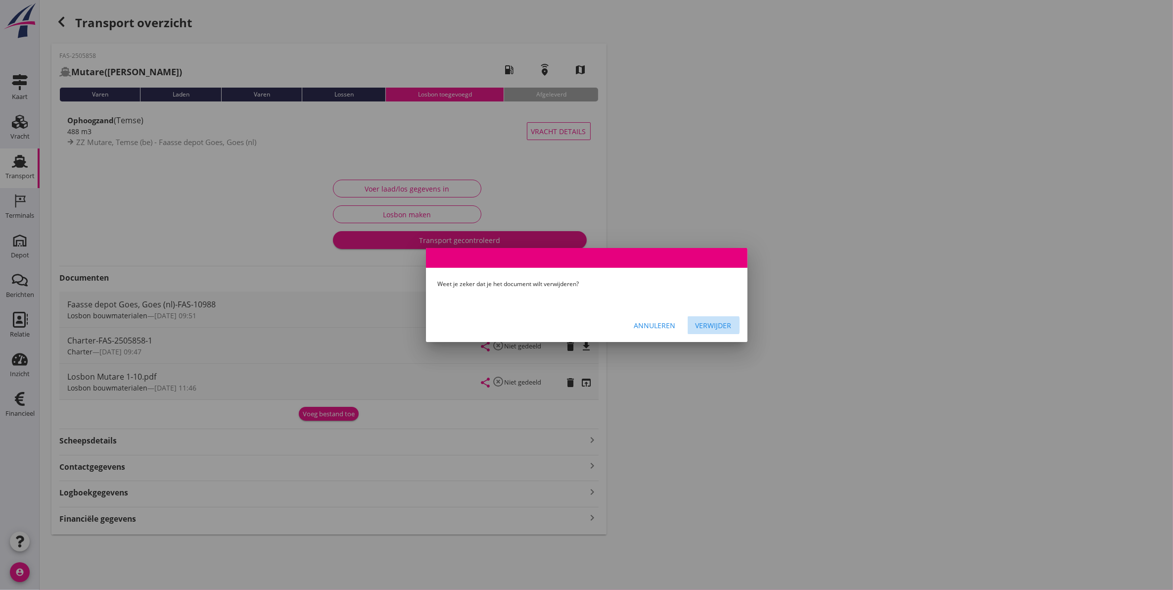
click at [728, 322] on div "Verwijder" at bounding box center [714, 325] width 36 height 10
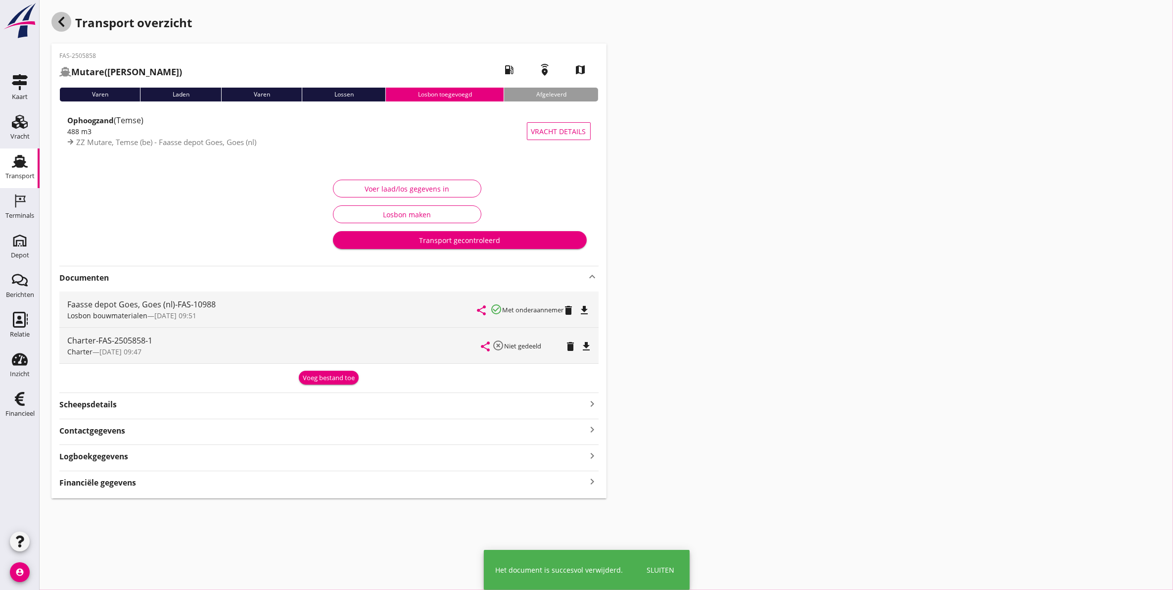
click at [63, 20] on icon "button" at bounding box center [61, 22] width 12 height 12
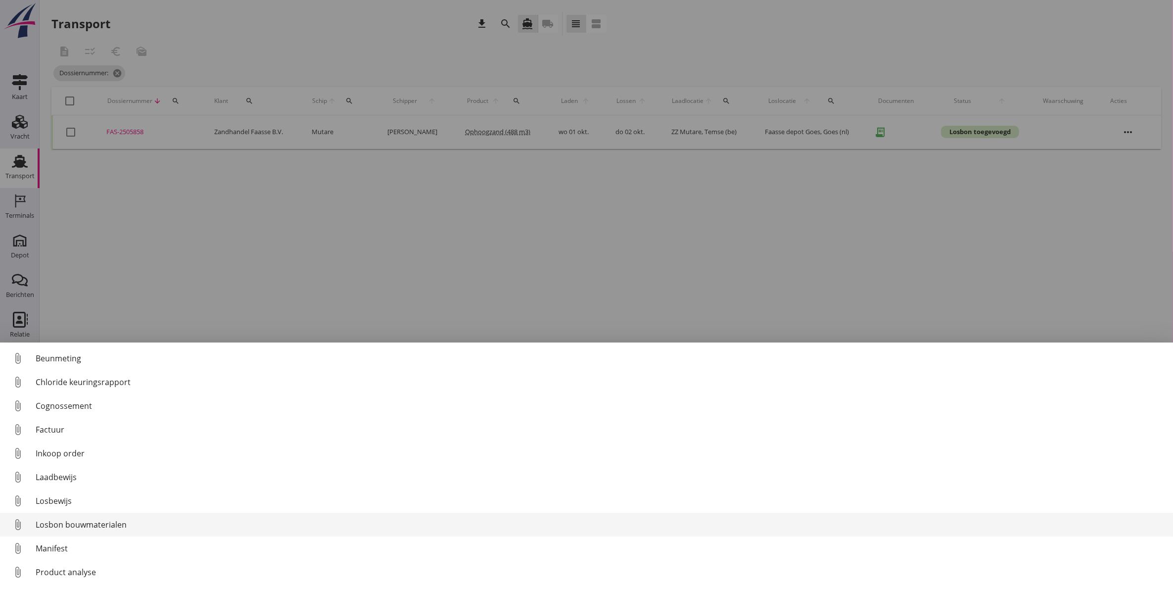
click at [101, 520] on div "Losbon bouwmaterialen" at bounding box center [601, 525] width 1130 height 12
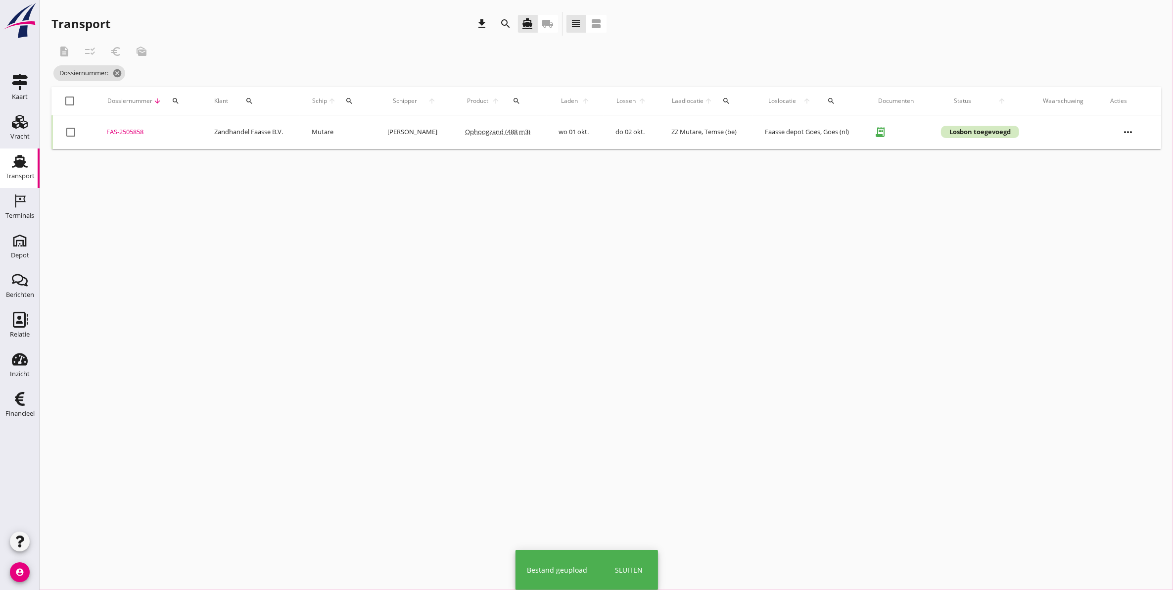
click at [121, 131] on div "FAS-2505858" at bounding box center [148, 132] width 84 height 10
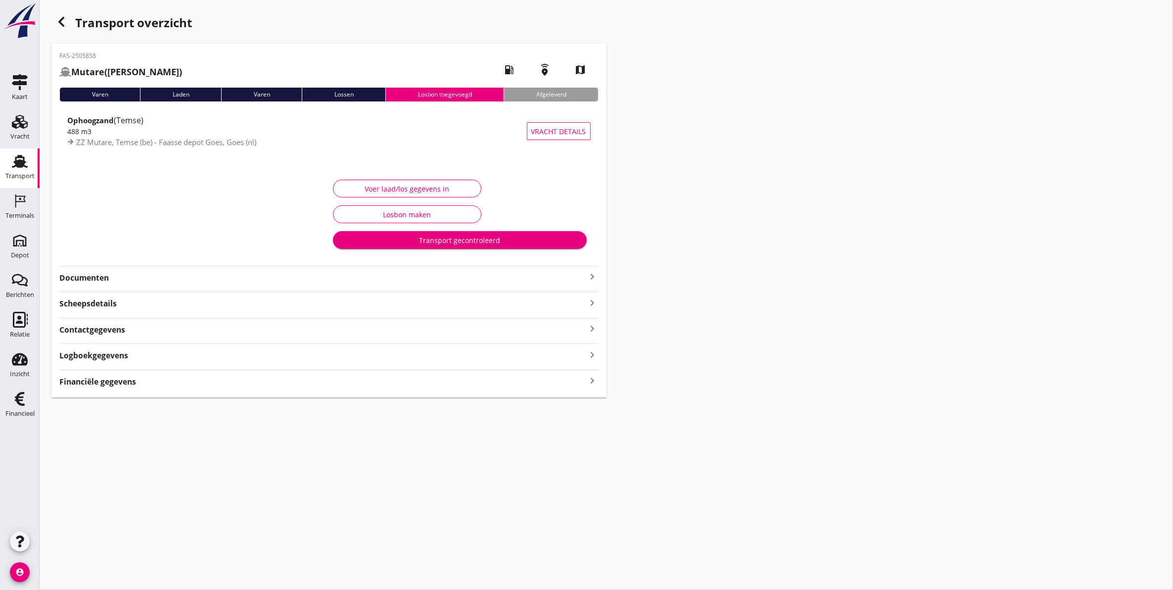
click at [105, 273] on strong "Documenten" at bounding box center [322, 277] width 527 height 11
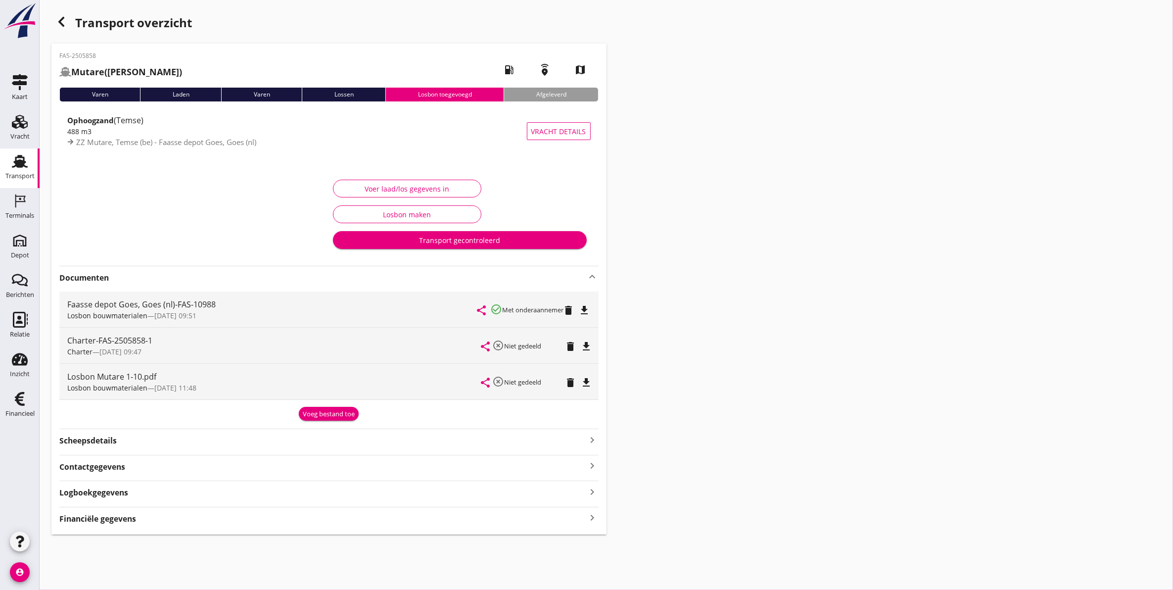
click at [587, 383] on icon "file_download" at bounding box center [587, 383] width 12 height 12
click at [367, 186] on div "Voer laad/los gegevens in" at bounding box center [407, 189] width 132 height 10
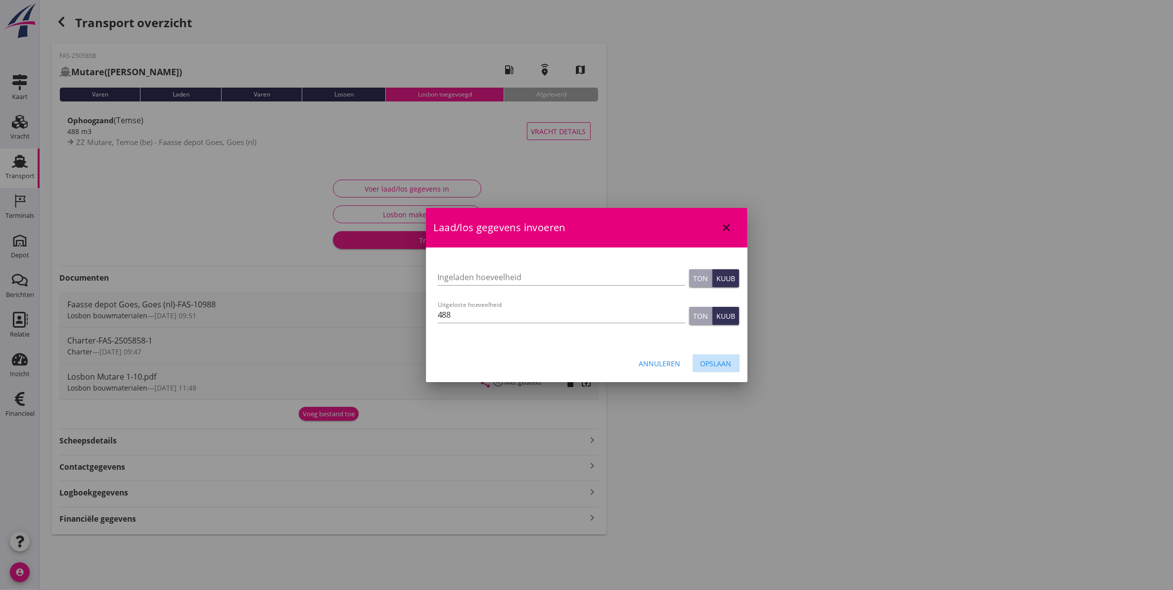
click at [715, 359] on div "Opslaan" at bounding box center [716, 363] width 31 height 10
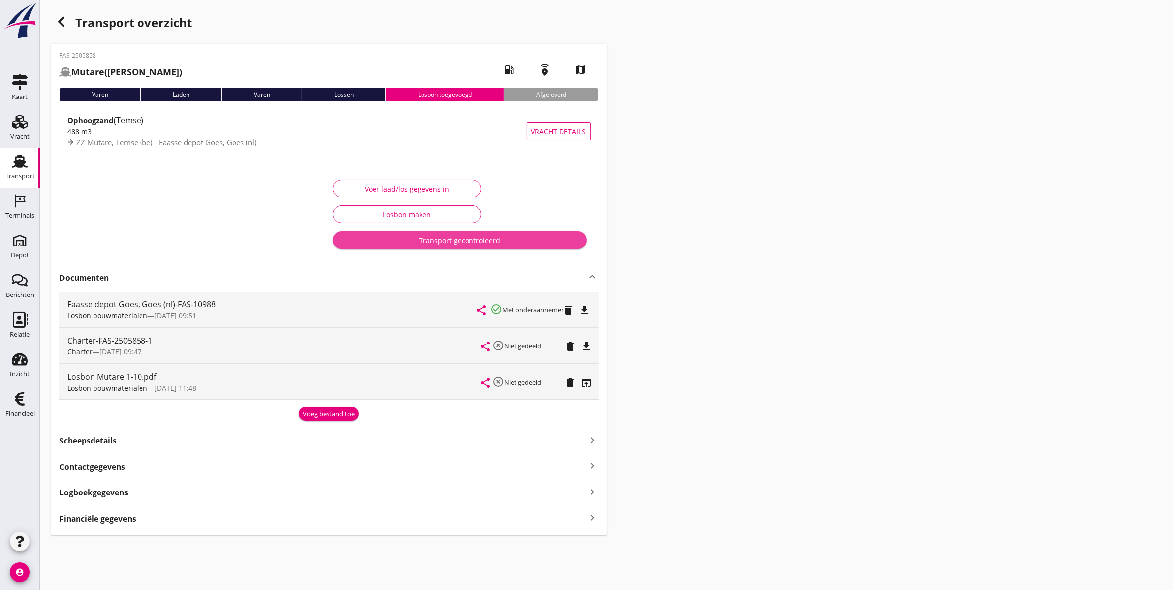
click at [488, 241] on div "Transport gecontroleerd" at bounding box center [460, 240] width 238 height 10
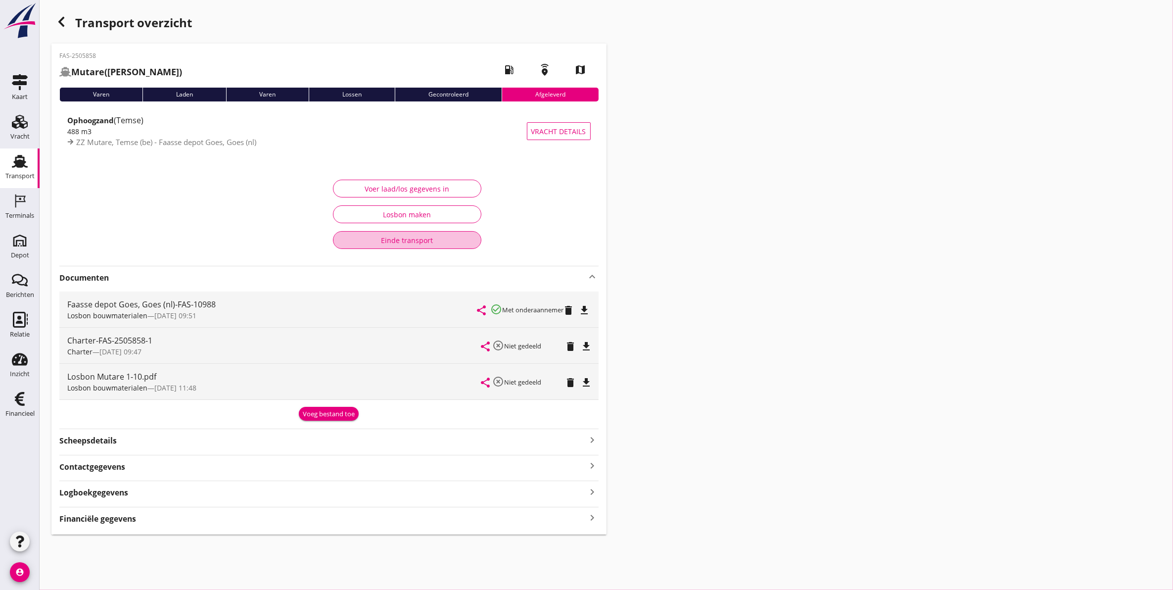
click at [449, 241] on div "Einde transport" at bounding box center [407, 240] width 132 height 10
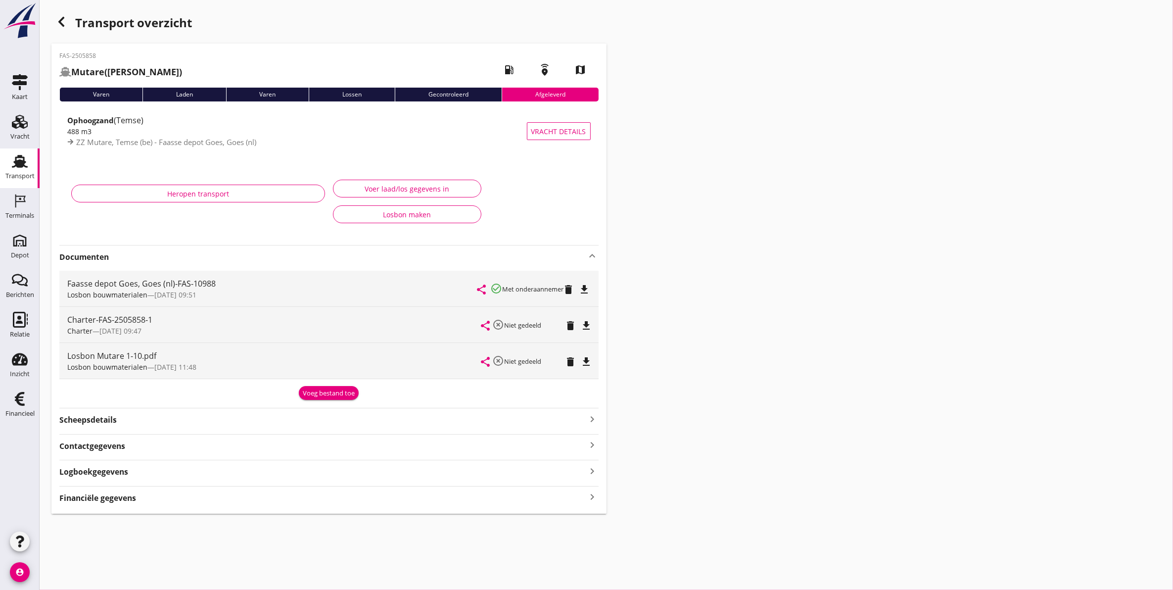
click at [8, 169] on div "Transport" at bounding box center [19, 176] width 29 height 14
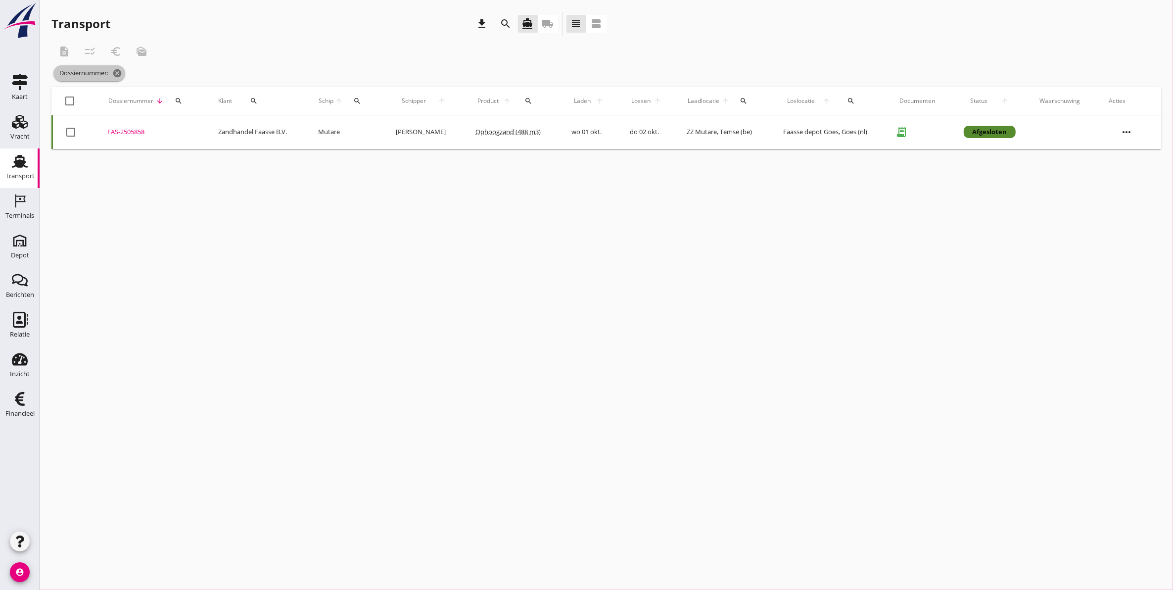
click at [120, 78] on span "Dossiernummer: cancel" at bounding box center [89, 73] width 72 height 16
click at [118, 75] on icon "cancel" at bounding box center [117, 73] width 10 height 10
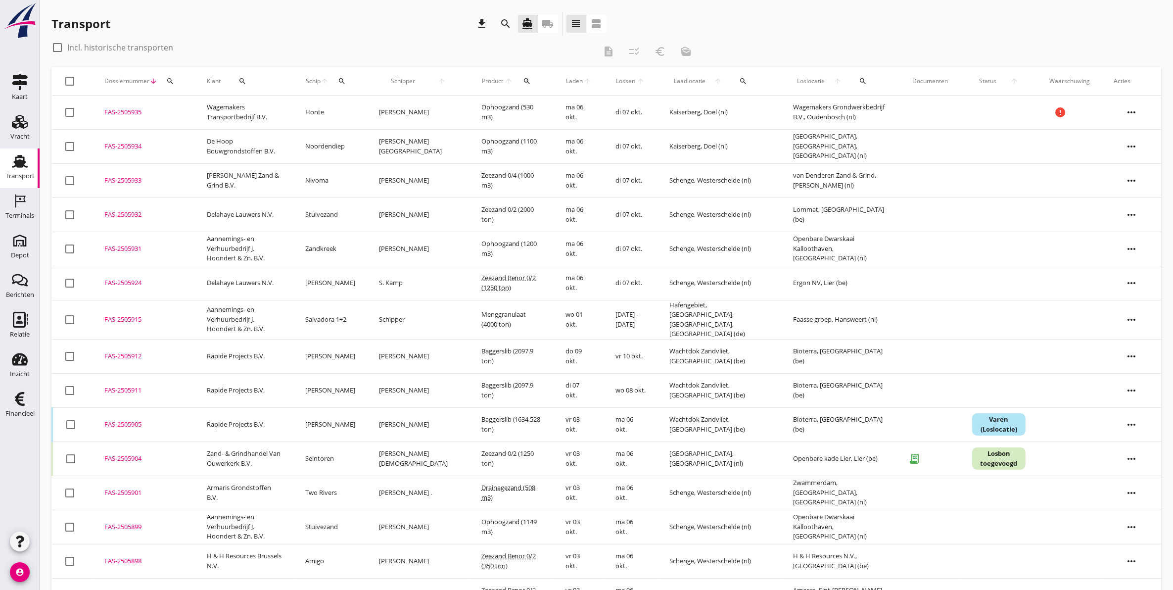
click at [57, 48] on div at bounding box center [57, 47] width 17 height 17
checkbox input "true"
click at [250, 79] on div "search" at bounding box center [243, 81] width 36 height 8
click at [261, 110] on input "Zoeken op opdrachtgever..." at bounding box center [280, 110] width 103 height 16
type input "mi vida"
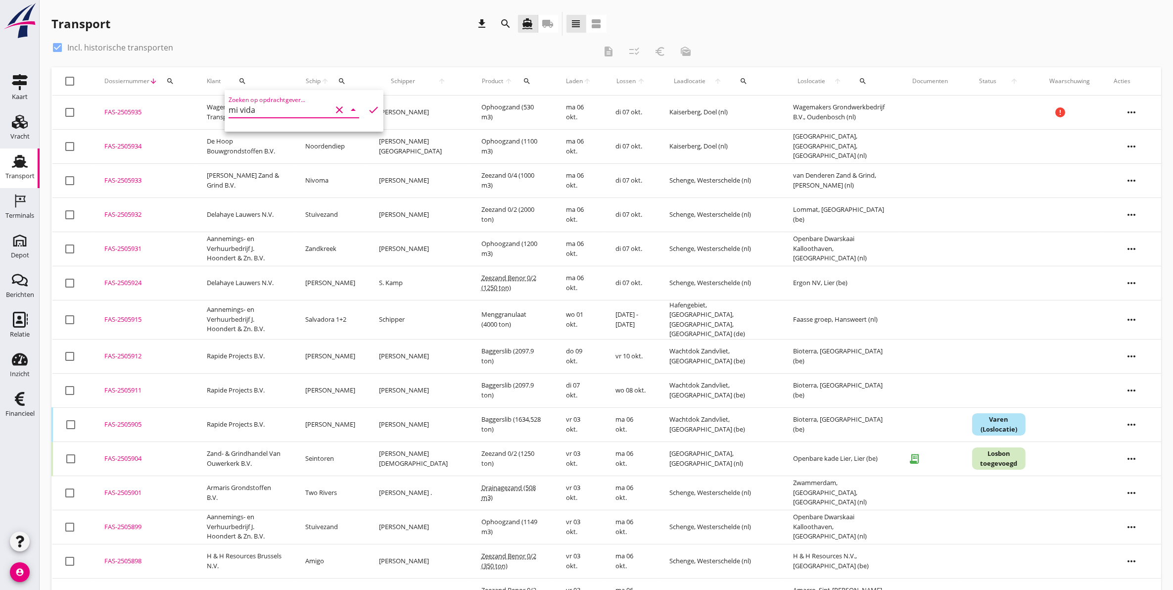
click at [368, 109] on icon "check" at bounding box center [374, 110] width 12 height 12
click at [334, 106] on icon "clear" at bounding box center [340, 110] width 12 height 12
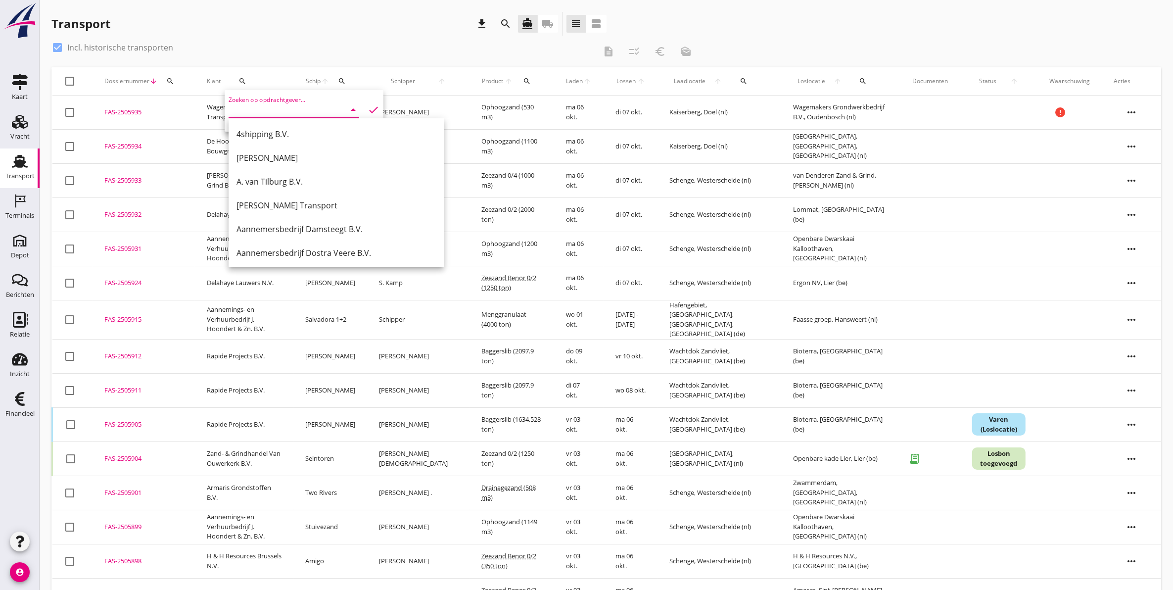
click at [776, 43] on div "check_box Incl. historische transporten description checklist_rtl euro_symbol m…" at bounding box center [606, 54] width 1110 height 28
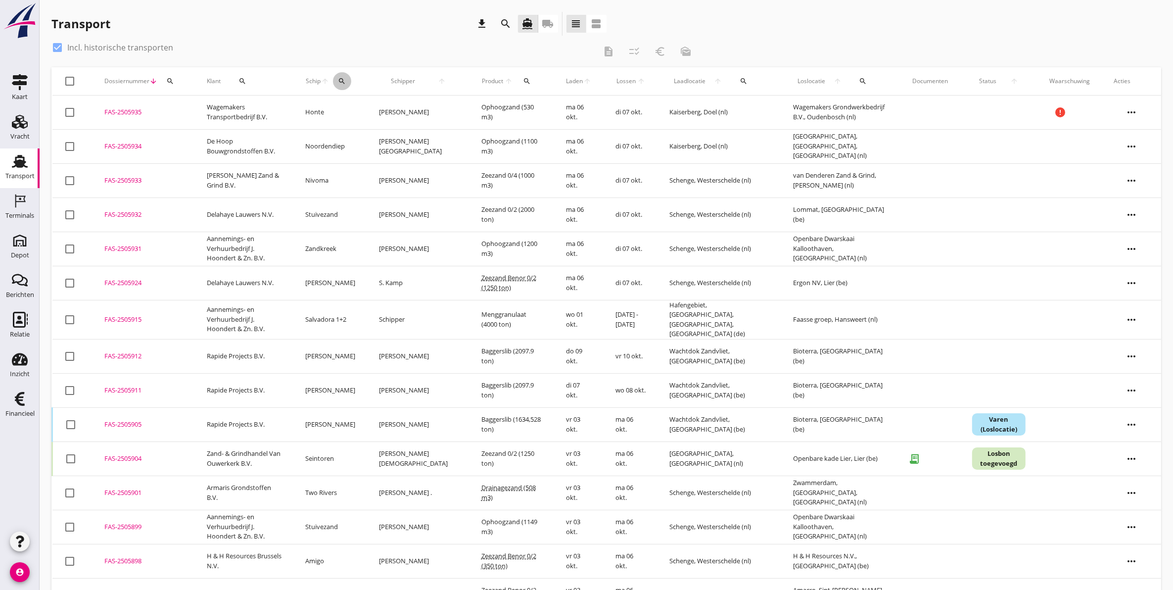
click at [351, 77] on button "search" at bounding box center [342, 81] width 18 height 18
click at [359, 112] on input "Zoek op (scheeps)naam" at bounding box center [403, 110] width 103 height 16
click at [427, 132] on div "Mi-Vida" at bounding box center [440, 129] width 104 height 12
click at [487, 108] on icon "check" at bounding box center [493, 109] width 12 height 12
type input "Mi-Vida"
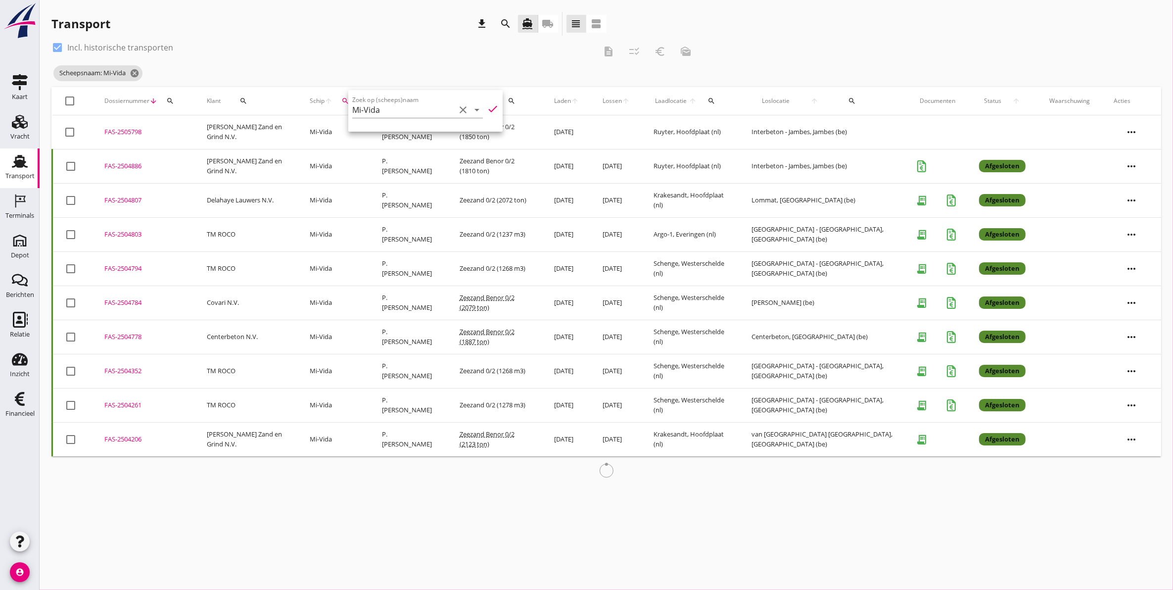
click at [422, 48] on div "check_box Incl. historische transporten" at bounding box center [323, 48] width 544 height 16
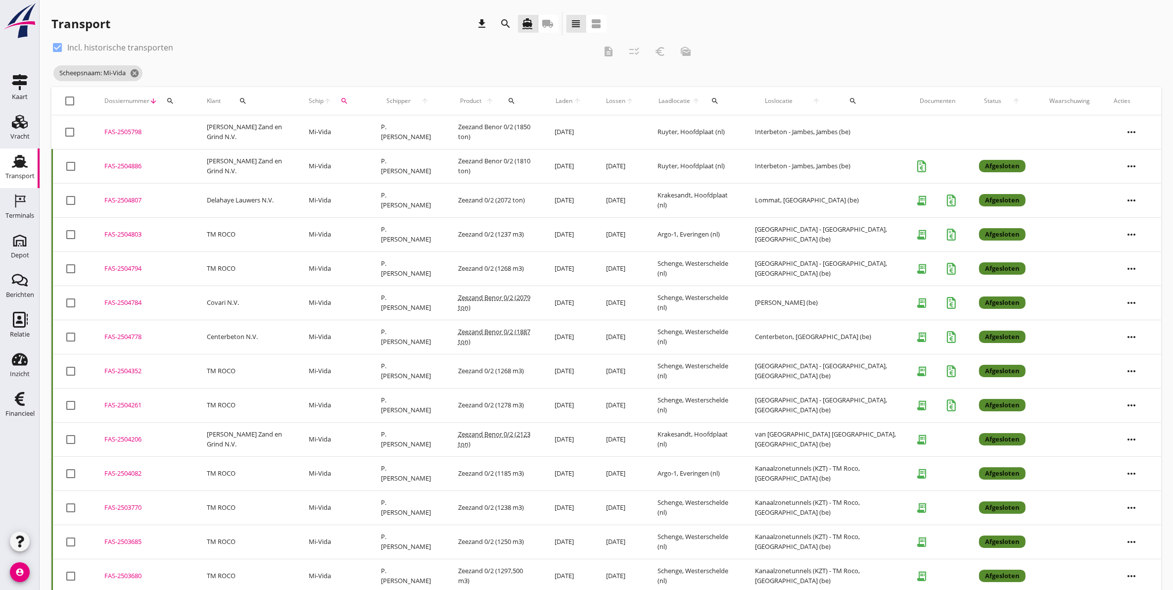
click at [127, 129] on div "FAS-2505798" at bounding box center [143, 132] width 79 height 10
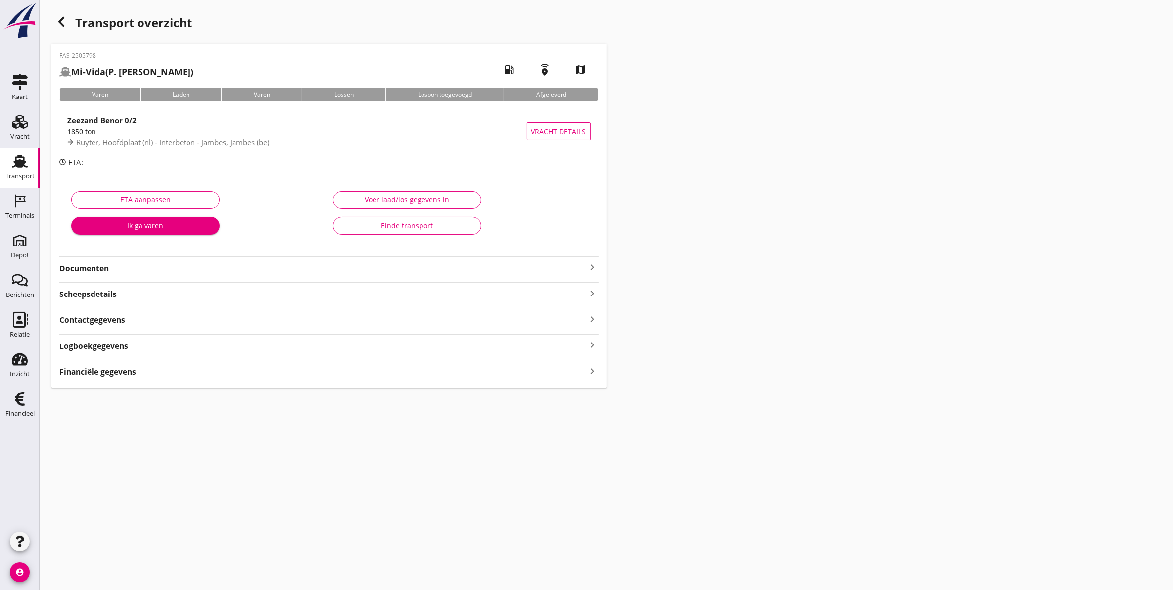
click at [224, 272] on strong "Documenten" at bounding box center [322, 268] width 527 height 11
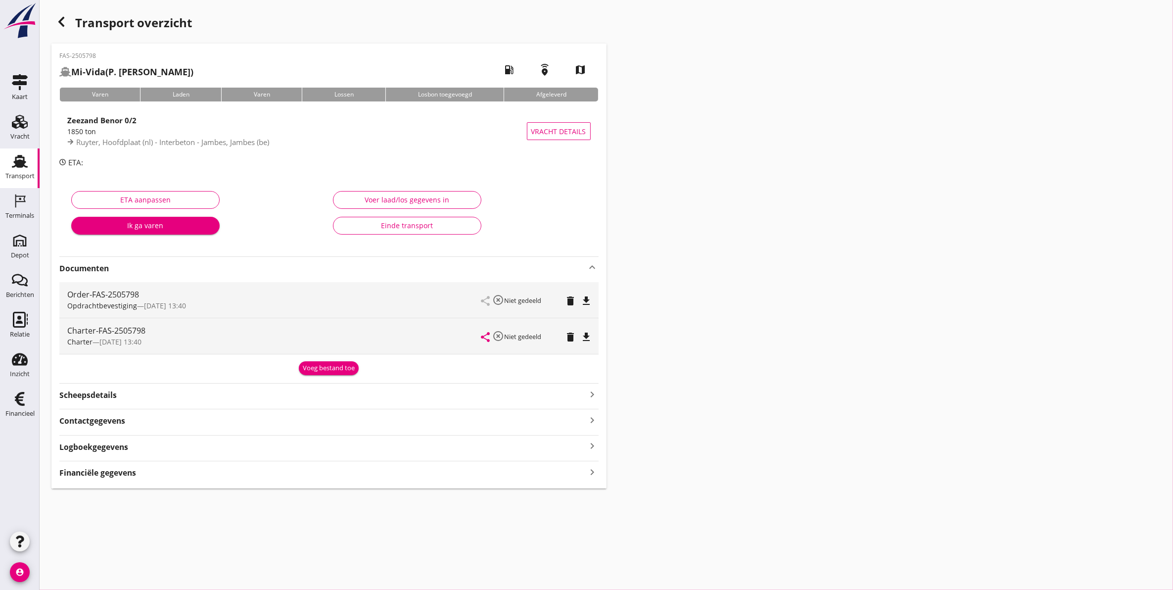
click at [224, 272] on strong "Documenten" at bounding box center [322, 268] width 527 height 11
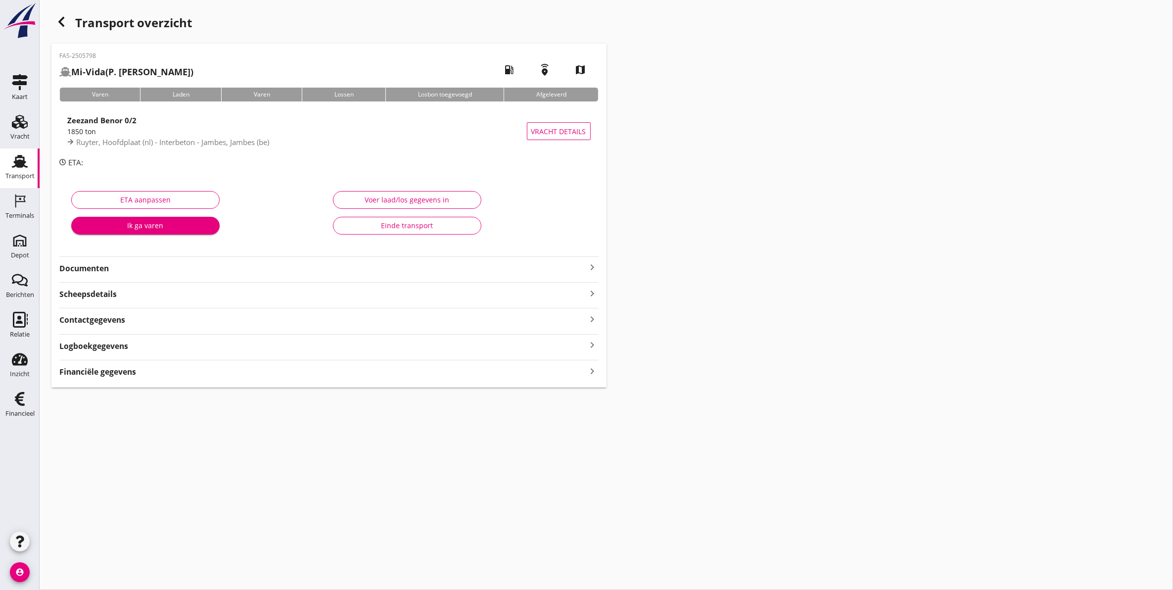
click at [409, 198] on div "Voer laad/los gegevens in" at bounding box center [407, 199] width 132 height 10
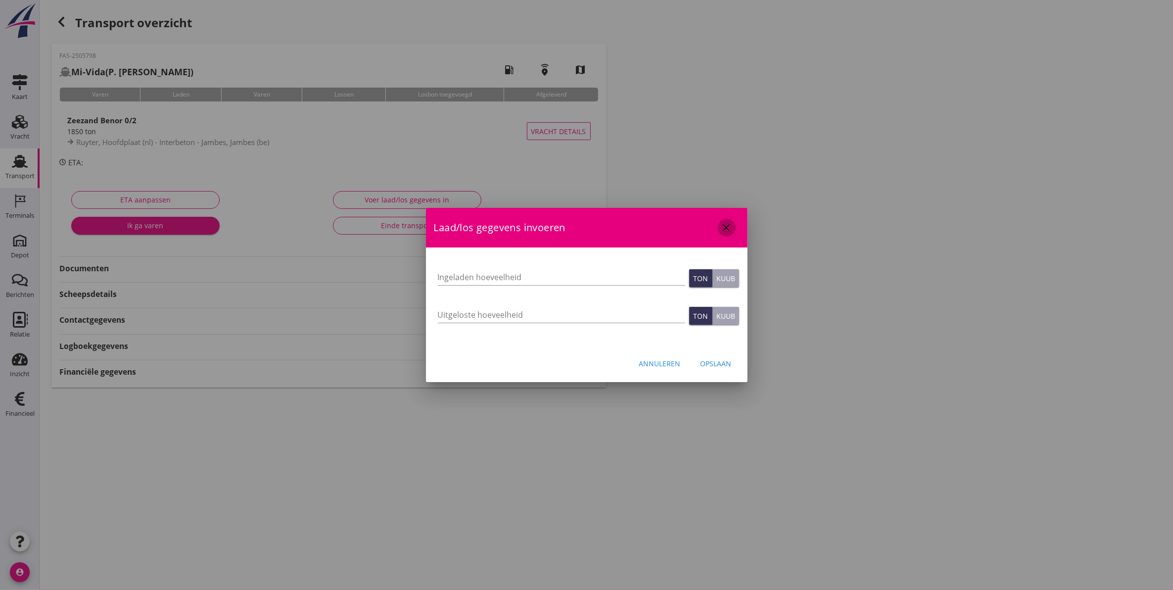
click at [727, 223] on icon "close" at bounding box center [727, 228] width 12 height 12
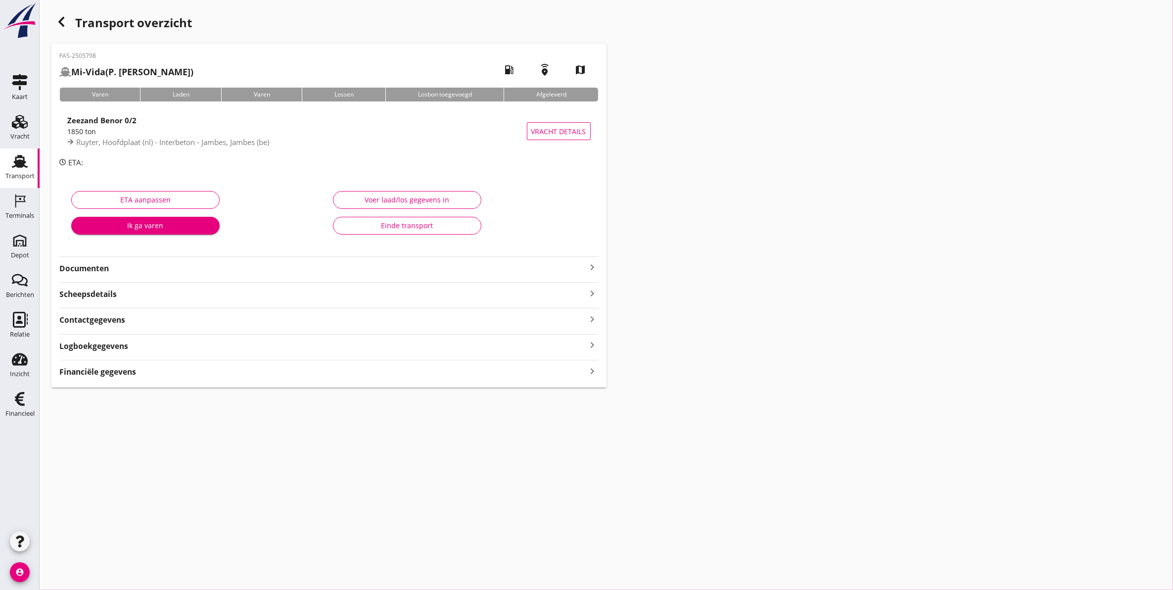
click at [112, 267] on strong "Documenten" at bounding box center [322, 268] width 527 height 11
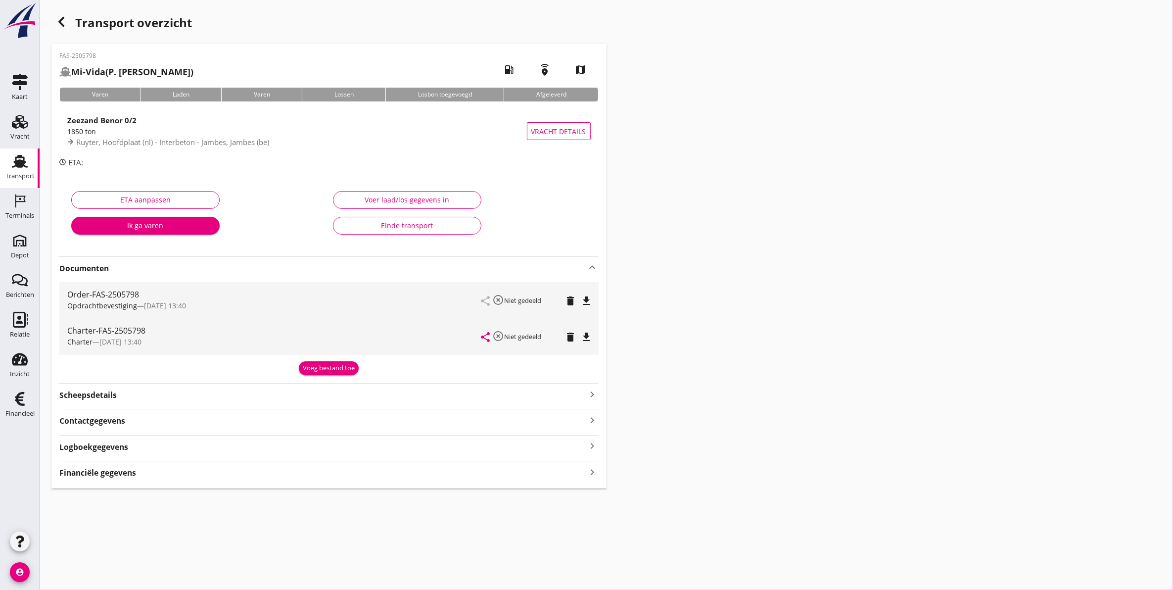
click at [325, 369] on div "Voeg bestand toe" at bounding box center [329, 368] width 52 height 10
click at [63, 25] on use "button" at bounding box center [61, 22] width 6 height 10
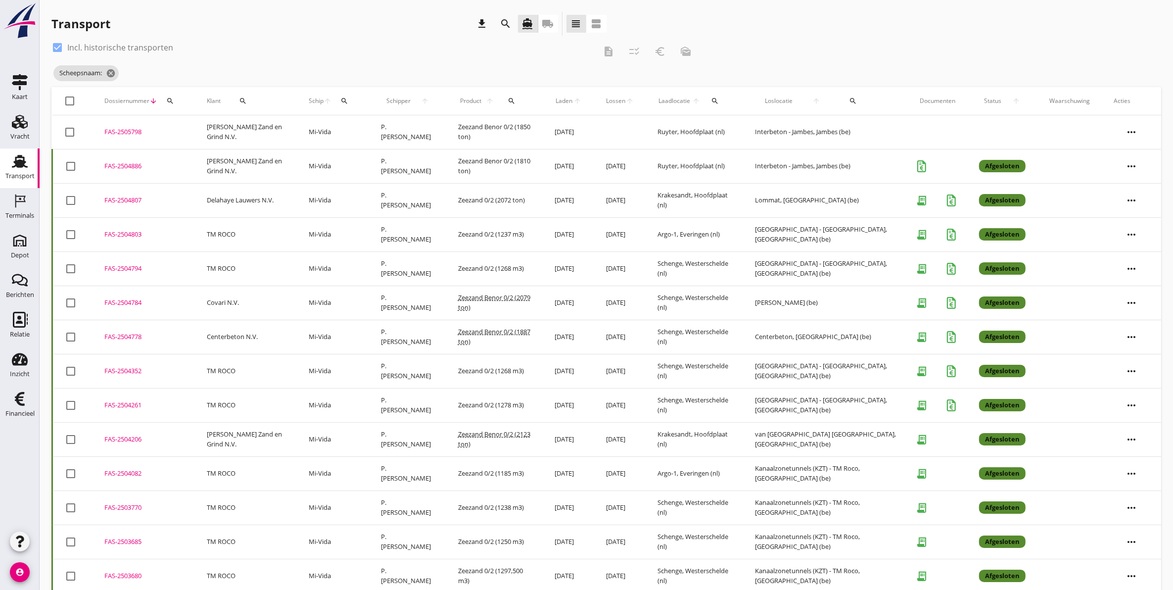
click at [133, 137] on div "FAS-2505798" at bounding box center [143, 132] width 79 height 10
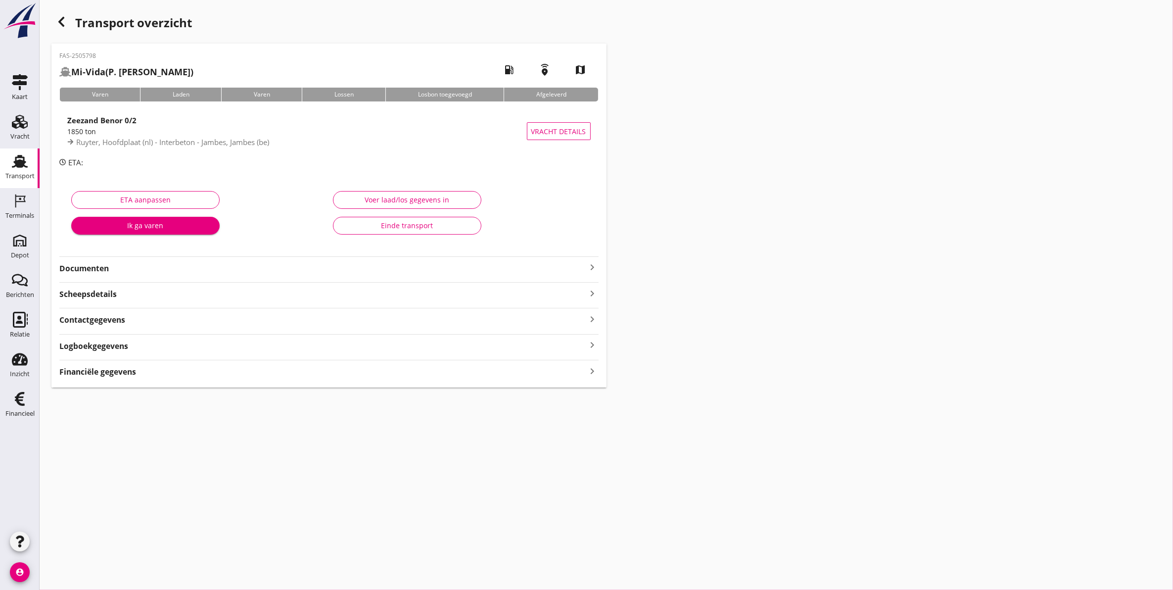
click at [63, 31] on div "button" at bounding box center [61, 22] width 20 height 20
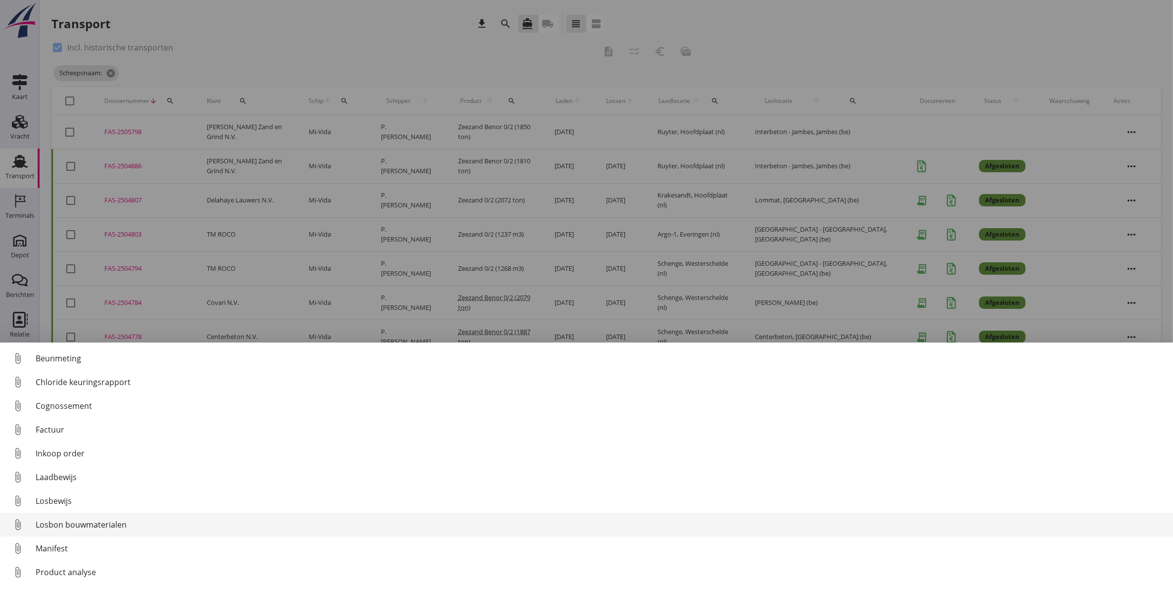
click at [88, 526] on div "Losbon bouwmaterialen" at bounding box center [601, 525] width 1130 height 12
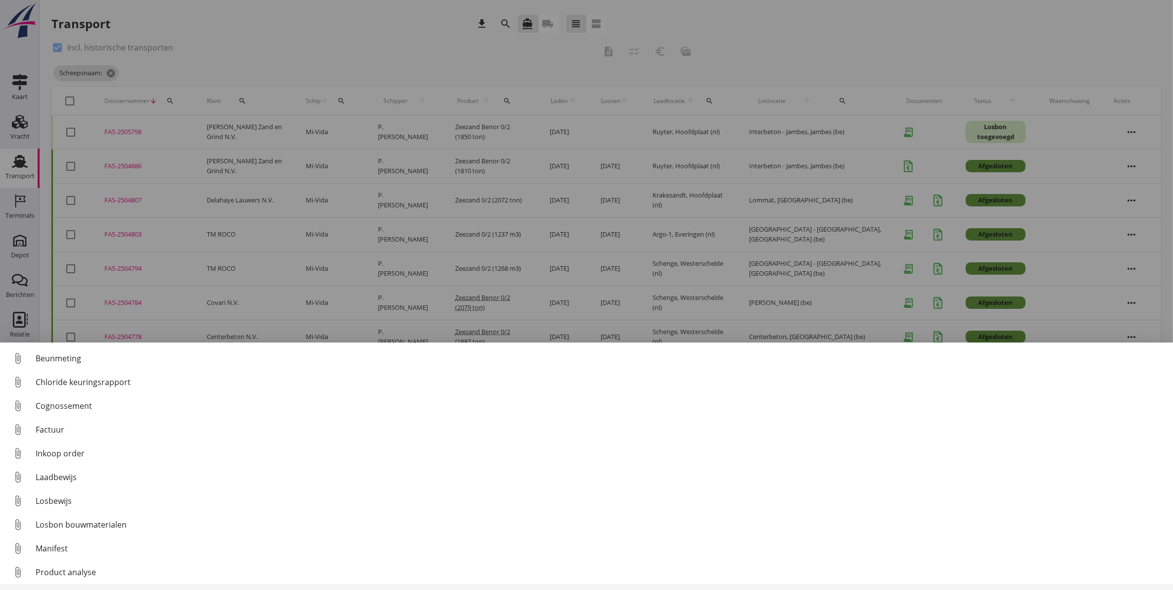
scroll to position [45, 0]
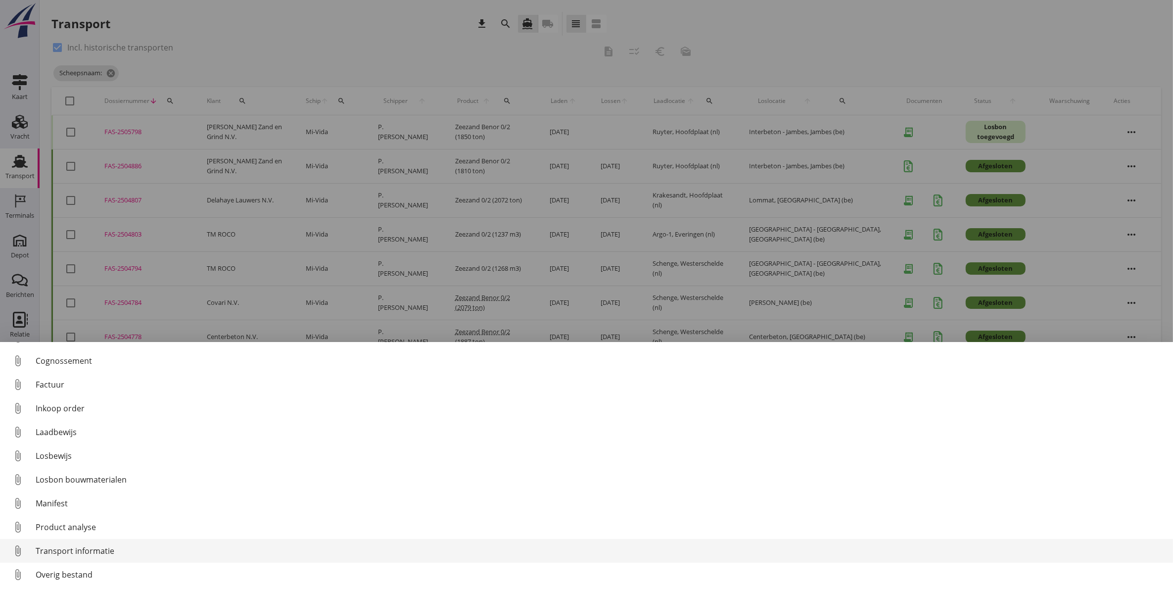
click at [119, 558] on link "attach_file Transport informatie" at bounding box center [586, 551] width 1173 height 24
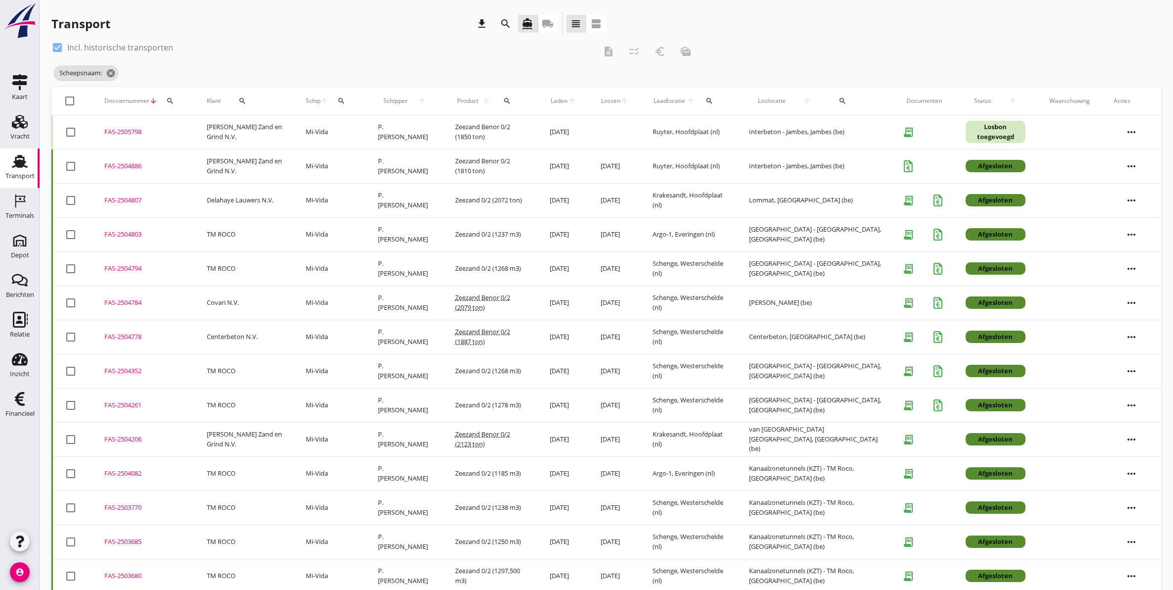
click at [135, 128] on div "FAS-2505798" at bounding box center [143, 132] width 79 height 10
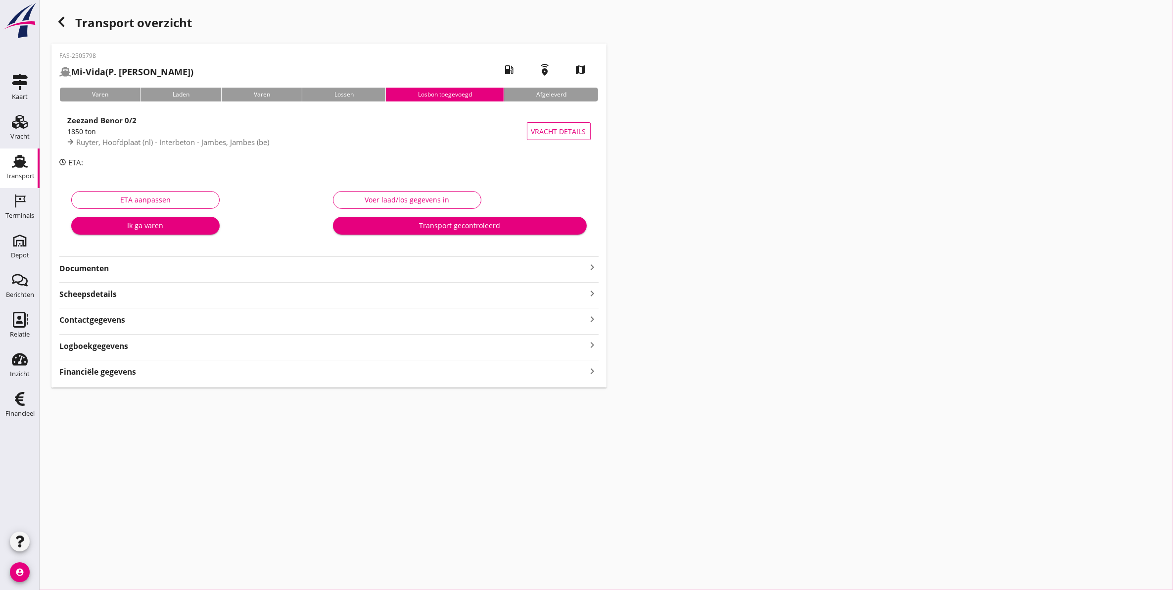
click at [123, 350] on strong "Logboekgegevens" at bounding box center [93, 345] width 69 height 11
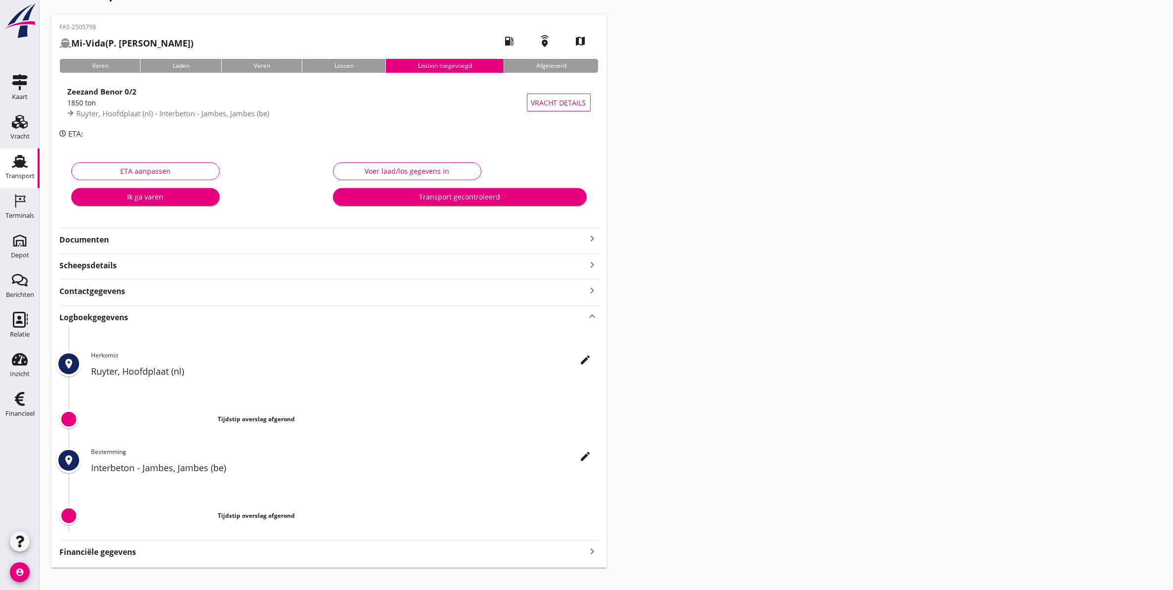
scroll to position [43, 0]
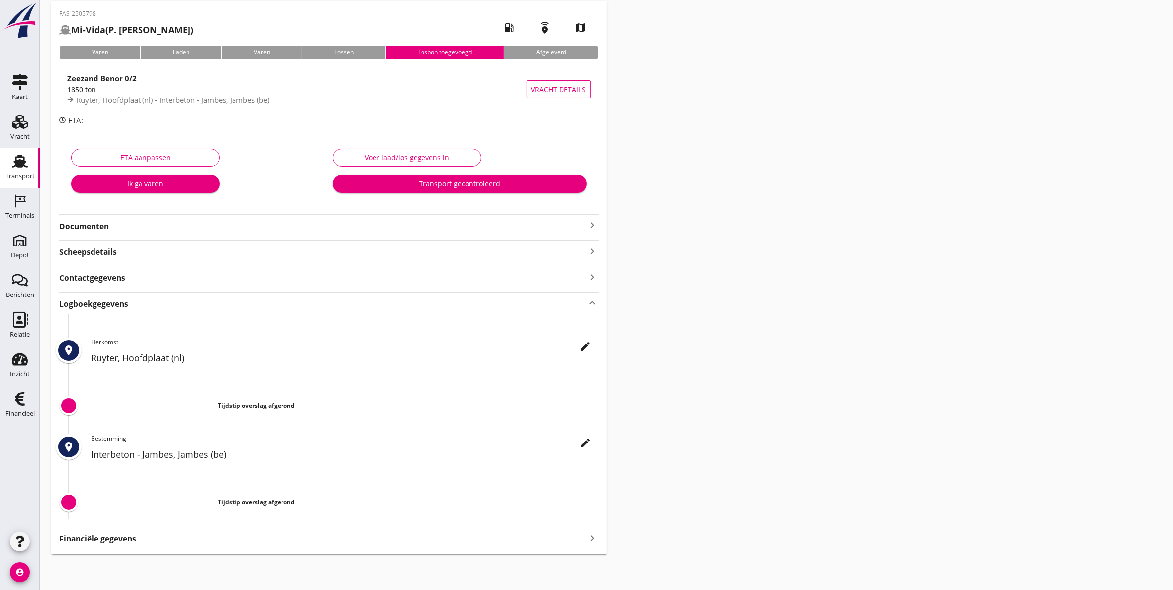
click at [589, 347] on icon "edit" at bounding box center [586, 346] width 12 height 12
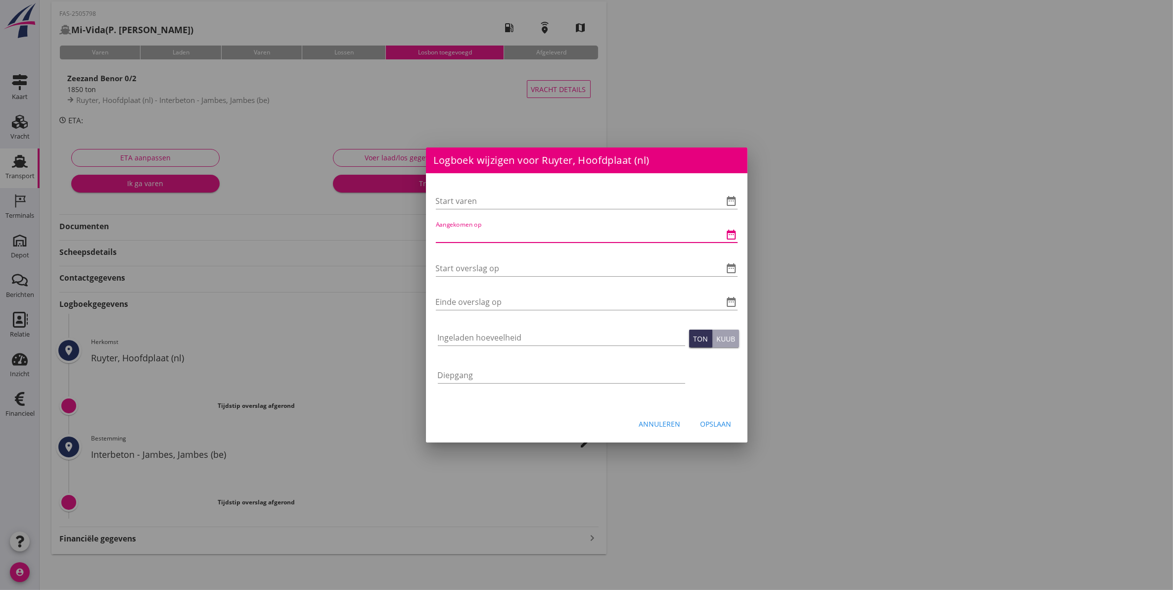
click at [483, 238] on input "Aangekomen op" at bounding box center [573, 235] width 274 height 16
type input "30-09-2025 00:30"
click at [493, 260] on div "Start overslag op 30-09-2025 clear date_range" at bounding box center [587, 270] width 302 height 32
click at [493, 268] on input "30-09-2025" at bounding box center [573, 268] width 274 height 16
type input "30-09-2025 02:45"
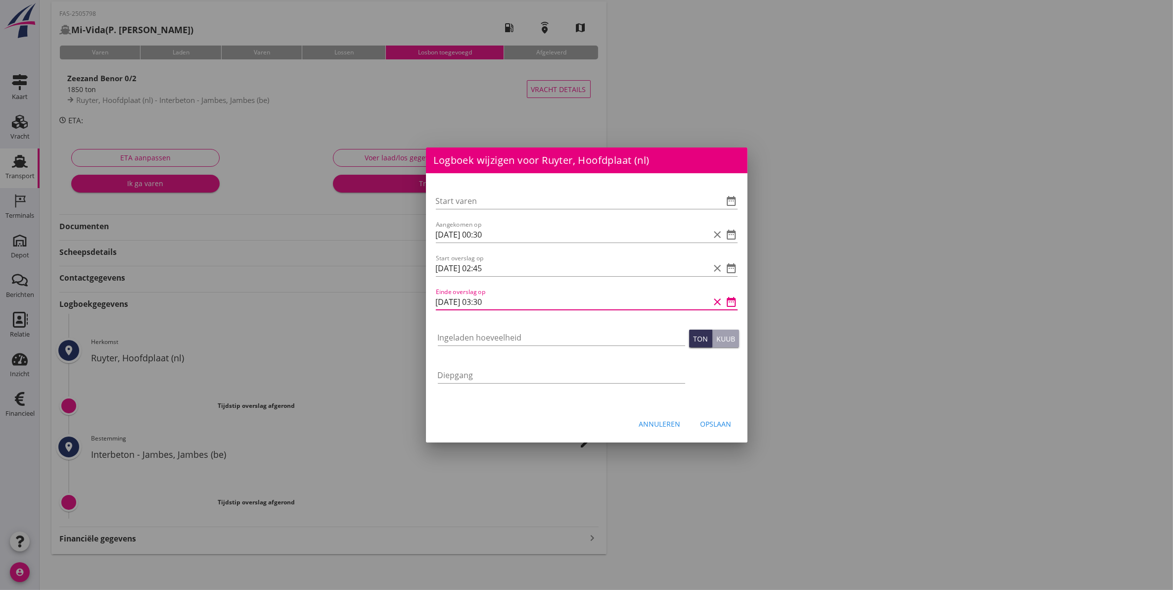
type input "30-09-2025 03:30"
click at [535, 335] on input "Ingeladen hoeveelheid" at bounding box center [561, 338] width 247 height 16
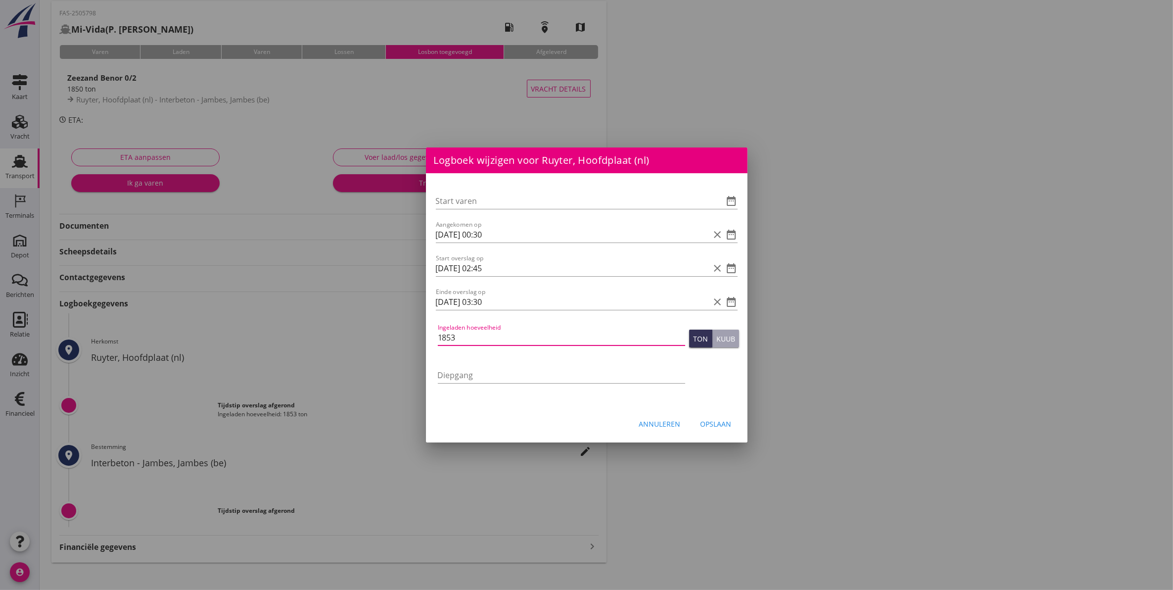
type input "1853"
drag, startPoint x: 602, startPoint y: 338, endPoint x: 376, endPoint y: 354, distance: 226.2
click at [376, 354] on div "Logboek wijzigen voor Interbeton - Jambes, Jambes (be) Start varen date_range A…" at bounding box center [586, 277] width 1173 height 641
click at [736, 334] on button "Kuub" at bounding box center [726, 339] width 27 height 18
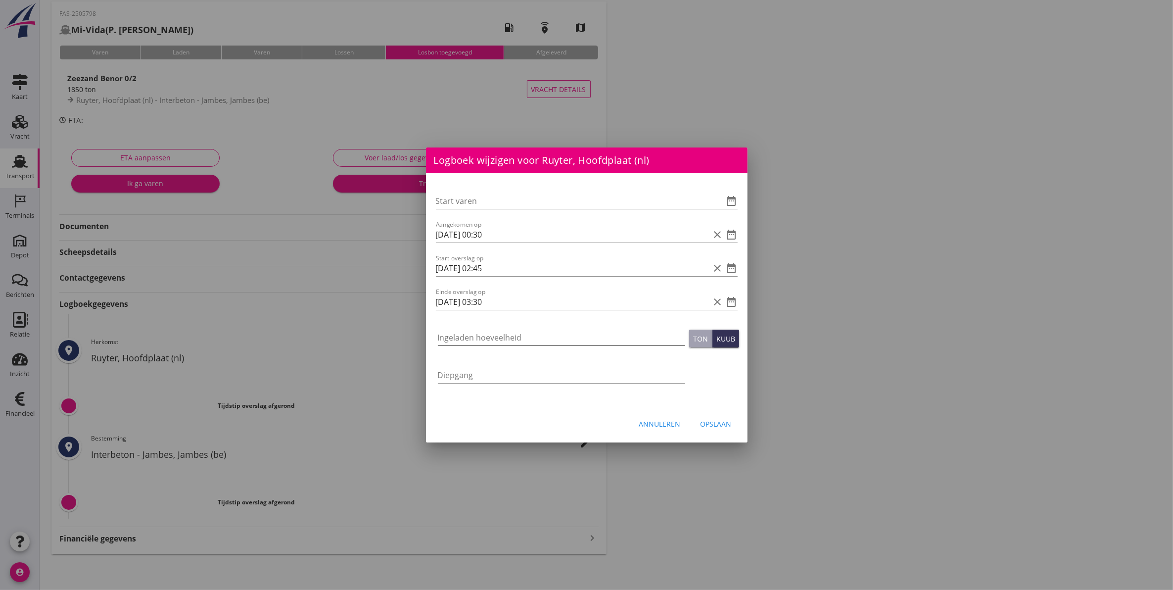
click at [518, 340] on input "Ingeladen hoeveelheid" at bounding box center [561, 338] width 247 height 16
click at [612, 340] on input "Ingeladen hoeveelheid" at bounding box center [561, 338] width 247 height 16
type input "1159"
click at [720, 427] on div "Opslaan" at bounding box center [716, 424] width 31 height 10
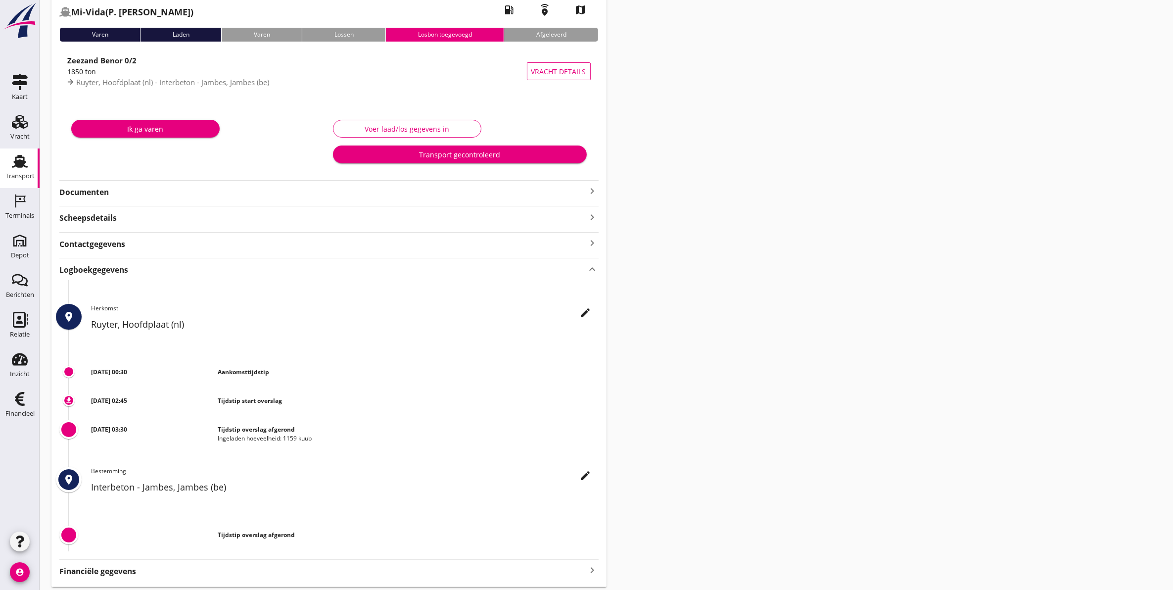
scroll to position [93, 0]
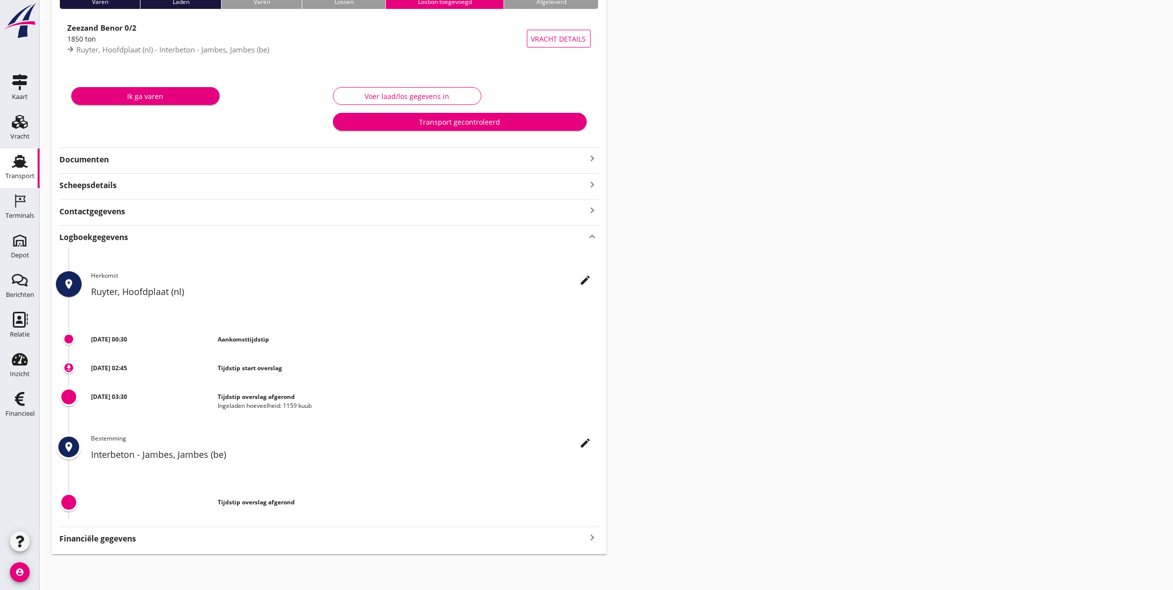
click at [588, 444] on icon "edit" at bounding box center [586, 443] width 12 height 12
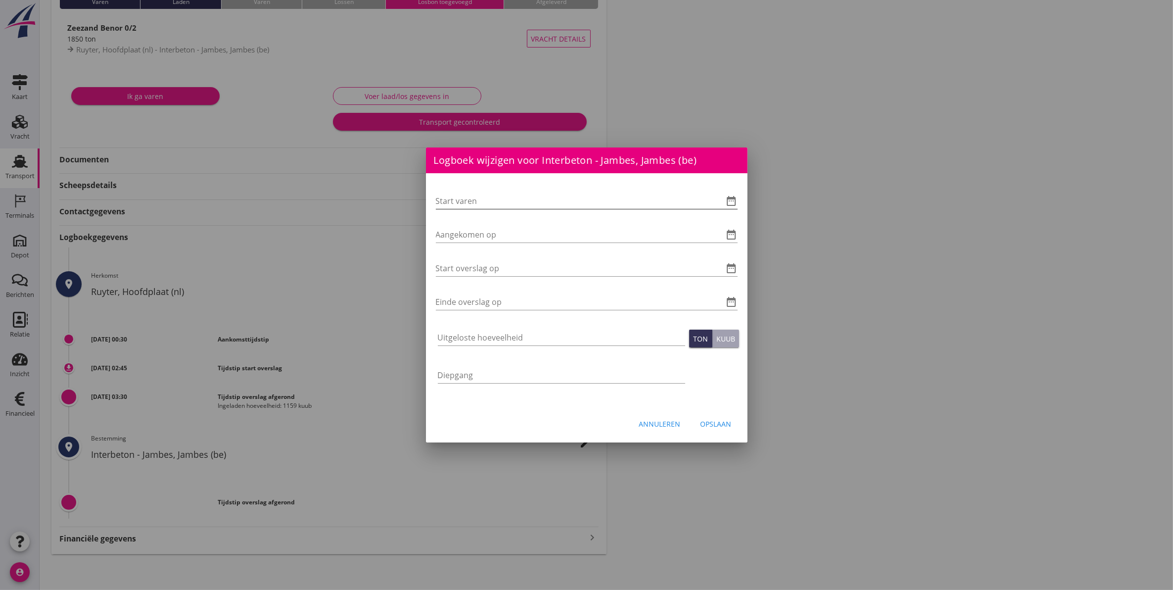
click at [482, 200] on input "Start varen" at bounding box center [573, 201] width 274 height 16
drag, startPoint x: 729, startPoint y: 201, endPoint x: 538, endPoint y: 250, distance: 197.3
click at [538, 250] on div "Start varen date_range Aangekomen op date_range Start overslag op date_range Ei…" at bounding box center [587, 290] width 322 height 234
click at [528, 237] on input "Aangekomen op" at bounding box center [573, 235] width 274 height 16
type input "01-10-2025 18:00"
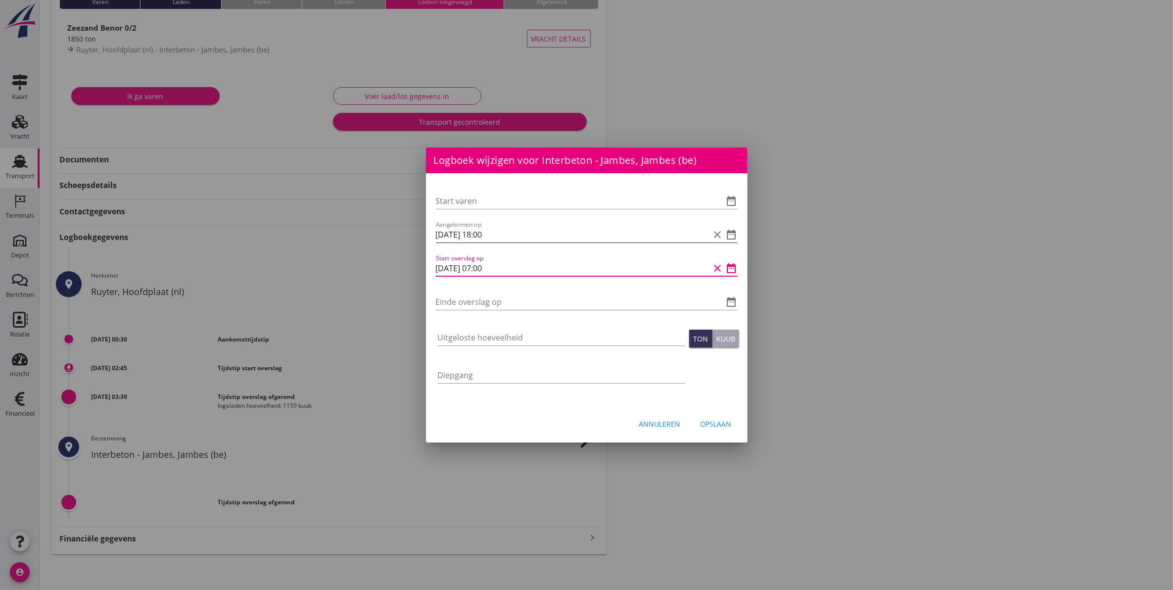
type input "02-10-2025 07:00"
type input "02-10-2025"
click at [501, 337] on input "Uitgeloste hoeveelheid" at bounding box center [561, 338] width 247 height 16
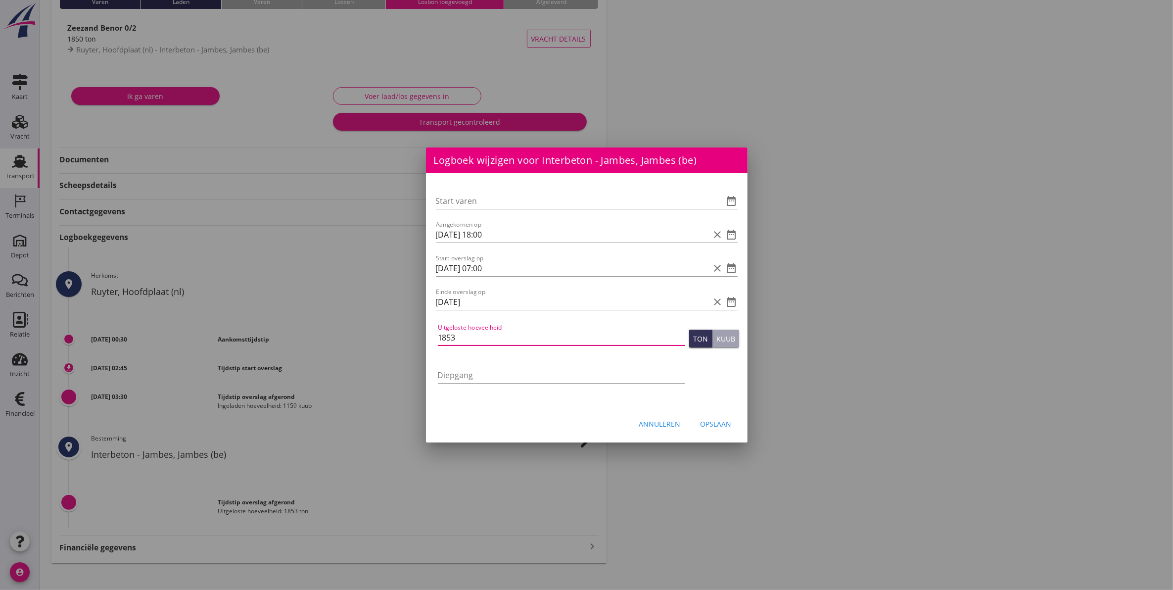
type input "1853"
click at [720, 428] on div "Opslaan" at bounding box center [716, 424] width 31 height 10
type input "02-10-2025 00:00"
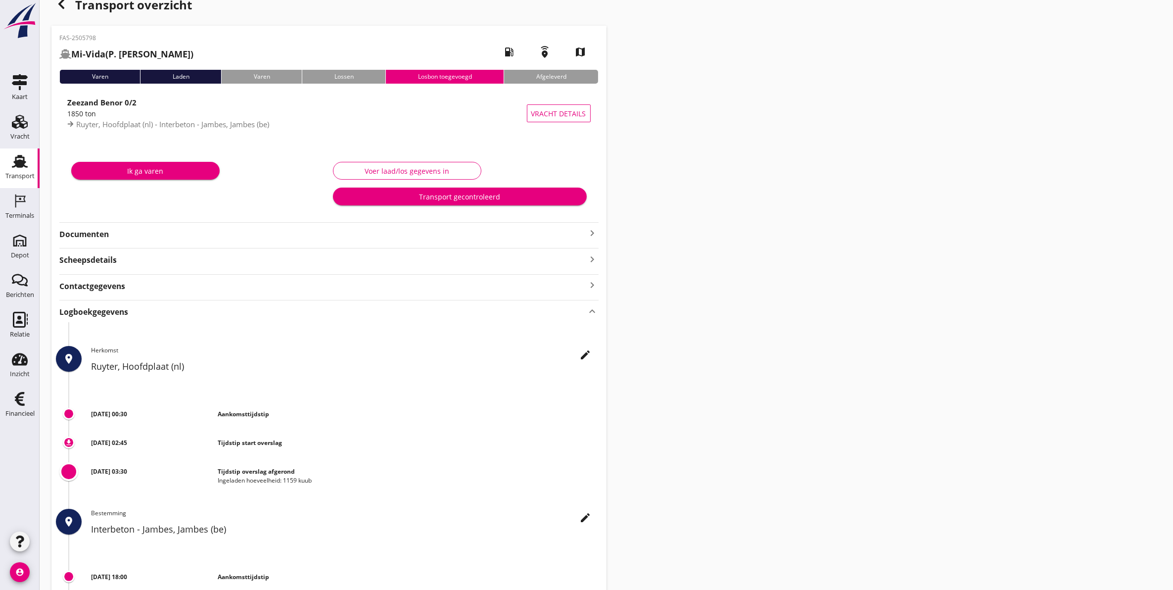
scroll to position [0, 0]
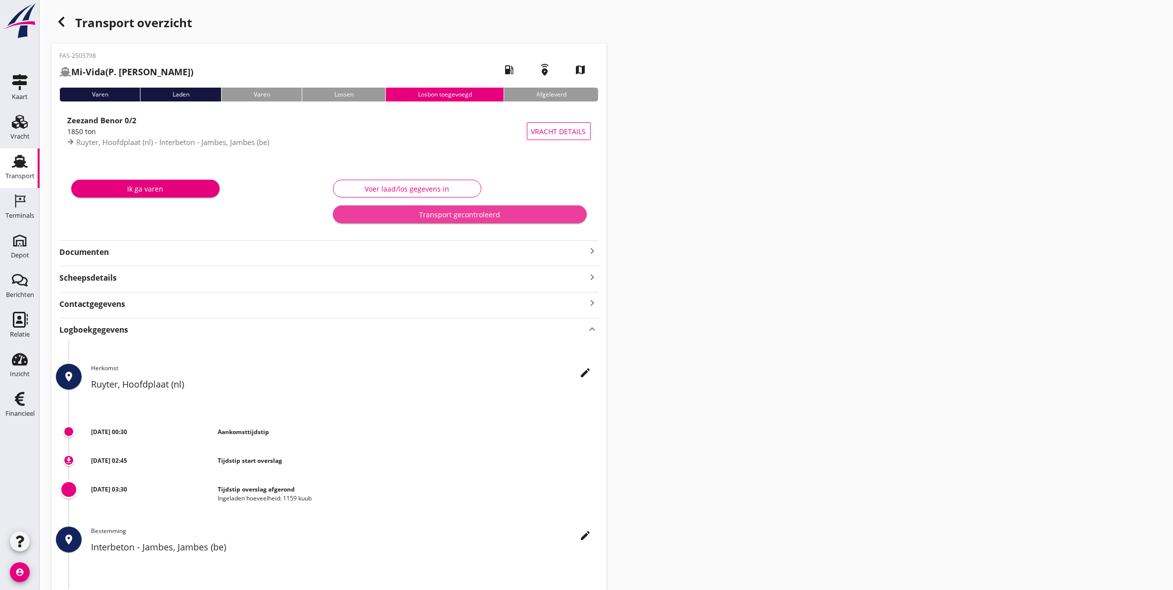
click at [478, 215] on div "Transport gecontroleerd" at bounding box center [460, 214] width 238 height 10
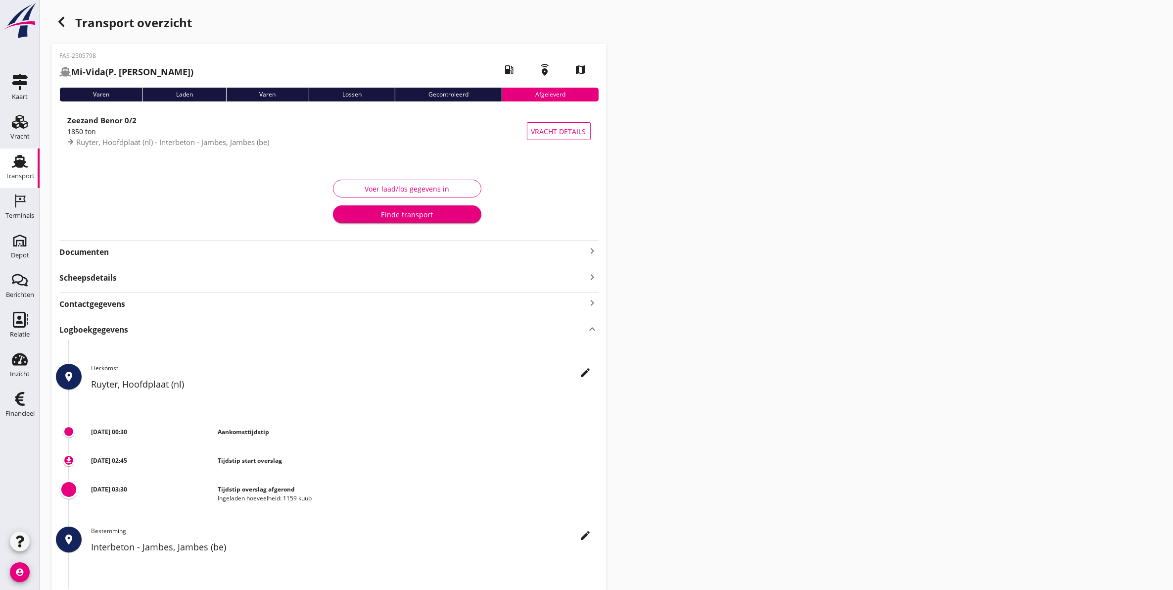
click at [424, 186] on div "Voer laad/los gegevens in" at bounding box center [407, 189] width 132 height 10
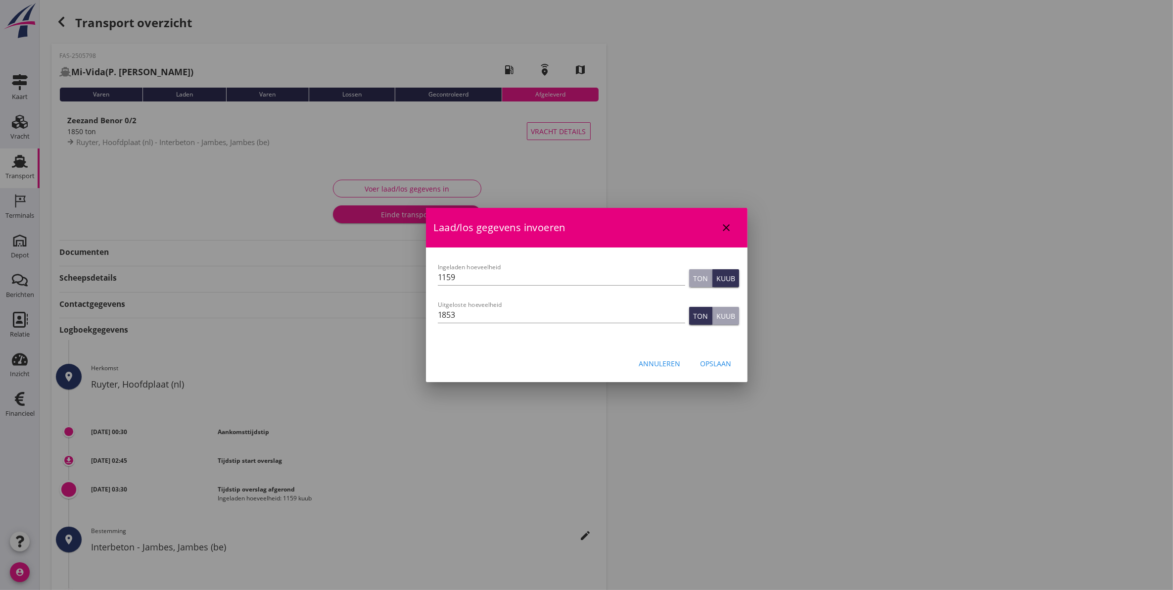
click at [728, 362] on div "Opslaan" at bounding box center [716, 363] width 31 height 10
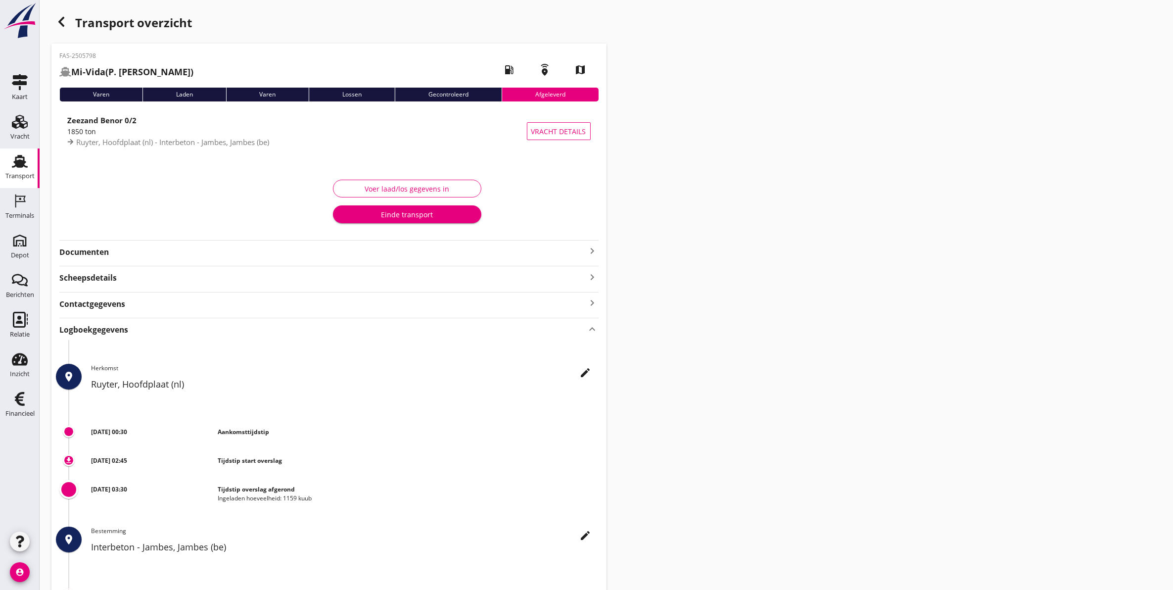
click at [10, 164] on div "Transport" at bounding box center [20, 161] width 24 height 16
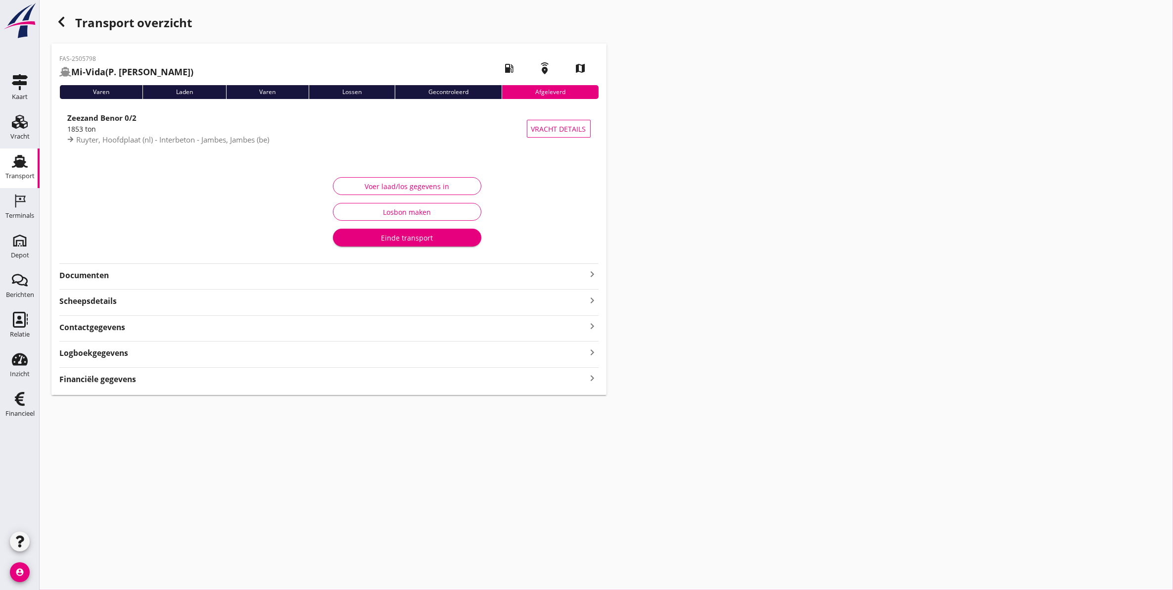
click at [151, 357] on div "Logboekgegevens keyboard_arrow_right" at bounding box center [328, 351] width 539 height 13
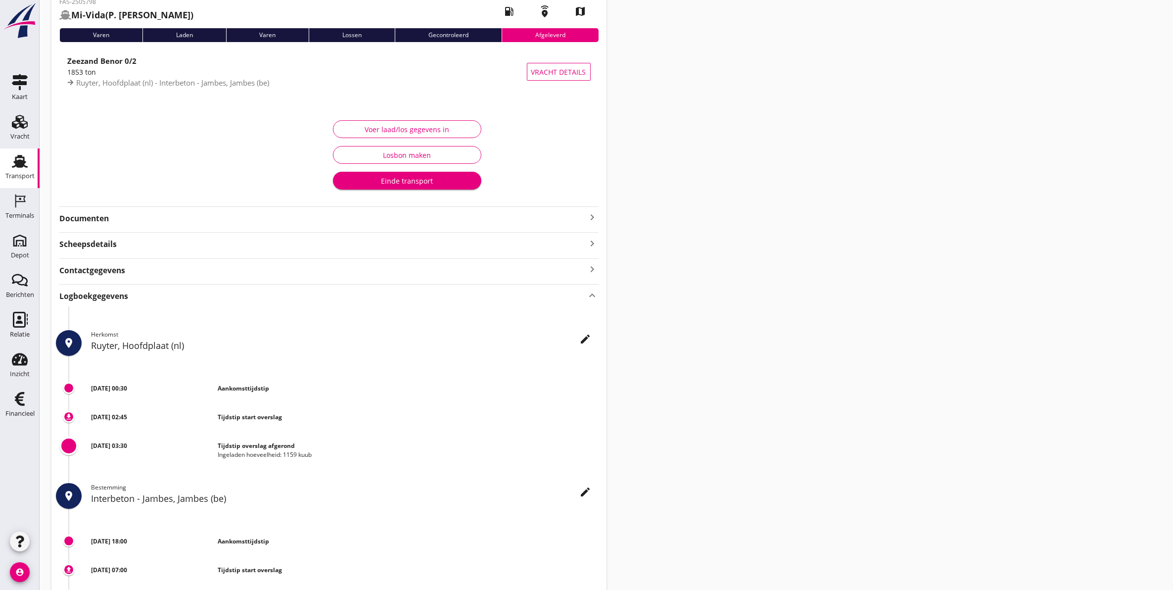
scroll to position [124, 0]
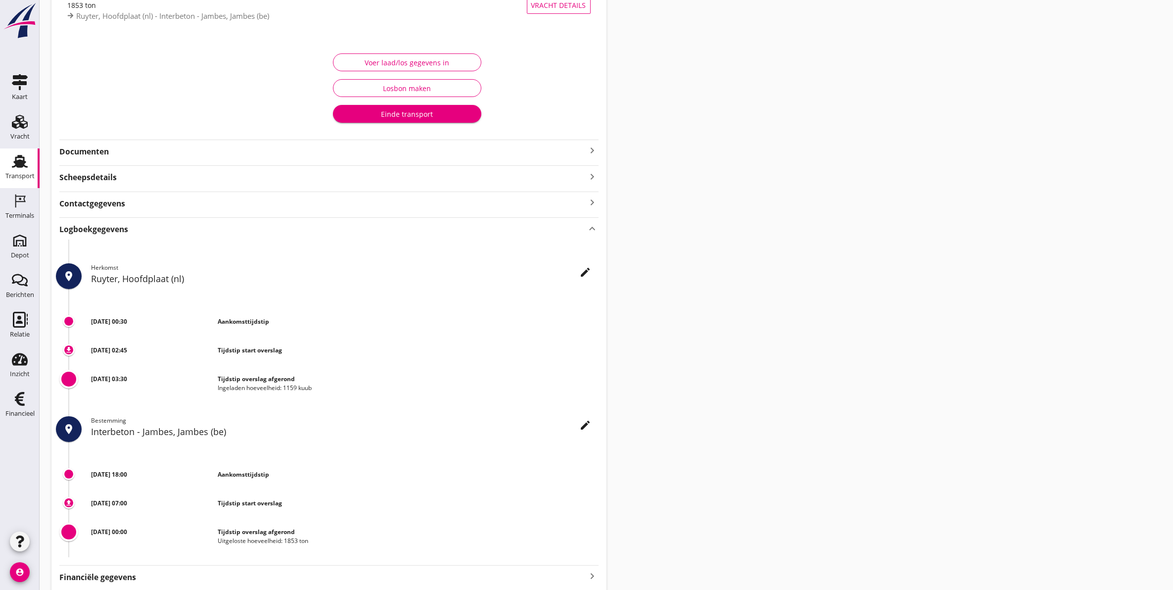
click at [582, 429] on icon "edit" at bounding box center [586, 425] width 12 height 12
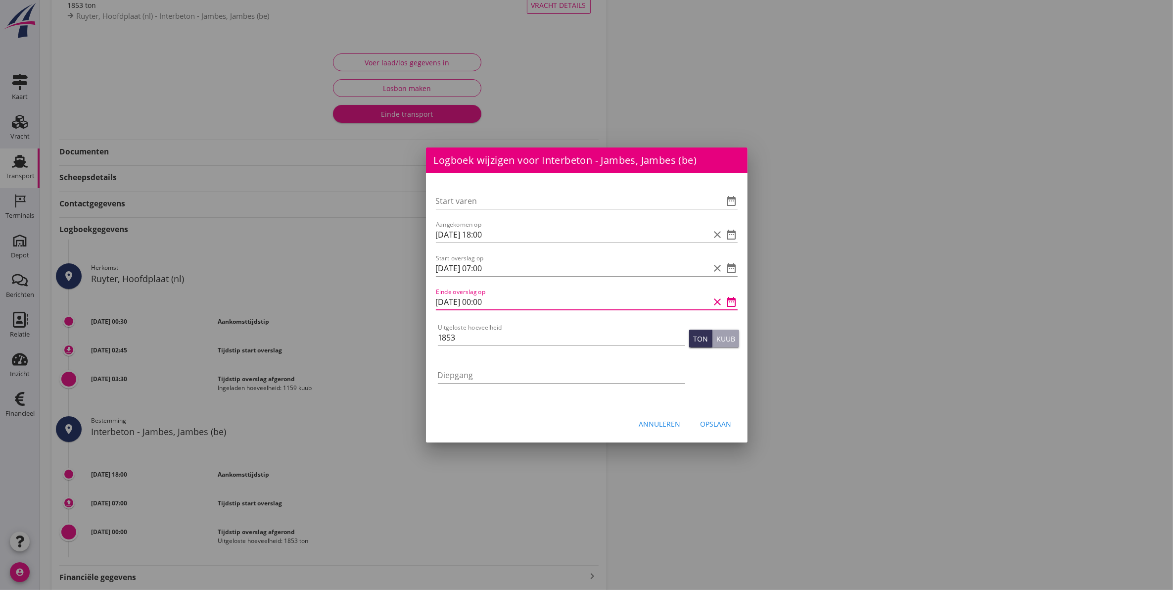
scroll to position [0, 0]
drag, startPoint x: 521, startPoint y: 302, endPoint x: 483, endPoint y: 311, distance: 39.0
click at [483, 311] on div "Einde overslag op 02-10-2025 00:00 clear date_range" at bounding box center [587, 307] width 302 height 26
type input "02-10-2025 10:00"
click at [731, 429] on button "Opslaan" at bounding box center [716, 424] width 47 height 18
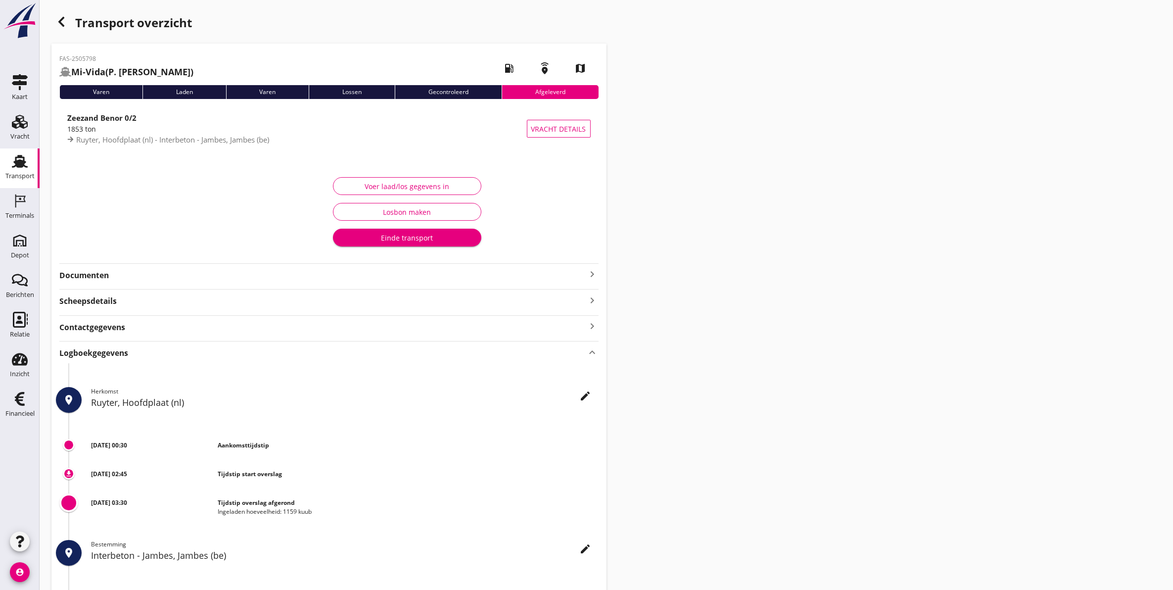
scroll to position [162, 0]
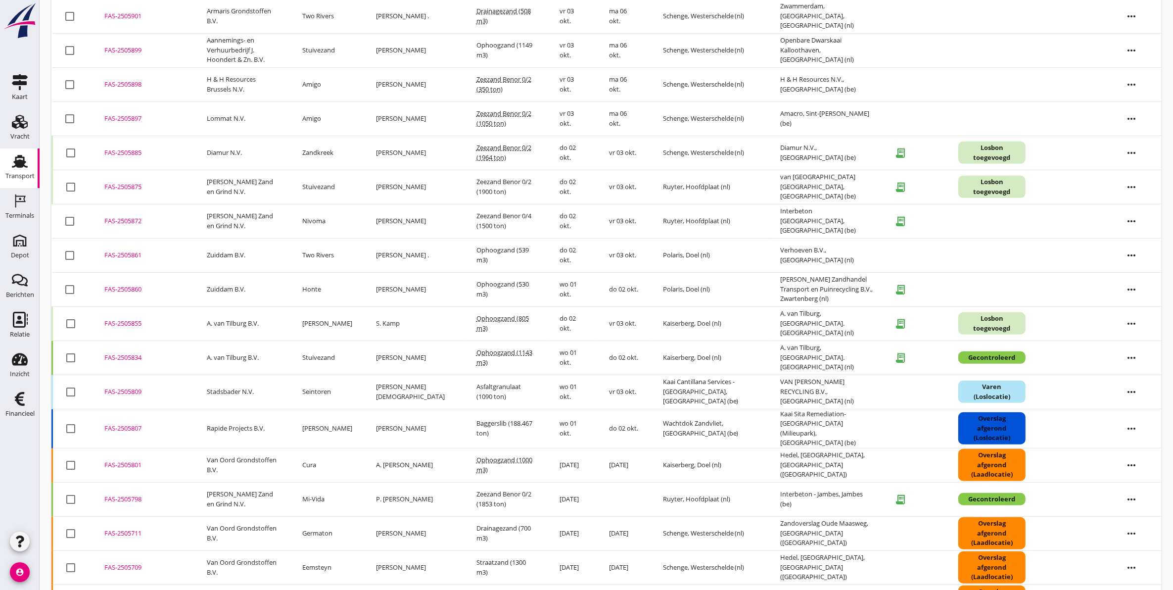
scroll to position [495, 0]
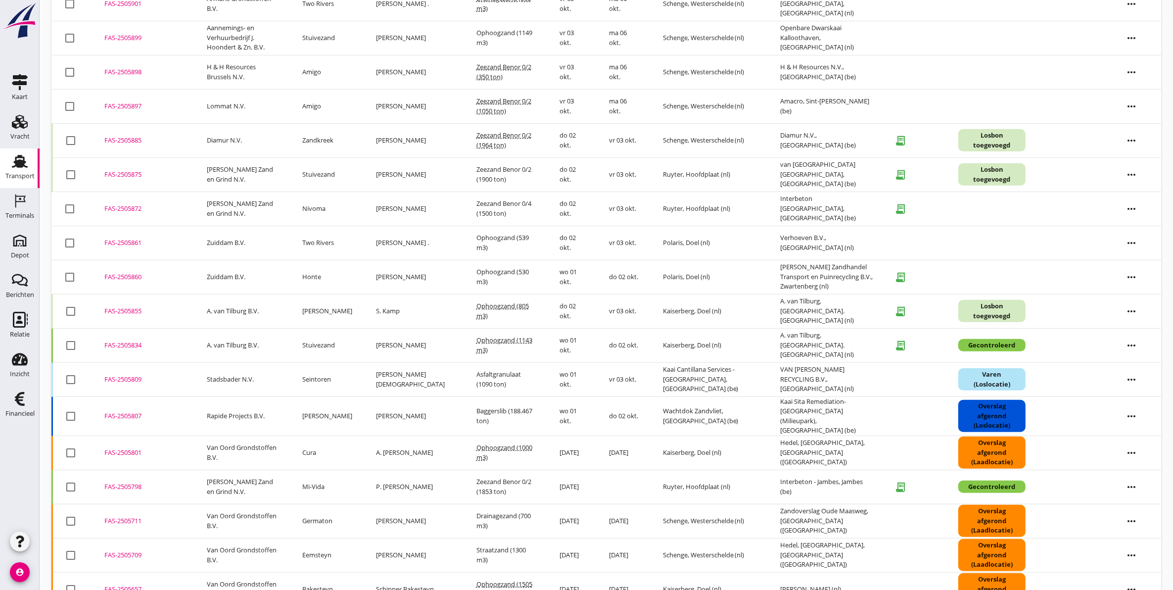
click at [600, 483] on td at bounding box center [623, 487] width 53 height 34
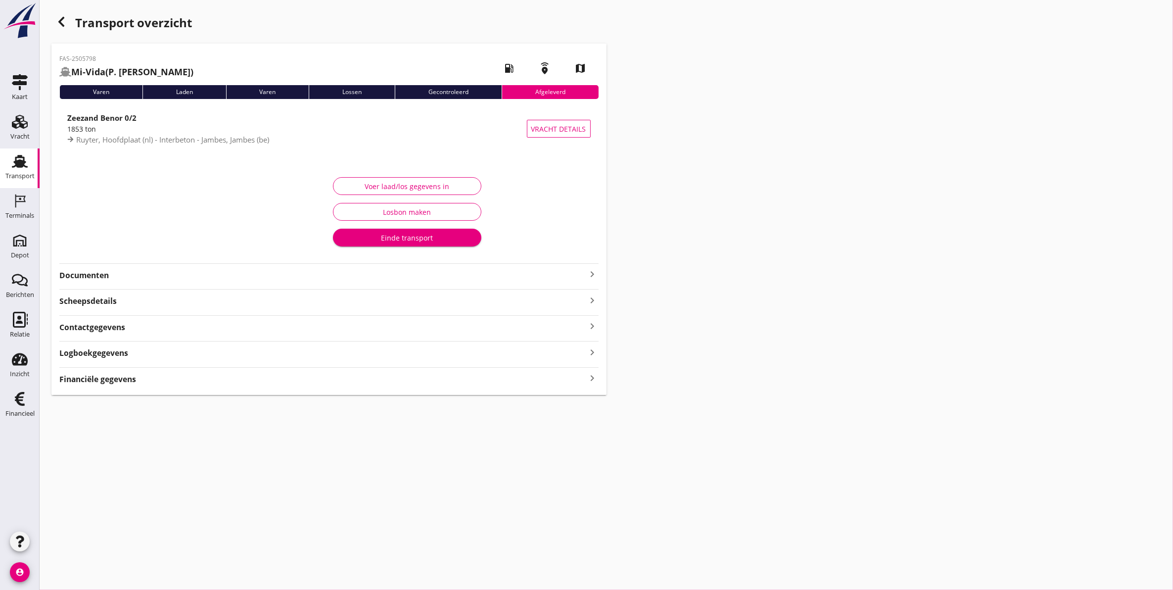
type input "1159"
click at [423, 186] on div "Voer laad/los gegevens in" at bounding box center [407, 186] width 132 height 10
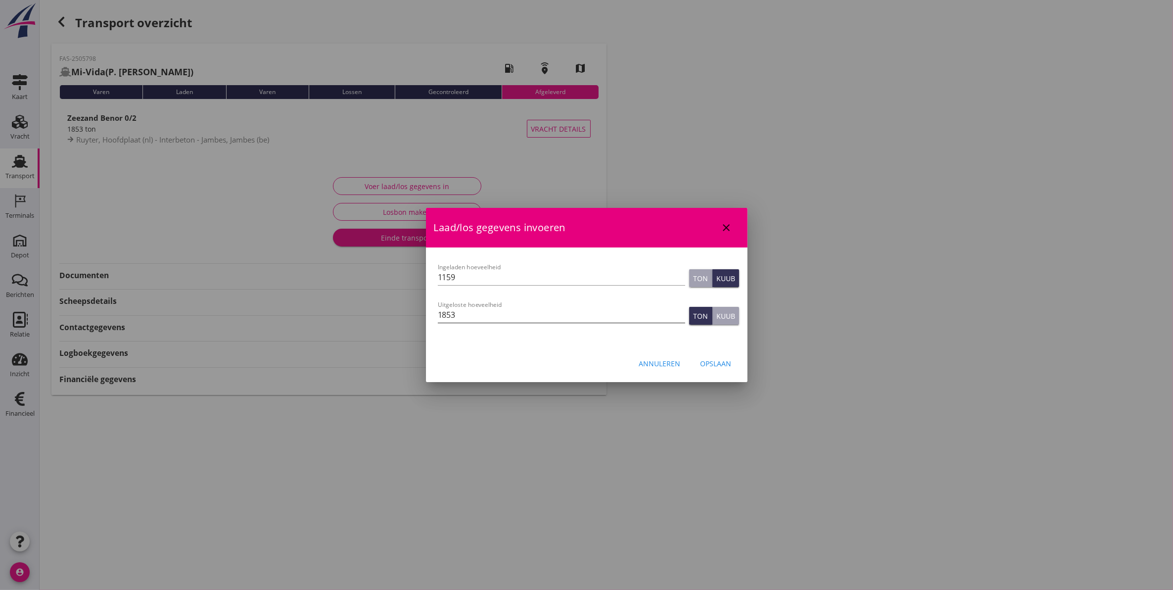
click at [491, 314] on input "1853" at bounding box center [561, 315] width 247 height 16
type input "1853"
click at [739, 362] on button "Opslaan" at bounding box center [716, 363] width 47 height 18
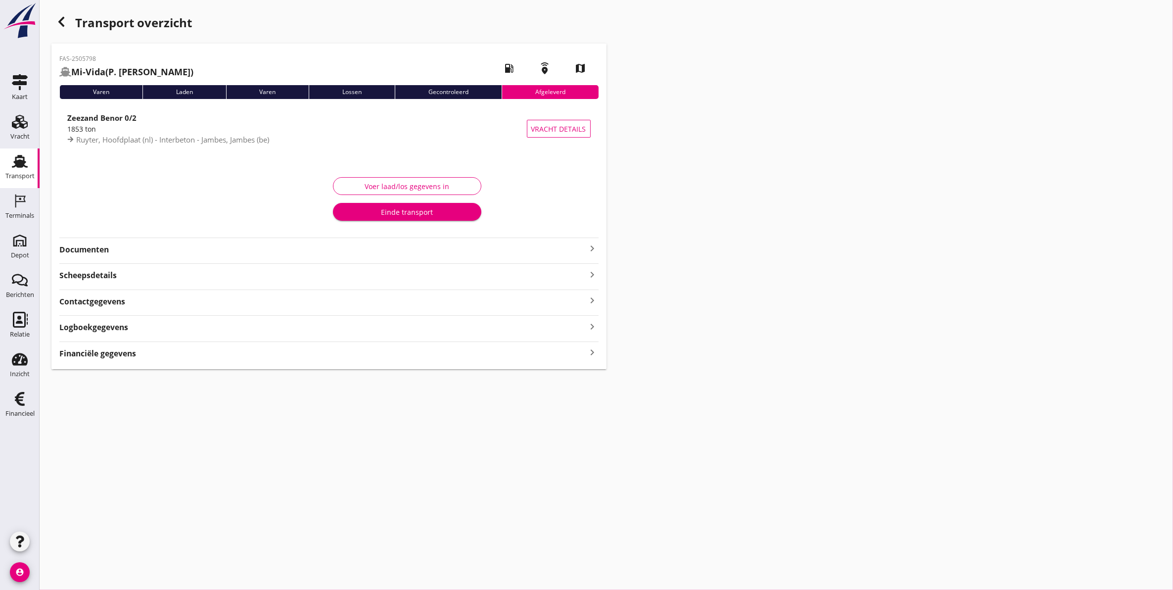
click at [254, 272] on div "Scheepsdetails keyboard_arrow_right" at bounding box center [328, 274] width 539 height 13
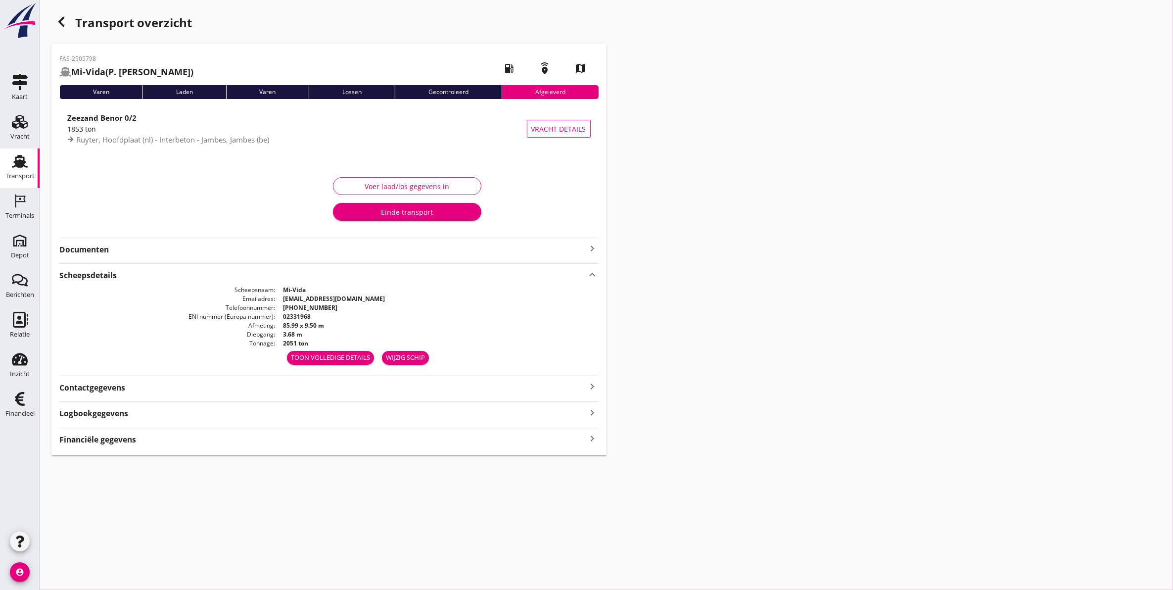
click at [240, 255] on strong "Documenten" at bounding box center [322, 249] width 527 height 11
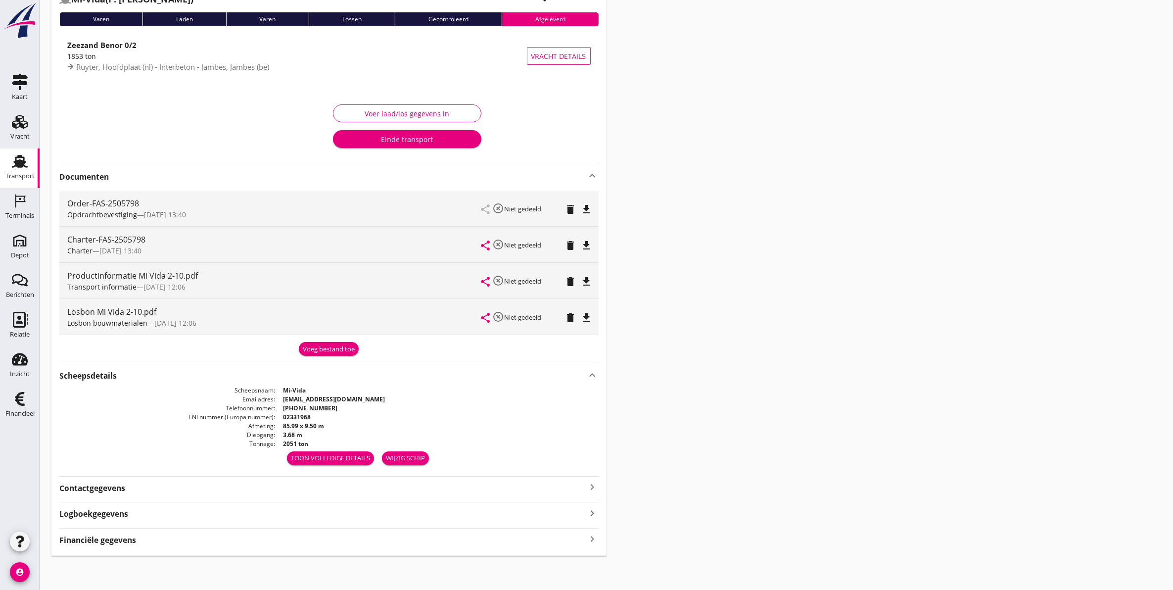
scroll to position [75, 0]
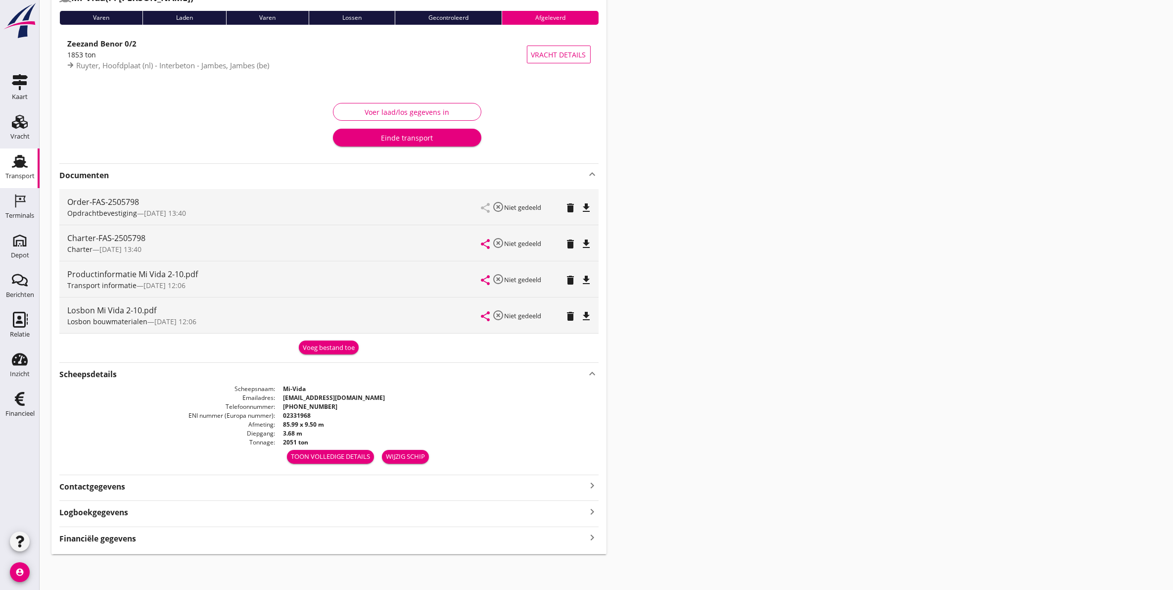
click at [124, 488] on strong "Contactgegevens" at bounding box center [92, 486] width 66 height 11
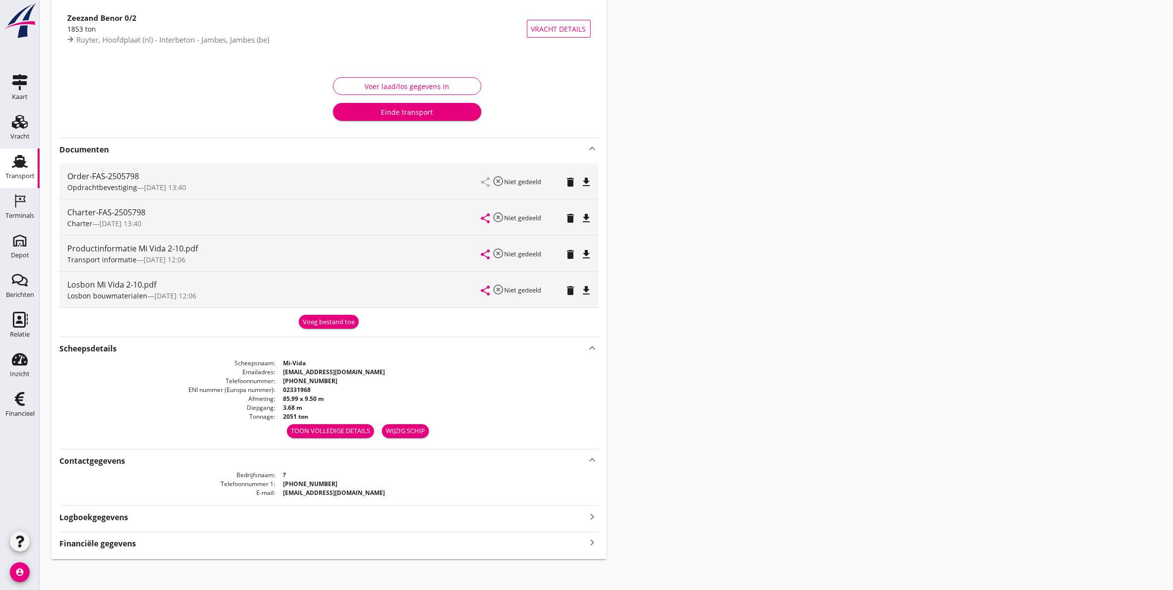
scroll to position [105, 0]
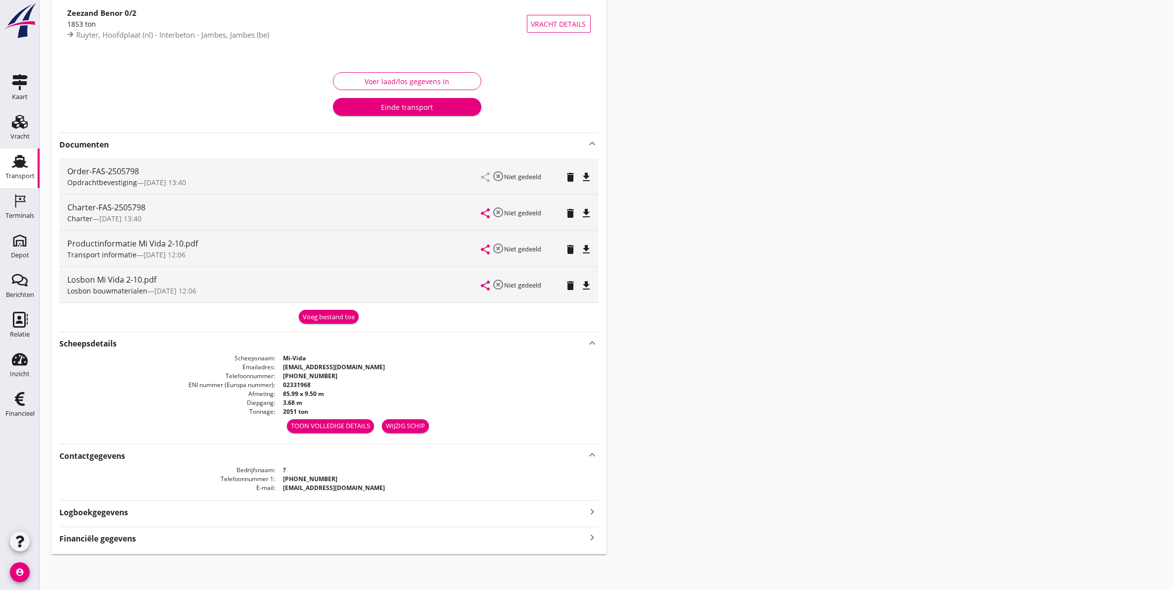
click at [115, 507] on strong "Logboekgegevens" at bounding box center [93, 512] width 69 height 11
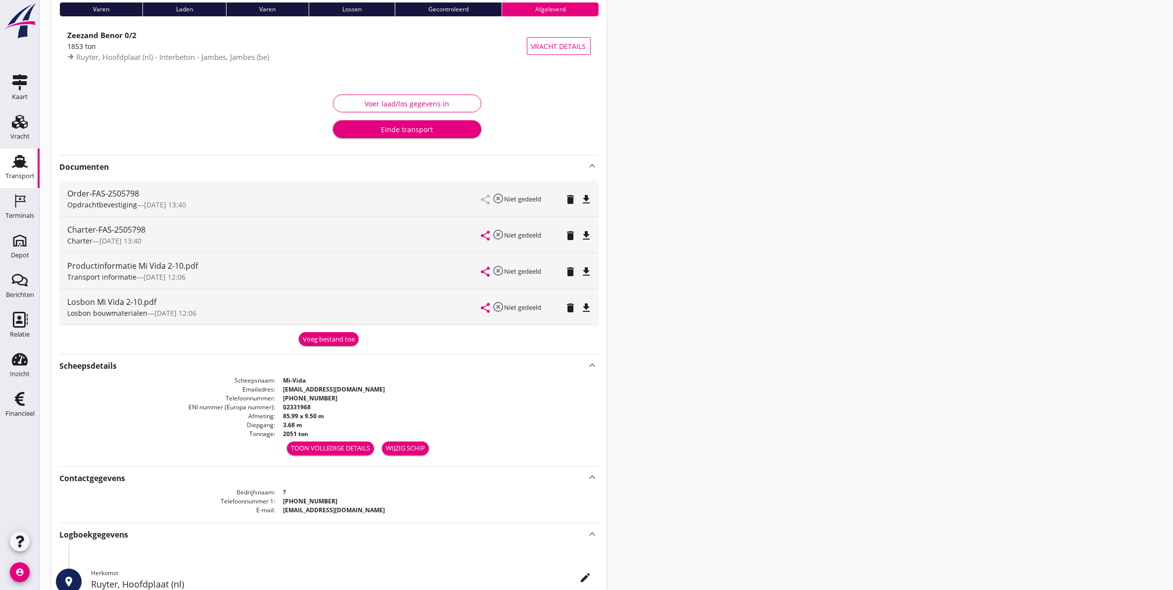
scroll to position [0, 0]
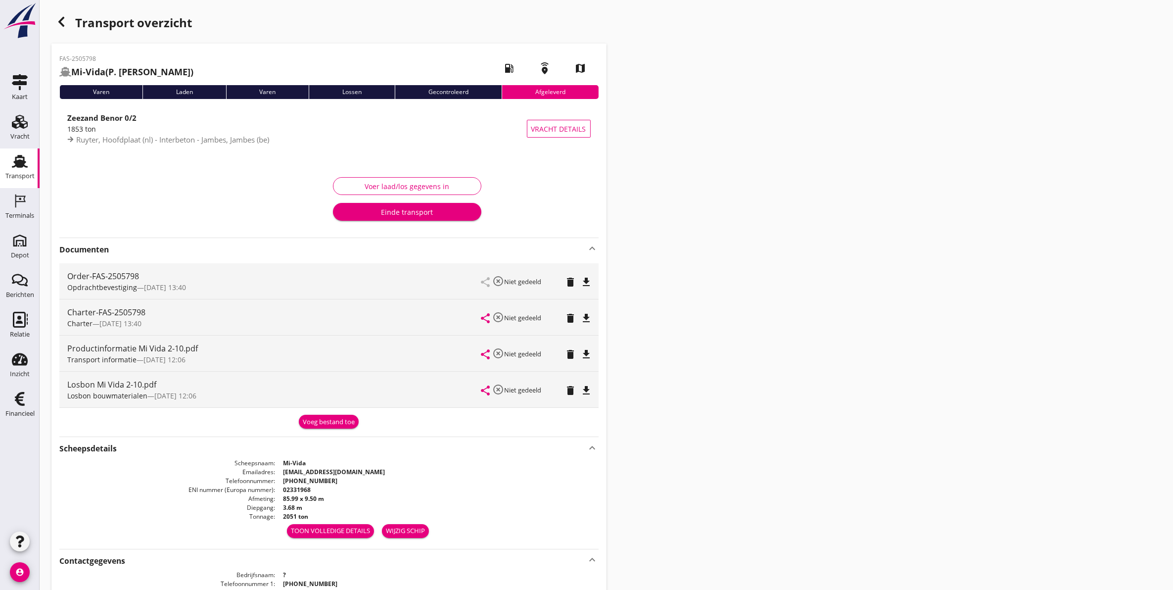
click at [62, 20] on icon "button" at bounding box center [61, 22] width 12 height 12
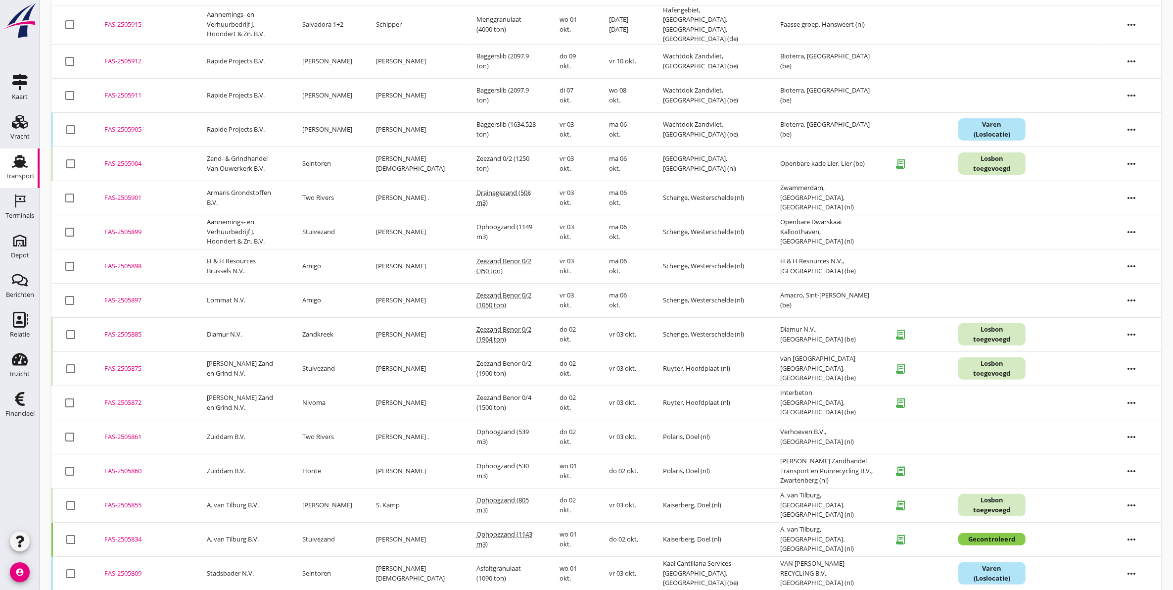
scroll to position [363, 0]
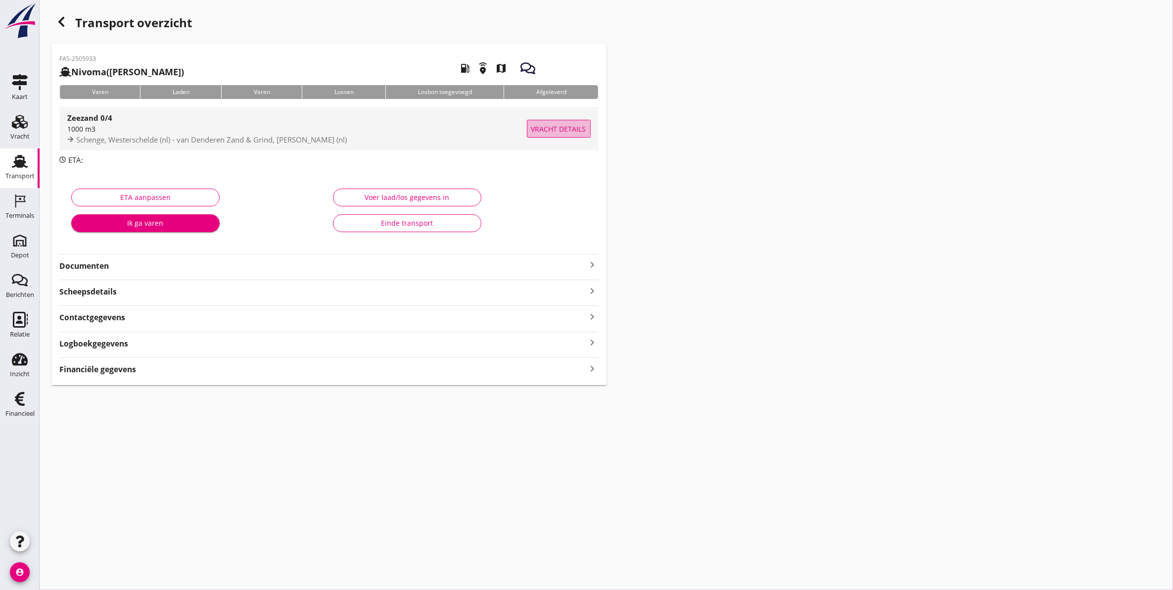
click at [550, 131] on span "Vracht details" at bounding box center [558, 129] width 55 height 10
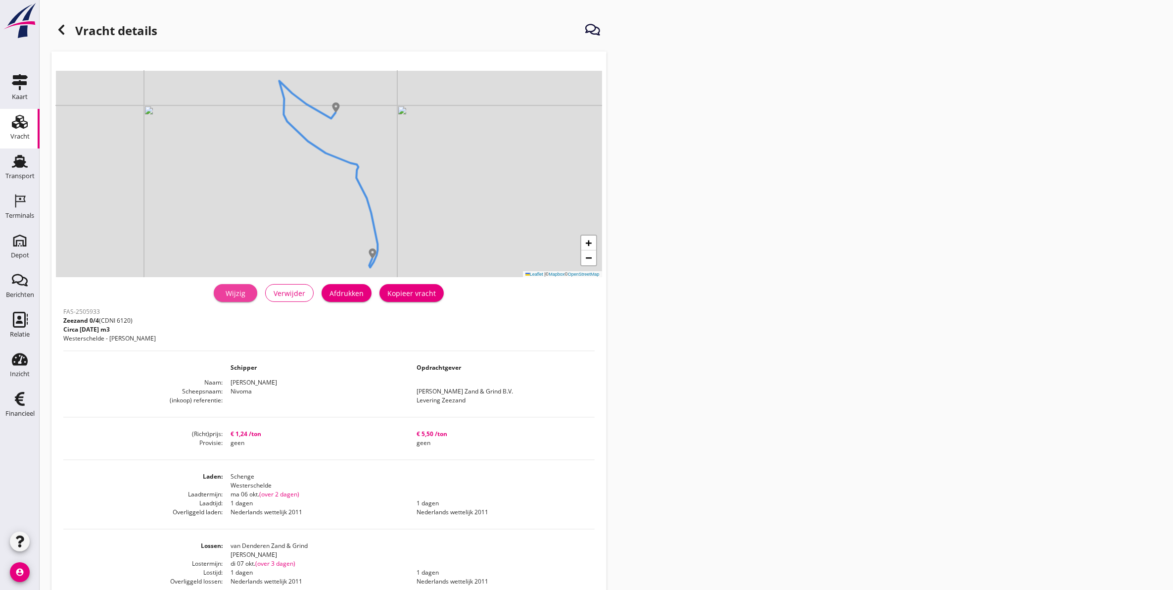
click at [234, 298] on div "Wijzig" at bounding box center [236, 293] width 28 height 10
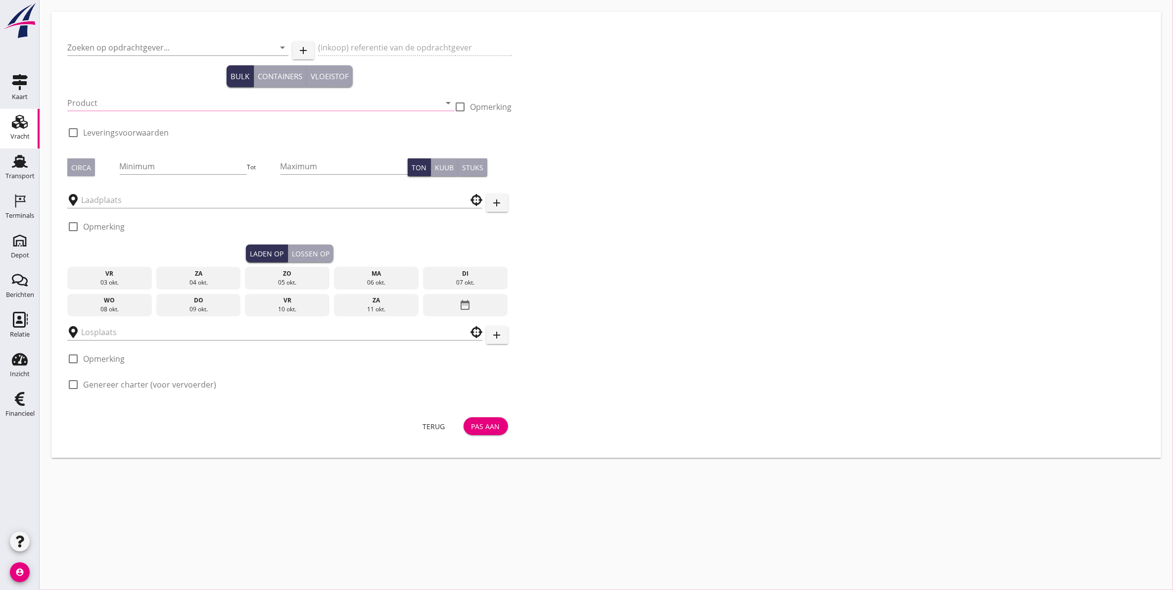
type input "[PERSON_NAME] Zand & Grind B.V."
type input "Levering Zeezand"
type input "Zeezand 0/4 (6120)"
type input "1000"
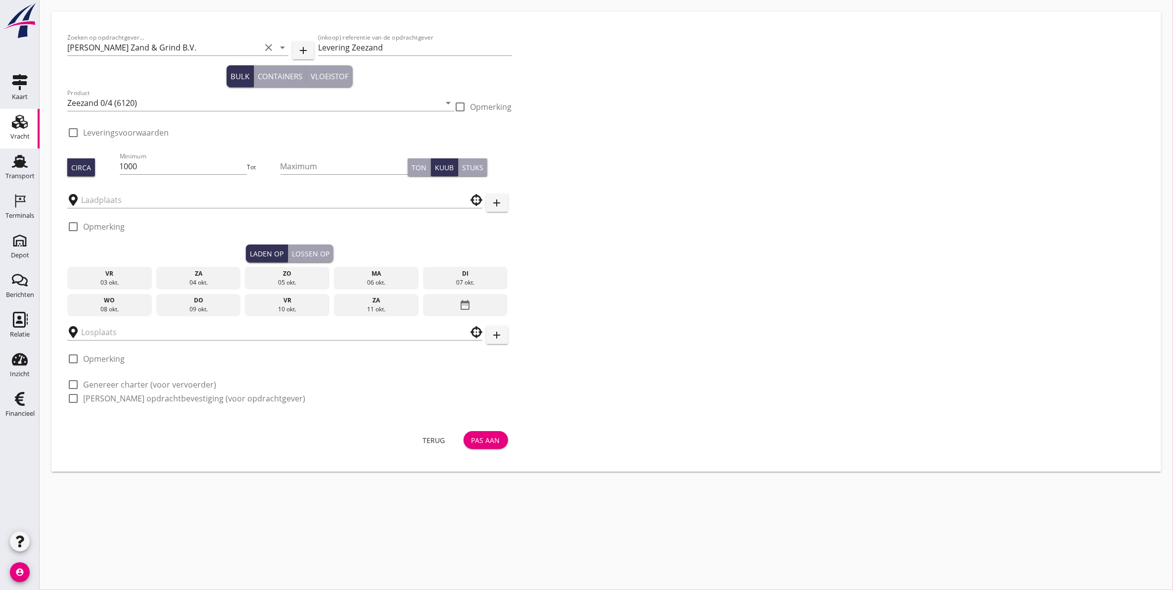
checkbox input "true"
type input "Schenge"
type input "van Denderen Zand & Grind"
checkbox input "true"
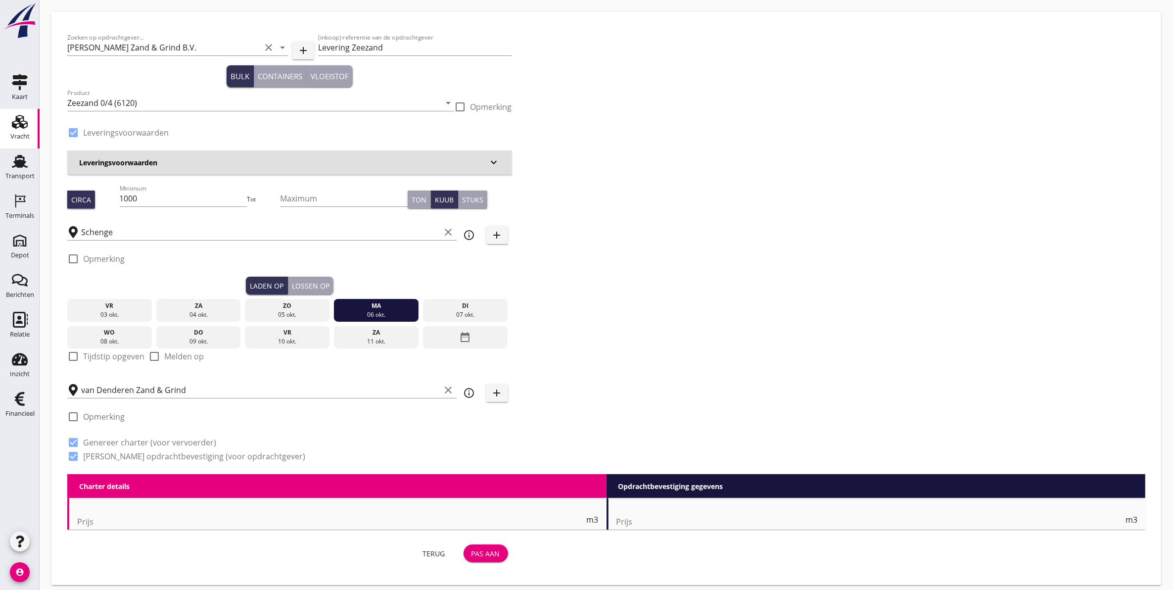
type input "1.24"
checkbox input "false"
radio input "false"
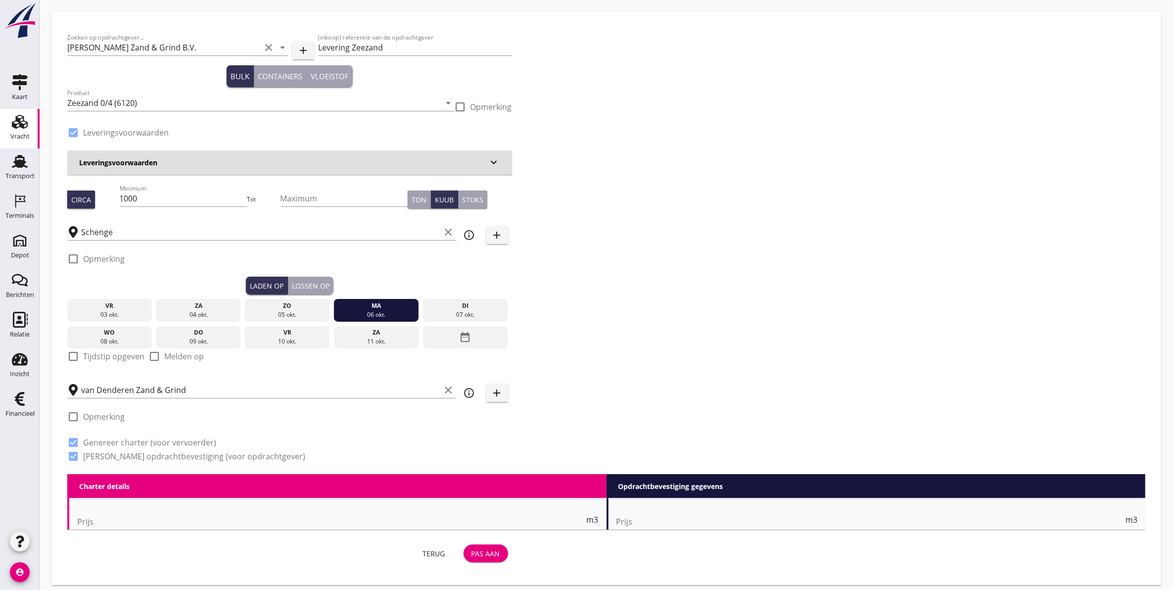
checkbox input "true"
type input "1"
type input "5.5"
checkbox input "false"
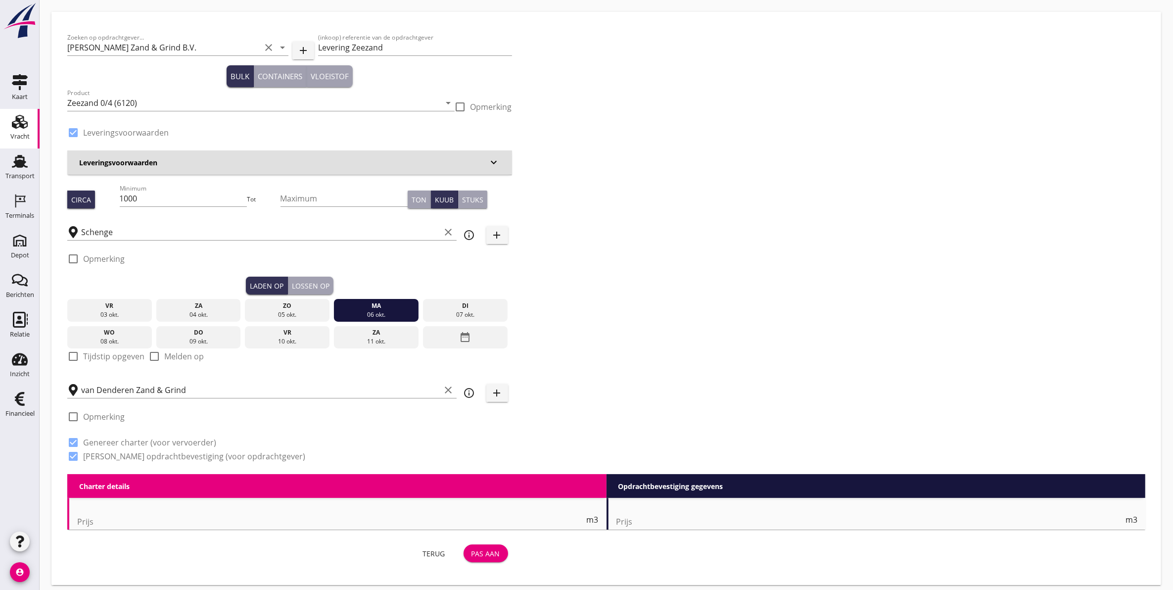
radio input "false"
type input "1"
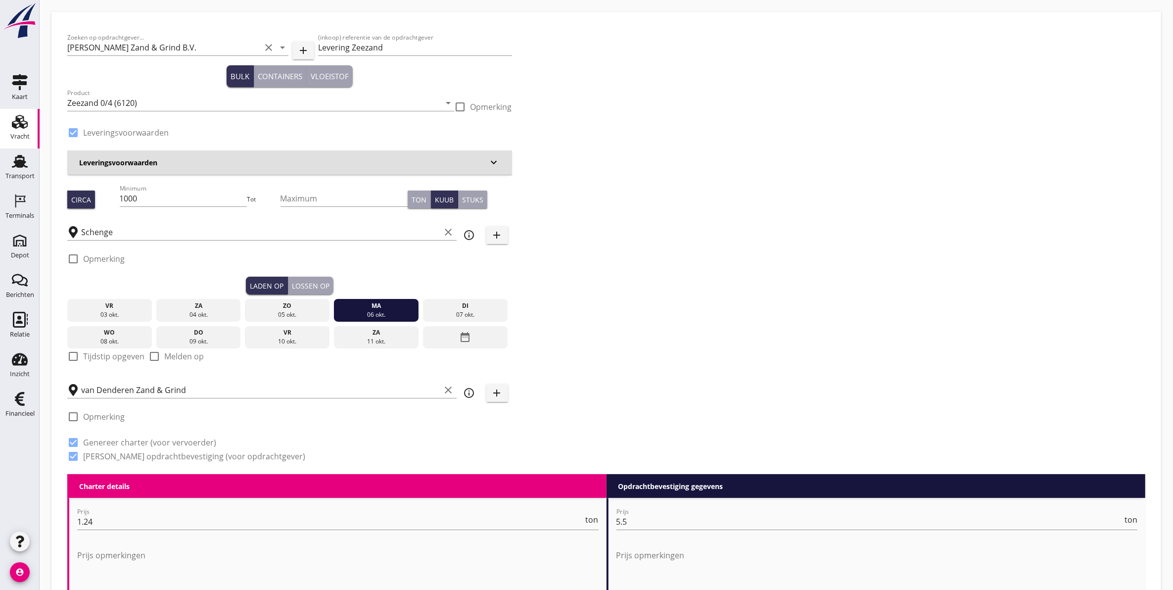
click at [419, 195] on div "Ton" at bounding box center [419, 199] width 15 height 10
drag, startPoint x: 197, startPoint y: 187, endPoint x: 68, endPoint y: 190, distance: 128.7
click at [65, 190] on div "Zoeken op opdrachtgever... Van Denderen Zand & Grind B.V. clear arrow_drop_down…" at bounding box center [289, 251] width 453 height 446
type input "1600"
click at [303, 279] on button "Lossen op" at bounding box center [311, 286] width 46 height 18
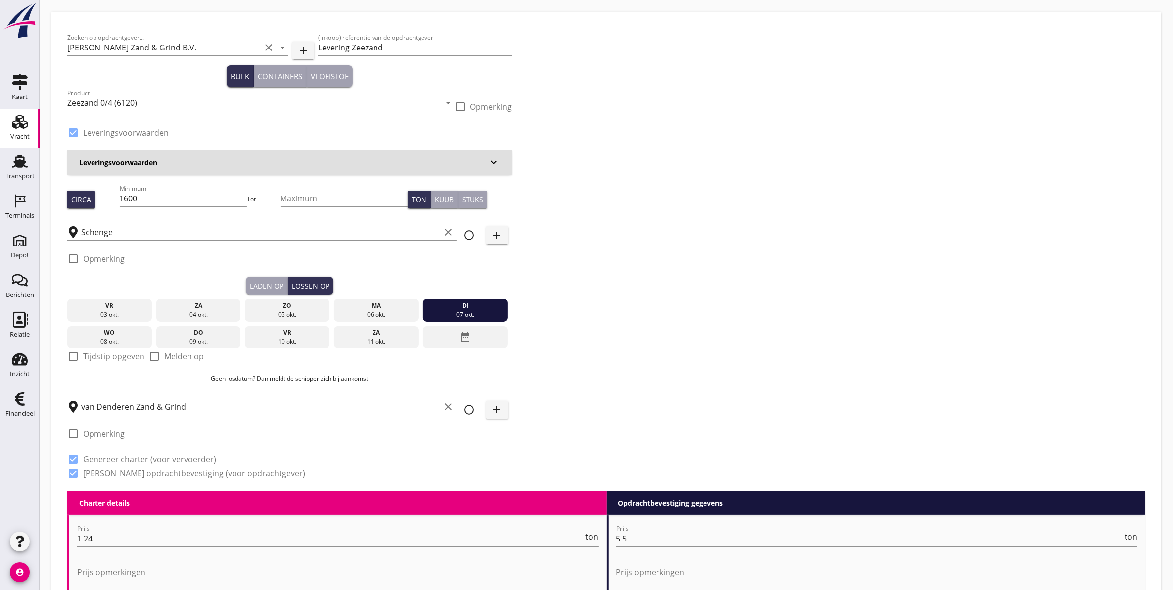
click at [78, 256] on div at bounding box center [73, 258] width 17 height 17
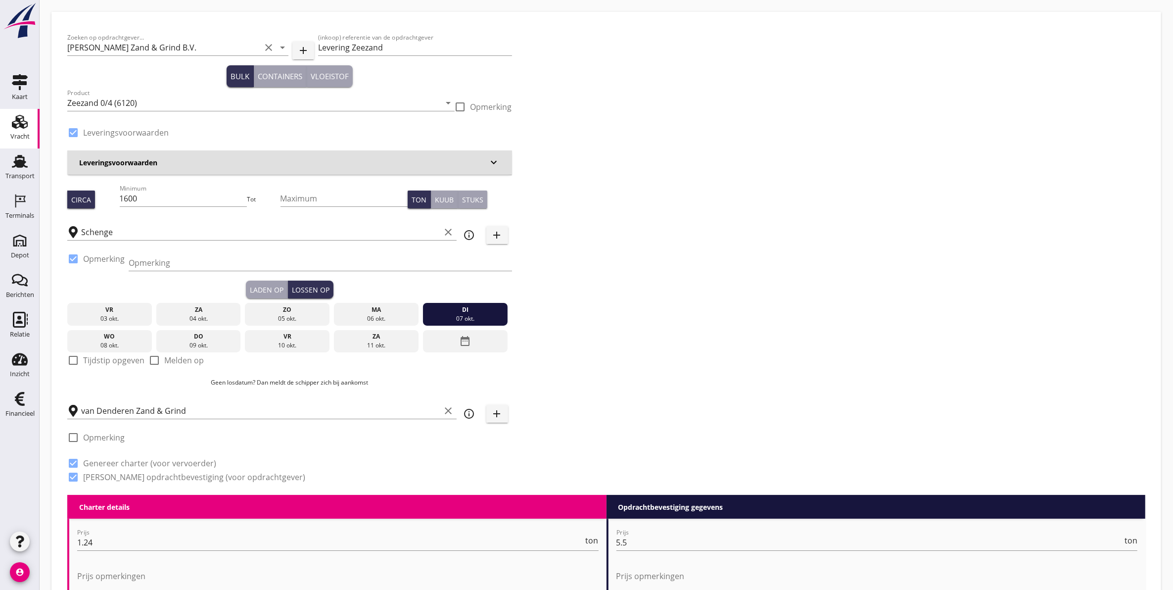
click at [78, 256] on div at bounding box center [73, 258] width 17 height 17
checkbox input "false"
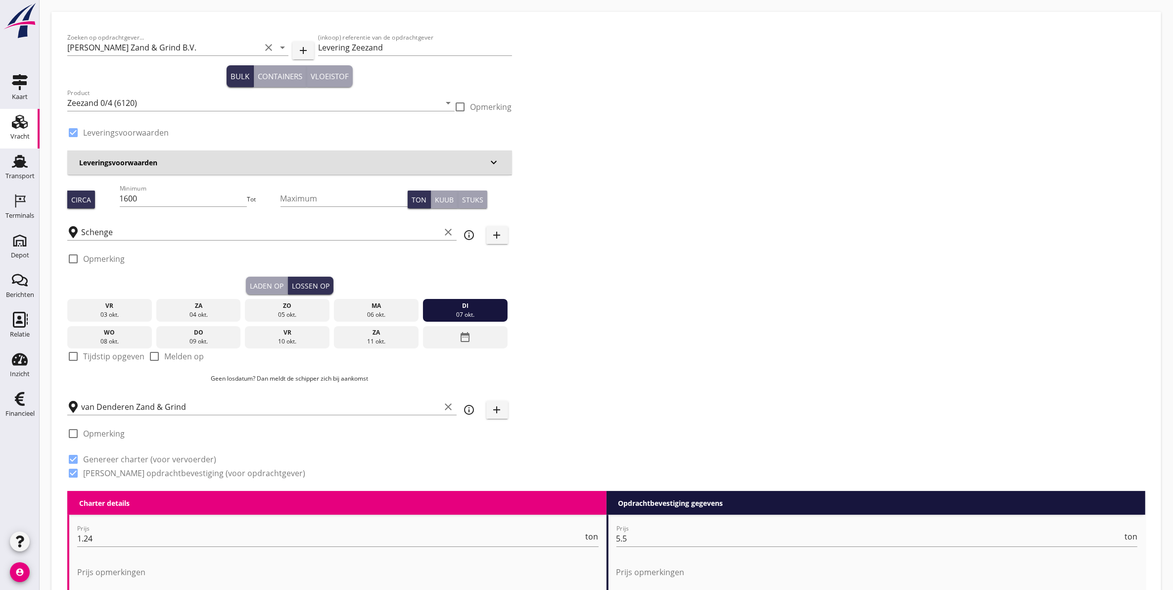
click at [70, 433] on div at bounding box center [73, 433] width 17 height 17
checkbox input "true"
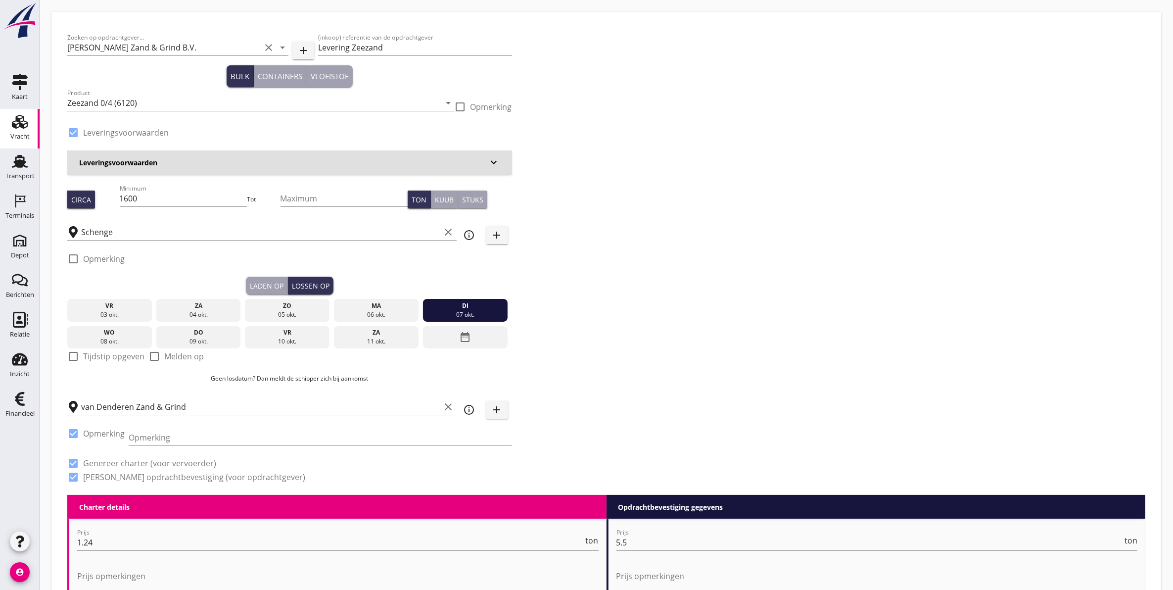
click at [15, 133] on div "Vracht" at bounding box center [19, 136] width 19 height 6
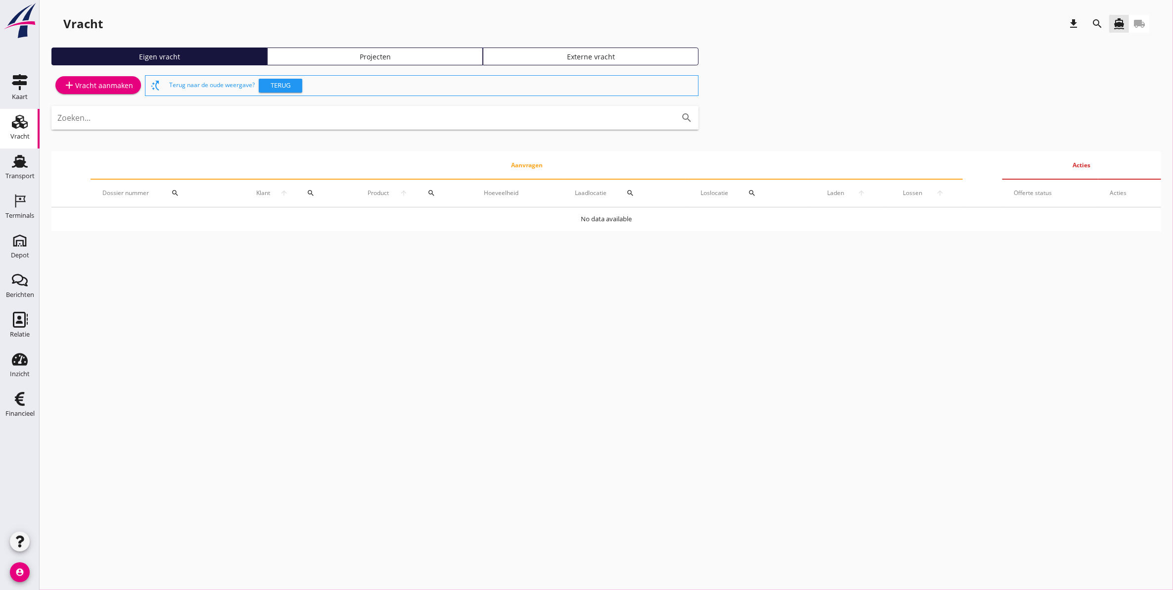
click at [355, 53] on div "Projecten" at bounding box center [375, 56] width 207 height 10
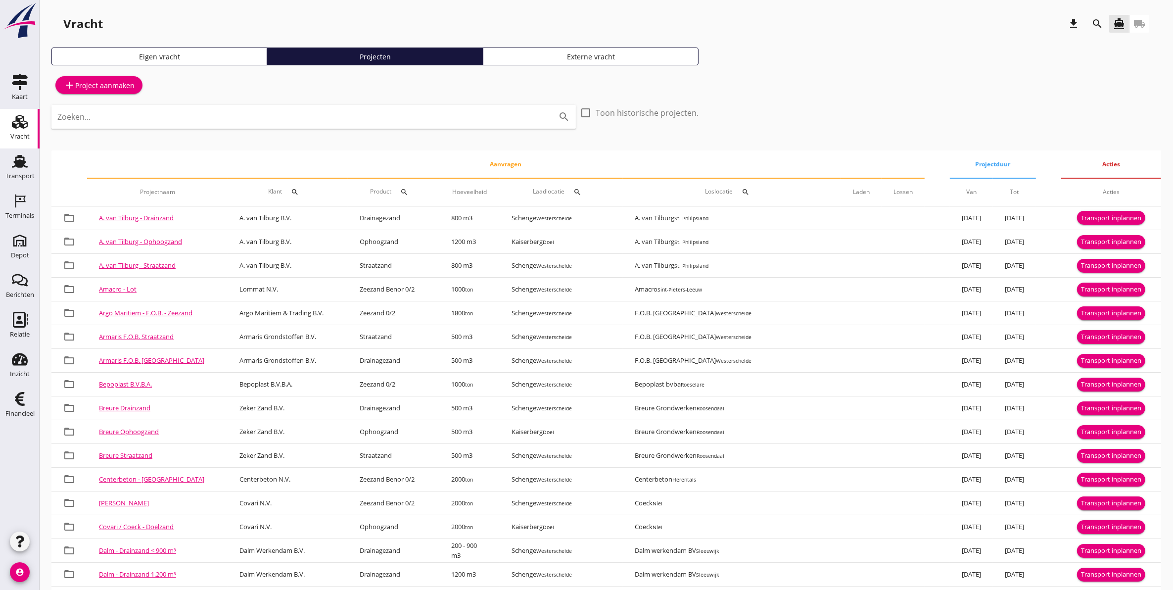
click at [1096, 30] on button "search" at bounding box center [1098, 24] width 18 height 18
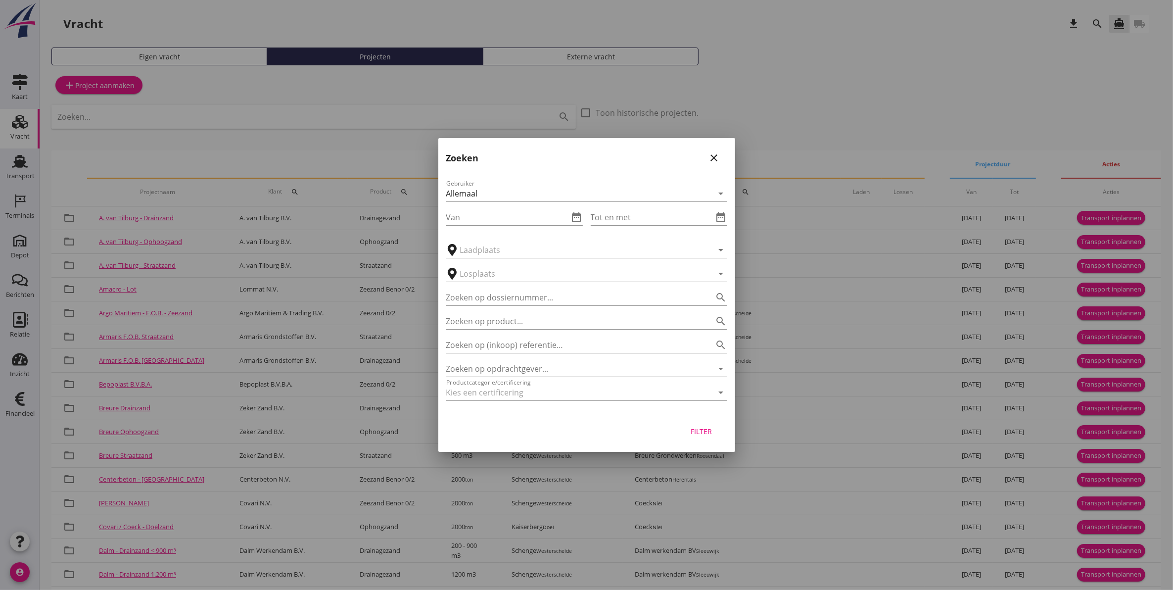
click at [491, 362] on input "Zoeken op opdrachtgever..." at bounding box center [572, 369] width 253 height 16
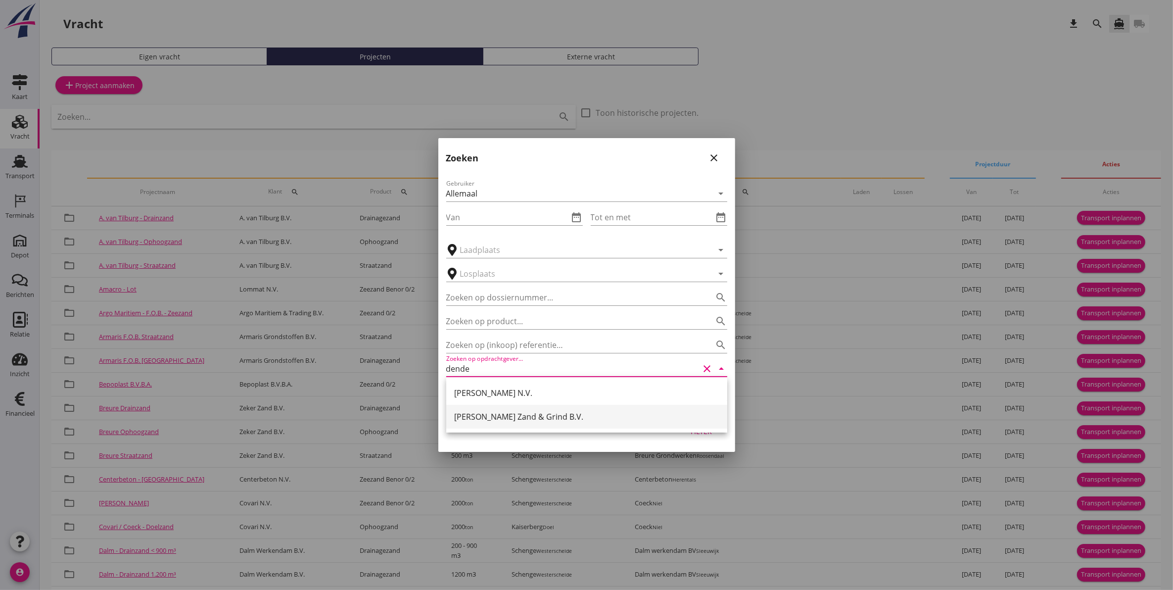
click at [525, 414] on div "[PERSON_NAME] Zand & Grind B.V." at bounding box center [586, 417] width 265 height 12
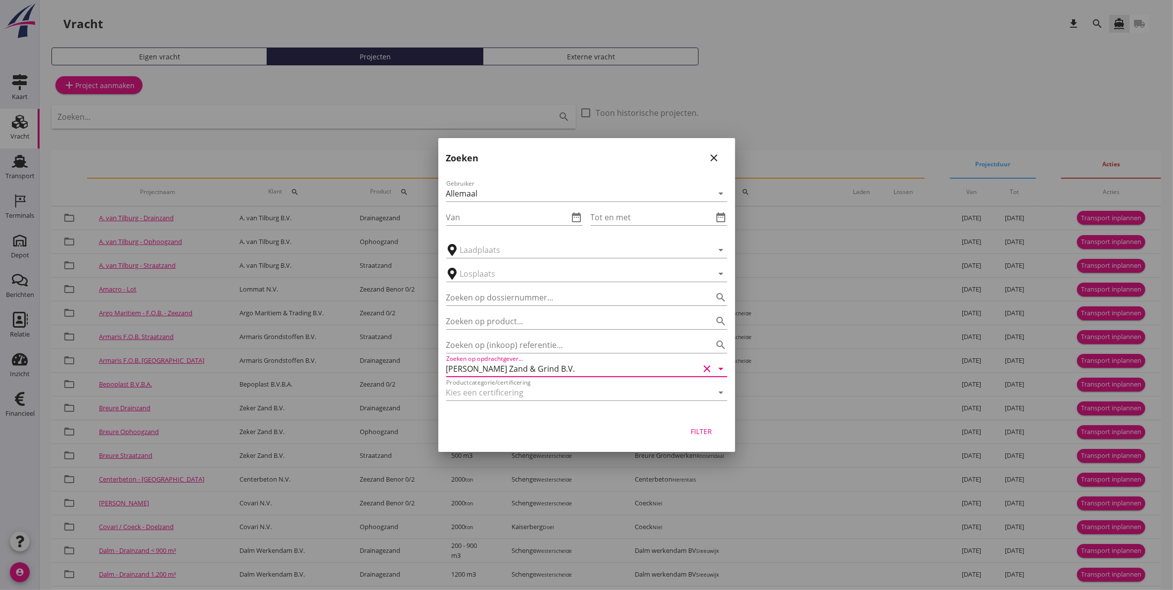
type input "[PERSON_NAME] Zand & Grind B.V."
click at [699, 431] on div "Filter" at bounding box center [702, 431] width 28 height 10
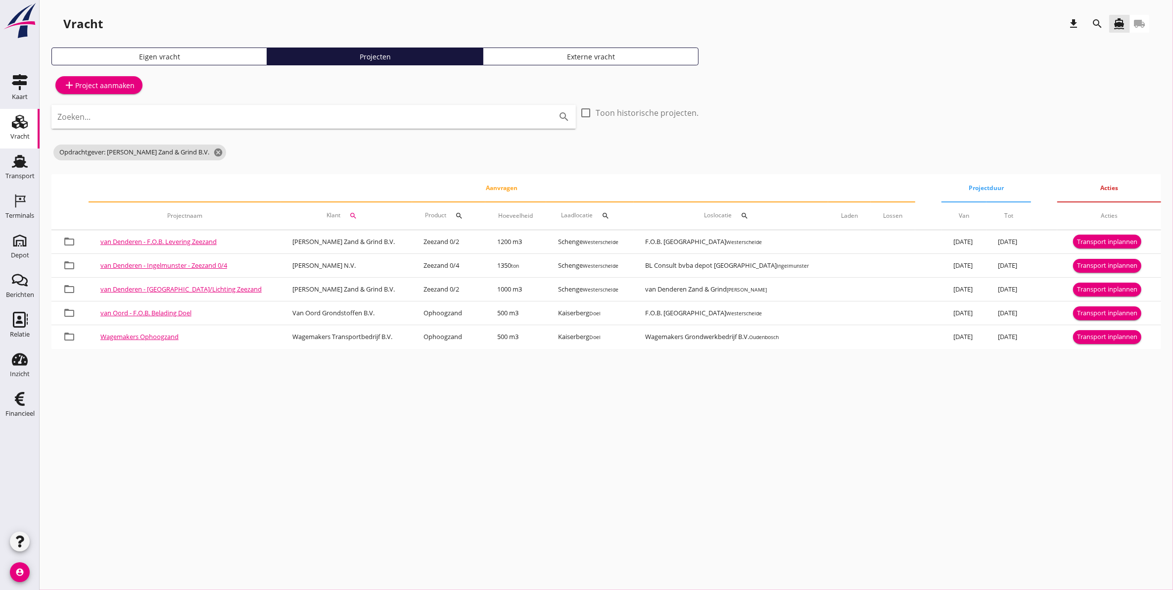
click at [196, 286] on link "van Denderen - [GEOGRAPHIC_DATA]/Lichting Zeezand" at bounding box center [180, 289] width 161 height 9
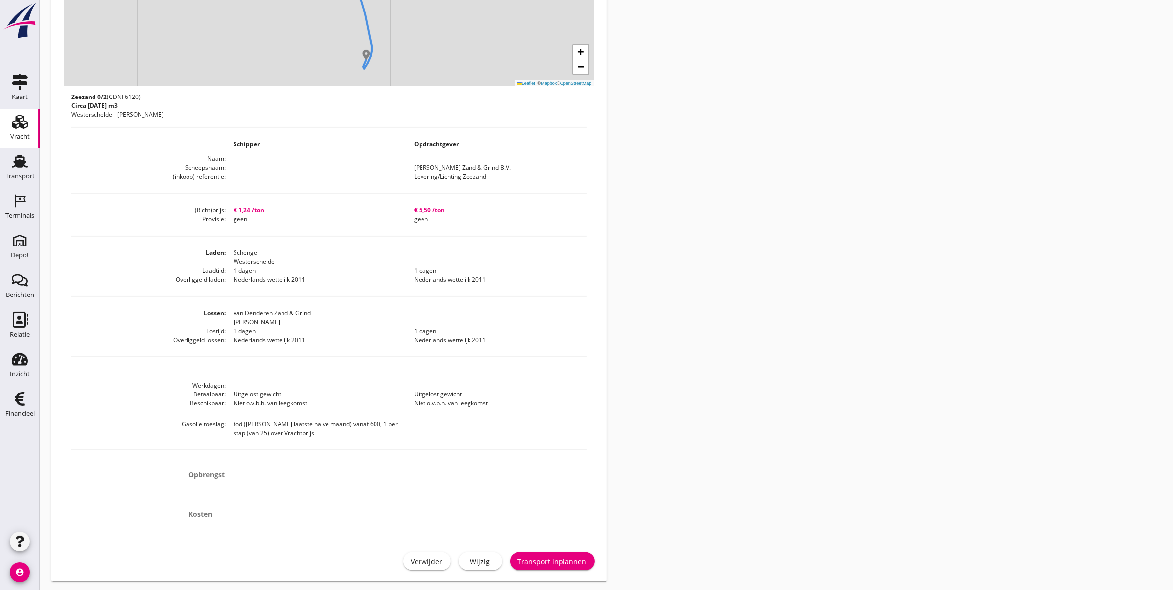
scroll to position [313, 0]
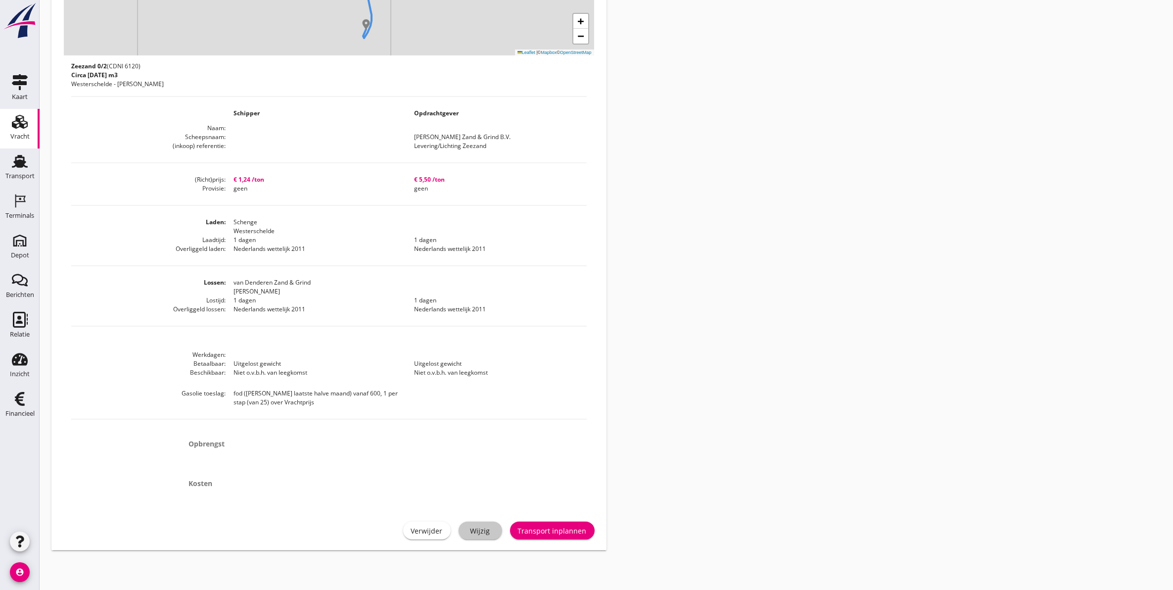
click at [501, 530] on link "Wijzig" at bounding box center [481, 531] width 44 height 18
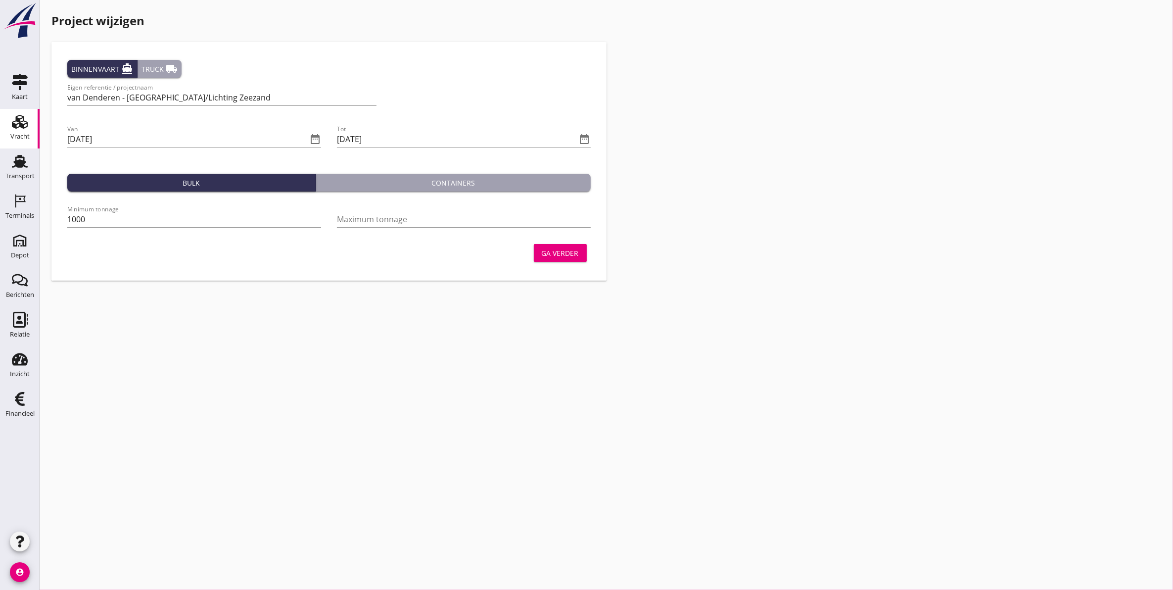
click at [578, 252] on div "Ga verder" at bounding box center [560, 253] width 37 height 10
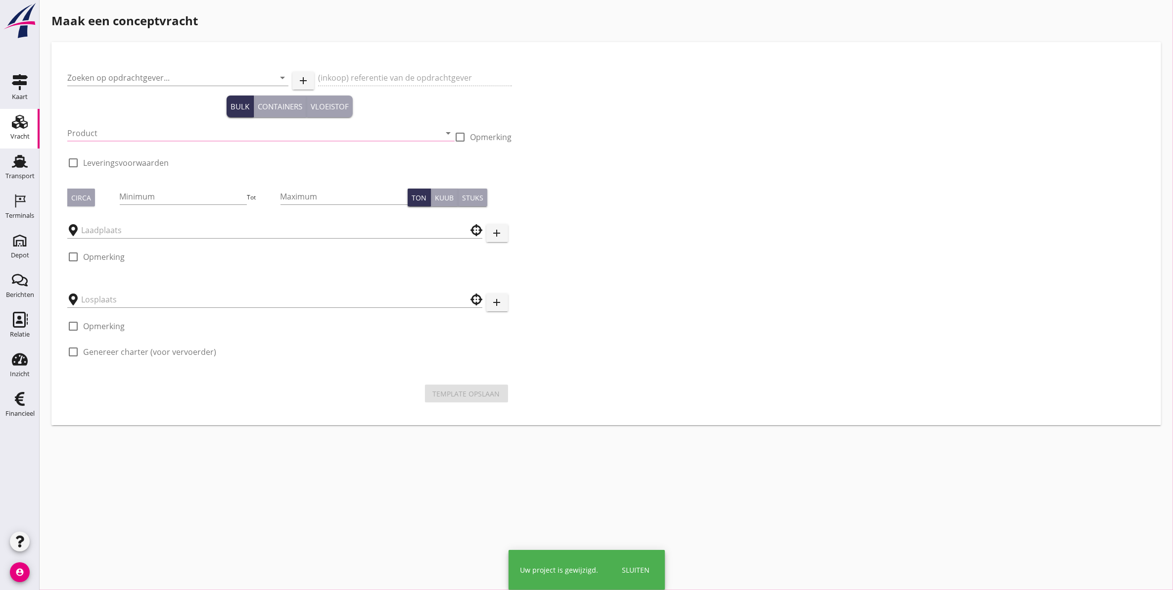
type input "[PERSON_NAME] Zand & Grind B.V."
type input "Levering/Lichting Zeezand"
type input "Zeezand 0/2 (6120)"
type input "1000"
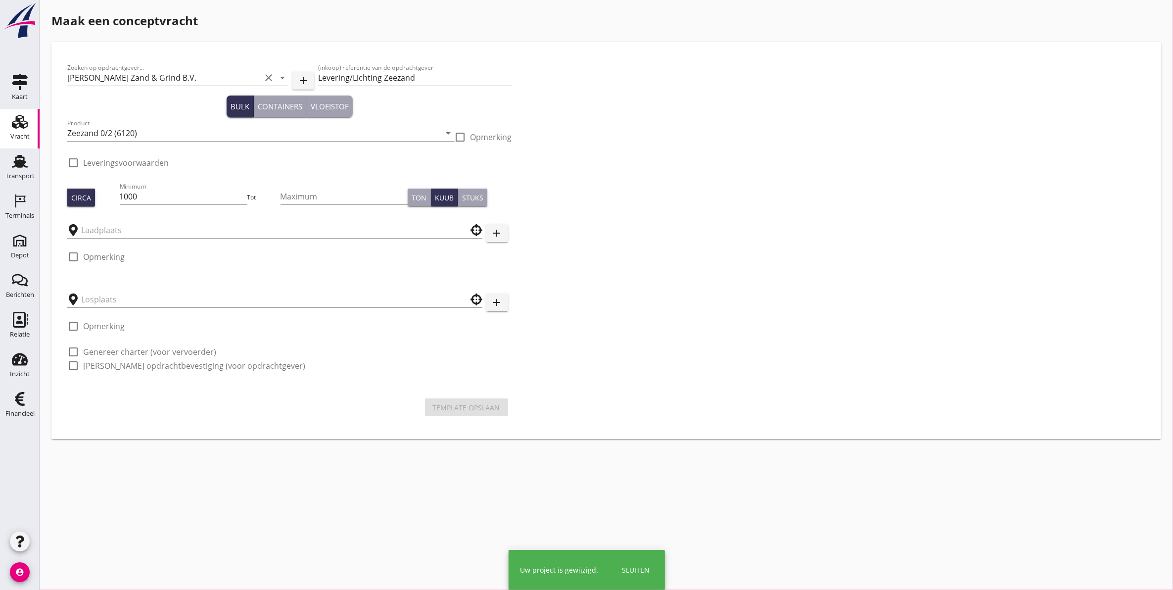
checkbox input "true"
type input "Schenge"
type input "van Denderen Zand & Grind"
checkbox input "true"
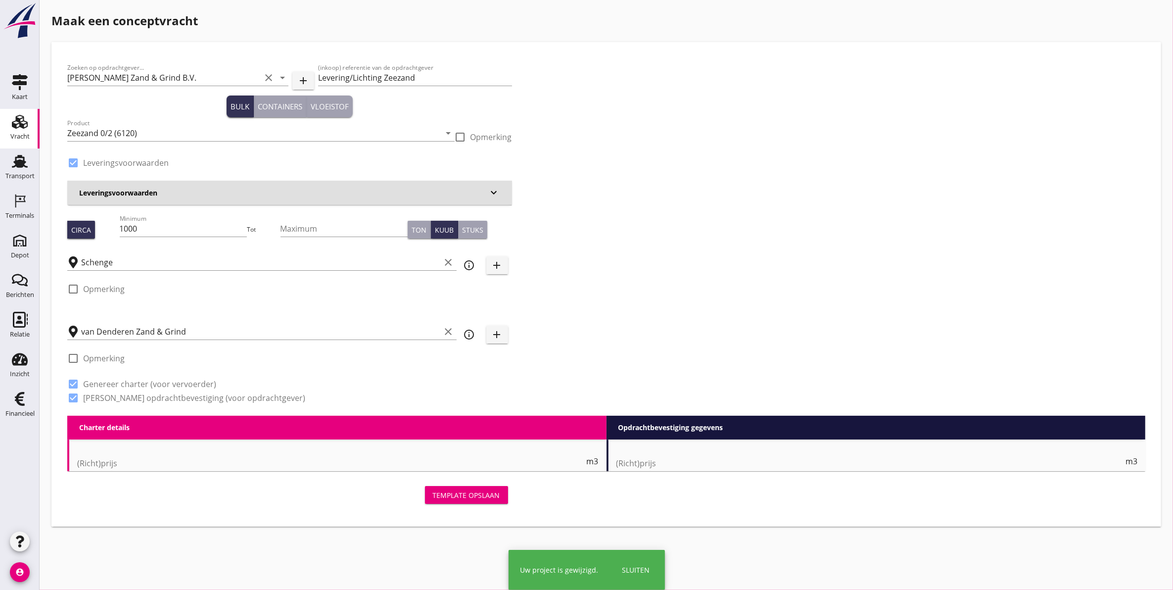
type input "1.24"
checkbox input "false"
radio input "false"
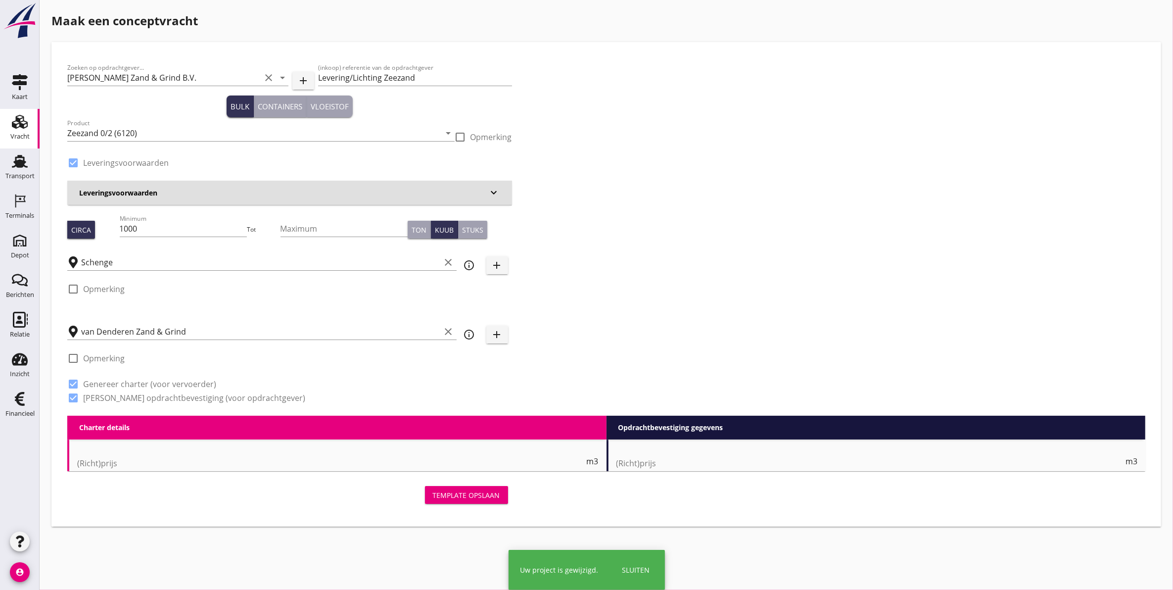
checkbox input "true"
type input "1"
type input "5.5"
checkbox input "false"
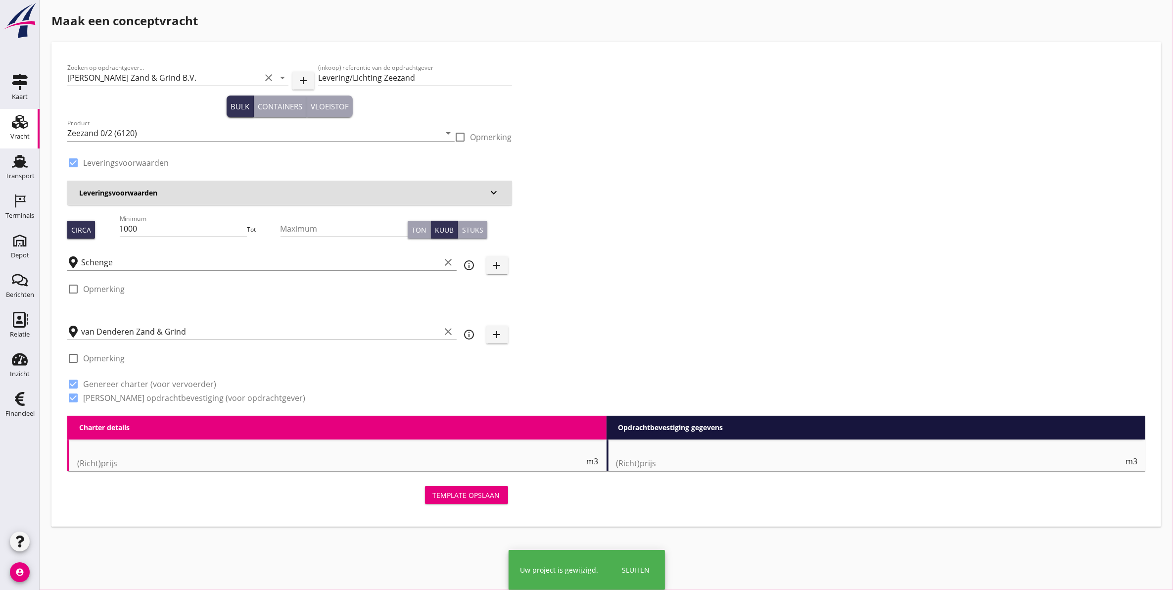
radio input "false"
type input "1"
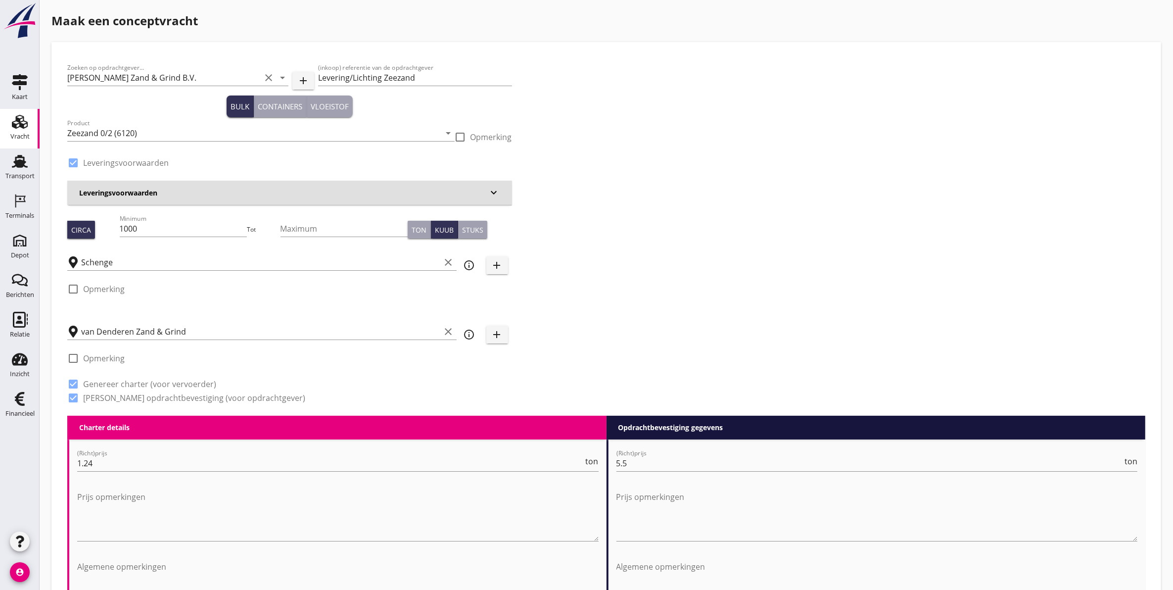
click at [85, 360] on label "Opmerking" at bounding box center [104, 358] width 42 height 10
checkbox input "true"
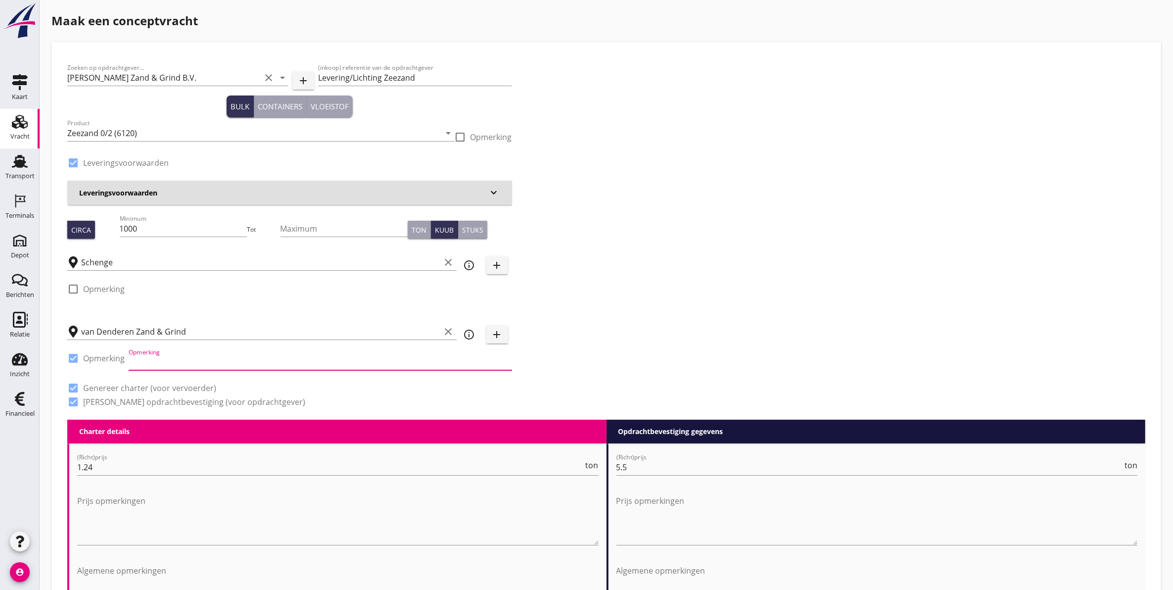
drag, startPoint x: 139, startPoint y: 362, endPoint x: 173, endPoint y: 364, distance: 34.2
click at [141, 360] on input "Opmerking" at bounding box center [320, 362] width 383 height 16
drag, startPoint x: 303, startPoint y: 364, endPoint x: 90, endPoint y: 372, distance: 213.9
click at [90, 372] on div "check_box Opmerking Opmerking Kraan: Roel van Denderen: +31 6 42 92 70 82" at bounding box center [289, 363] width 445 height 34
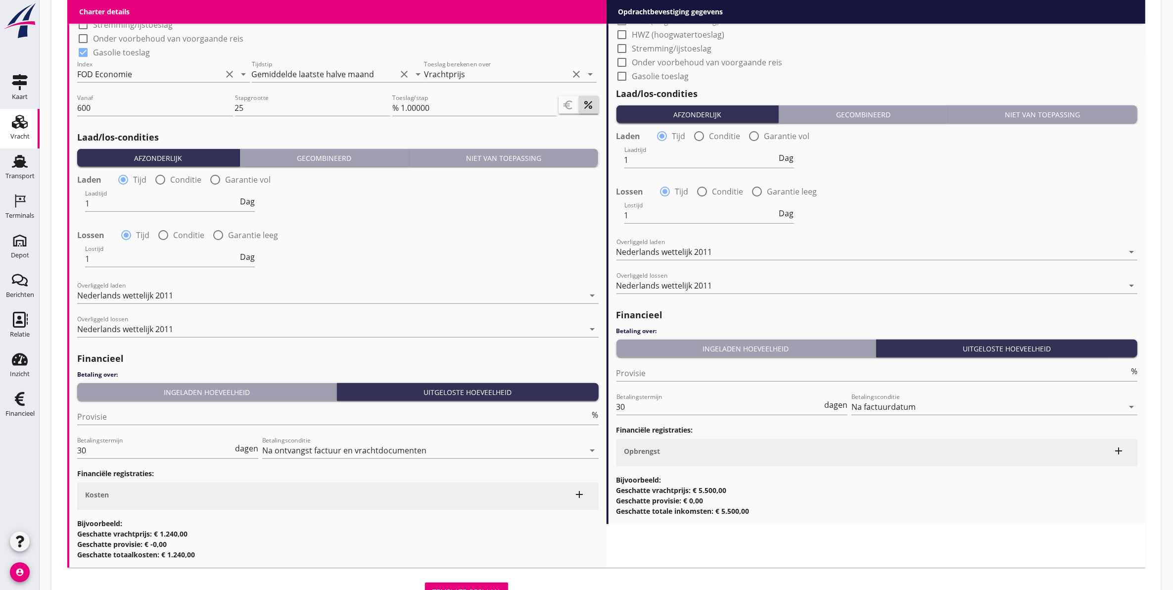
scroll to position [932, 0]
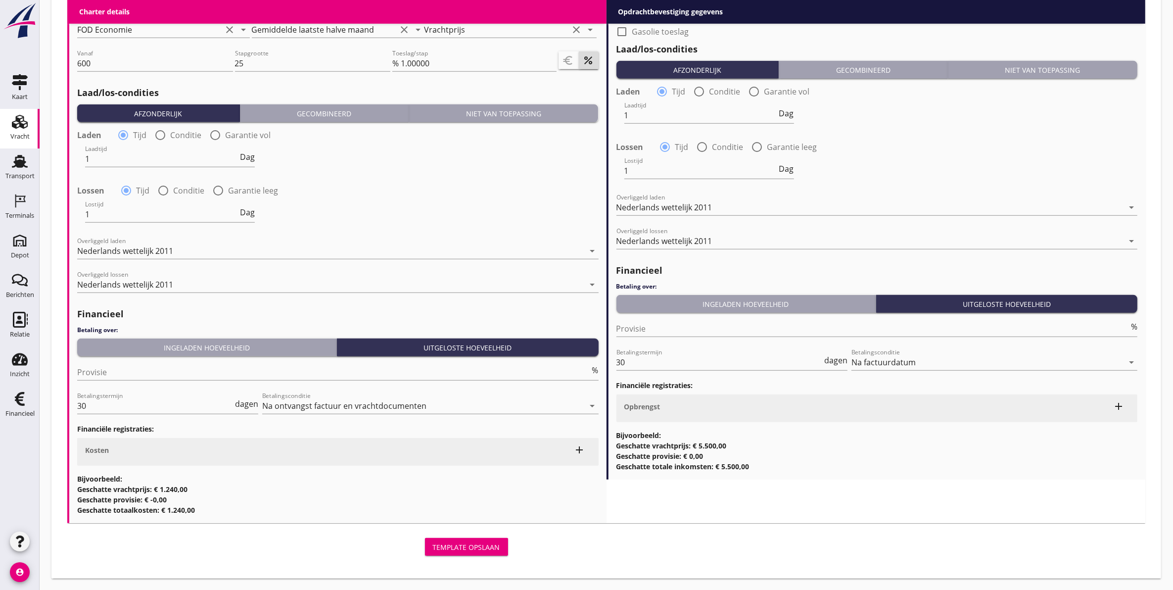
type input "Kraan: Roel van Denderen: +31 6 42 92 70 82"
click at [486, 547] on div "Template opslaan" at bounding box center [466, 547] width 67 height 10
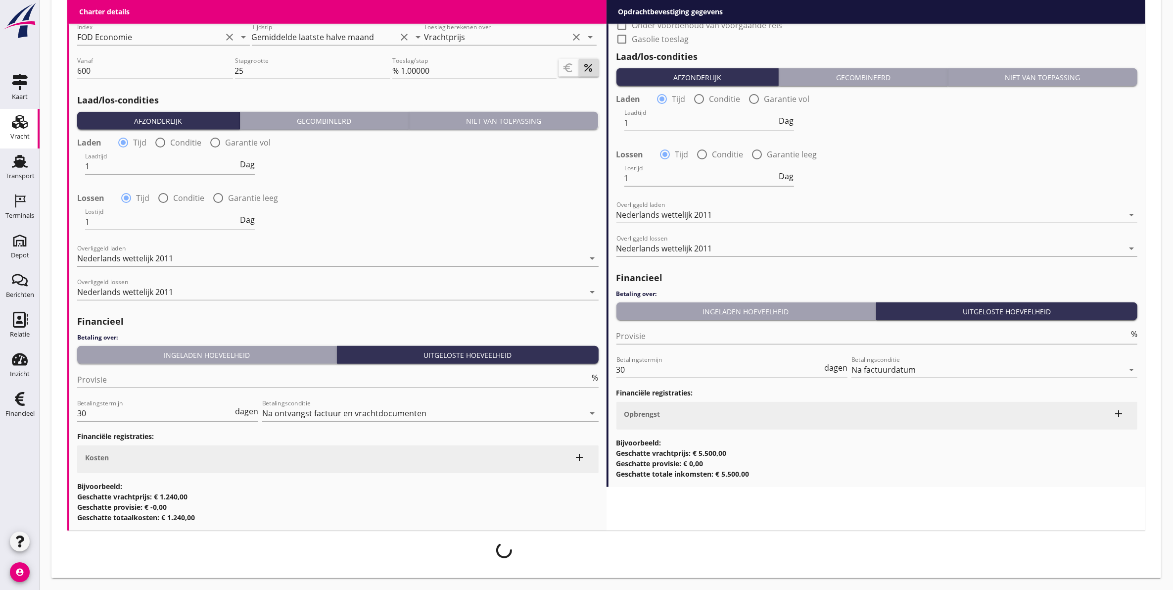
scroll to position [924, 0]
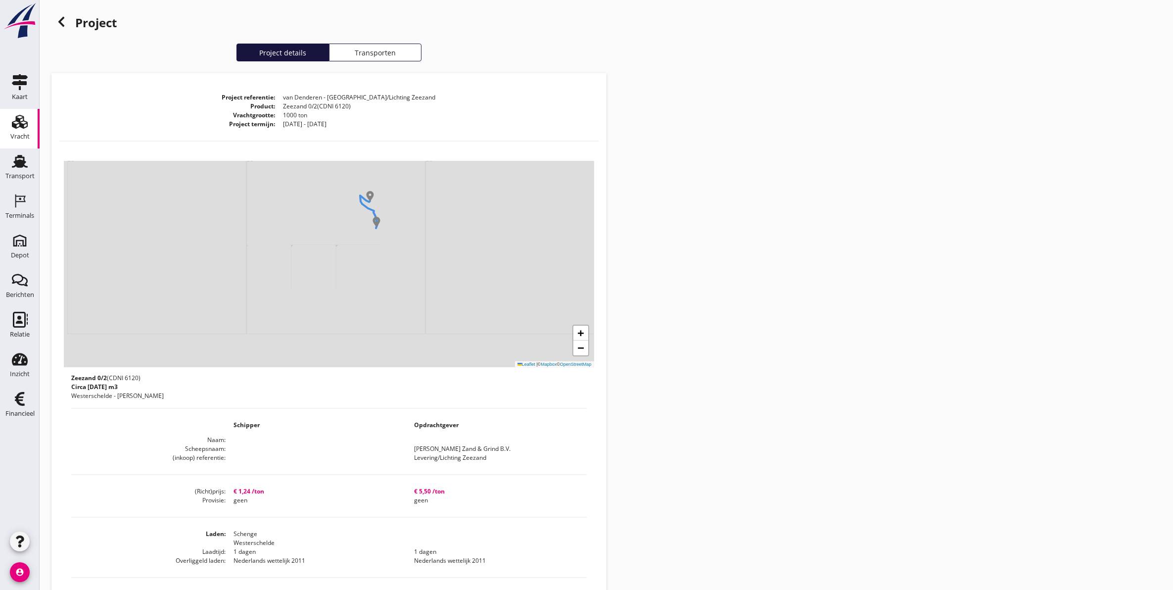
scroll to position [322, 0]
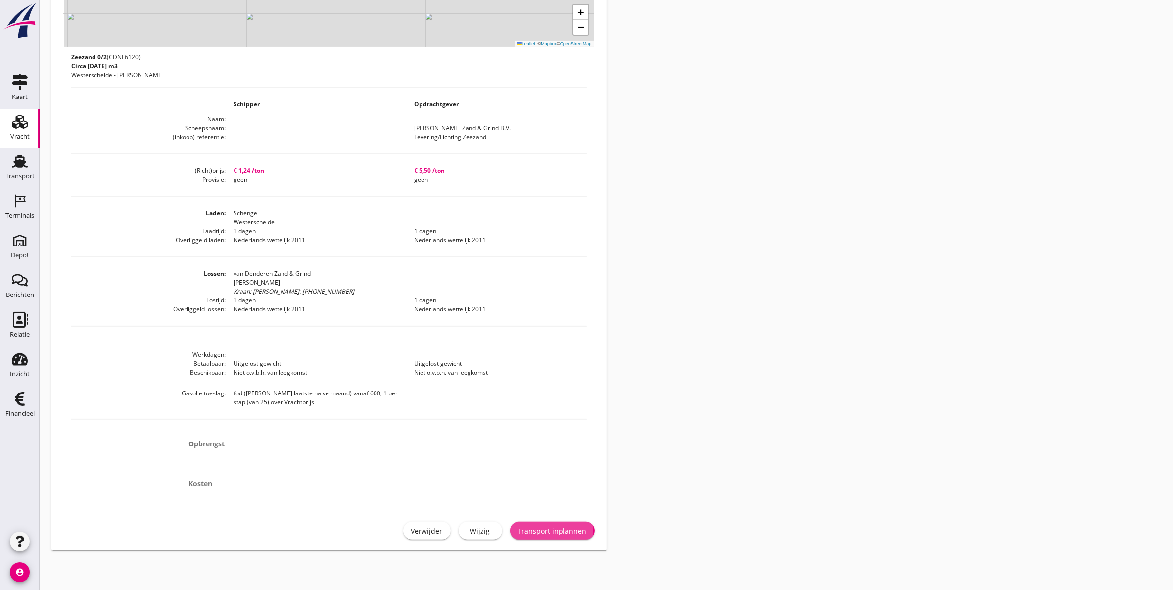
click at [547, 528] on div "Transport inplannen" at bounding box center [552, 530] width 69 height 10
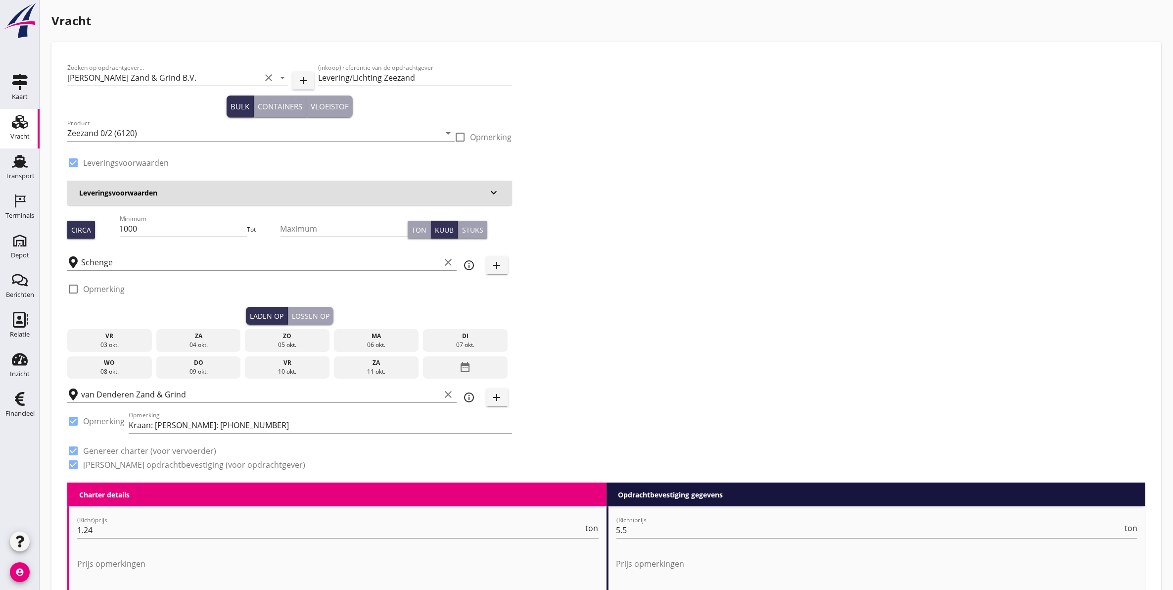
click at [15, 138] on div "Vracht" at bounding box center [19, 136] width 19 height 6
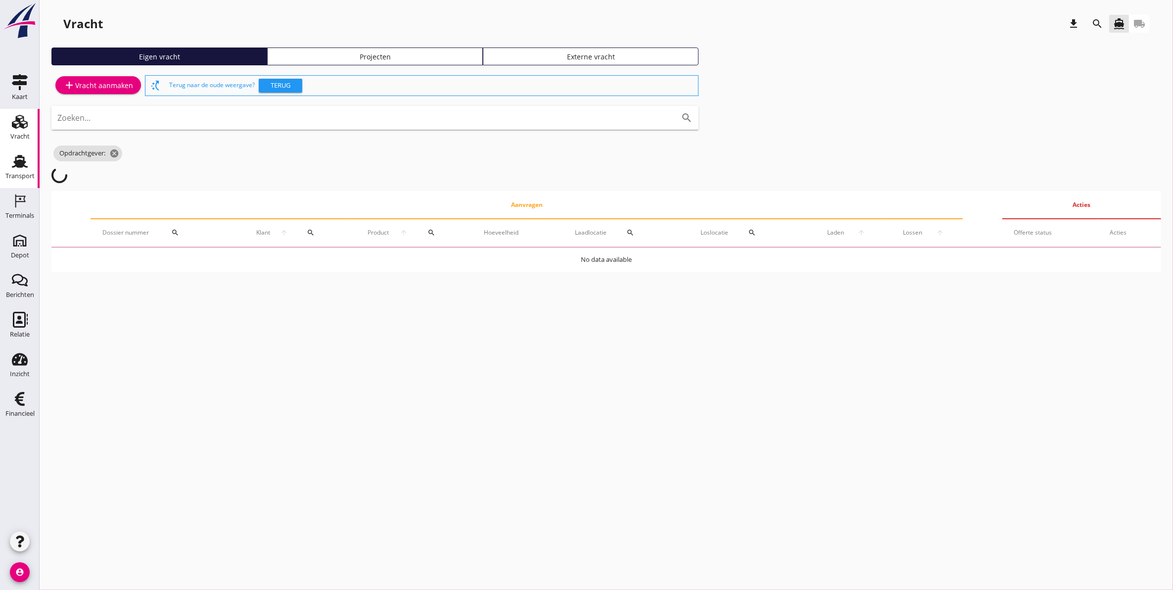
click at [29, 167] on div "Transport" at bounding box center [20, 161] width 24 height 16
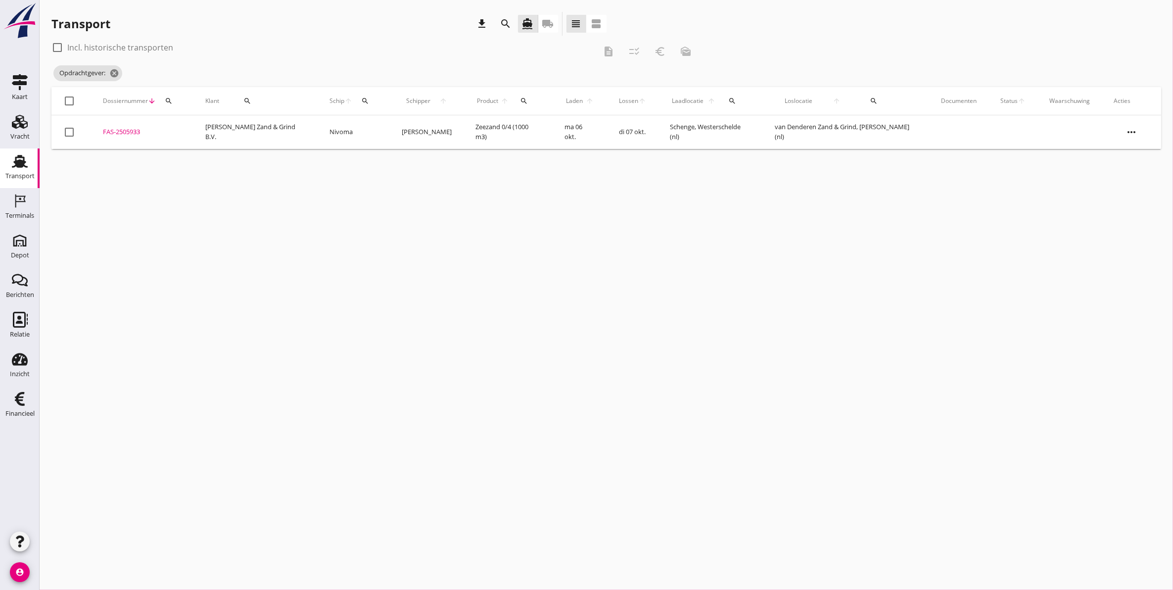
click at [130, 133] on div "FAS-2505933" at bounding box center [142, 132] width 79 height 10
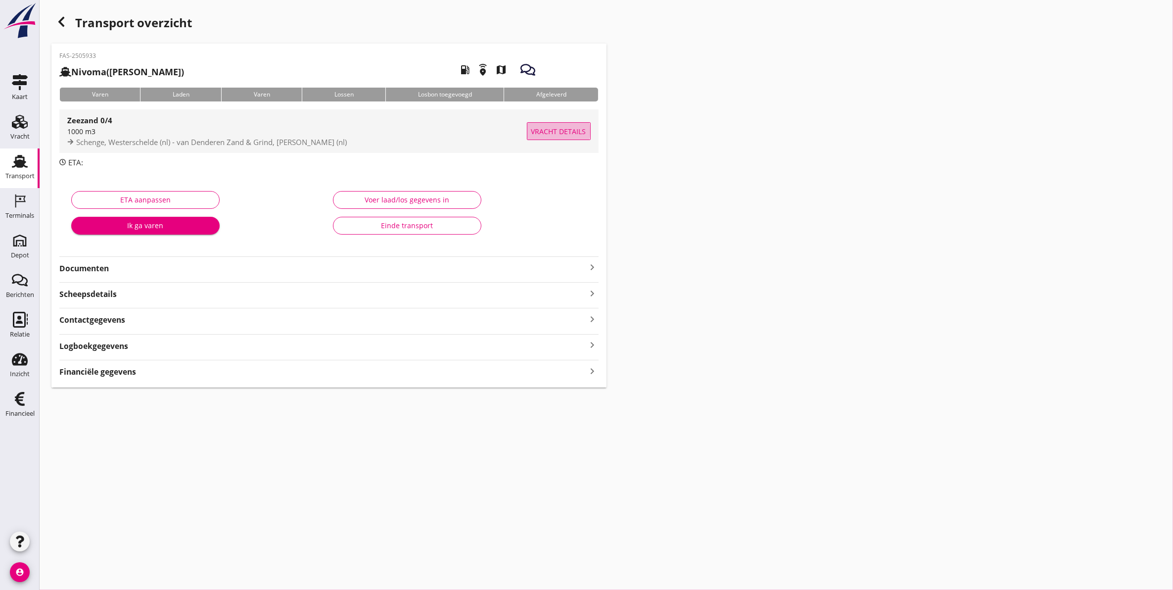
click at [563, 131] on span "Vracht details" at bounding box center [558, 131] width 55 height 10
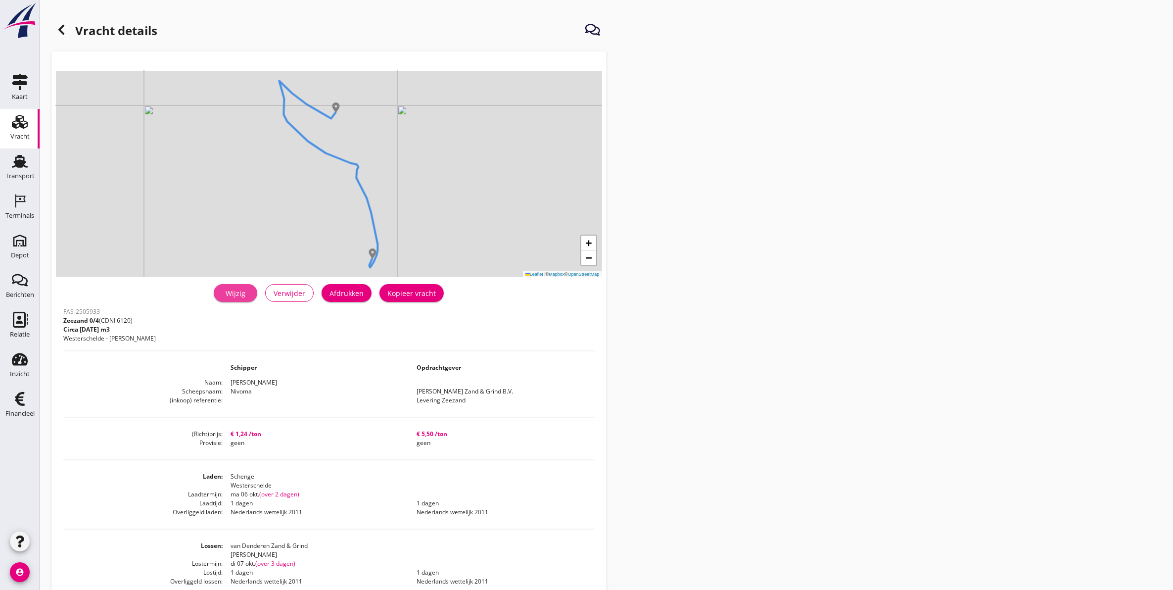
click at [243, 297] on div "Wijzig" at bounding box center [236, 293] width 28 height 10
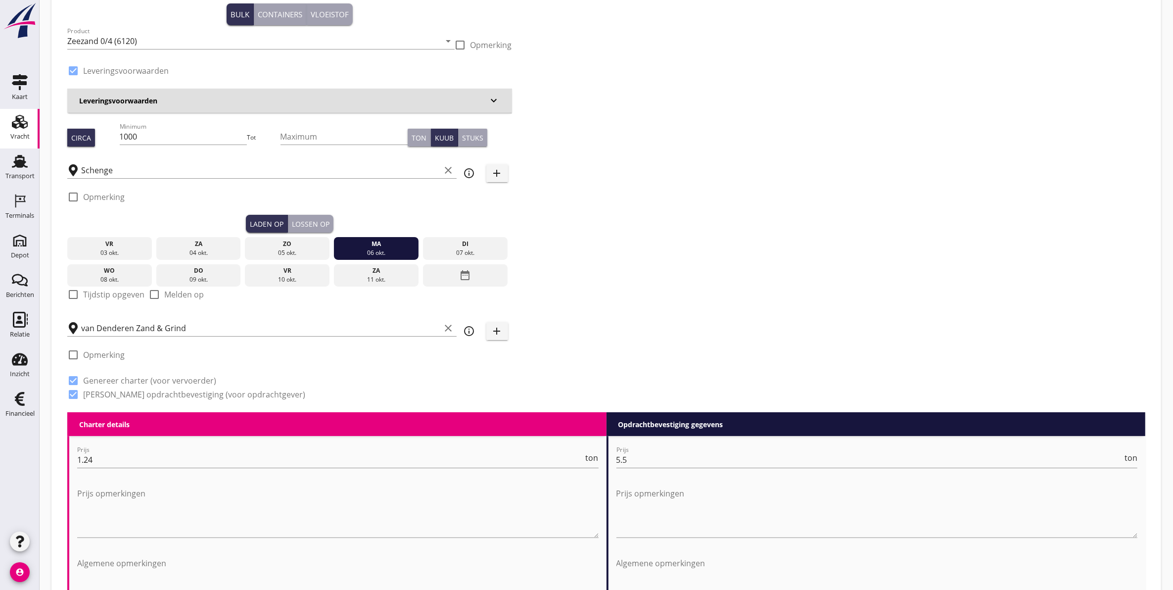
scroll to position [124, 0]
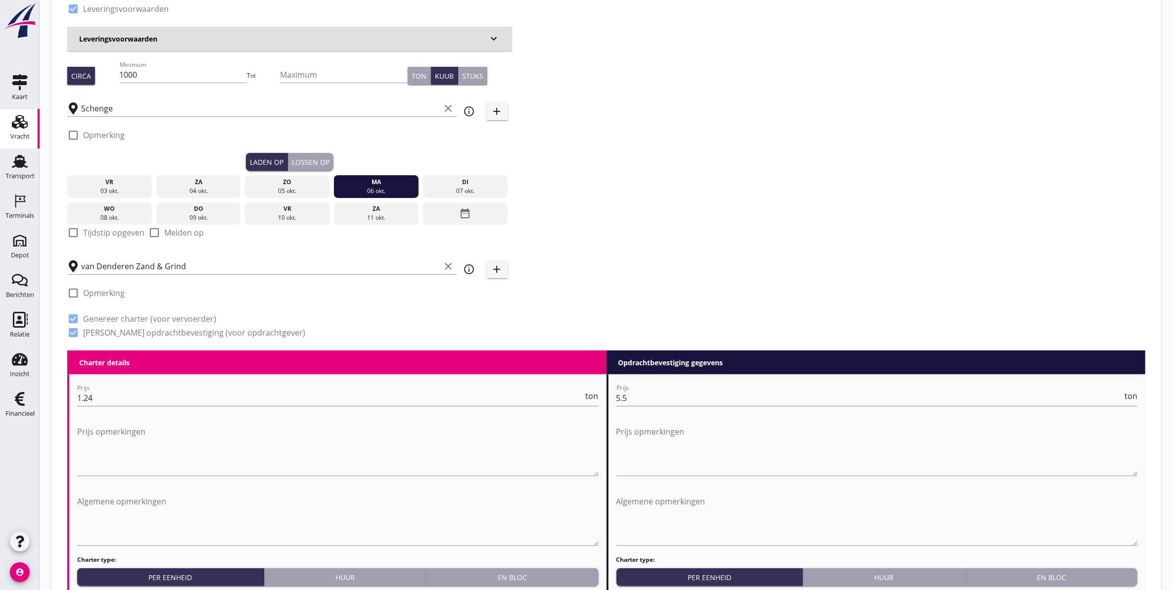
click at [73, 285] on div at bounding box center [73, 293] width 17 height 17
checkbox input "true"
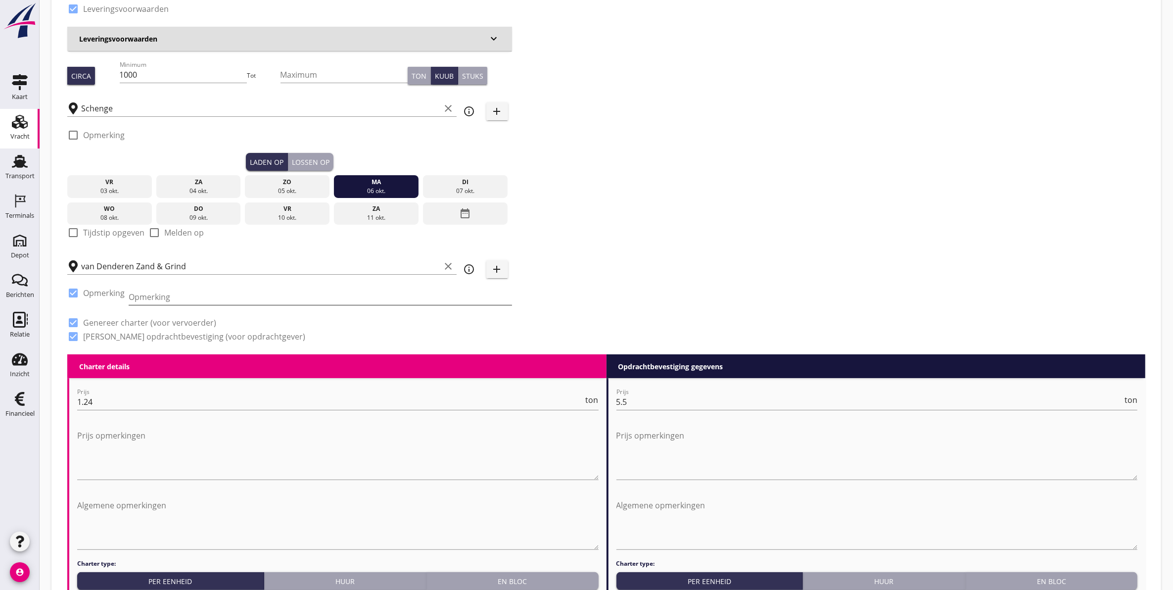
click at [152, 295] on input "Opmerking" at bounding box center [320, 297] width 383 height 16
paste input "Kraan: Roel van Denderen: +31 6 42 92 70 82"
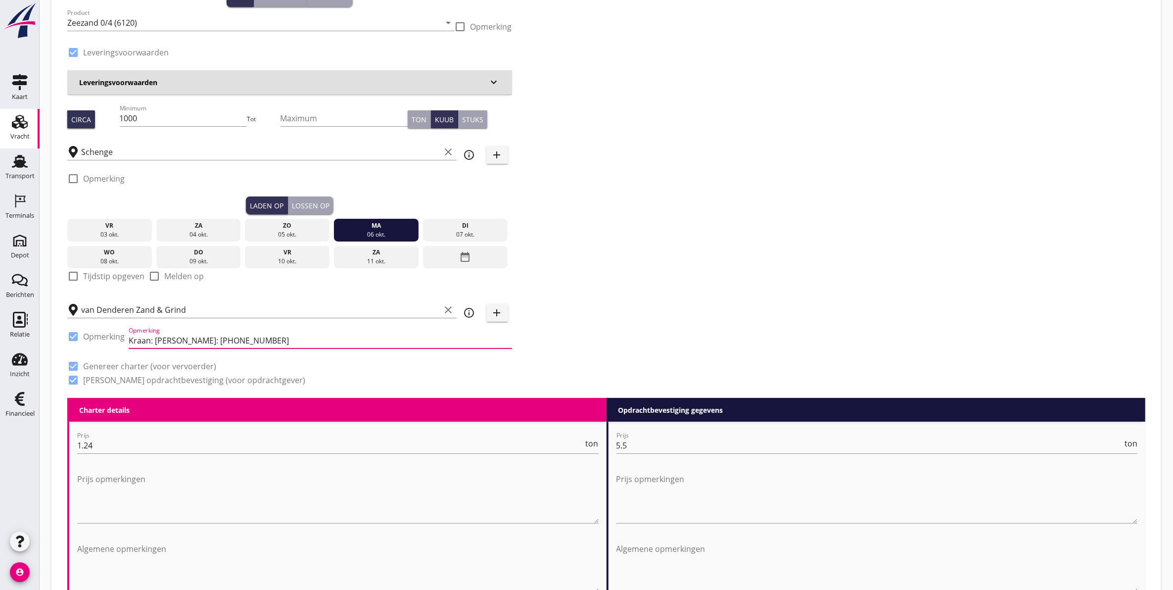
scroll to position [0, 0]
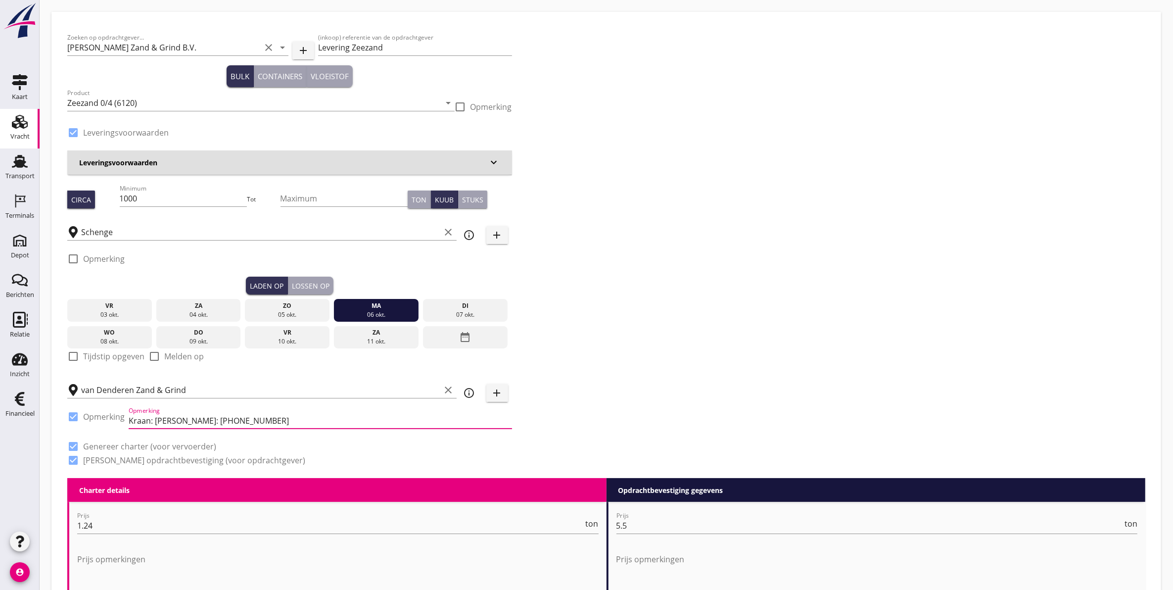
type input "Kraan: Roel van Denderen: +31 6 42 92 70 82"
click at [310, 282] on div "Lossen op" at bounding box center [311, 286] width 38 height 10
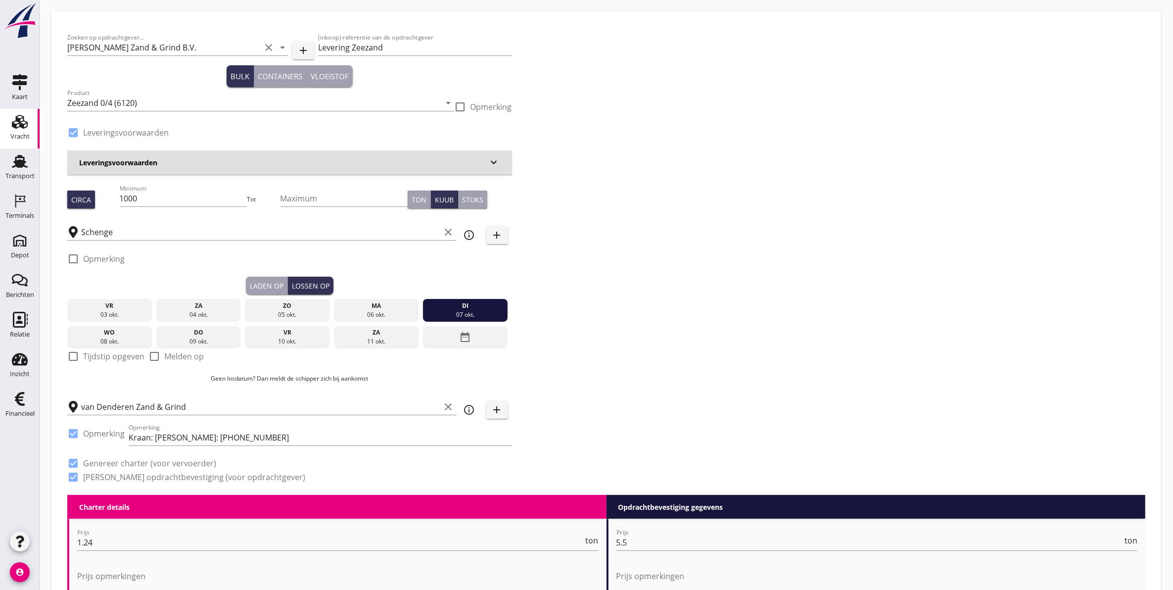
click at [268, 280] on button "Laden op" at bounding box center [267, 286] width 42 height 18
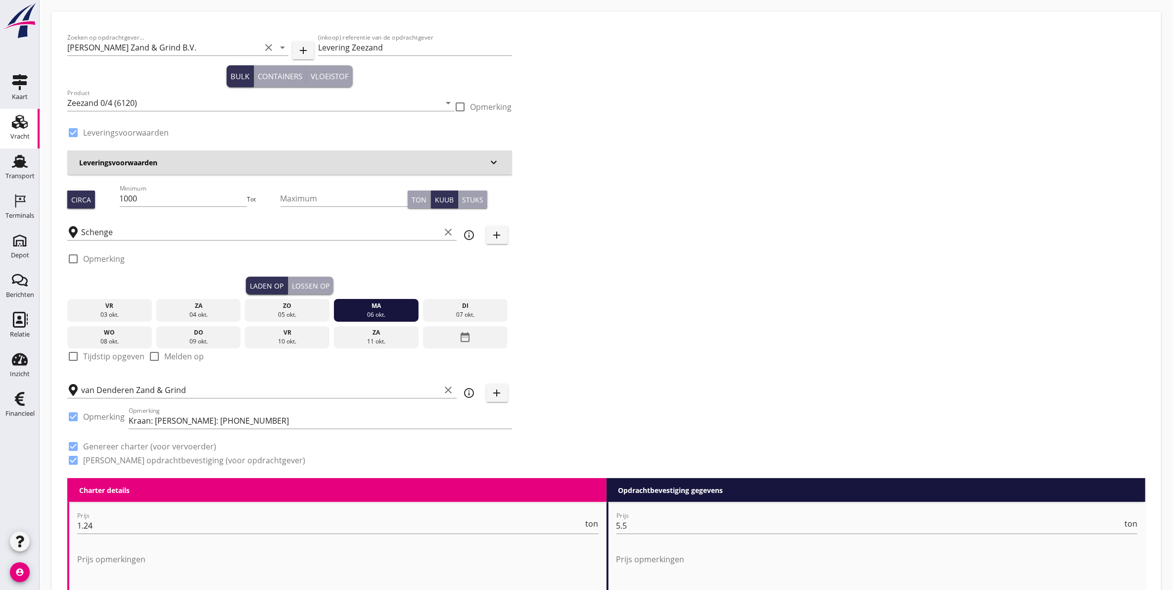
click at [420, 194] on div "Ton" at bounding box center [419, 199] width 15 height 10
drag, startPoint x: 209, startPoint y: 204, endPoint x: 86, endPoint y: 208, distance: 123.3
click at [86, 208] on div "Circa Minimum 1000 Tot Maximum Ton Kuub Stuks" at bounding box center [289, 200] width 445 height 34
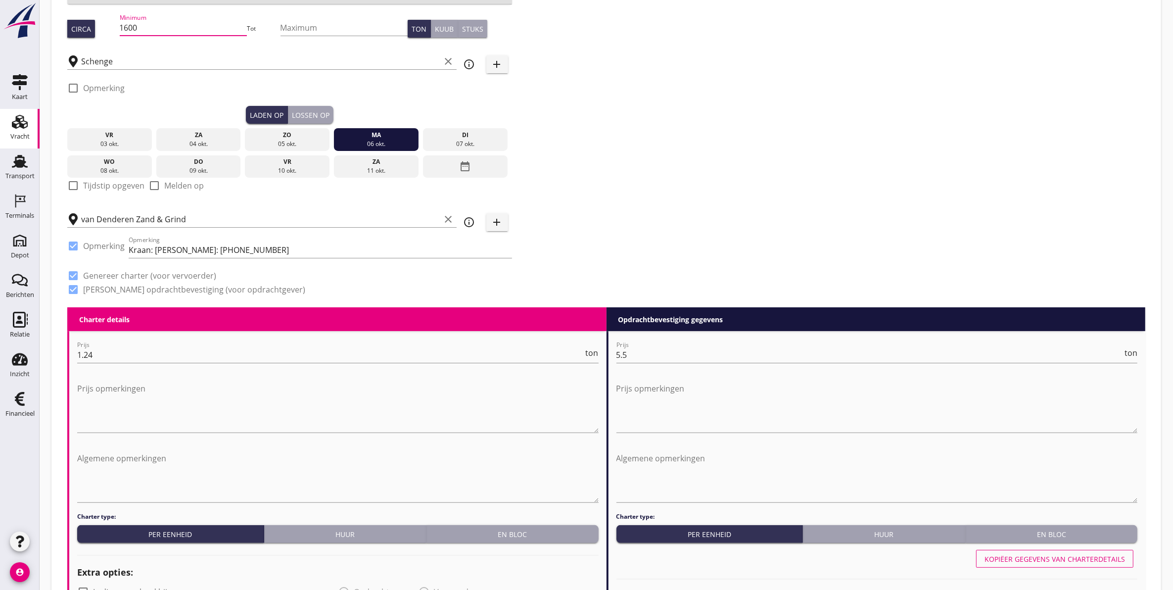
scroll to position [247, 0]
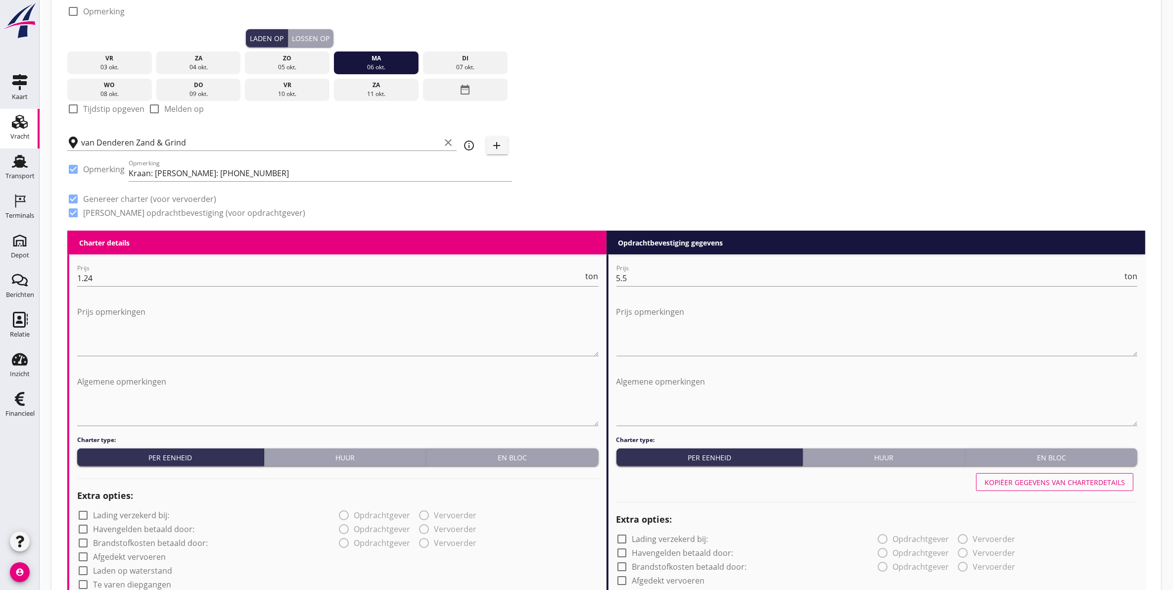
type input "1600"
click at [300, 33] on div "Lossen op" at bounding box center [311, 38] width 38 height 10
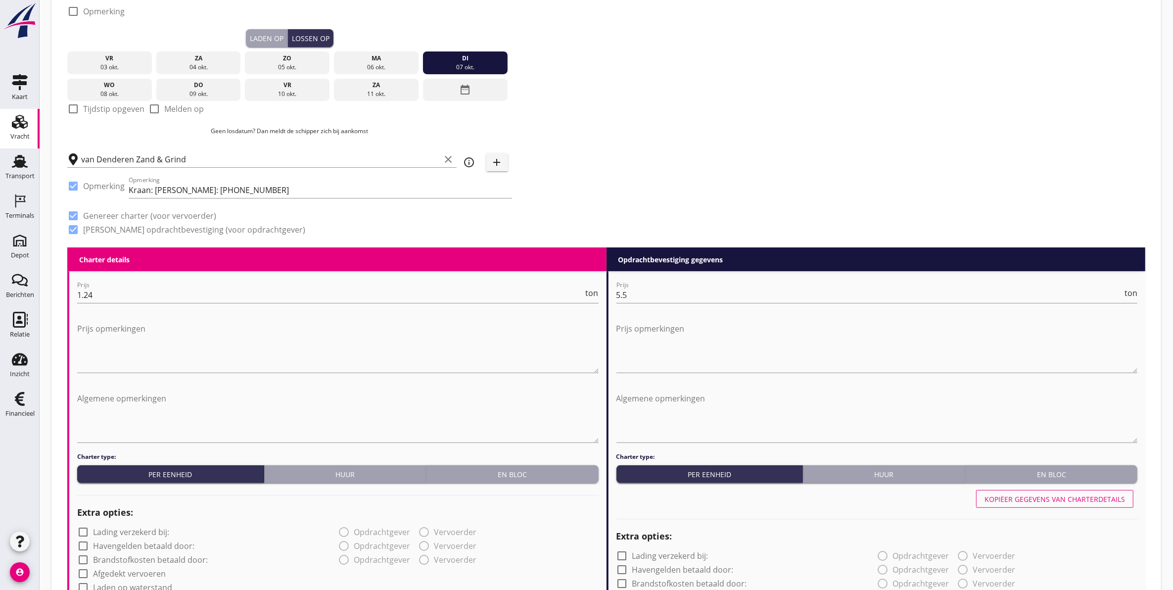
click at [272, 40] on div "Laden op" at bounding box center [267, 38] width 34 height 10
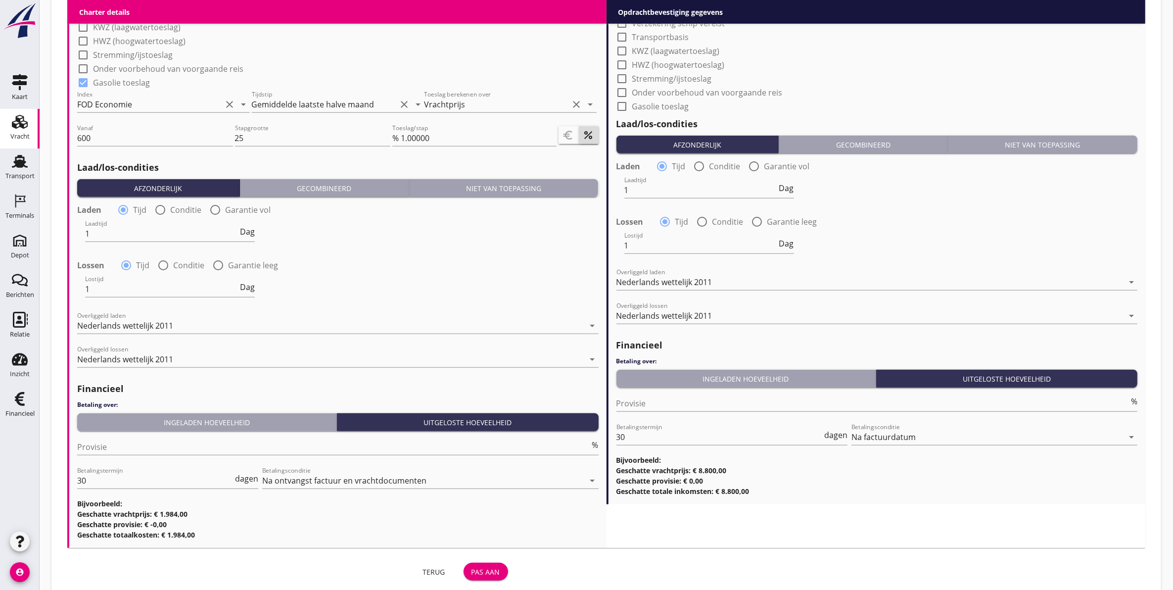
scroll to position [941, 0]
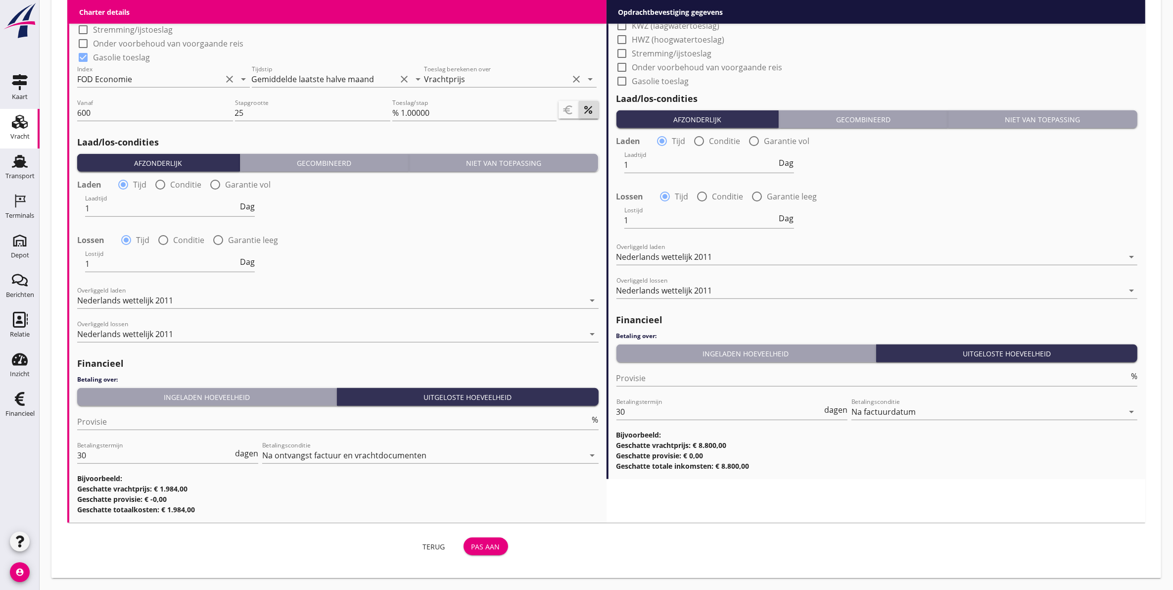
click at [498, 546] on div "Pas aan" at bounding box center [486, 546] width 29 height 10
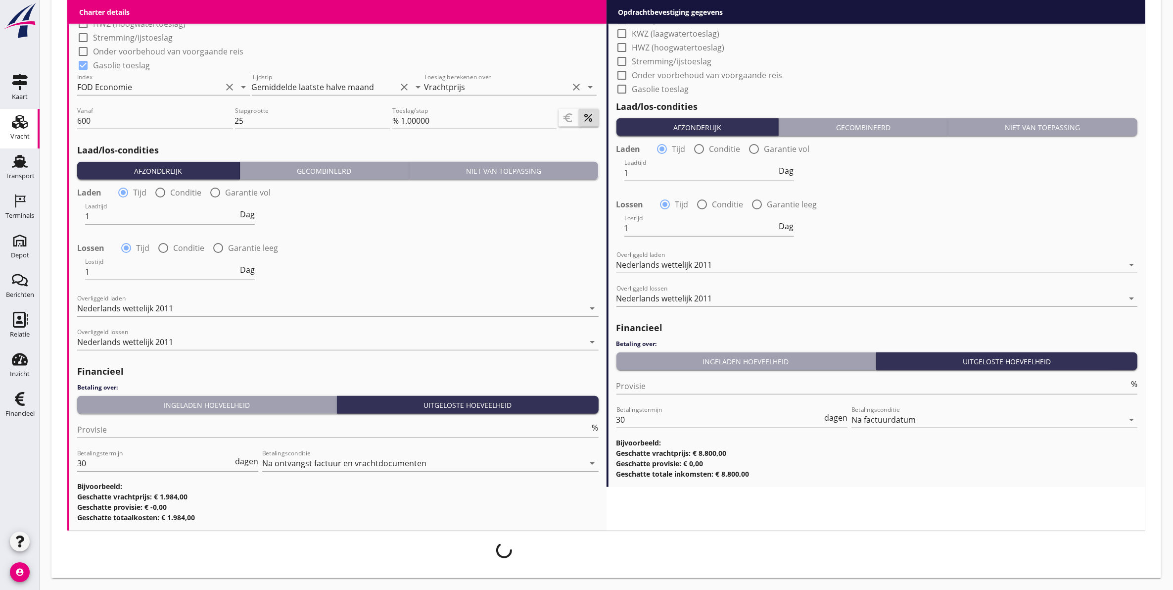
scroll to position [933, 0]
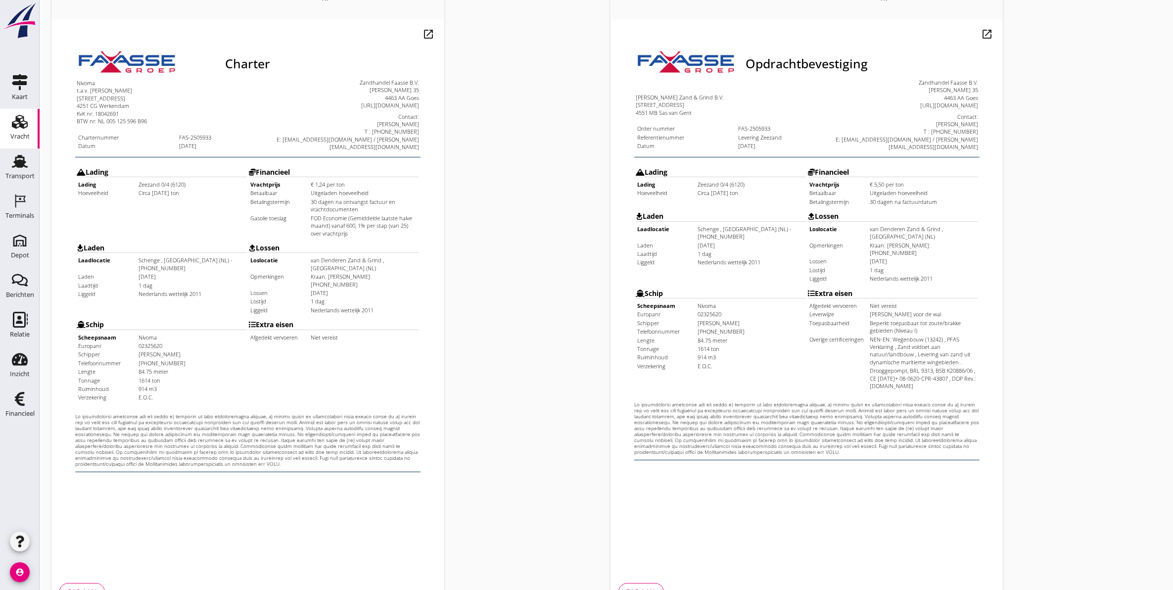
scroll to position [142, 0]
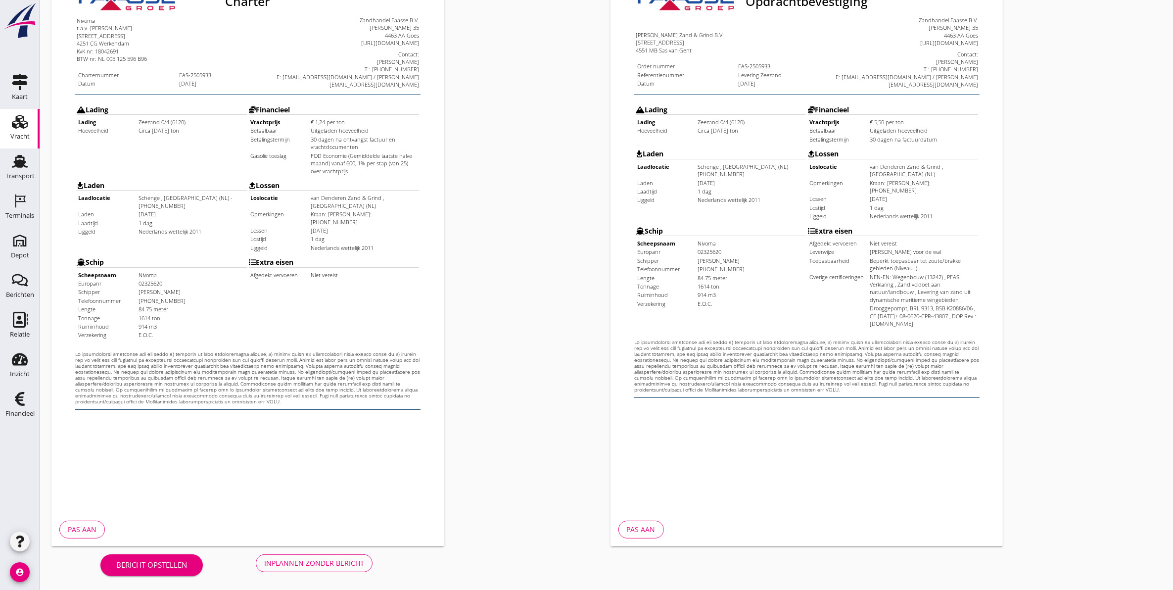
click at [333, 556] on button "Inplannen zonder bericht" at bounding box center [314, 563] width 117 height 18
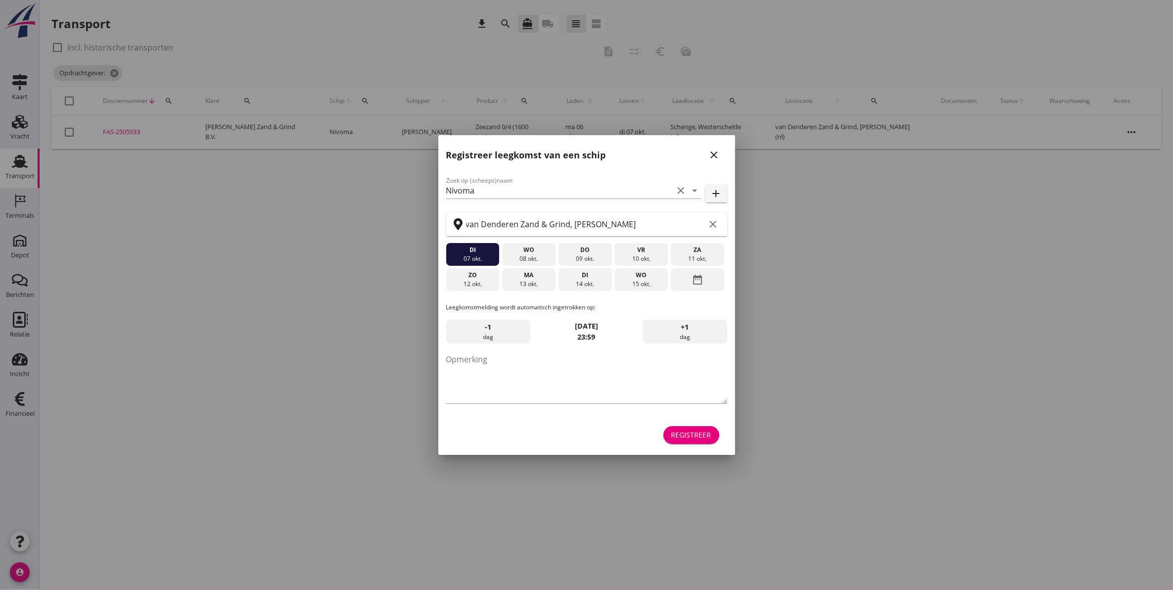
click at [715, 155] on icon "close" at bounding box center [715, 155] width 12 height 12
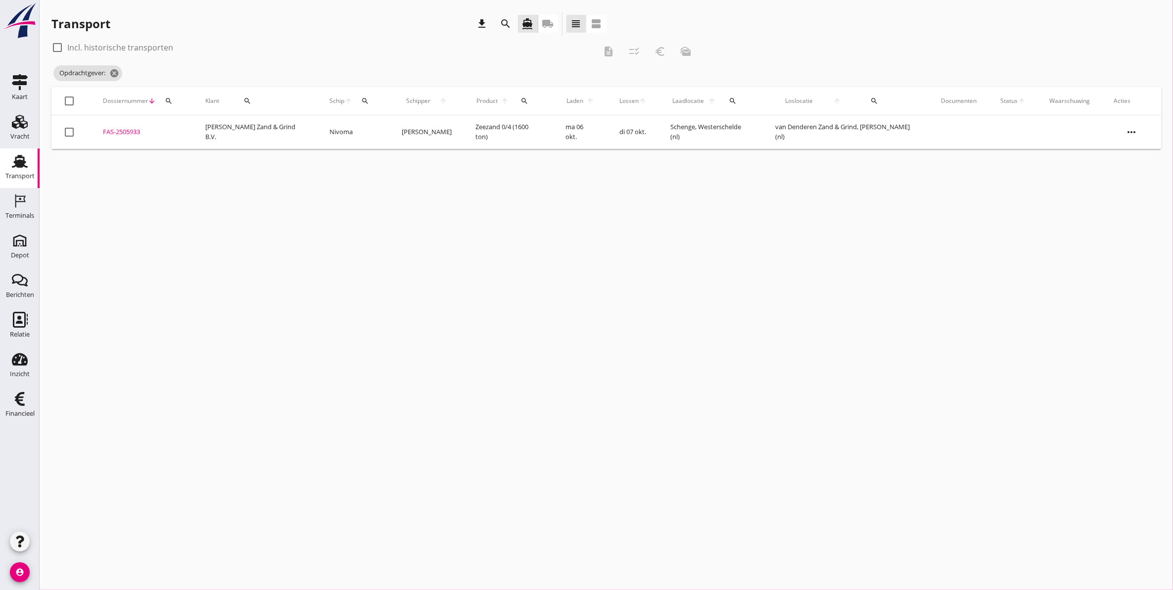
click at [124, 134] on div "FAS-2505933" at bounding box center [142, 132] width 79 height 10
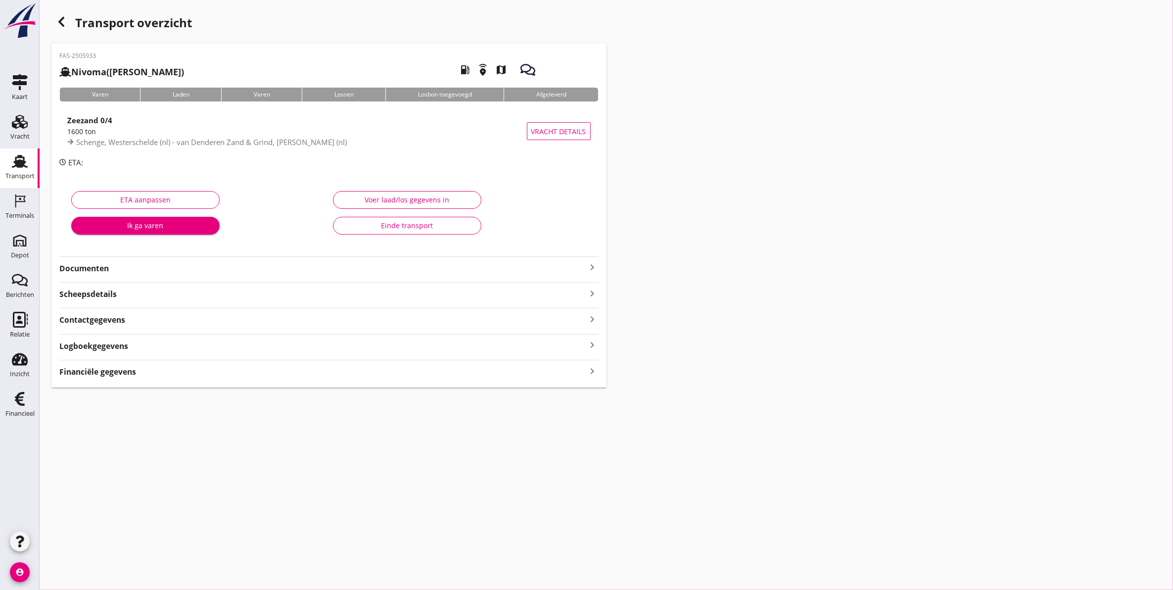
click at [94, 268] on strong "Documenten" at bounding box center [322, 268] width 527 height 11
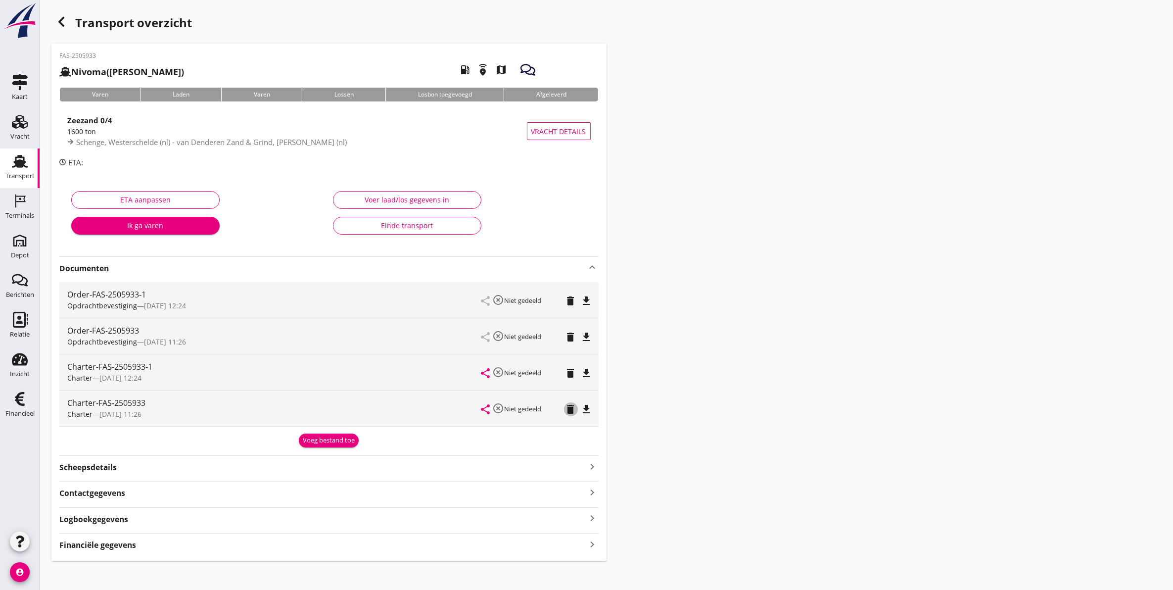
click at [566, 412] on icon "delete" at bounding box center [571, 409] width 12 height 12
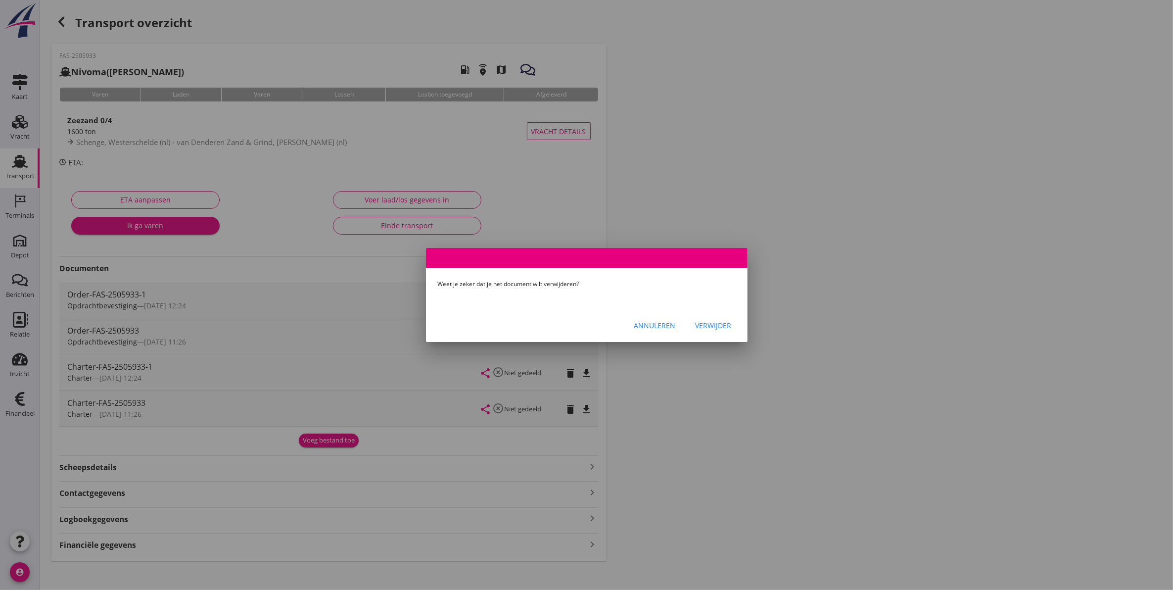
click at [703, 320] on div "Verwijder" at bounding box center [714, 325] width 36 height 10
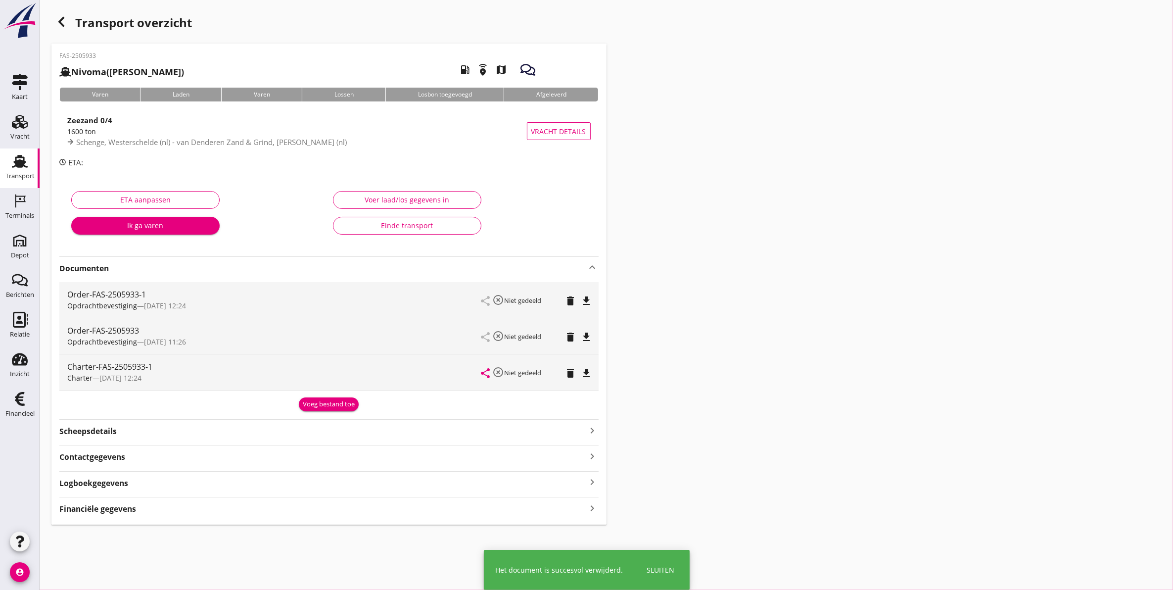
click at [571, 335] on icon "delete" at bounding box center [571, 337] width 12 height 12
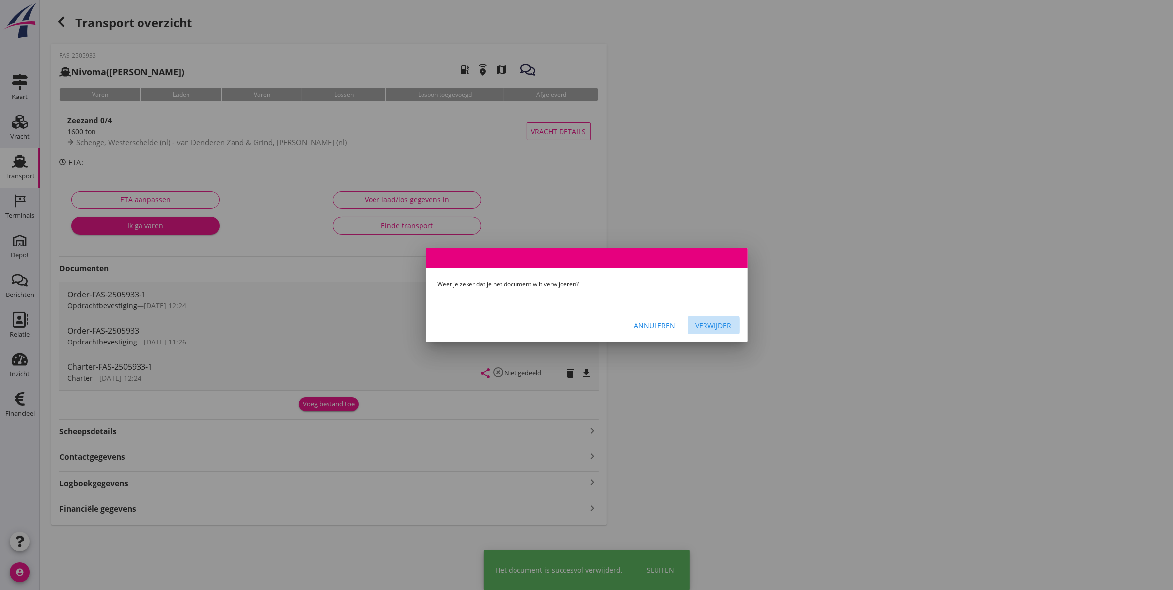
click at [710, 325] on div "Verwijder" at bounding box center [714, 325] width 36 height 10
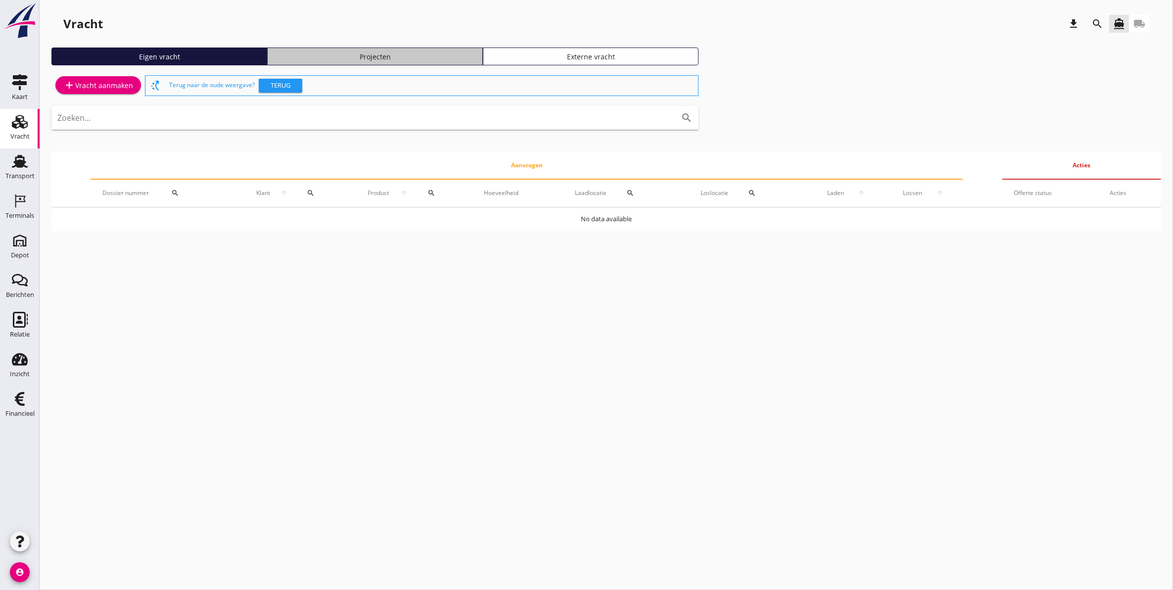
click at [374, 52] on div "Projecten" at bounding box center [375, 56] width 207 height 10
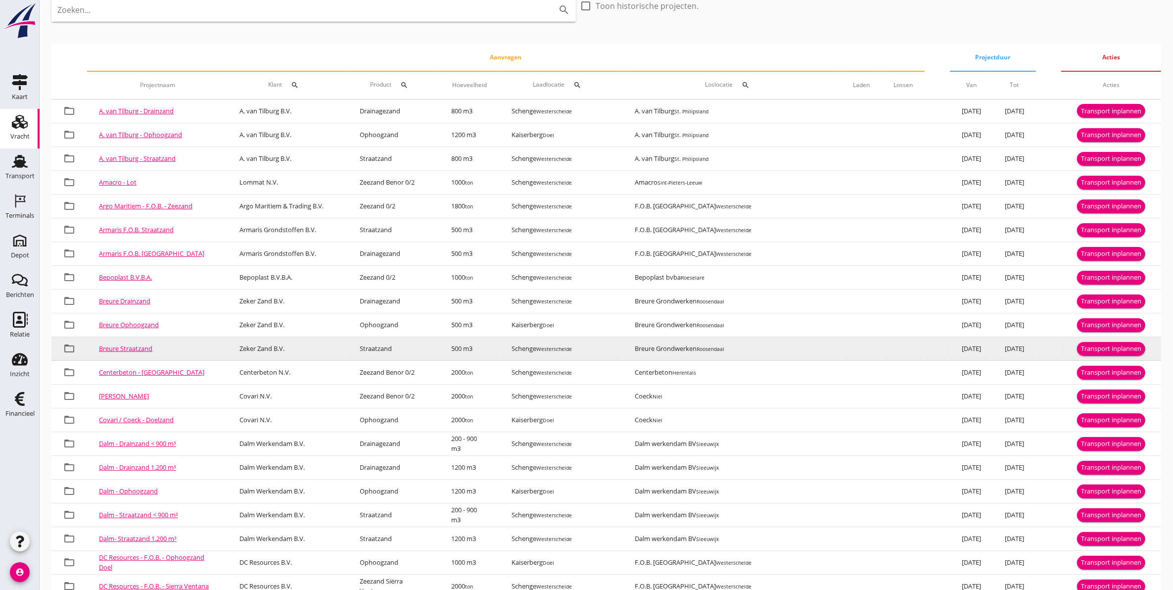
scroll to position [124, 0]
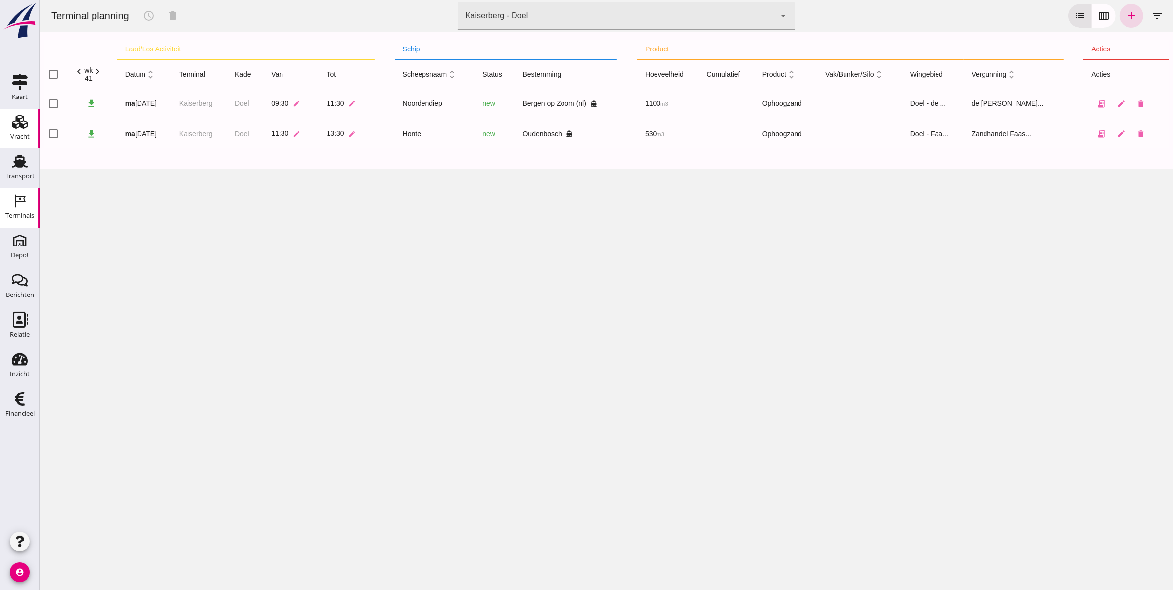
click at [26, 127] on icon "Vracht" at bounding box center [20, 122] width 16 height 16
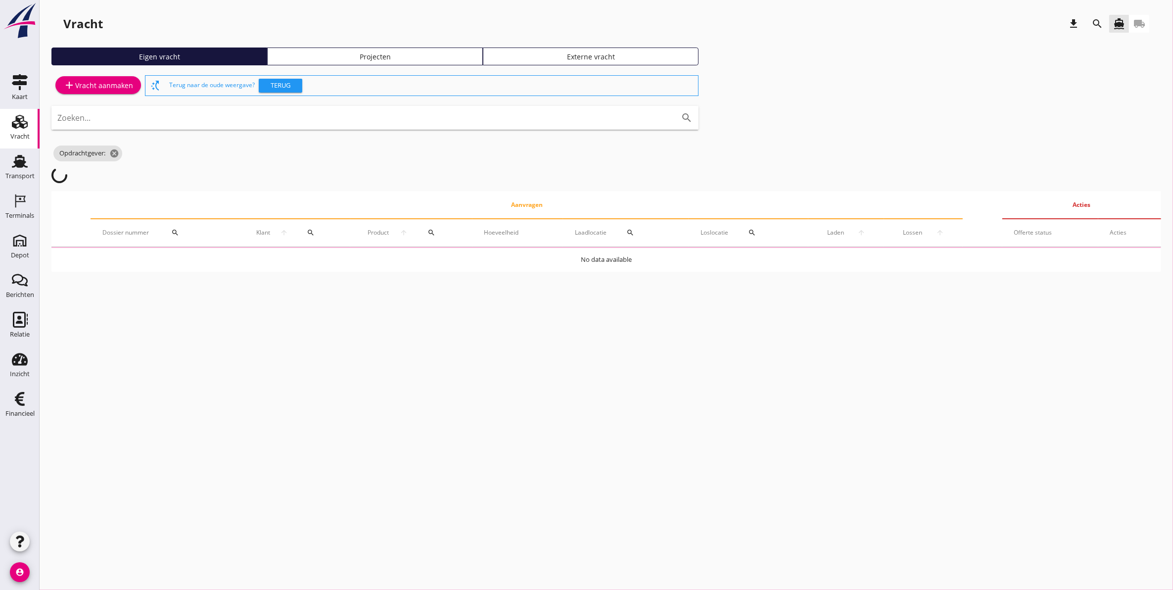
click at [339, 62] on link "Projecten" at bounding box center [375, 57] width 216 height 18
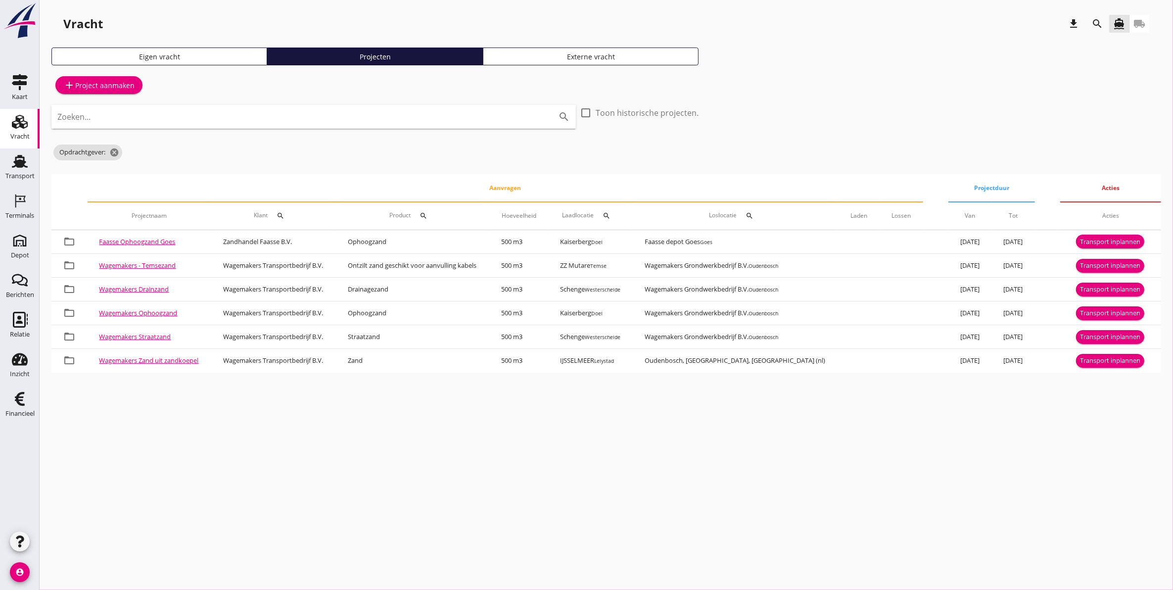
click at [1093, 25] on icon "search" at bounding box center [1098, 24] width 12 height 12
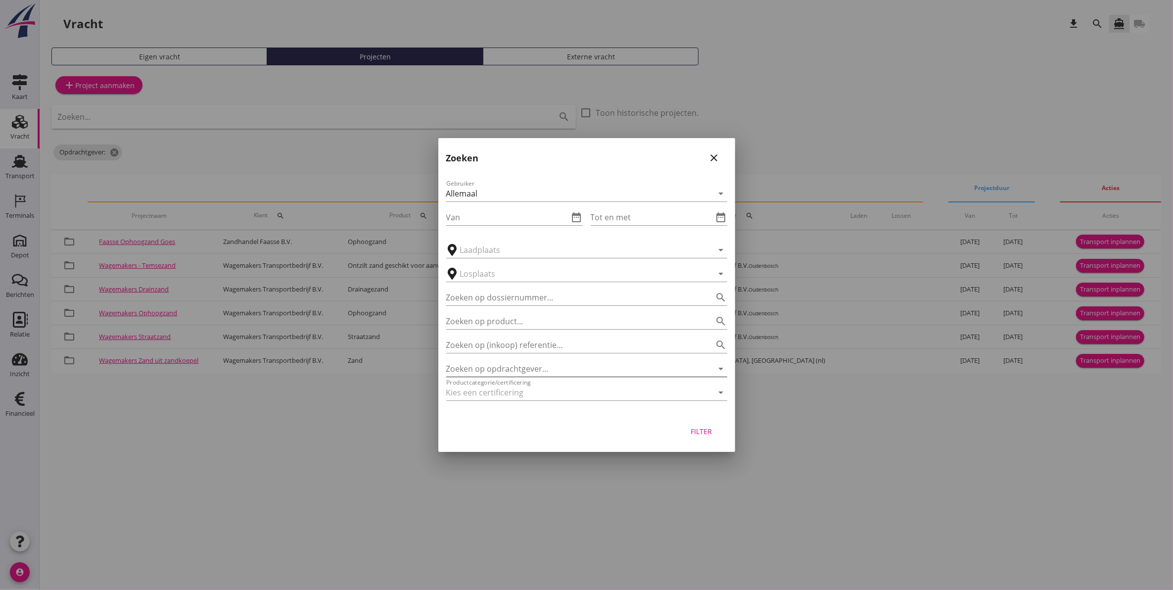
click at [523, 367] on input "Zoeken op opdrachtgever..." at bounding box center [572, 369] width 253 height 16
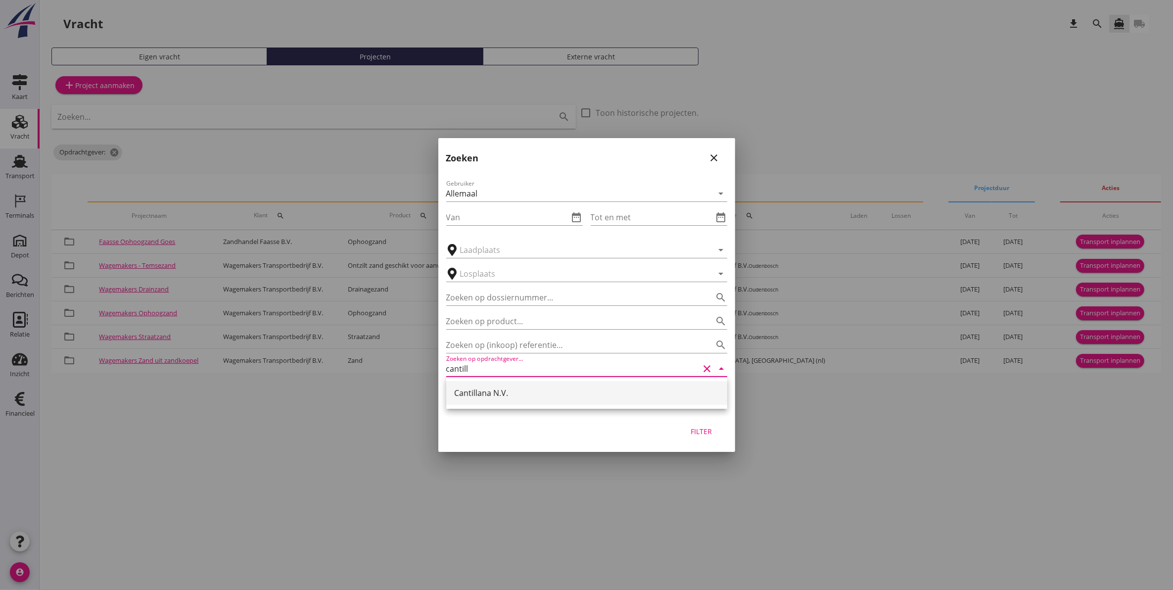
click at [485, 387] on div "Cantillana N.V." at bounding box center [586, 393] width 265 height 12
type input "Cantillana N.V."
click at [703, 433] on div "Filter" at bounding box center [702, 431] width 28 height 10
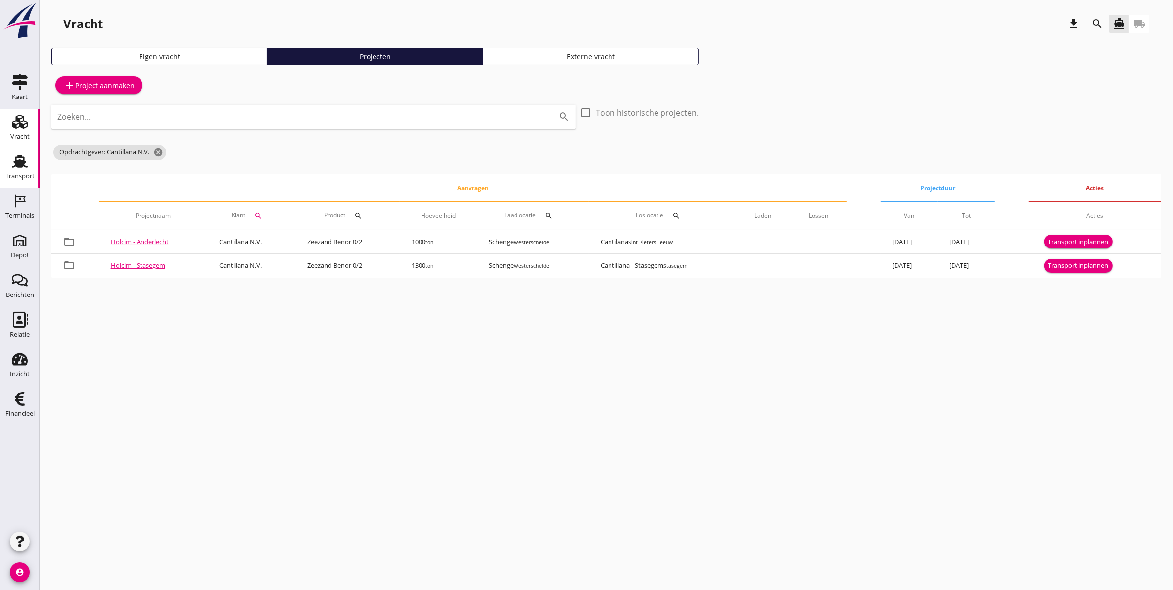
click at [27, 163] on icon "Transport" at bounding box center [20, 161] width 16 height 16
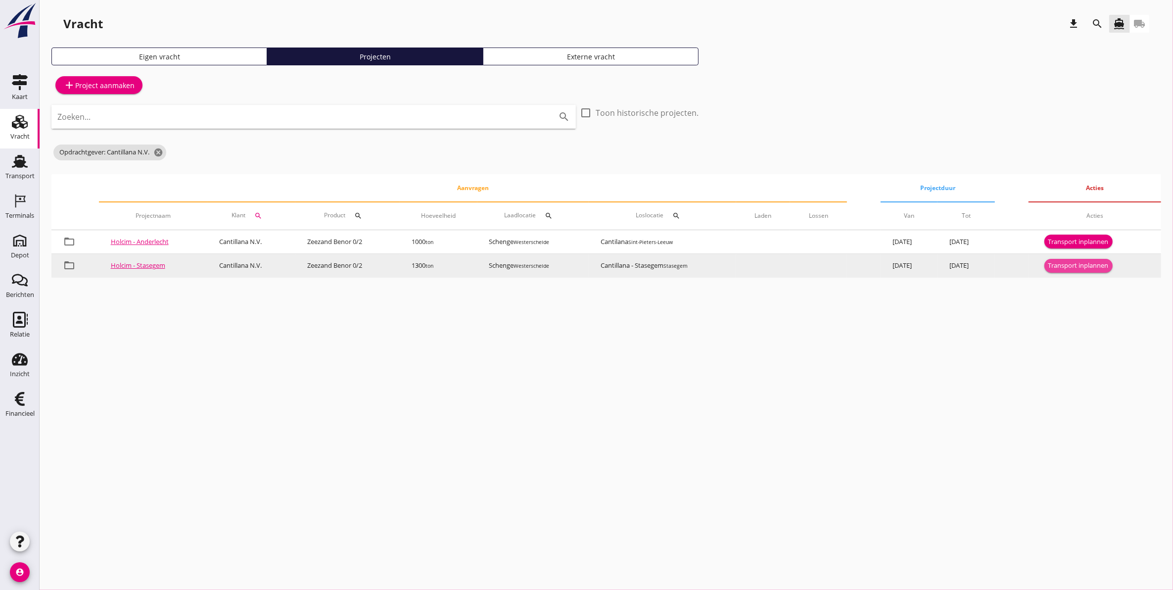
click at [1085, 269] on div "Transport inplannen" at bounding box center [1079, 266] width 60 height 10
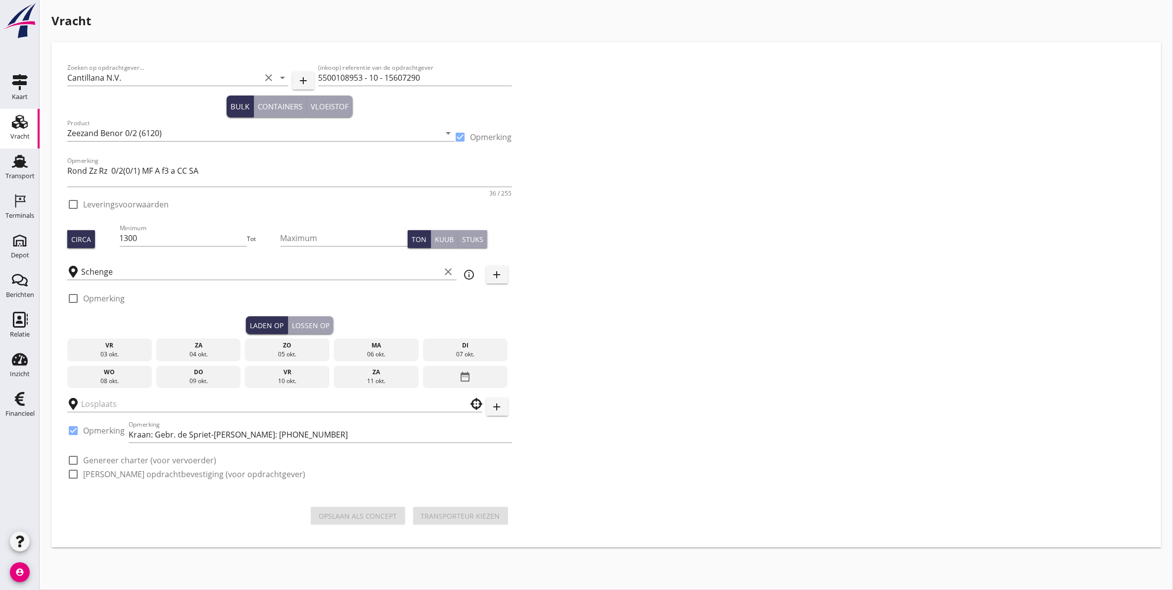
checkbox input "true"
type input "Cantillana - Stasegem"
checkbox input "true"
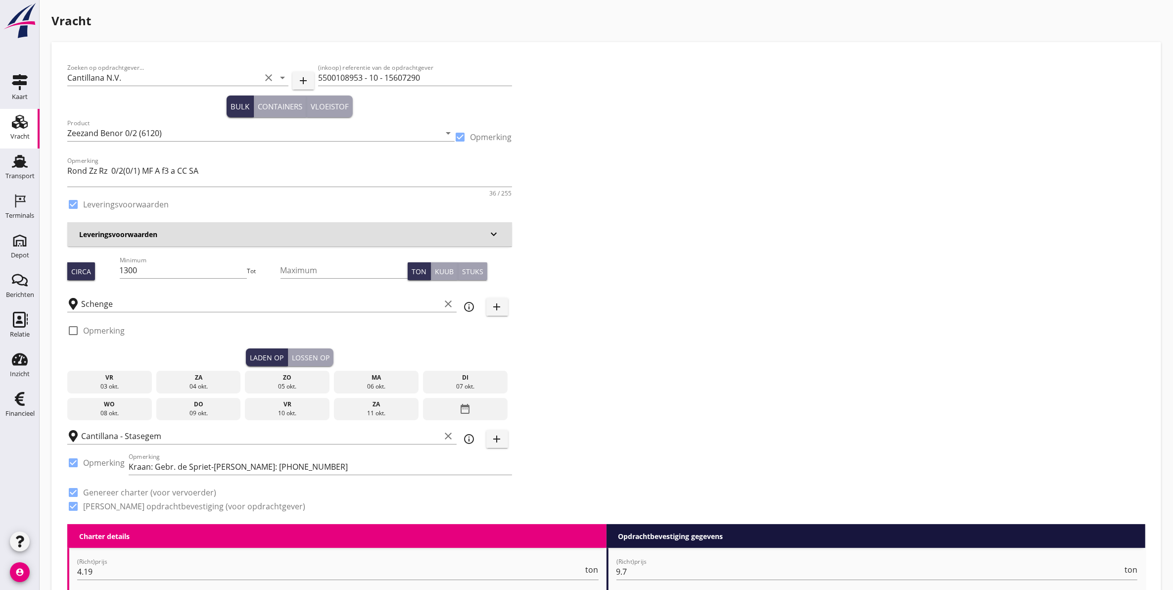
drag, startPoint x: 458, startPoint y: 376, endPoint x: 444, endPoint y: 382, distance: 15.1
click at [459, 376] on div "di" at bounding box center [466, 377] width 80 height 9
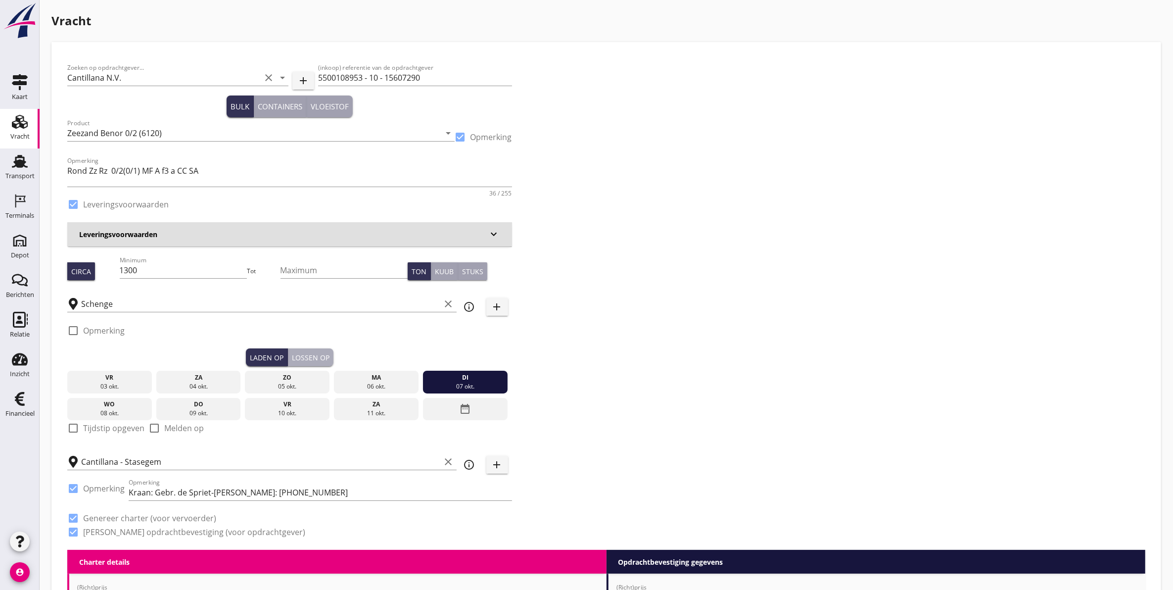
drag, startPoint x: 304, startPoint y: 356, endPoint x: 279, endPoint y: 371, distance: 29.7
click at [305, 356] on div "Lossen op" at bounding box center [311, 357] width 38 height 10
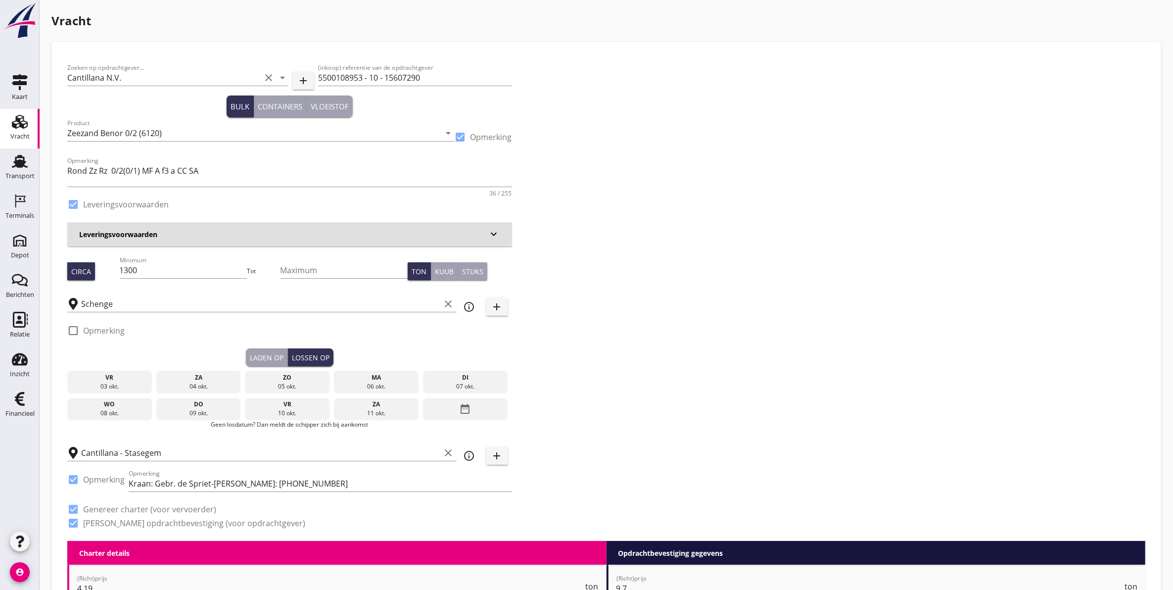
click at [113, 397] on div "[DATE] [DATE] [DATE] [DATE] [DATE] [DATE] [DATE] [DATE] [DATE] date_range" at bounding box center [289, 393] width 445 height 54
click at [119, 405] on div "wo" at bounding box center [110, 404] width 80 height 9
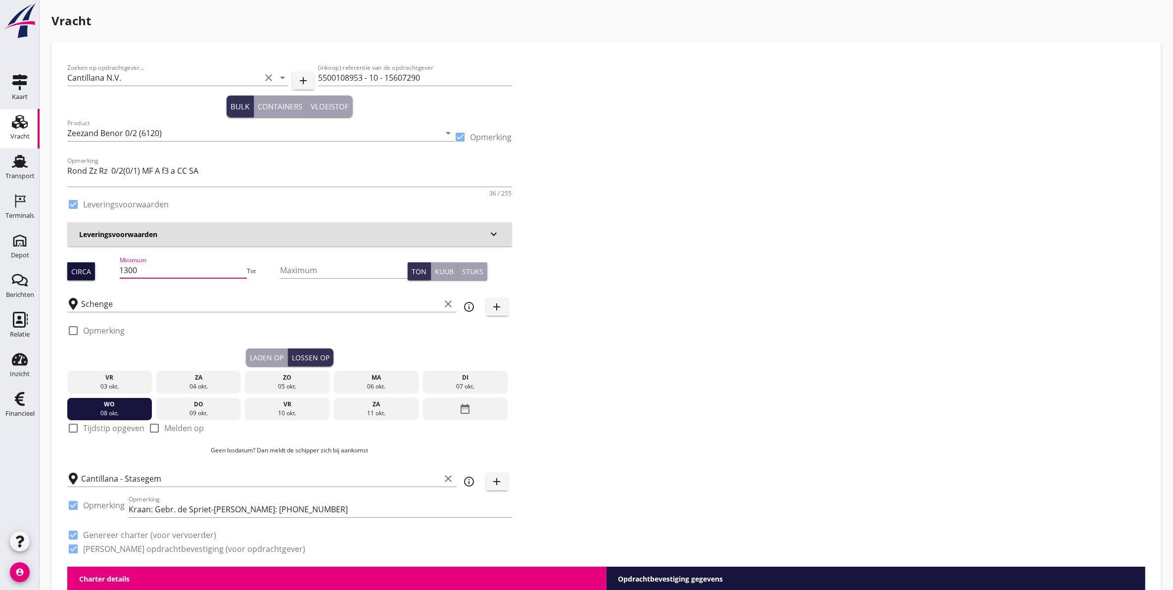
drag, startPoint x: 164, startPoint y: 267, endPoint x: 70, endPoint y: 276, distance: 94.4
click at [70, 276] on div "Circa Minimum 1300 Tot Maximum Ton Kuub Stuks" at bounding box center [289, 271] width 445 height 34
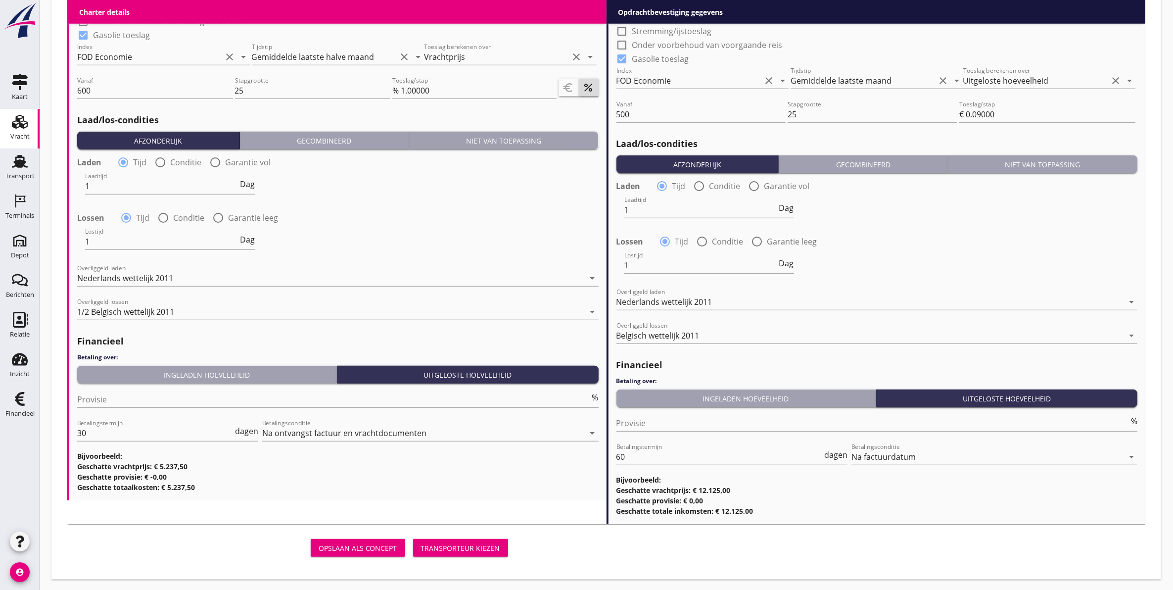
type input "1250"
click at [457, 543] on div "Transporteur kiezen" at bounding box center [460, 548] width 79 height 10
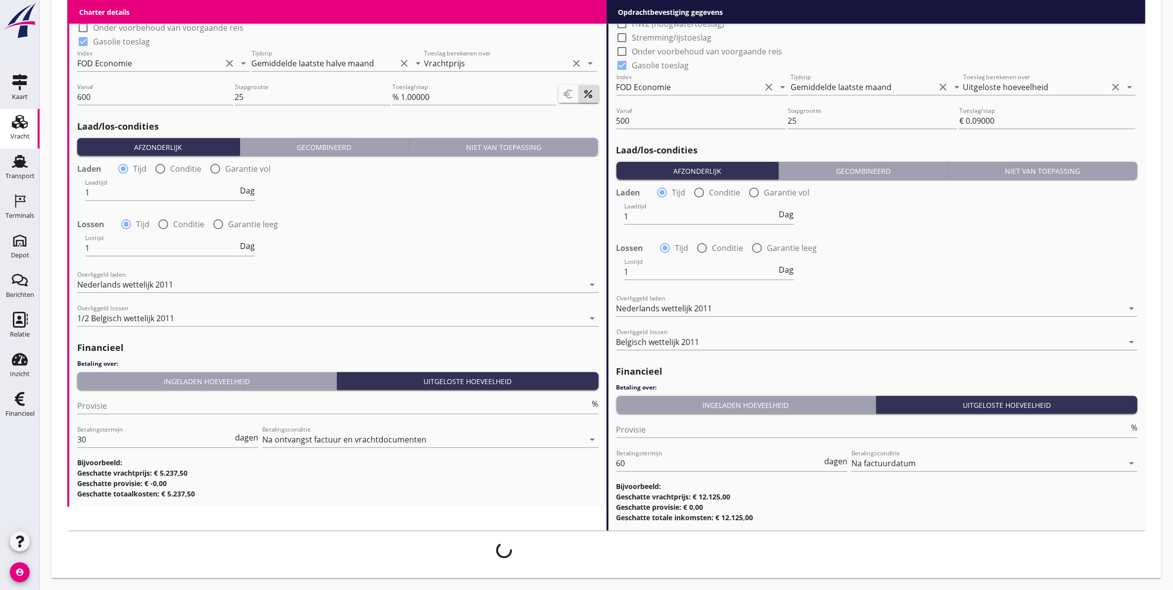
scroll to position [1045, 0]
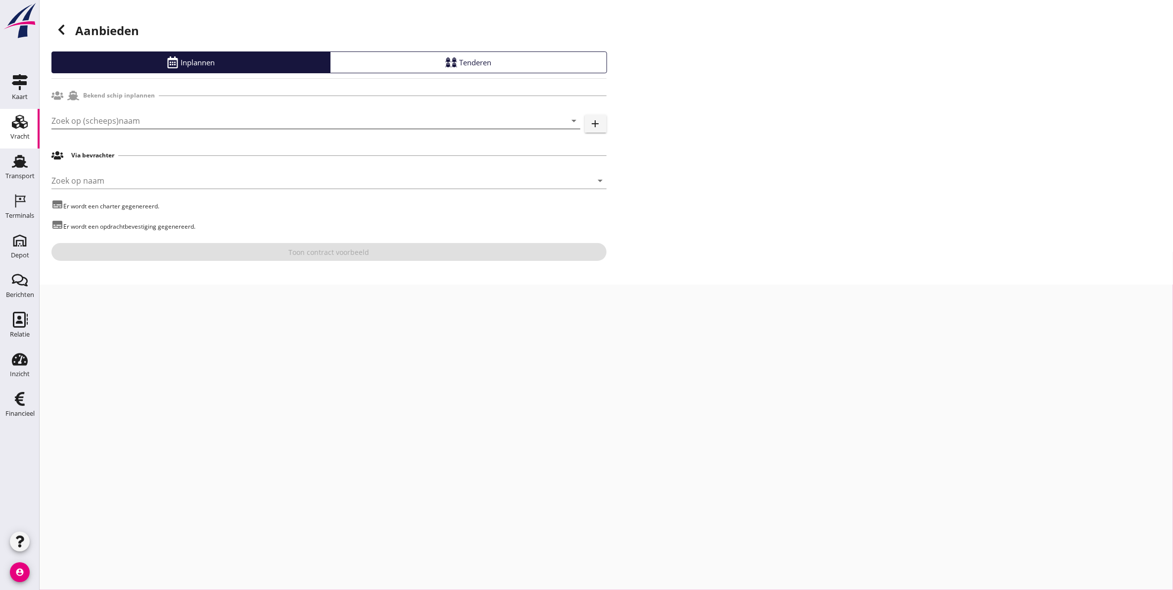
drag, startPoint x: 186, startPoint y: 132, endPoint x: 186, endPoint y: 125, distance: 6.9
click at [186, 133] on div at bounding box center [315, 136] width 529 height 6
click at [190, 117] on input "Zoek op (scheeps)naam" at bounding box center [301, 121] width 501 height 16
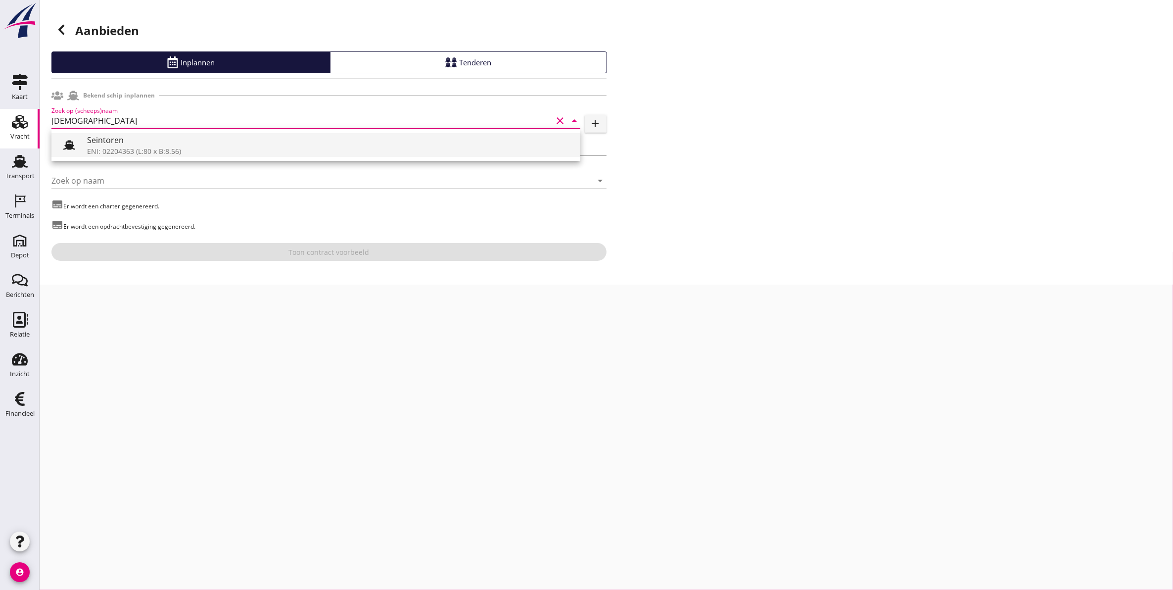
click at [345, 136] on div "Seintoren" at bounding box center [329, 140] width 485 height 12
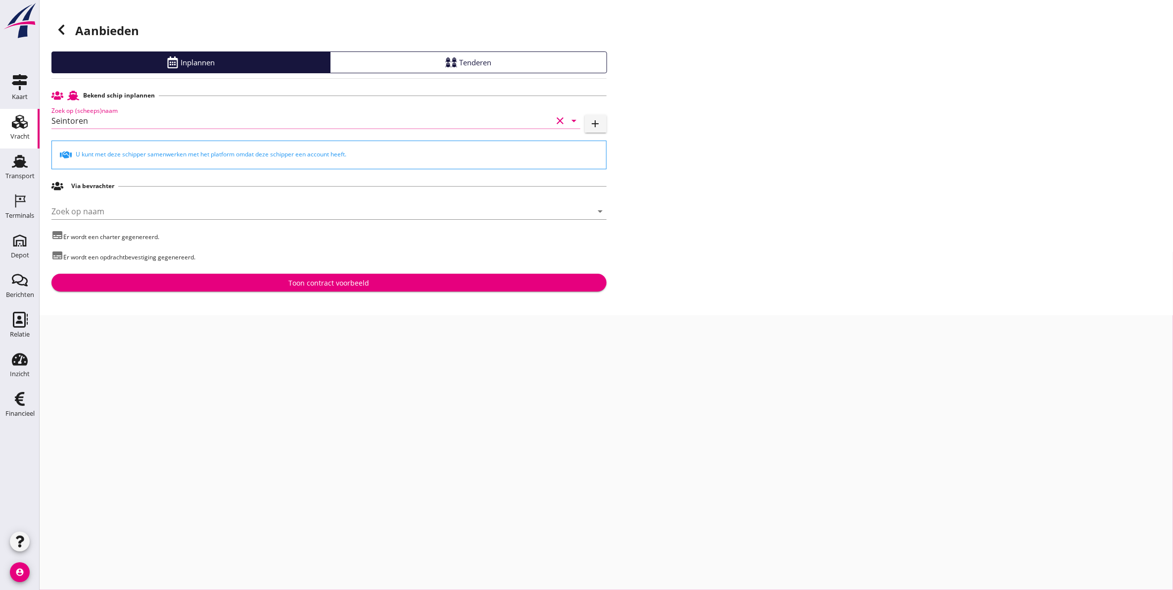
type input "Seintoren"
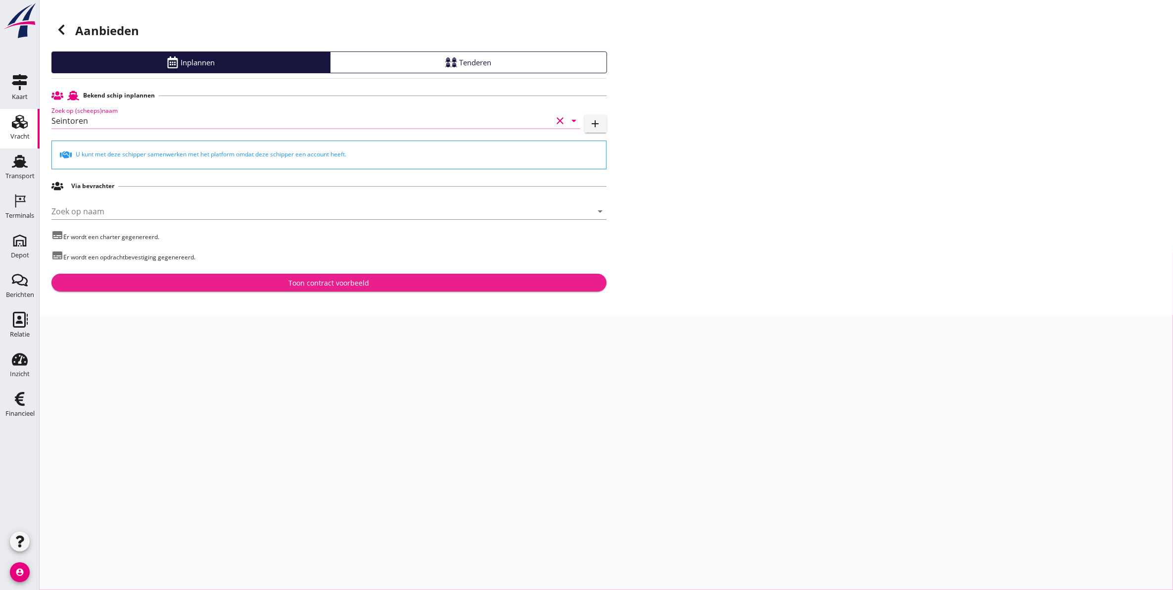
click at [375, 288] on button "Toon contract voorbeeld" at bounding box center [328, 283] width 555 height 18
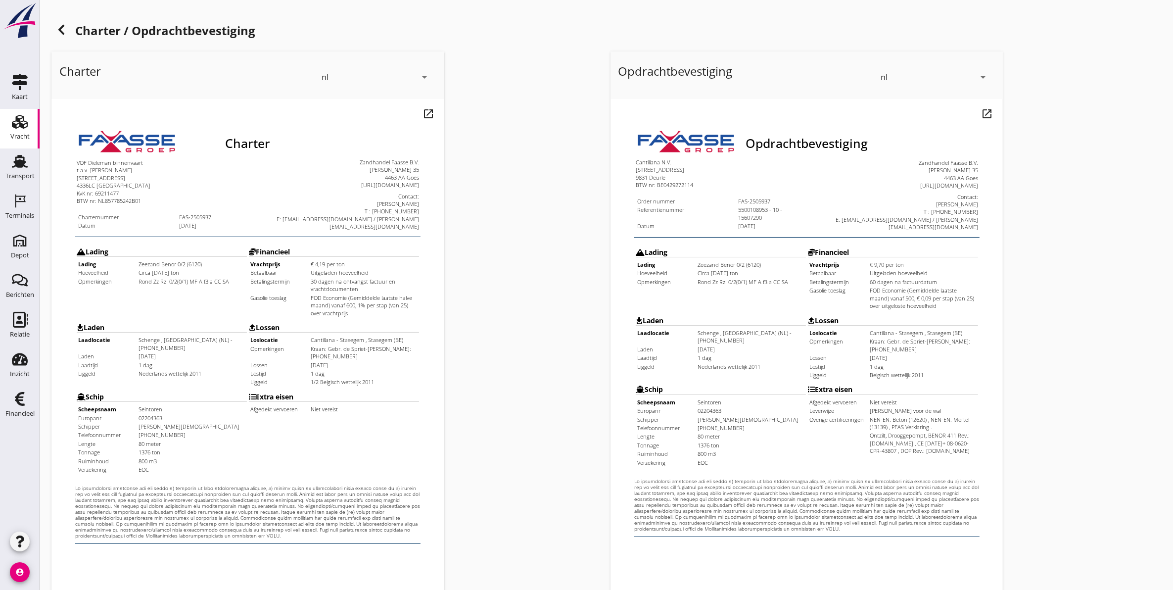
scroll to position [142, 0]
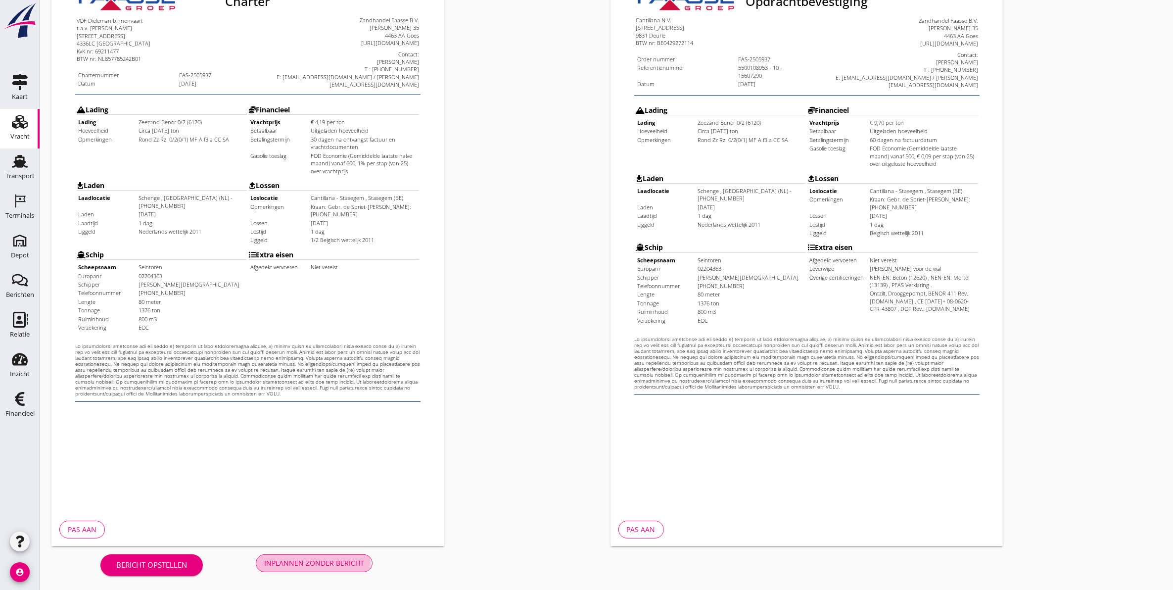
click at [349, 563] on div "Inplannen zonder bericht" at bounding box center [314, 563] width 100 height 10
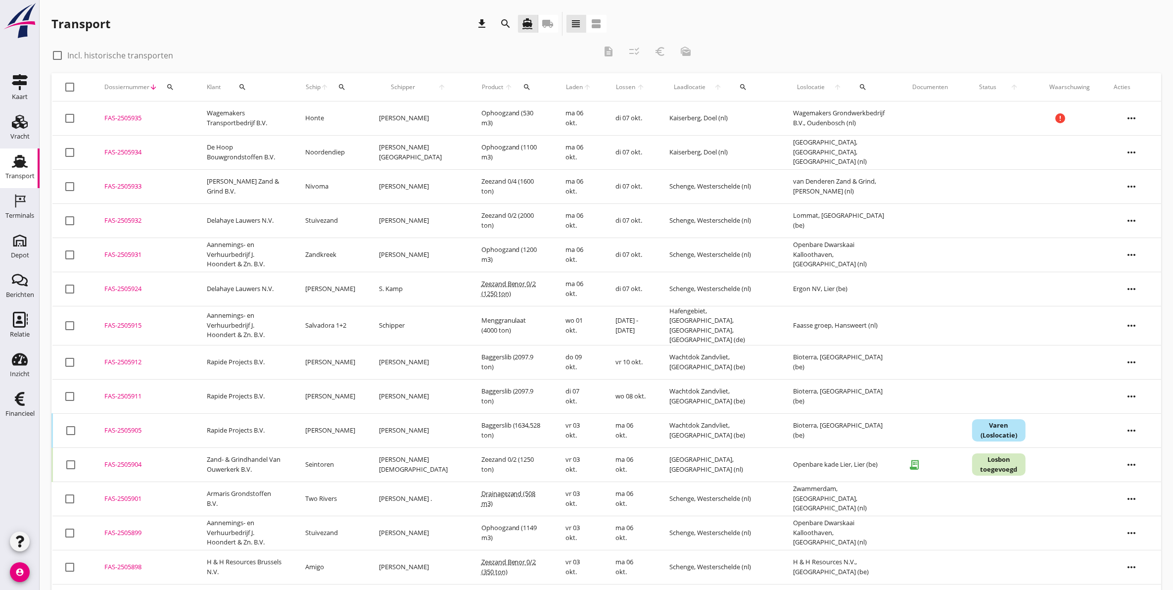
click at [176, 85] on div "search" at bounding box center [170, 87] width 18 height 8
click at [252, 111] on input "Zoeken op dossiernummer..." at bounding box center [216, 116] width 103 height 16
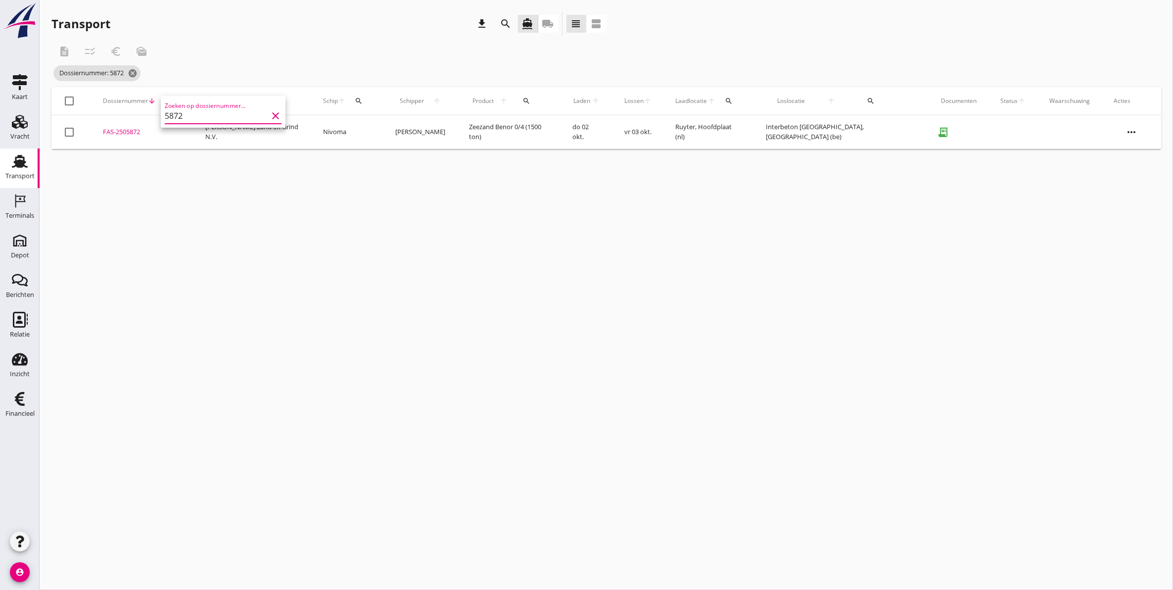
type input "5872"
click at [137, 135] on div "FAS-2505872" at bounding box center [142, 132] width 79 height 10
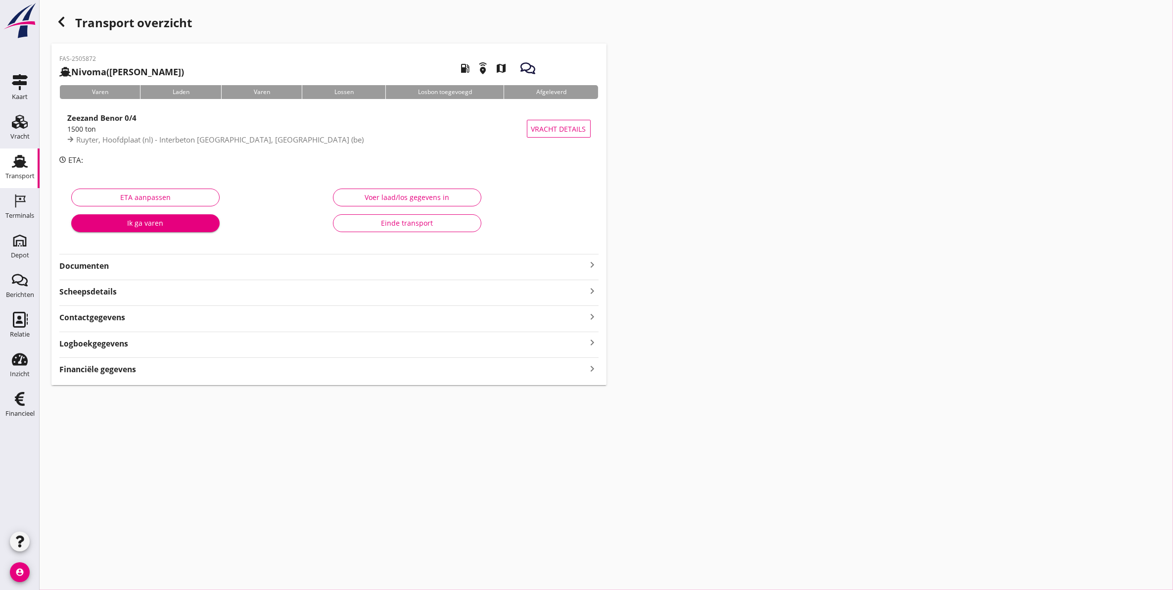
click at [141, 345] on div "Logboekgegevens keyboard_arrow_right" at bounding box center [328, 342] width 539 height 13
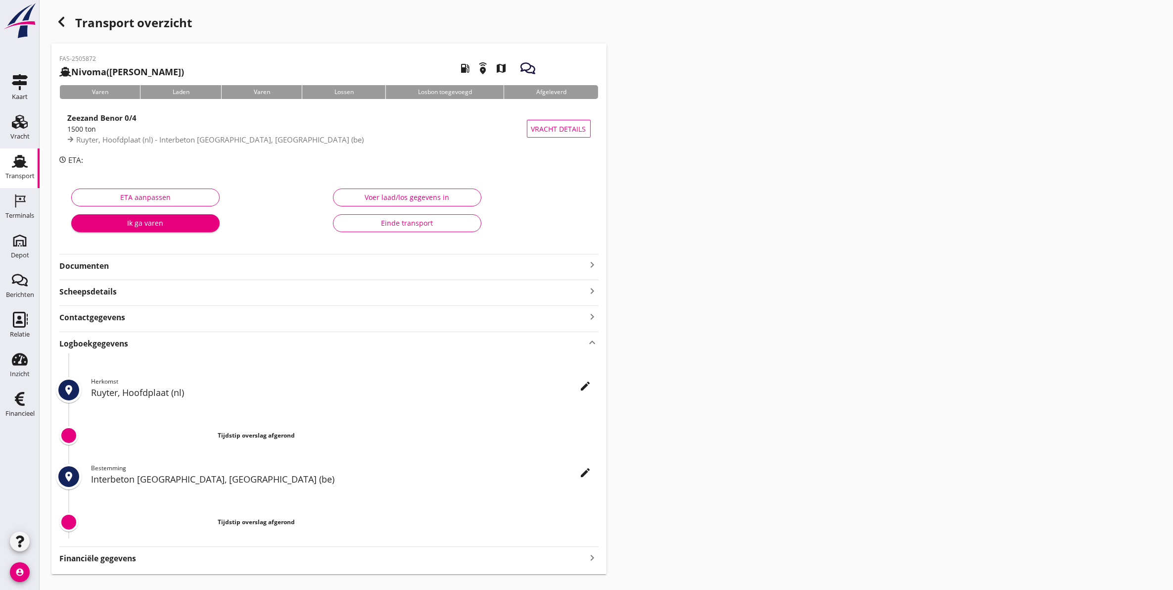
click at [120, 264] on strong "Documenten" at bounding box center [322, 265] width 527 height 11
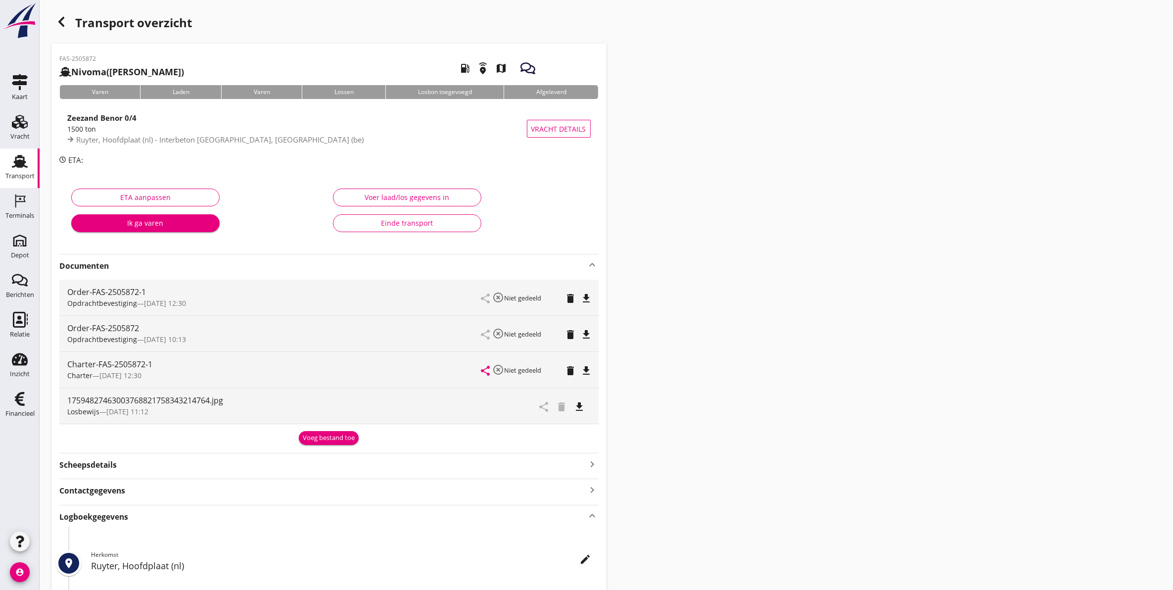
click at [584, 408] on icon "file_download" at bounding box center [580, 407] width 12 height 12
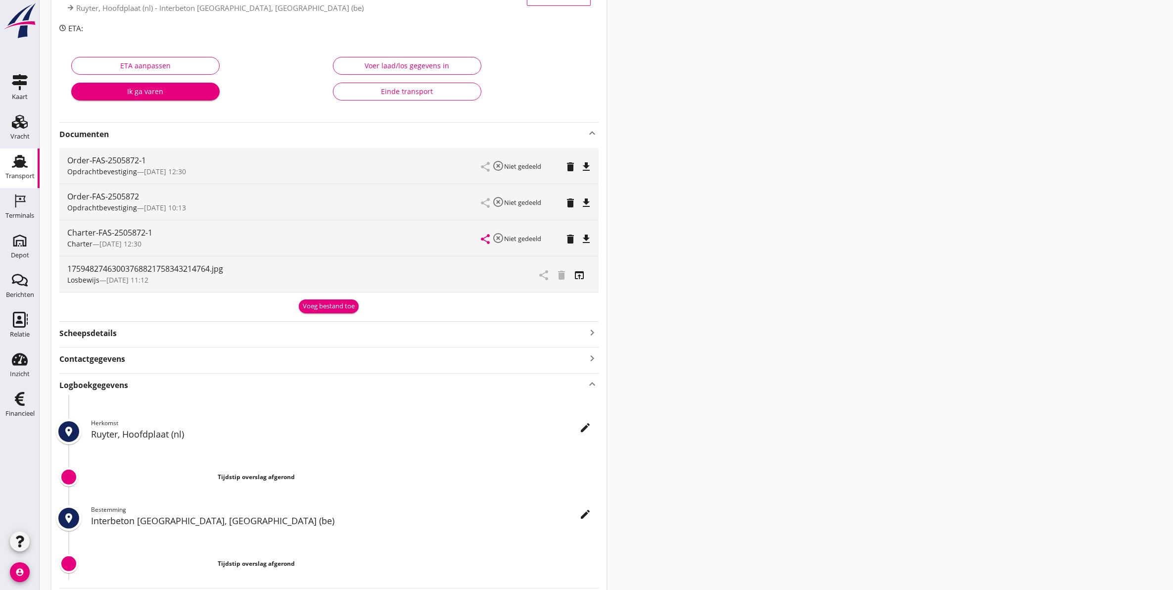
scroll to position [193, 0]
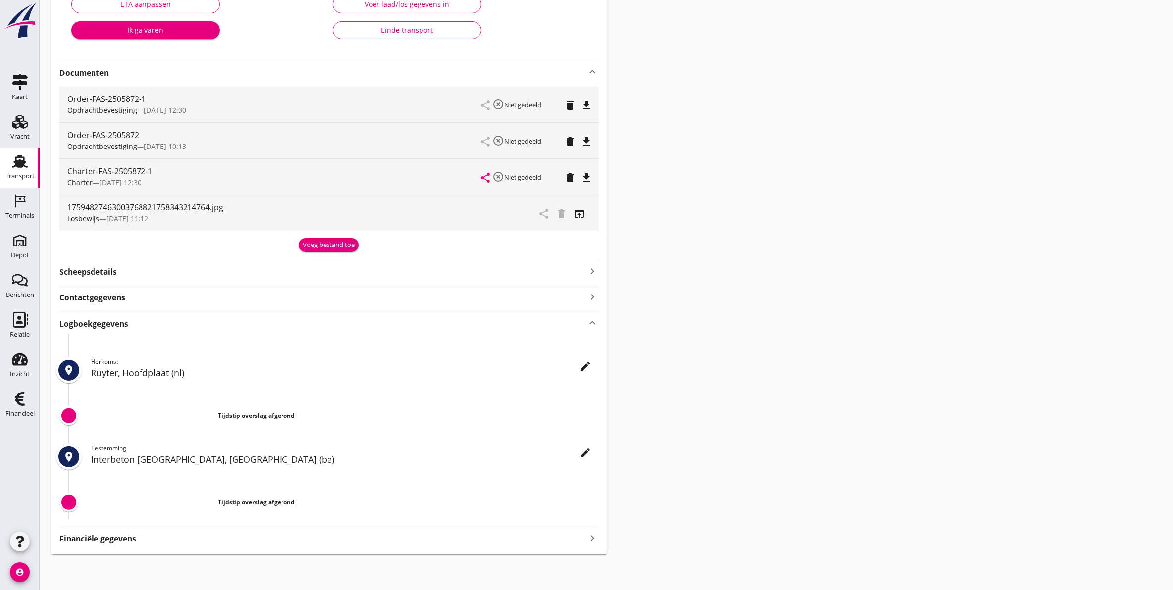
click at [591, 456] on icon "edit" at bounding box center [586, 453] width 12 height 12
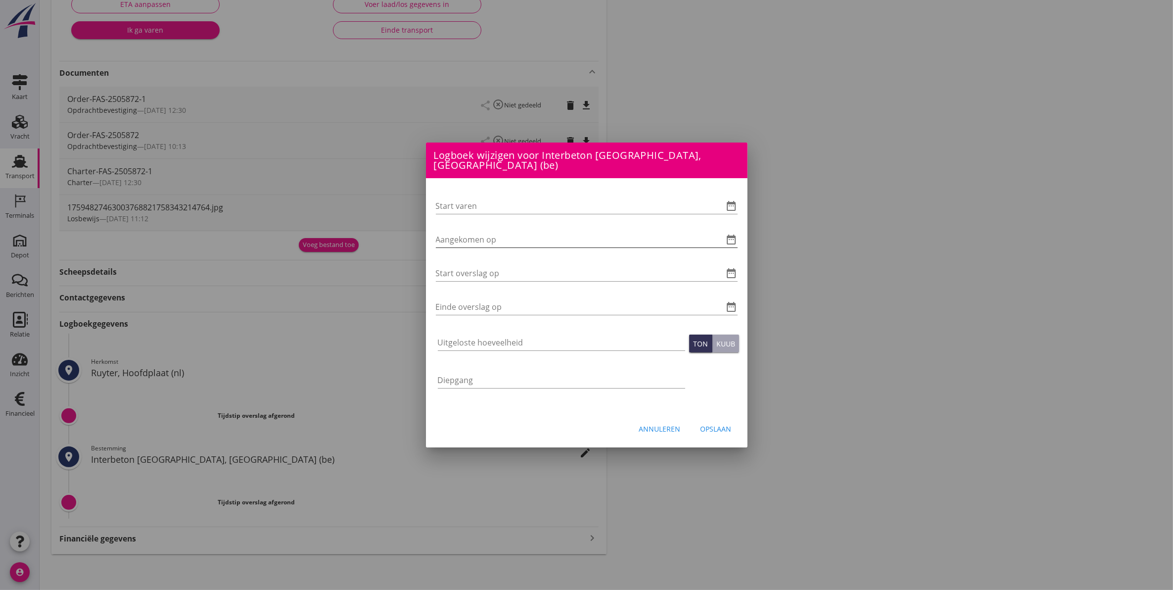
click at [478, 233] on input "Aangekomen op" at bounding box center [573, 240] width 274 height 16
type input "0"
type input "[DATE]"
click at [486, 265] on input "[DATE]" at bounding box center [573, 273] width 274 height 16
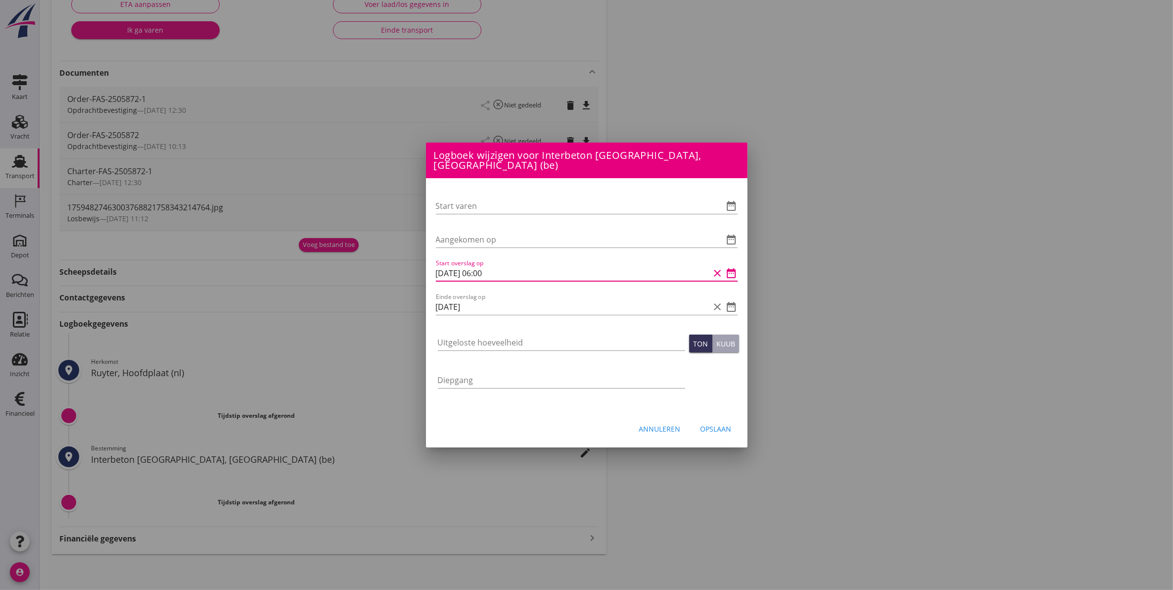
type input "[DATE] 06:00"
type input "[DATE] 09:00"
click at [513, 343] on input "Uitgeloste hoeveelheid" at bounding box center [561, 342] width 247 height 16
click at [597, 337] on input "Uitgeloste hoeveelheid" at bounding box center [561, 342] width 247 height 16
type input "1591"
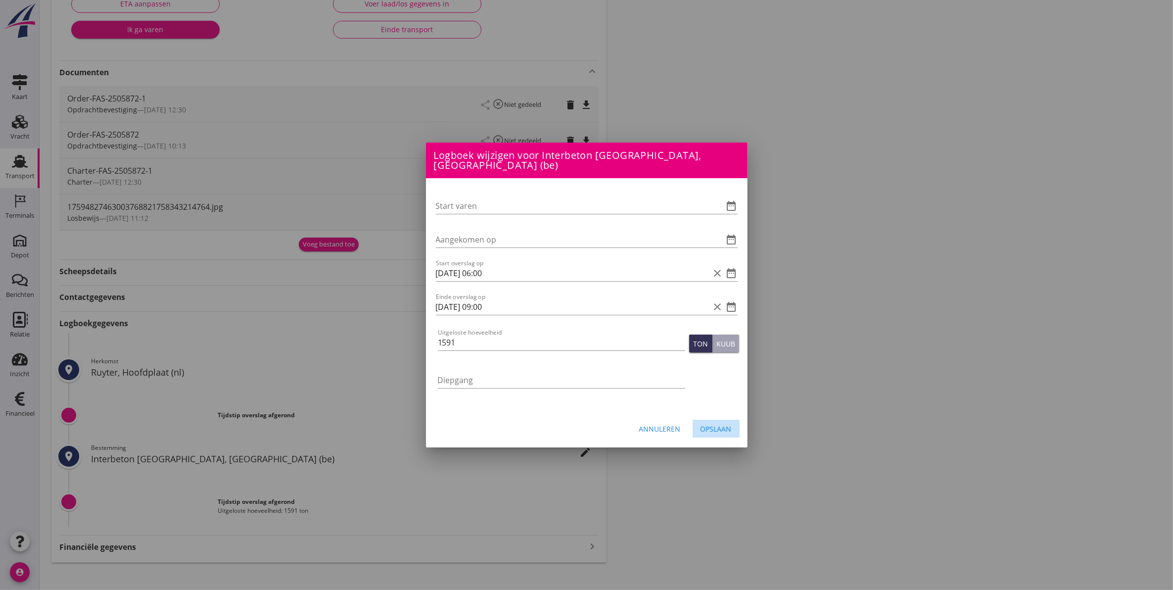
click at [718, 424] on div "Opslaan" at bounding box center [716, 429] width 31 height 10
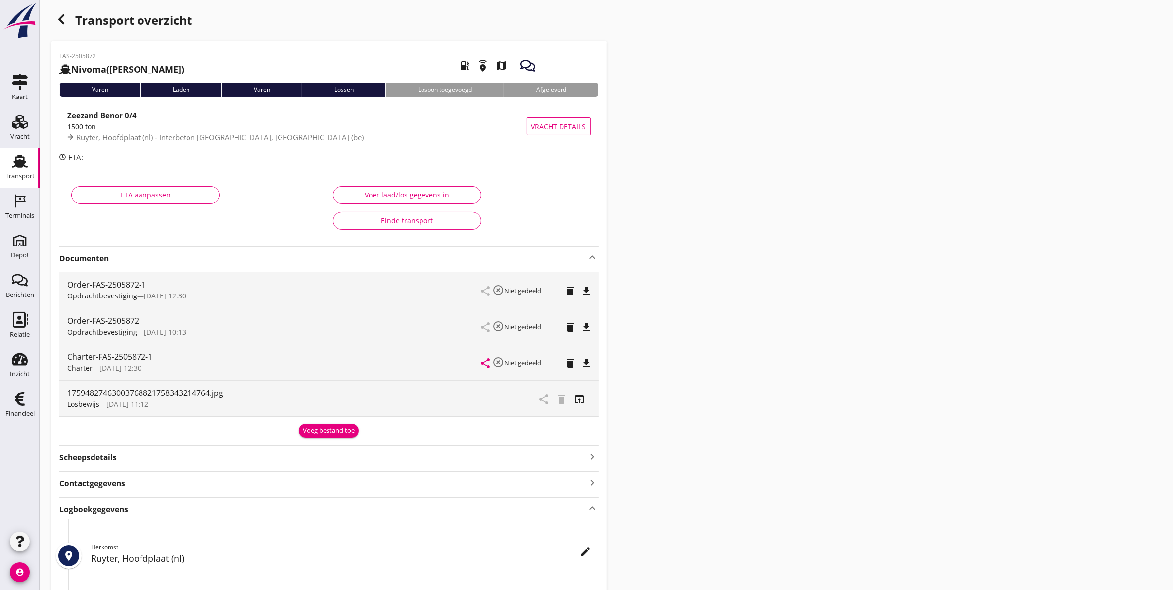
scroll to position [0, 0]
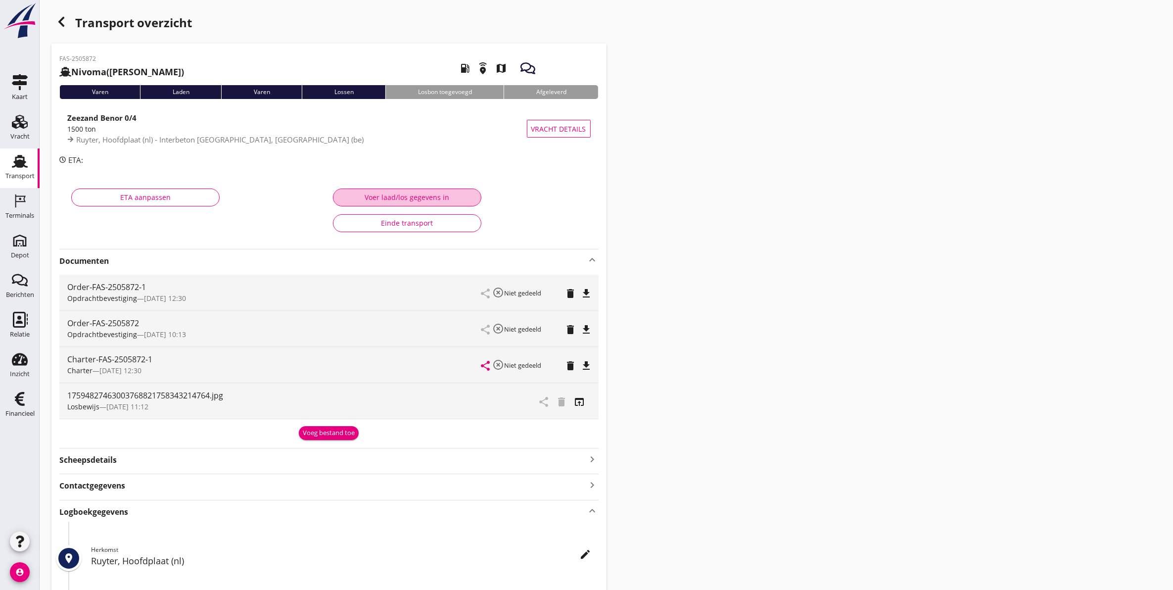
click at [404, 195] on div "Voer laad/los gegevens in" at bounding box center [407, 197] width 132 height 10
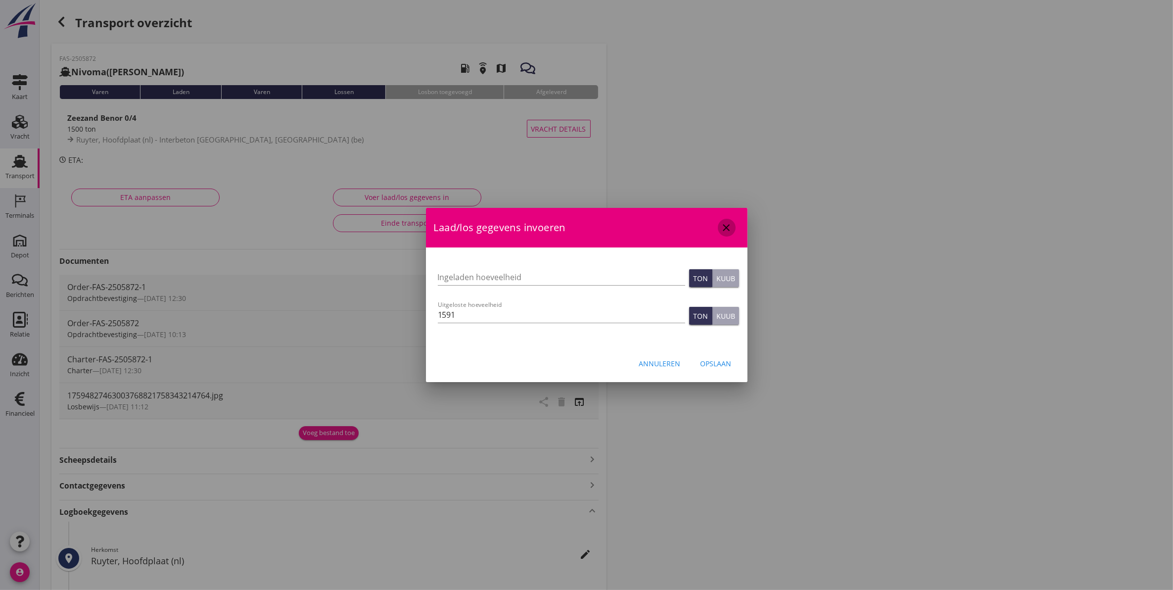
click at [731, 228] on icon "close" at bounding box center [727, 228] width 12 height 12
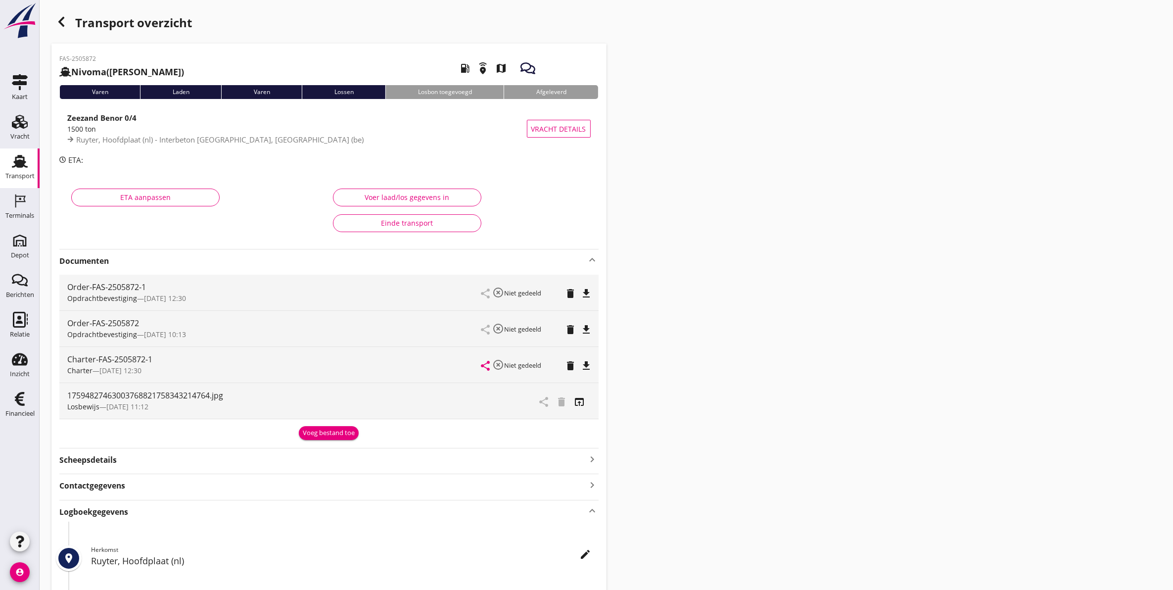
click at [25, 162] on use at bounding box center [20, 161] width 16 height 13
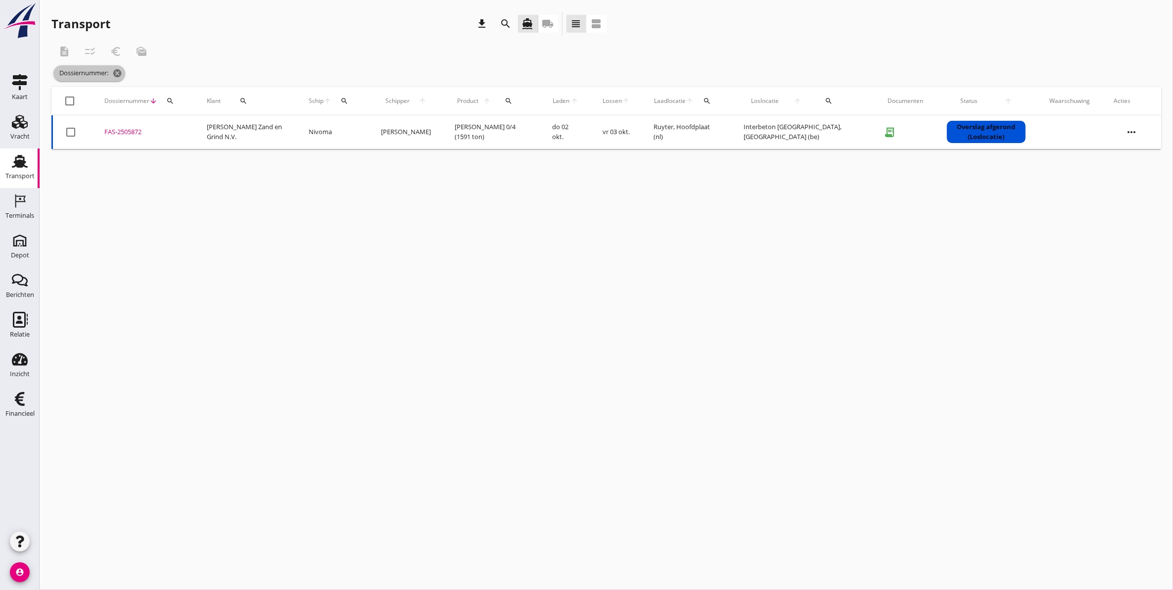
click at [124, 73] on span "Dossiernummer: cancel" at bounding box center [89, 73] width 72 height 16
click at [120, 73] on icon "cancel" at bounding box center [117, 73] width 10 height 10
